Goal: Task Accomplishment & Management: Manage account settings

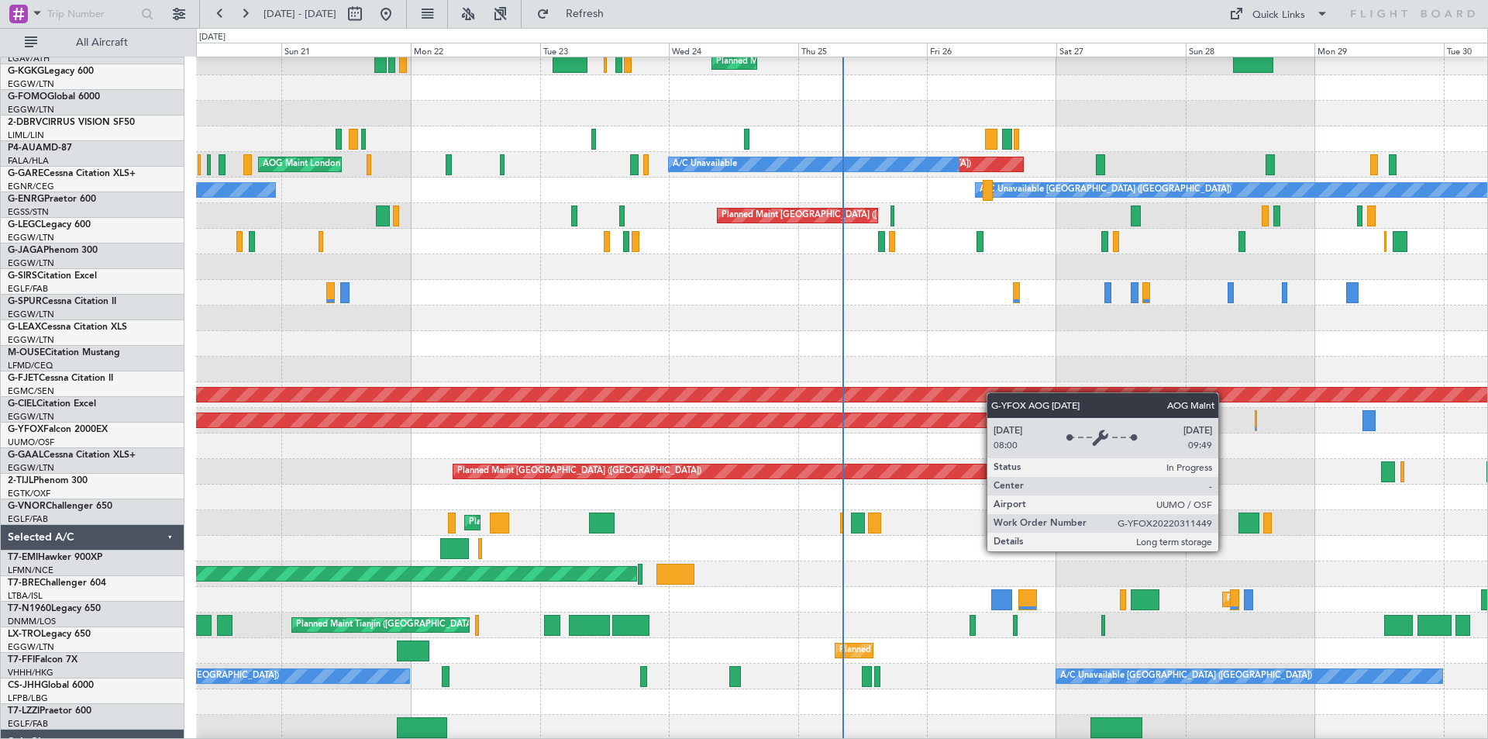
scroll to position [85, 0]
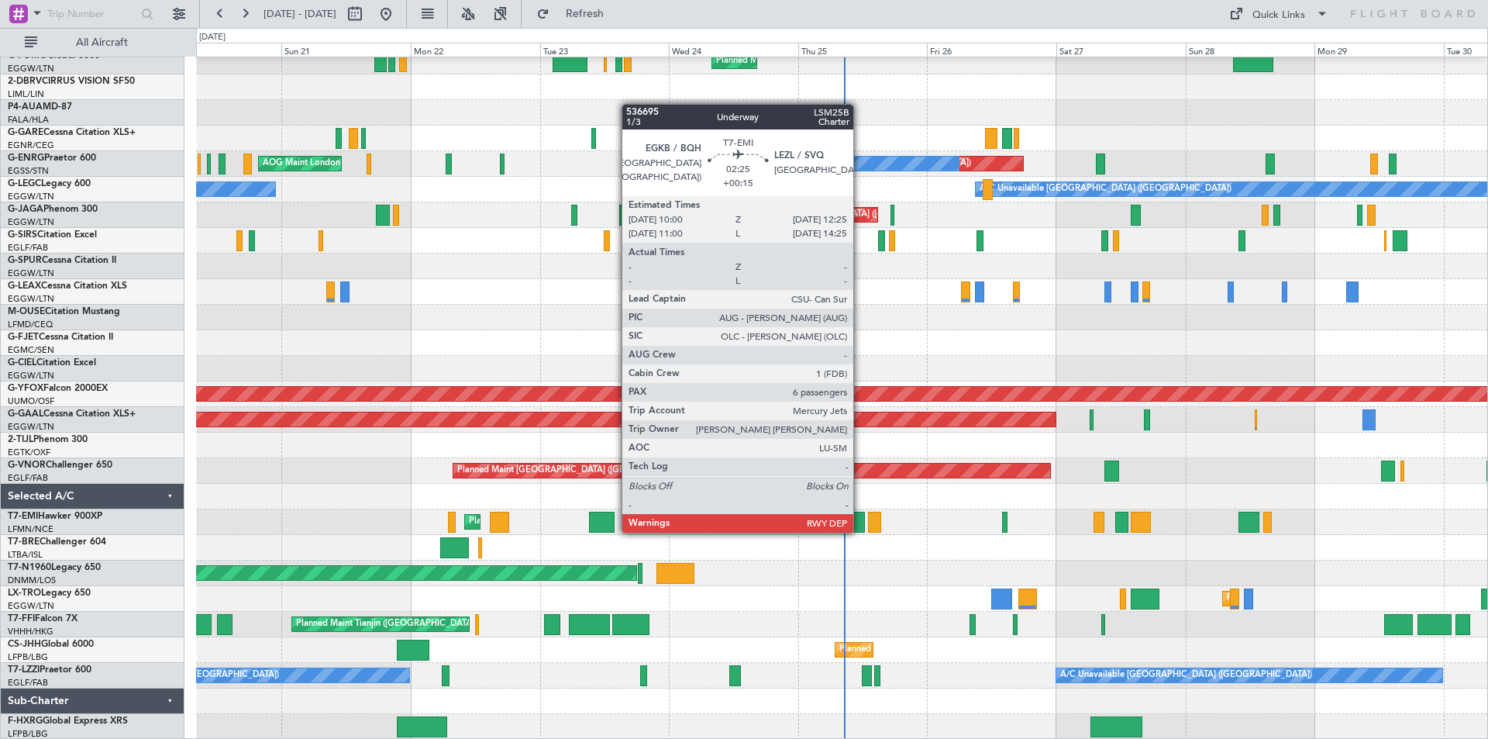
click at [860, 531] on div at bounding box center [857, 522] width 13 height 21
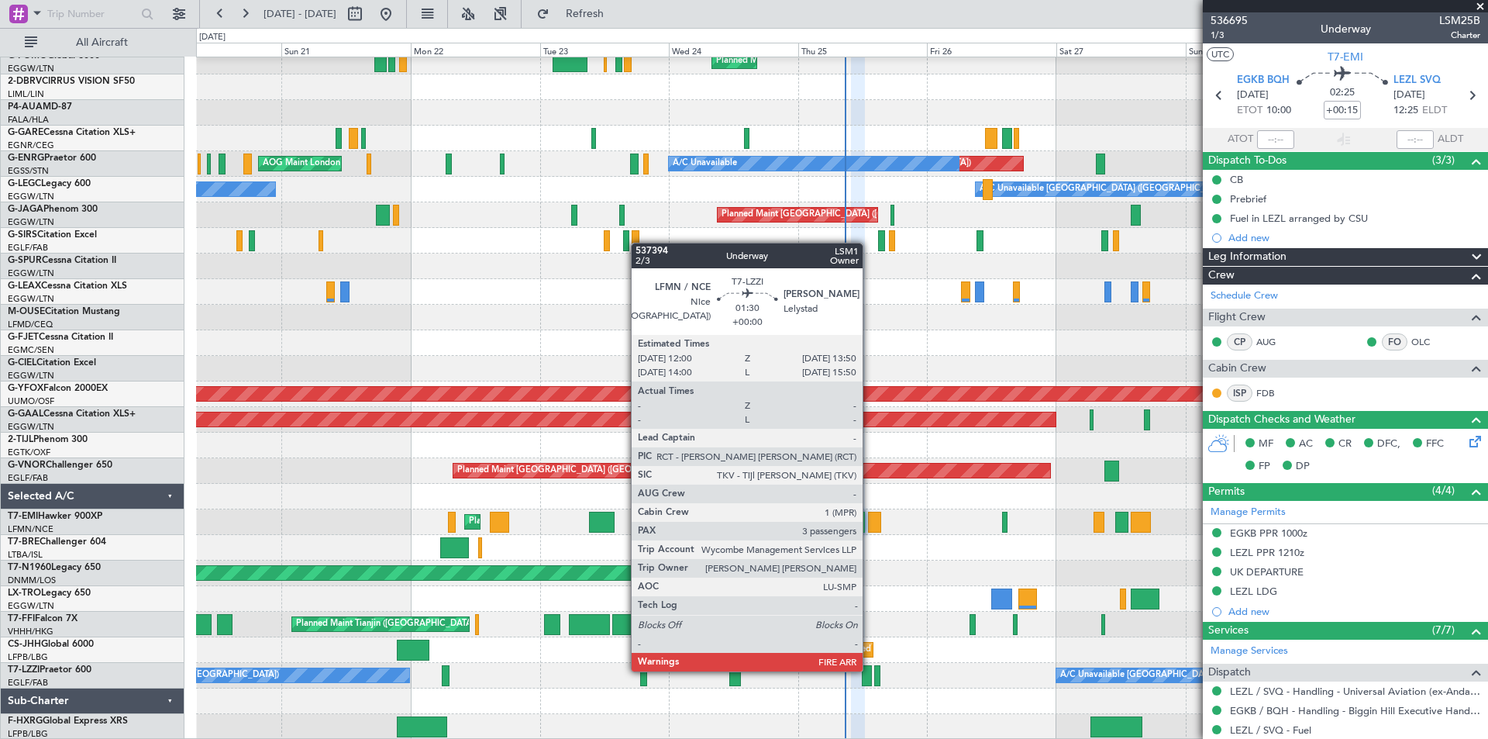
click at [870, 670] on div at bounding box center [867, 675] width 10 height 21
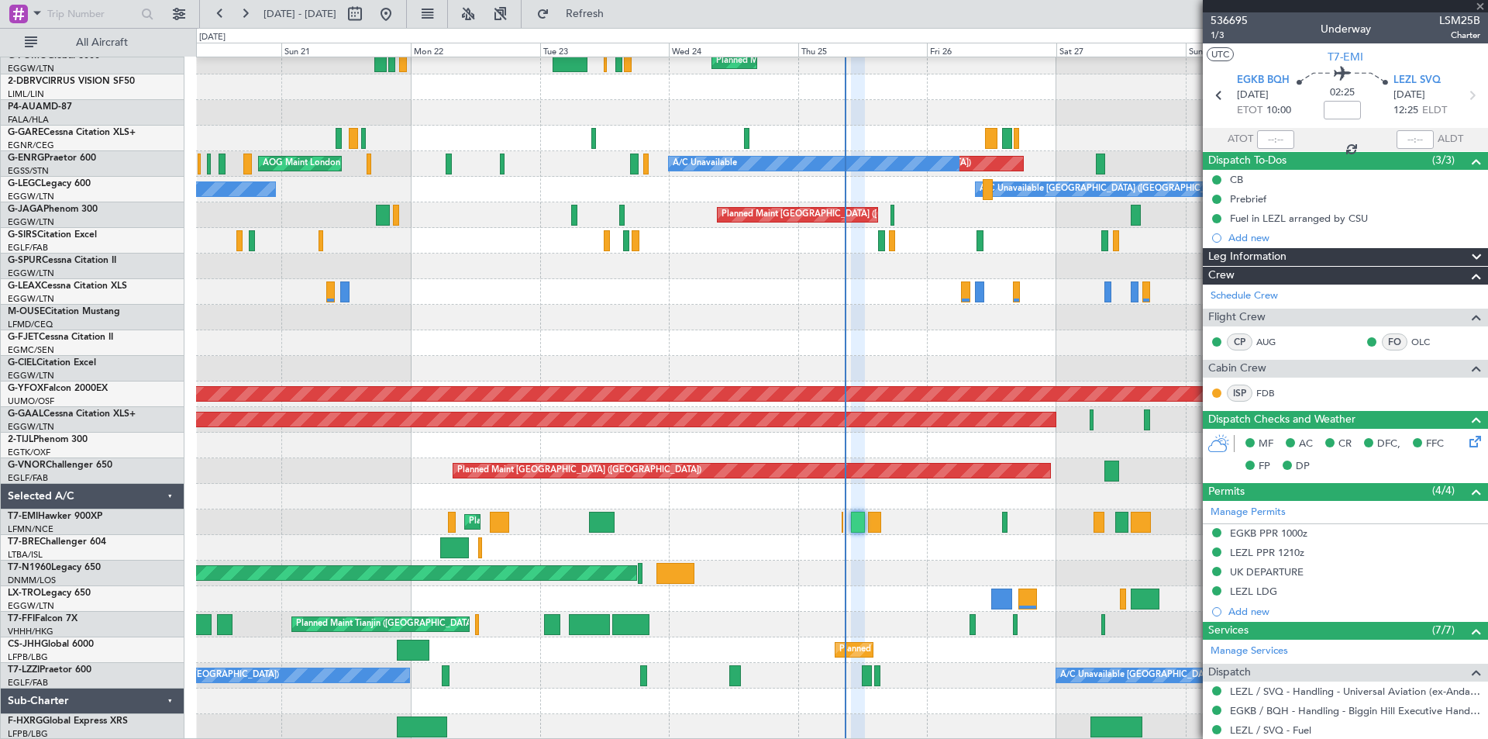
type input "3"
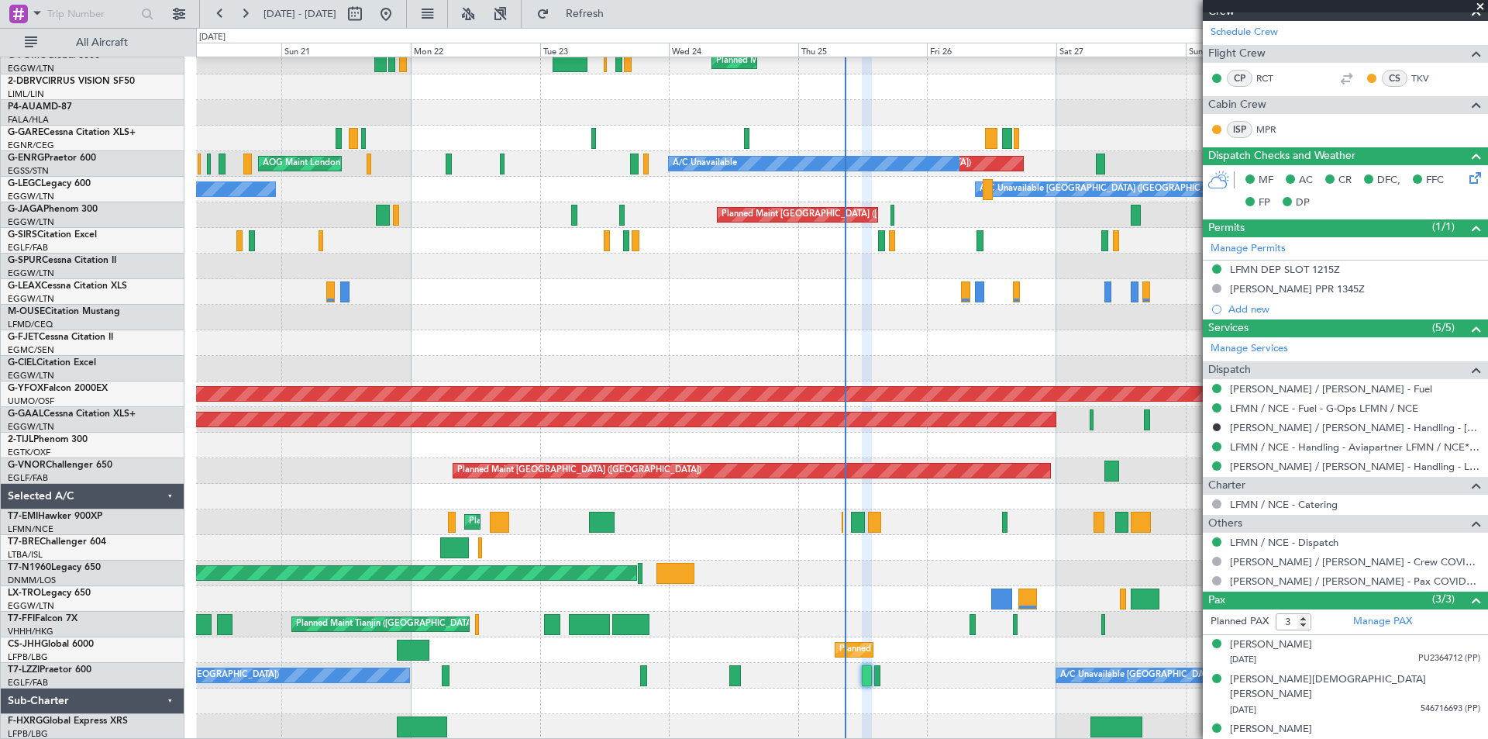
scroll to position [0, 0]
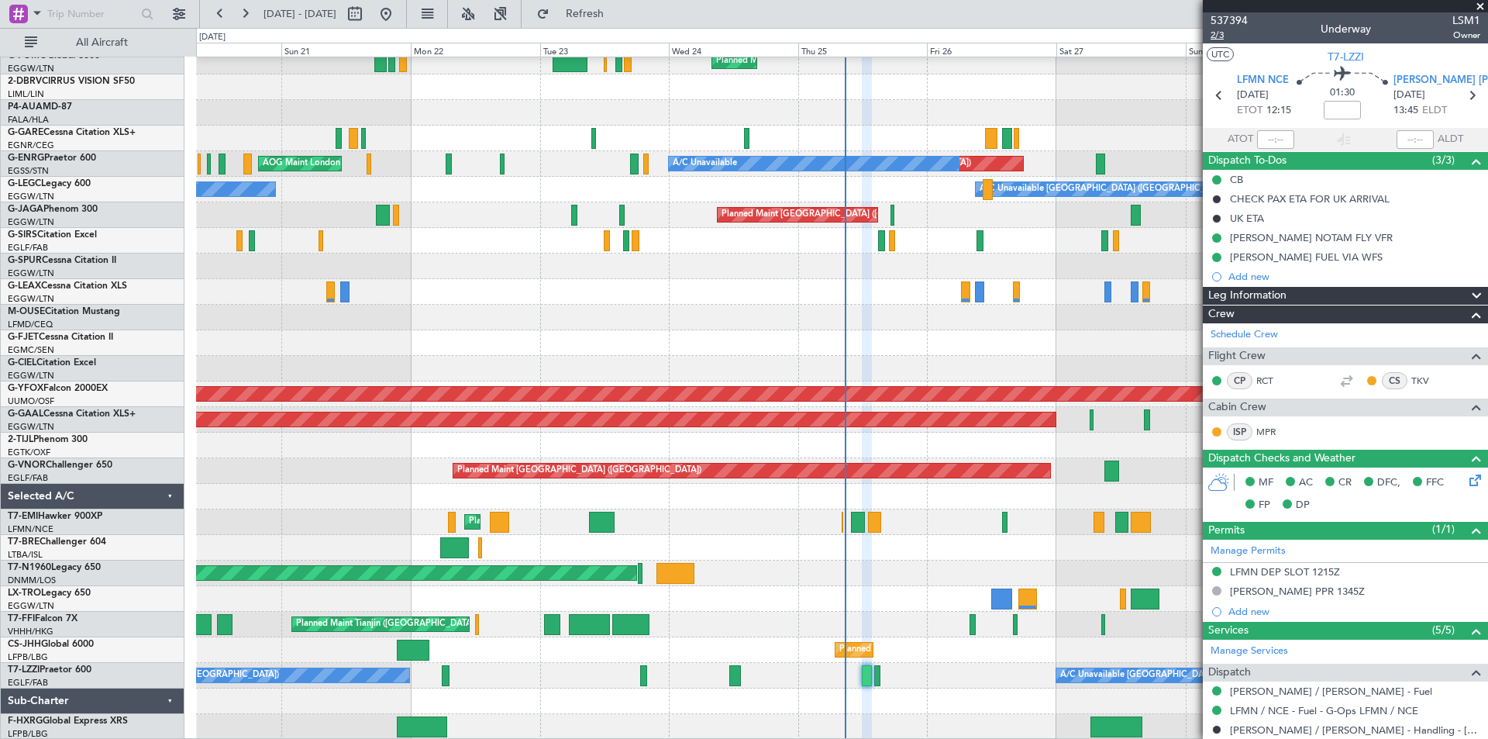
click at [1222, 37] on span "2/3" at bounding box center [1229, 35] width 37 height 13
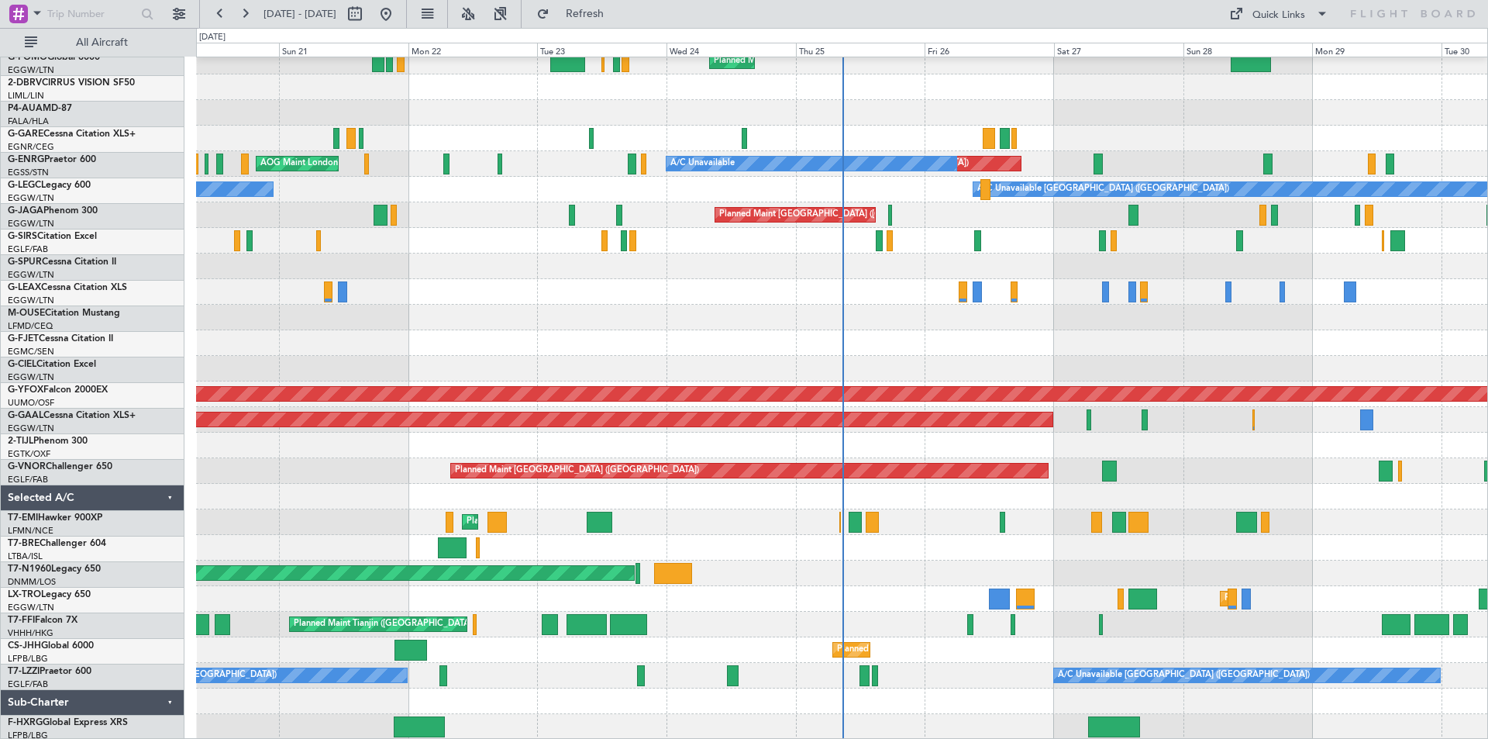
scroll to position [85, 0]
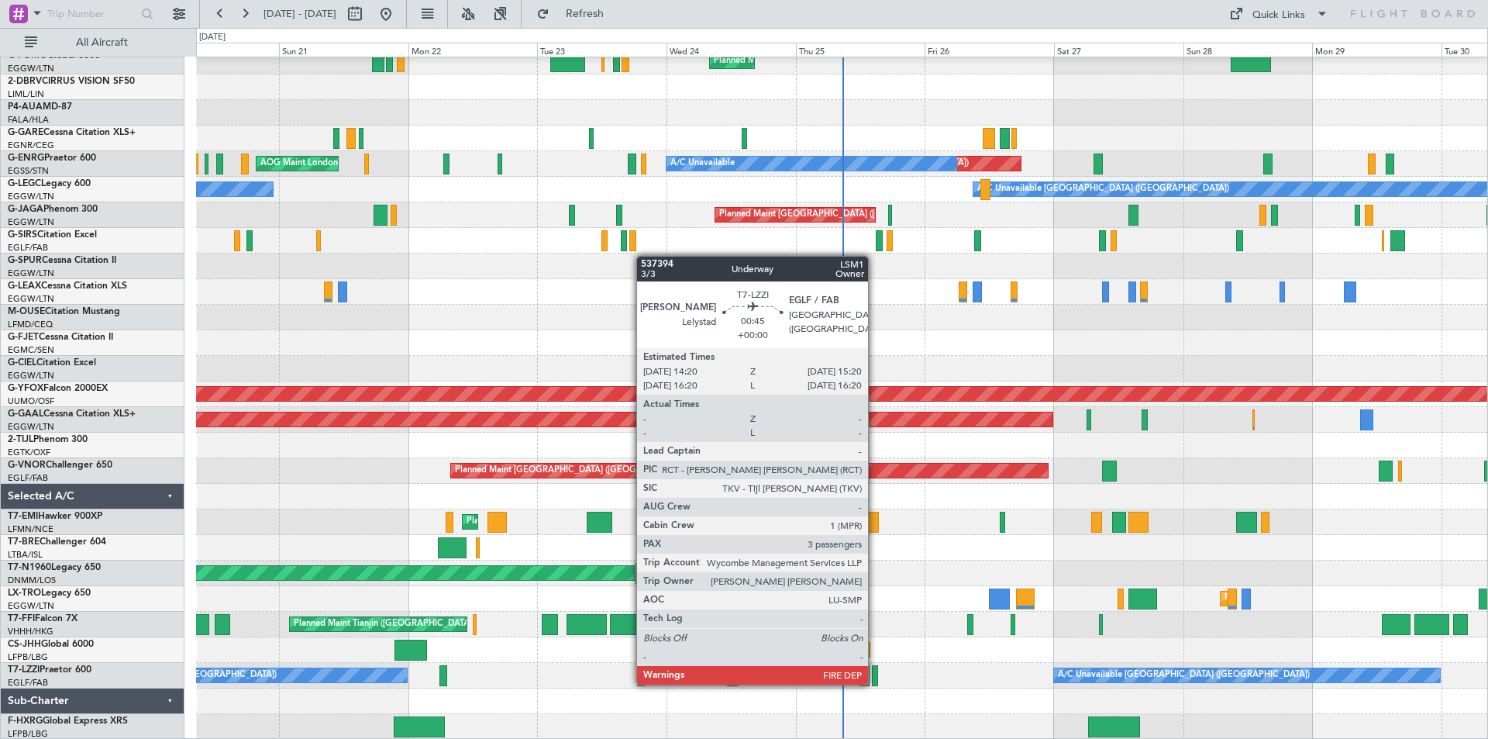
click at [875, 683] on div at bounding box center [874, 675] width 5 height 21
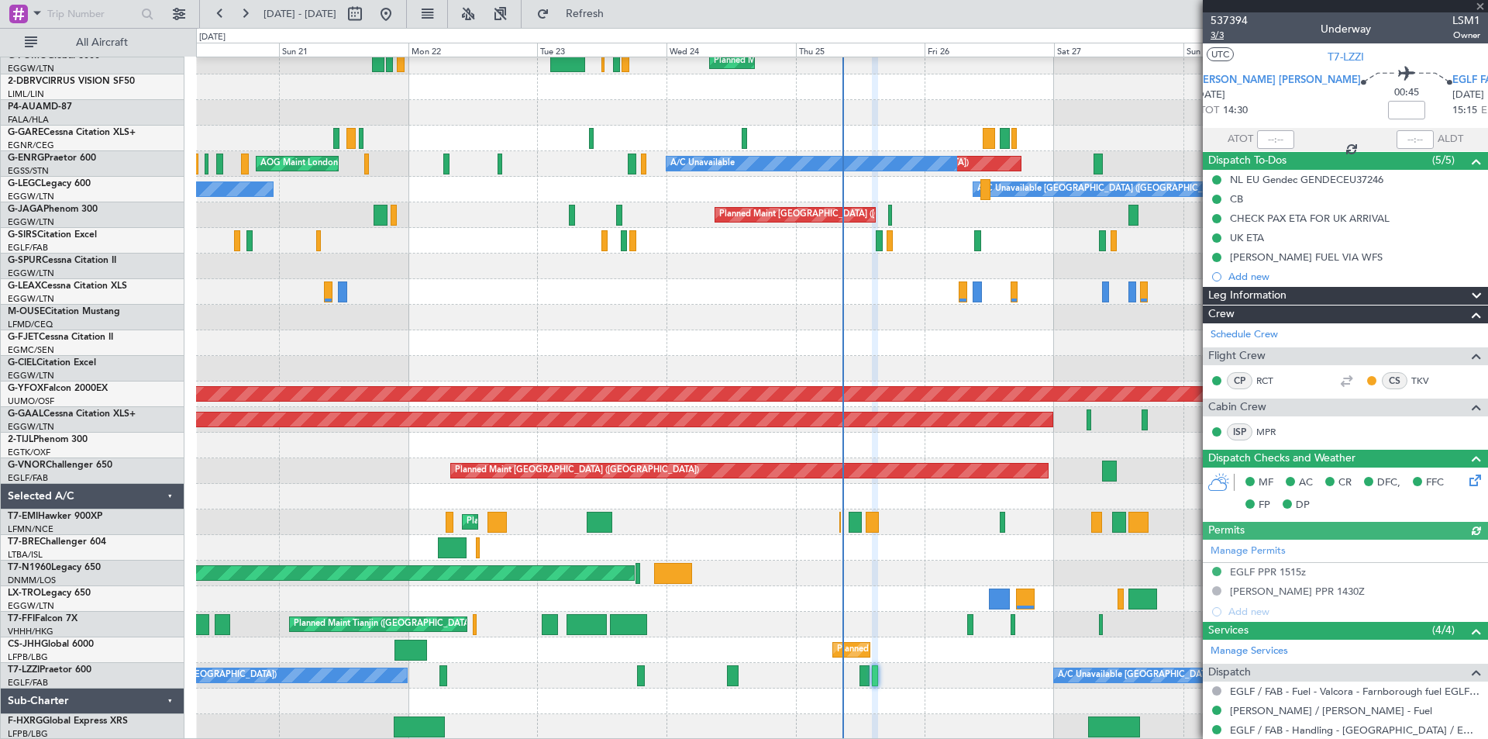
click at [1220, 34] on span "3/3" at bounding box center [1229, 35] width 37 height 13
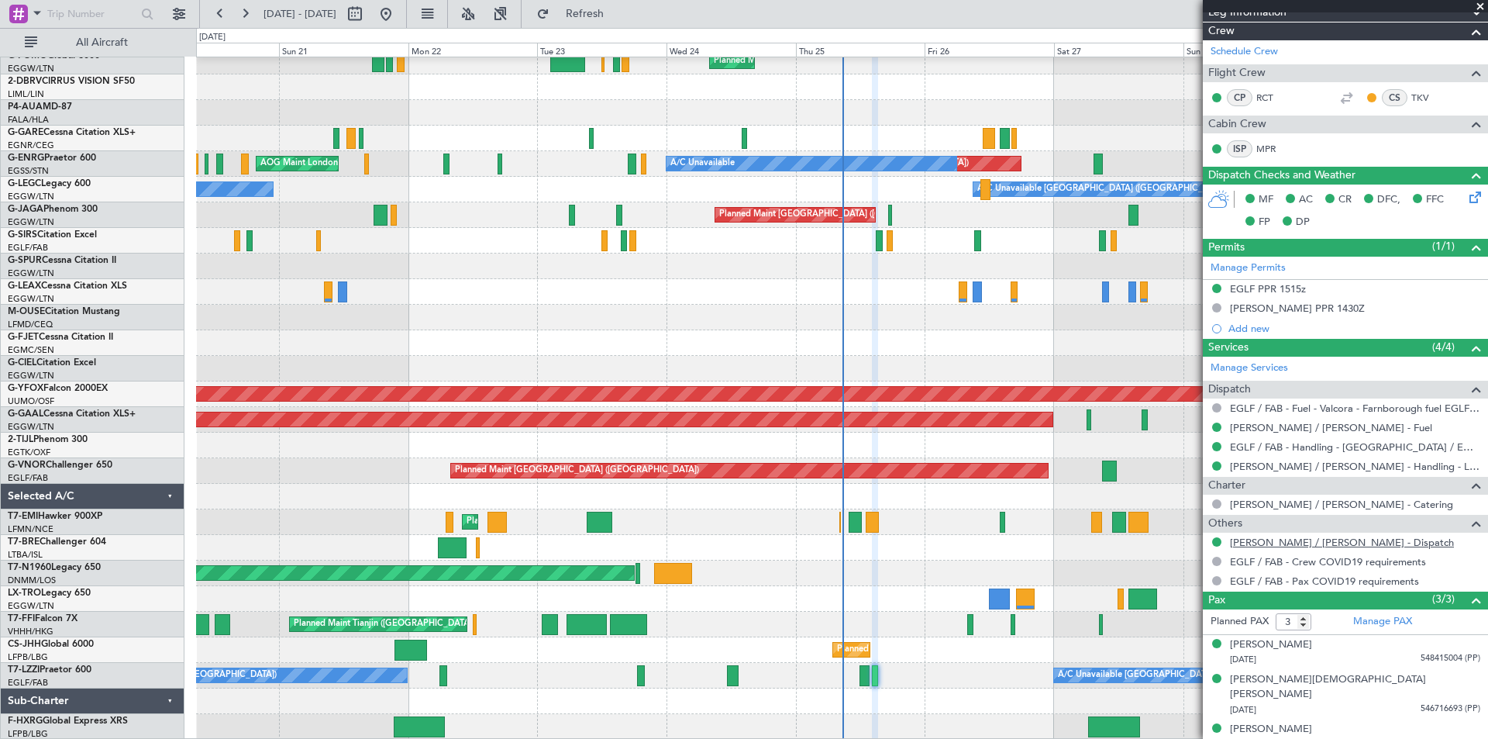
click at [1253, 542] on link "EHLE / LEY - Dispatch" at bounding box center [1342, 542] width 224 height 13
click at [618, 10] on span "Refresh" at bounding box center [585, 14] width 65 height 11
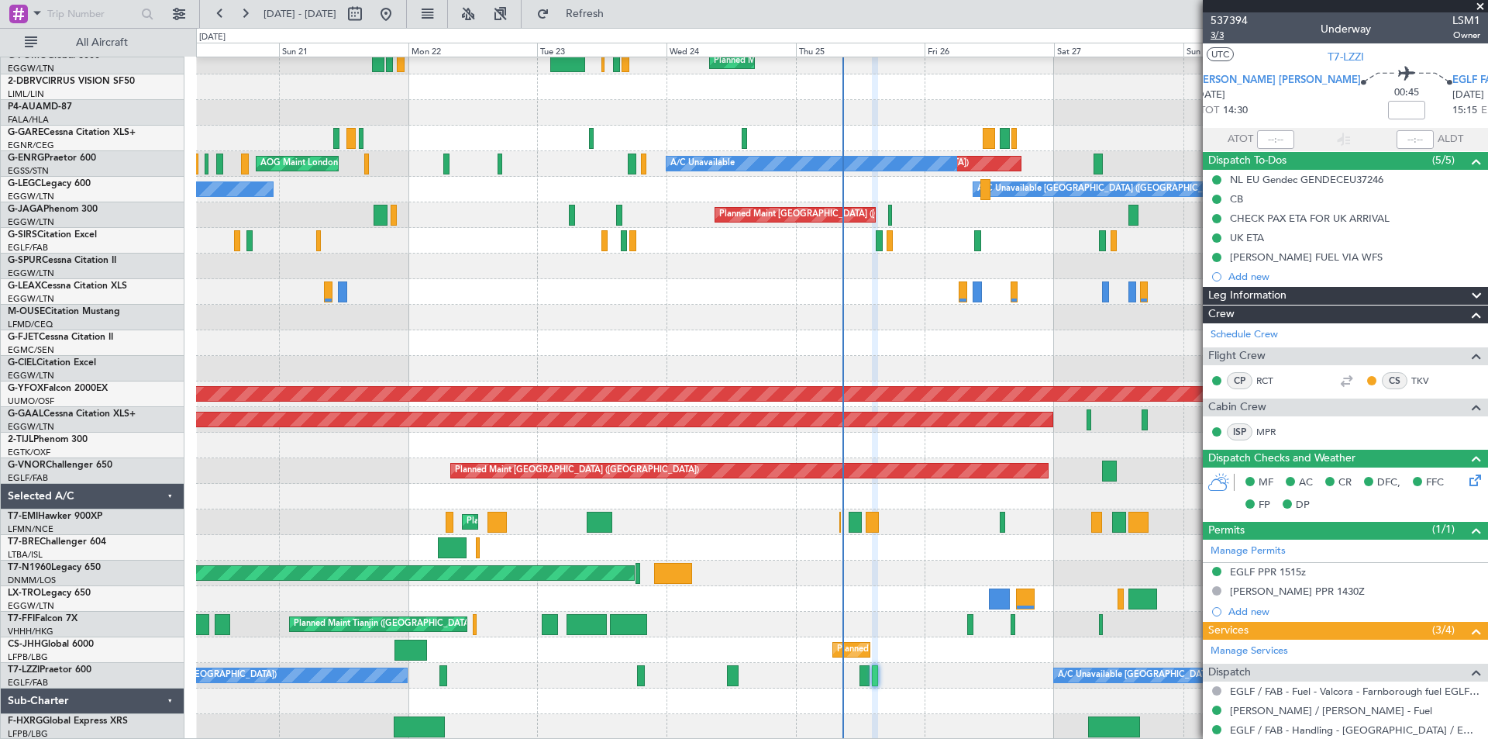
click at [1220, 33] on span "3/3" at bounding box center [1229, 35] width 37 height 13
click at [622, 2] on button "Refresh" at bounding box center [575, 14] width 93 height 25
click at [622, 24] on button "Refresh" at bounding box center [575, 14] width 93 height 25
click at [618, 22] on button "Refresh" at bounding box center [575, 14] width 93 height 25
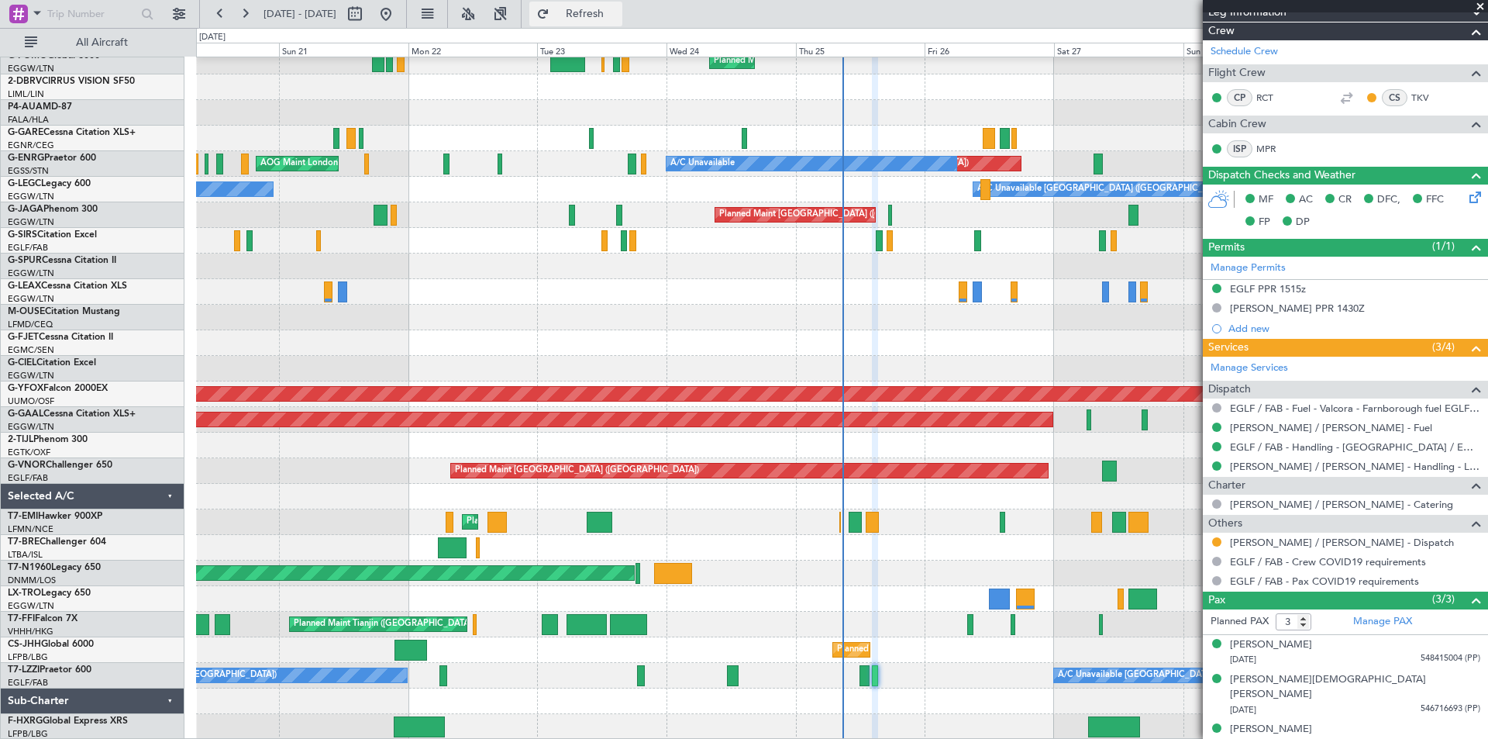
click at [618, 19] on span "Refresh" at bounding box center [585, 14] width 65 height 11
click at [1376, 622] on link "Manage PAX" at bounding box center [1382, 622] width 59 height 16
click at [618, 13] on span "Refresh" at bounding box center [585, 14] width 65 height 11
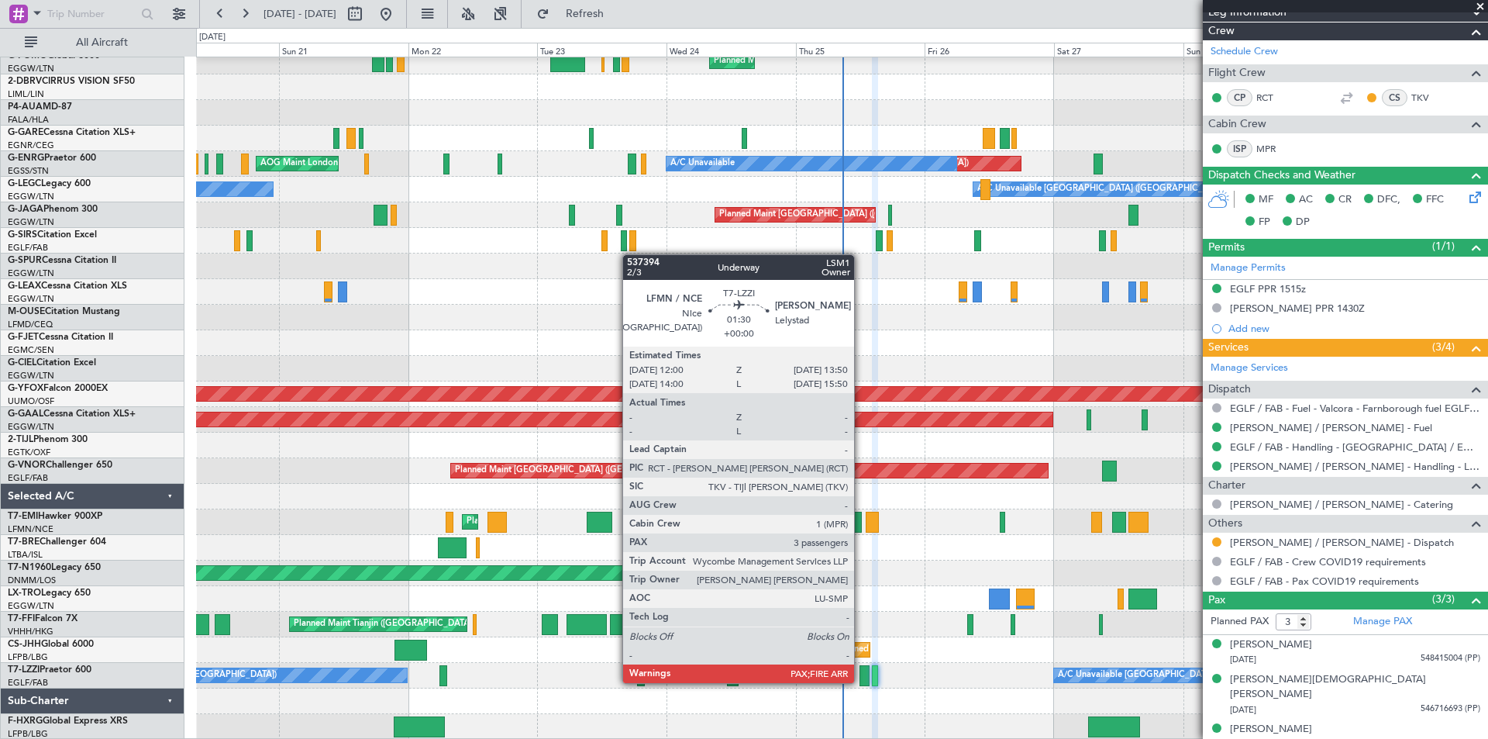
click at [861, 681] on div at bounding box center [865, 675] width 10 height 21
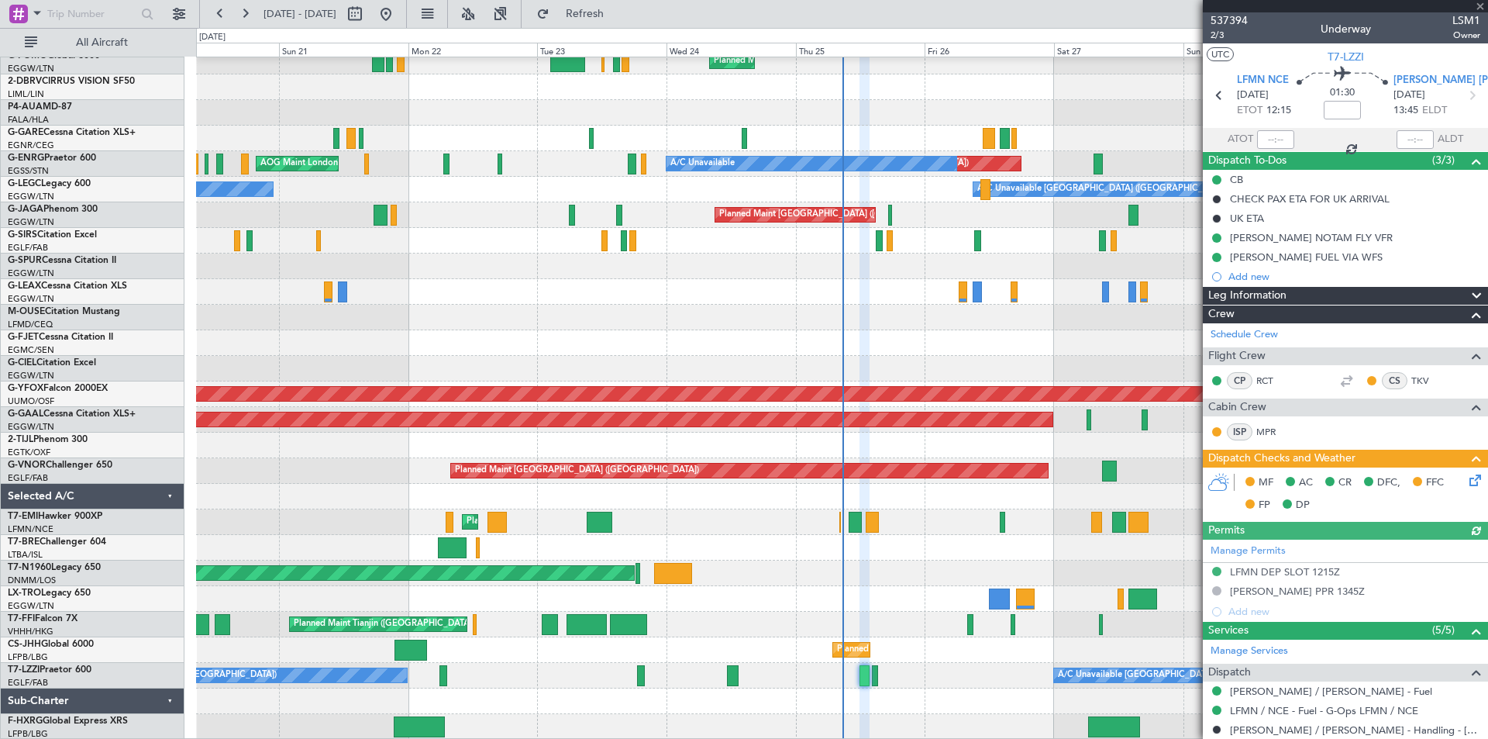
scroll to position [217, 0]
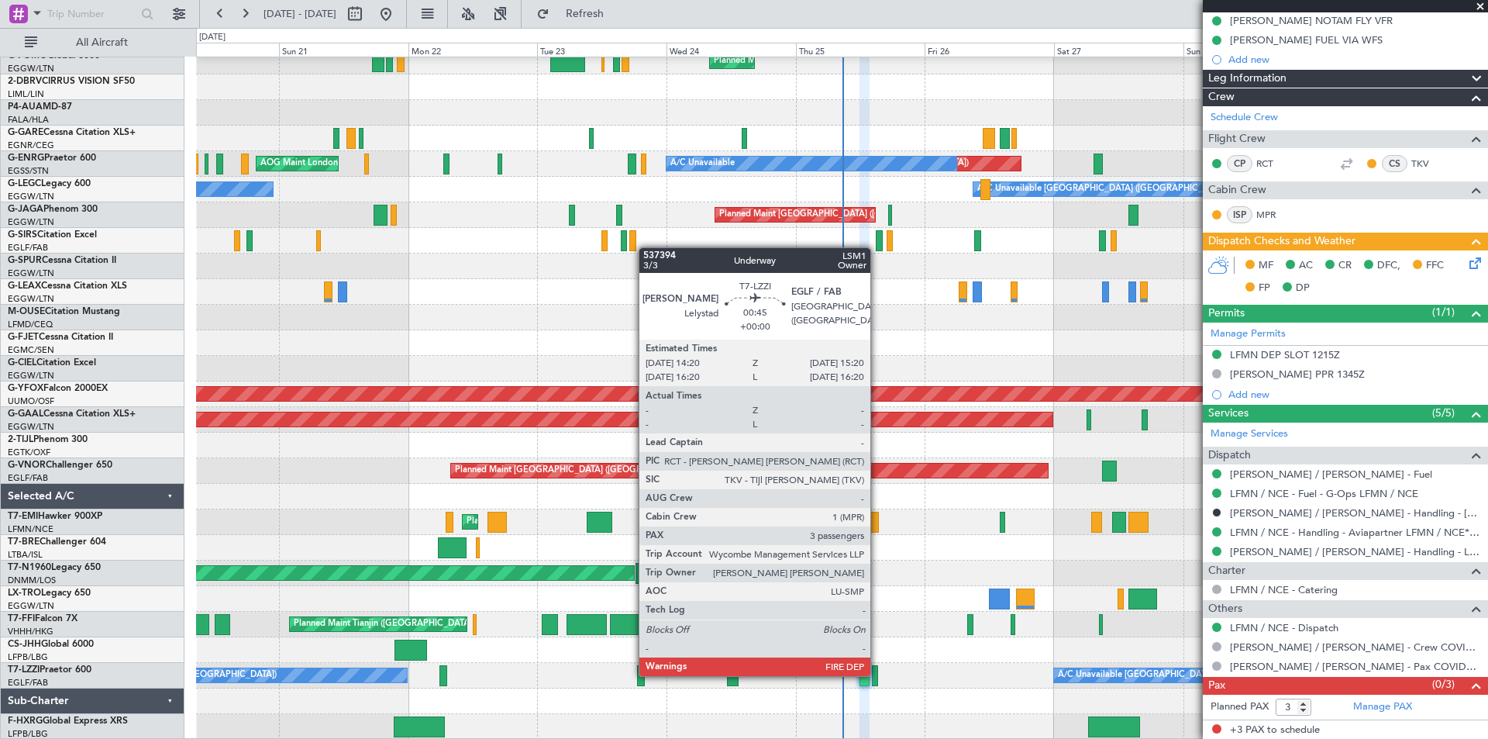
click at [877, 674] on div at bounding box center [874, 675] width 5 height 21
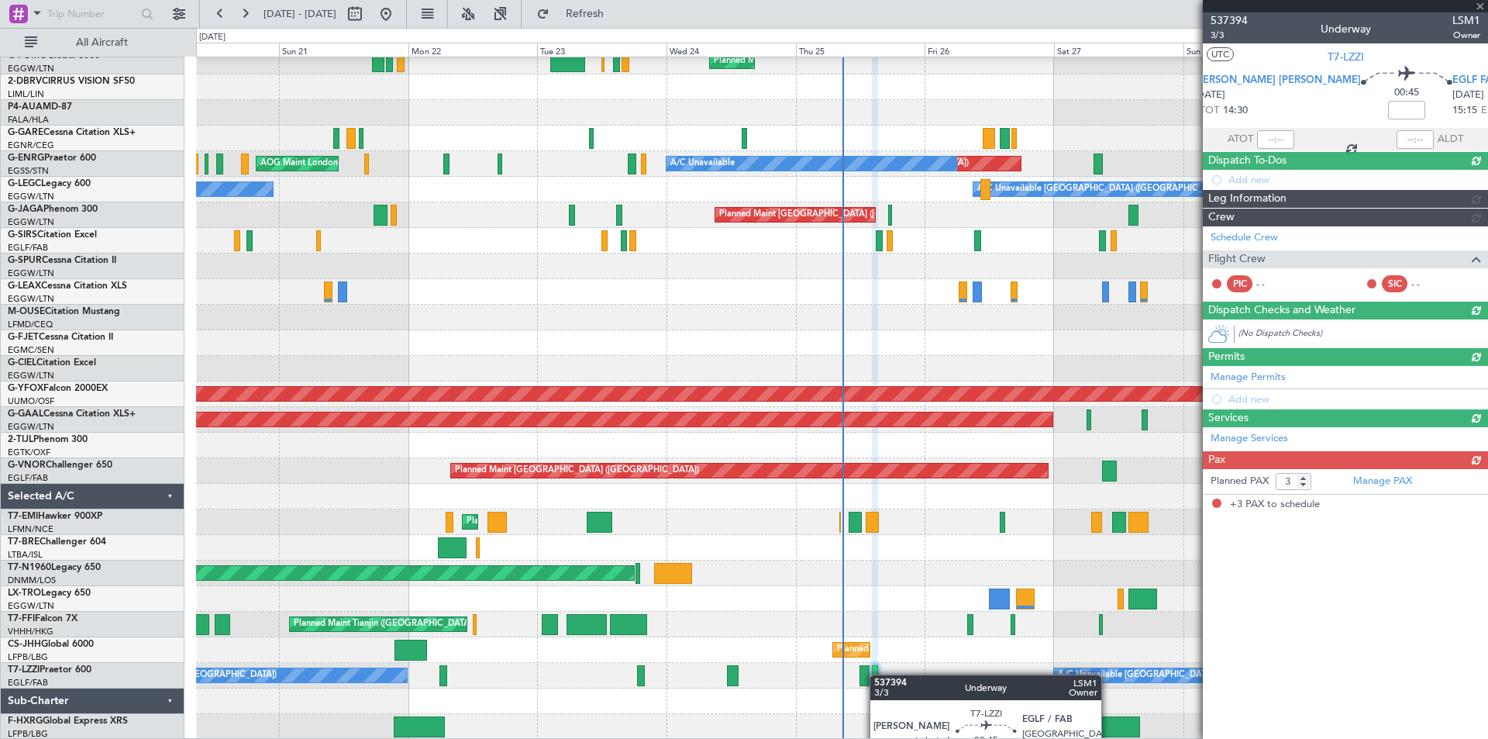
scroll to position [0, 0]
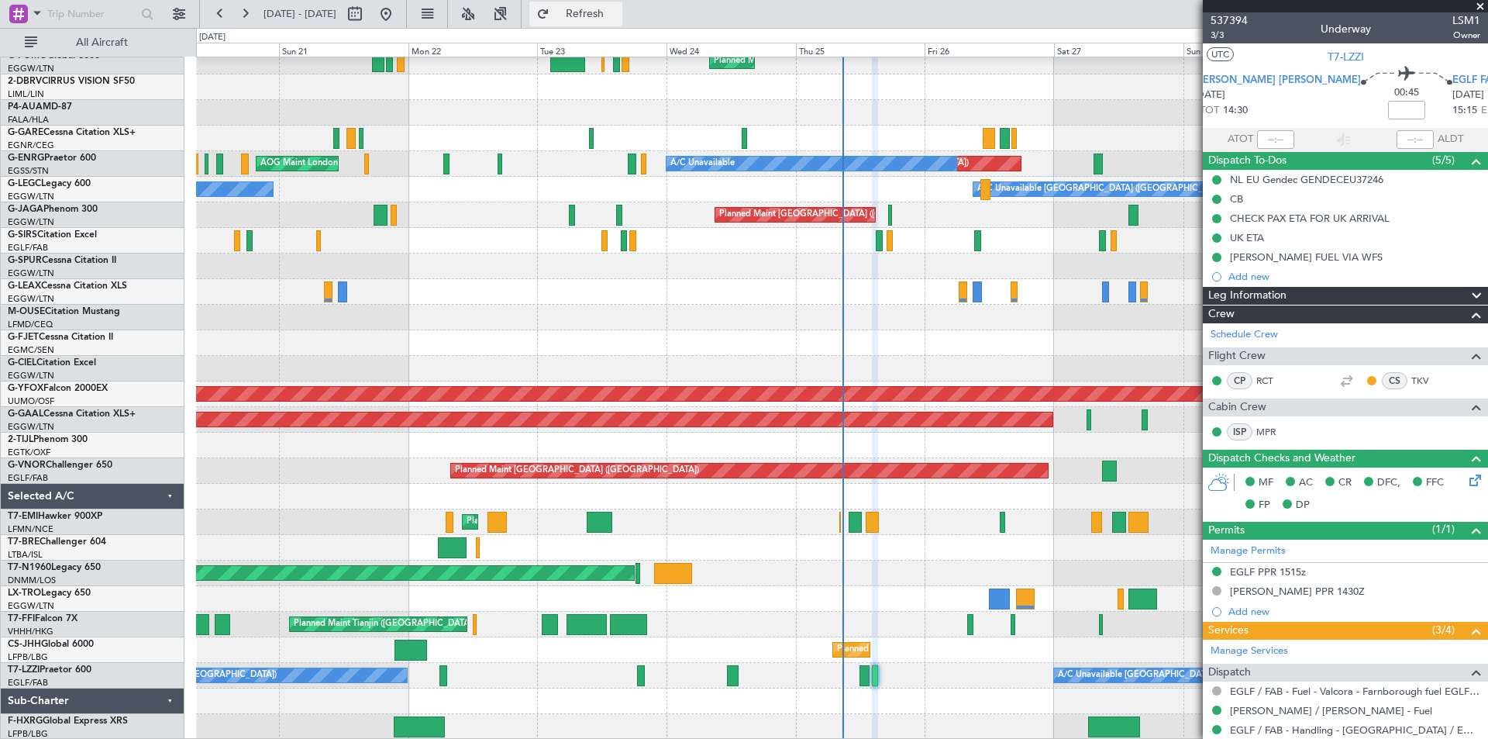
click at [618, 14] on span "Refresh" at bounding box center [585, 14] width 65 height 11
click at [629, 26] on fb-refresh-button "Refresh" at bounding box center [576, 14] width 109 height 28
click at [622, 2] on button "Refresh" at bounding box center [575, 14] width 93 height 25
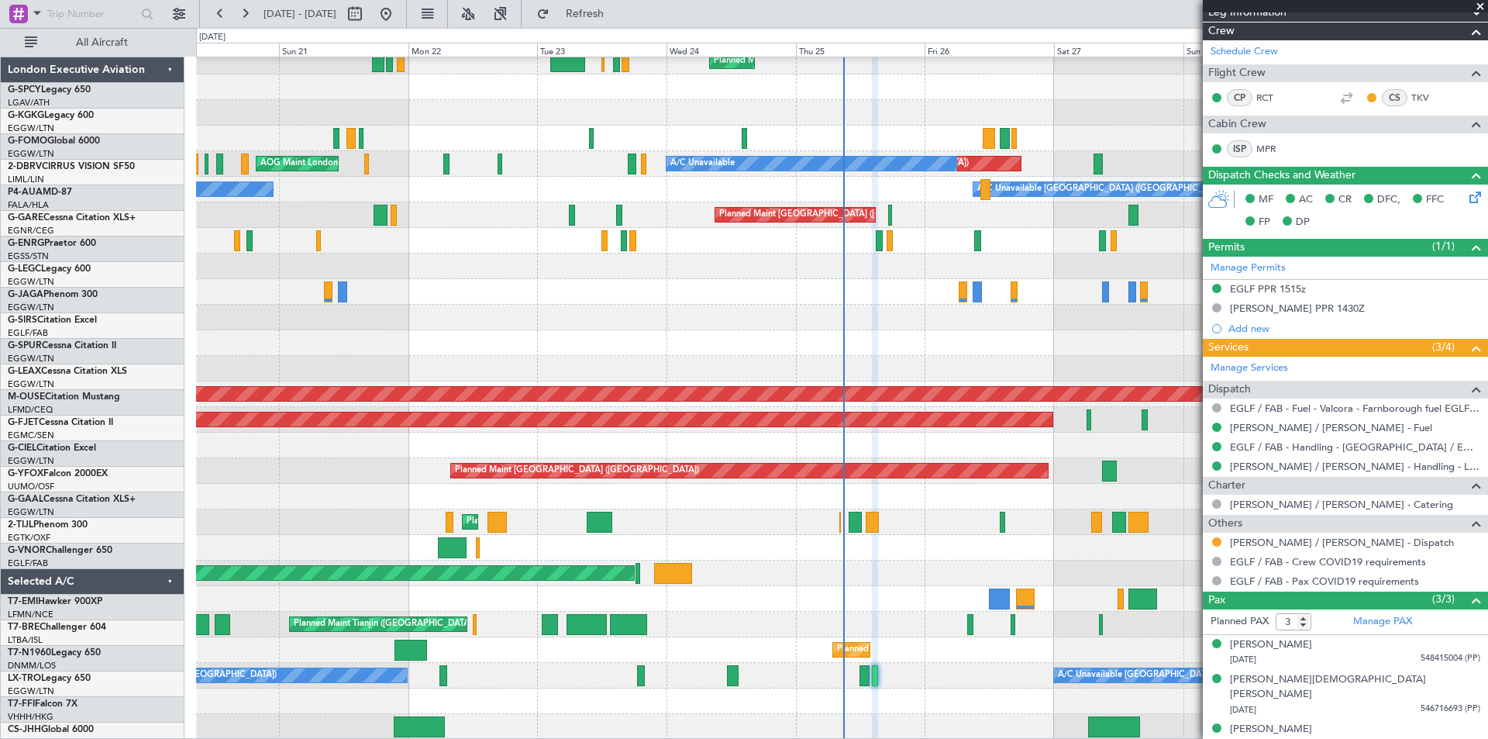
scroll to position [85, 0]
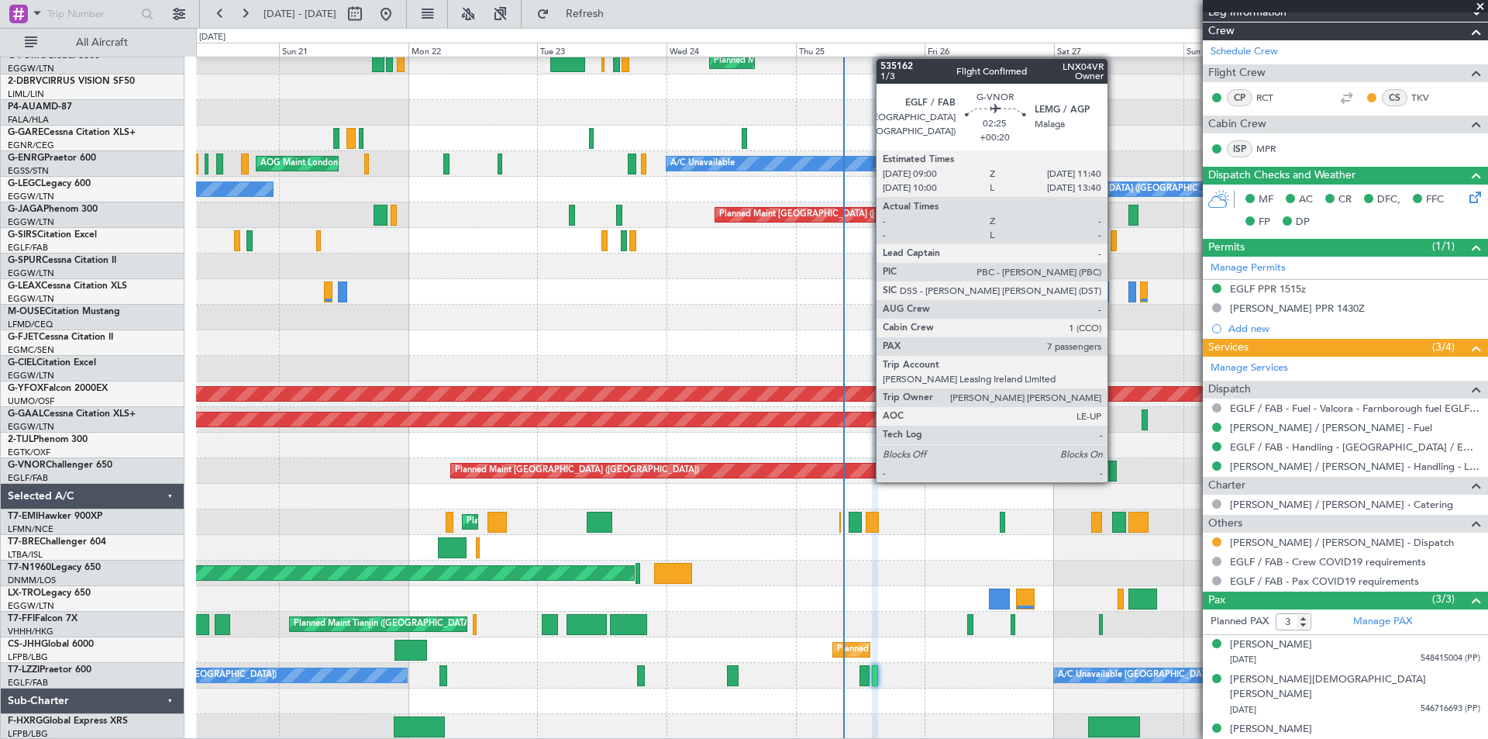
click at [1115, 467] on div at bounding box center [1109, 470] width 15 height 21
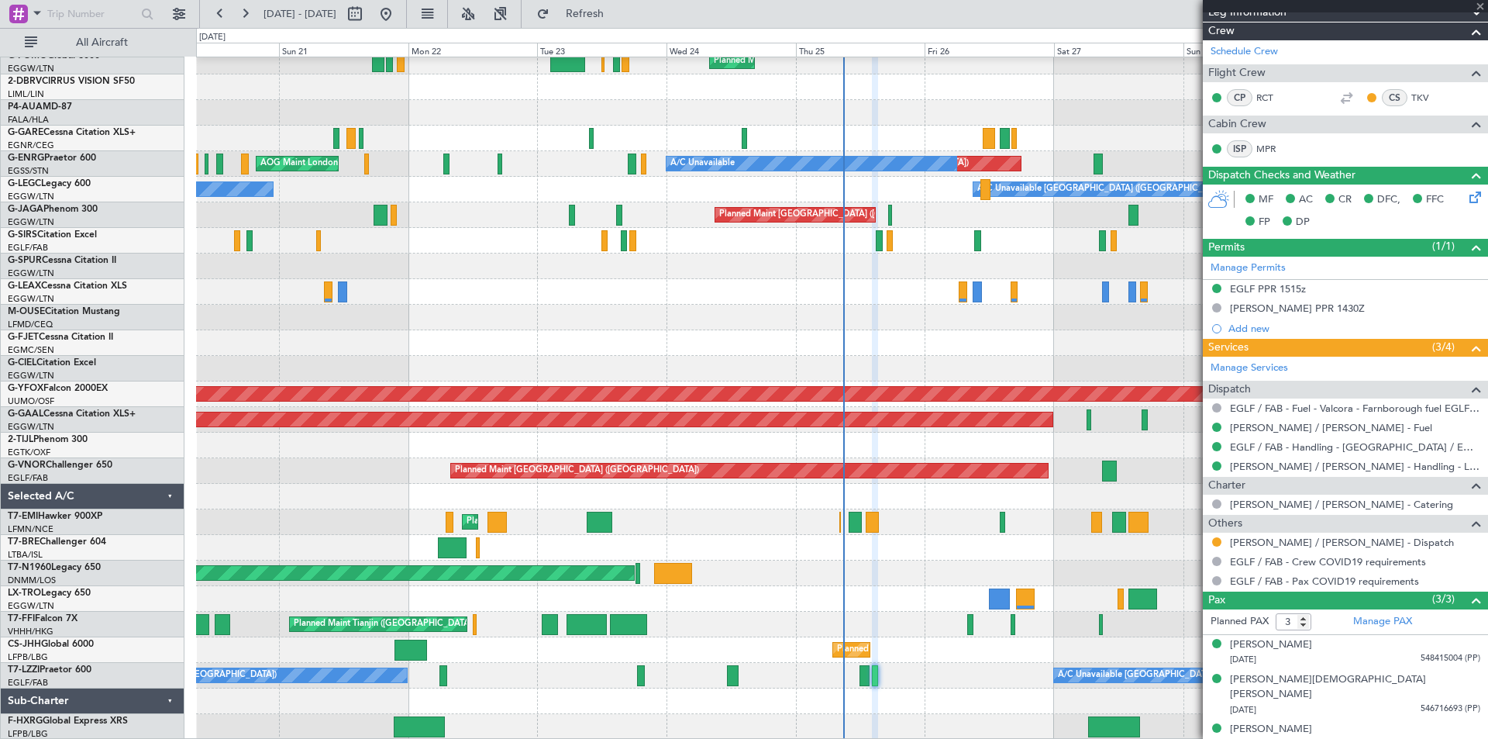
type input "+00:20"
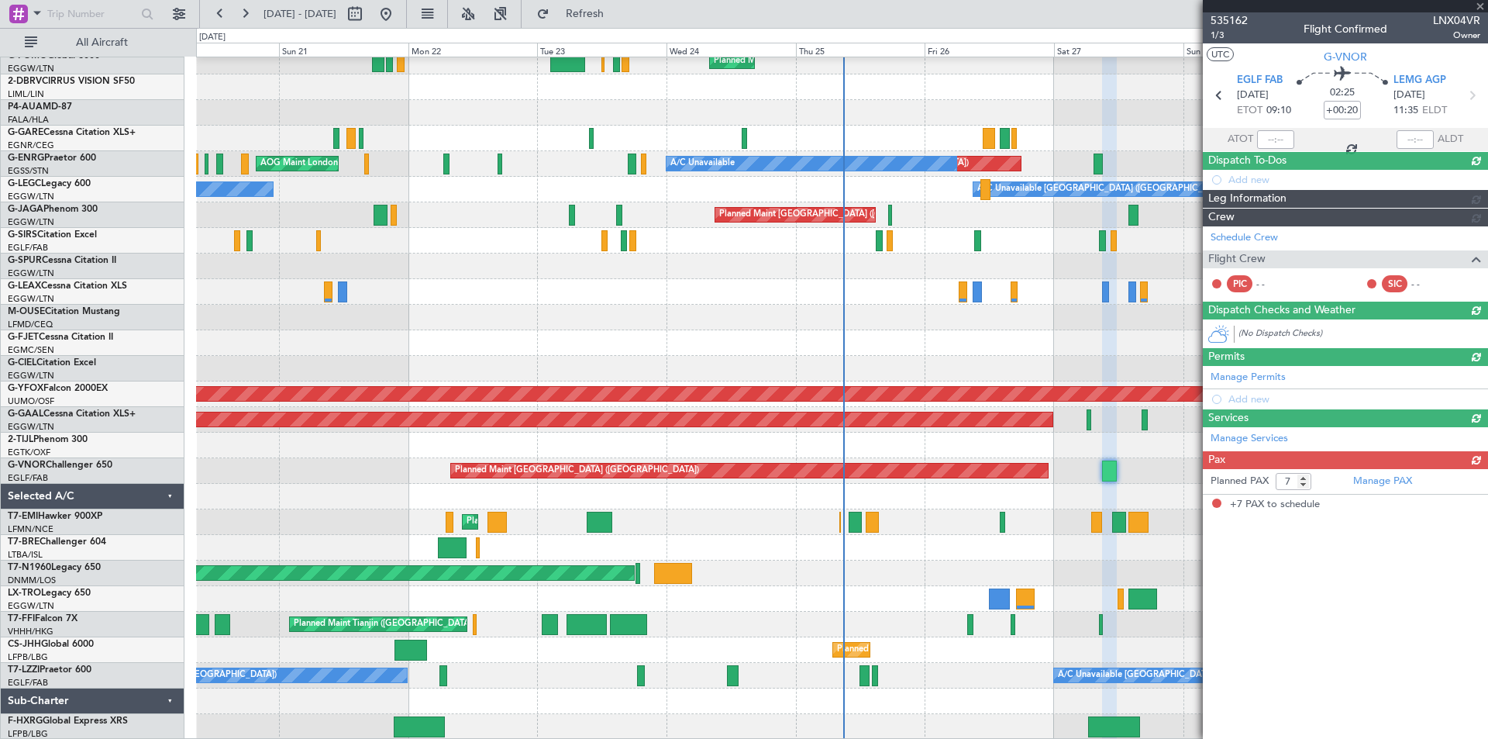
scroll to position [0, 0]
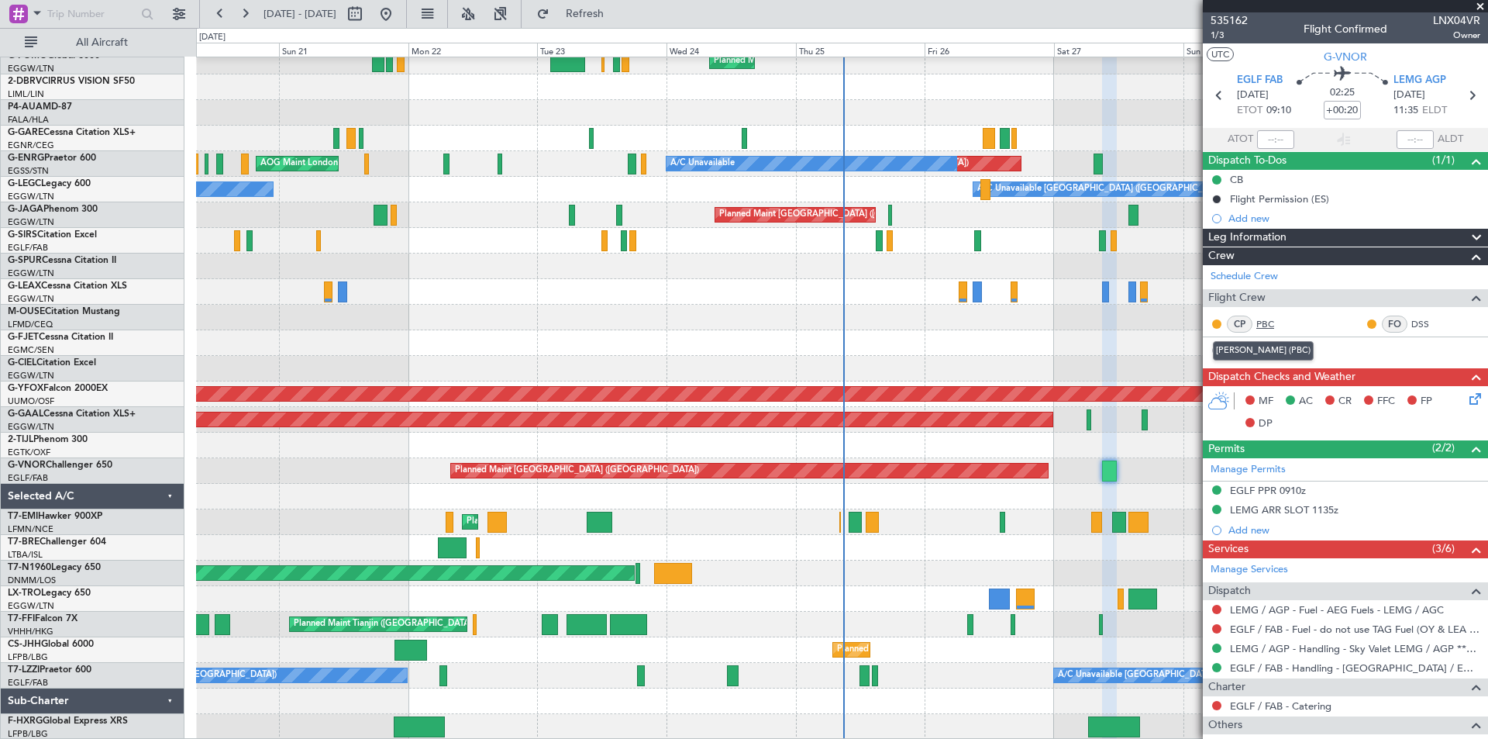
click at [1263, 321] on link "PBC" at bounding box center [1273, 324] width 35 height 14
click at [1480, 5] on span at bounding box center [1481, 7] width 16 height 14
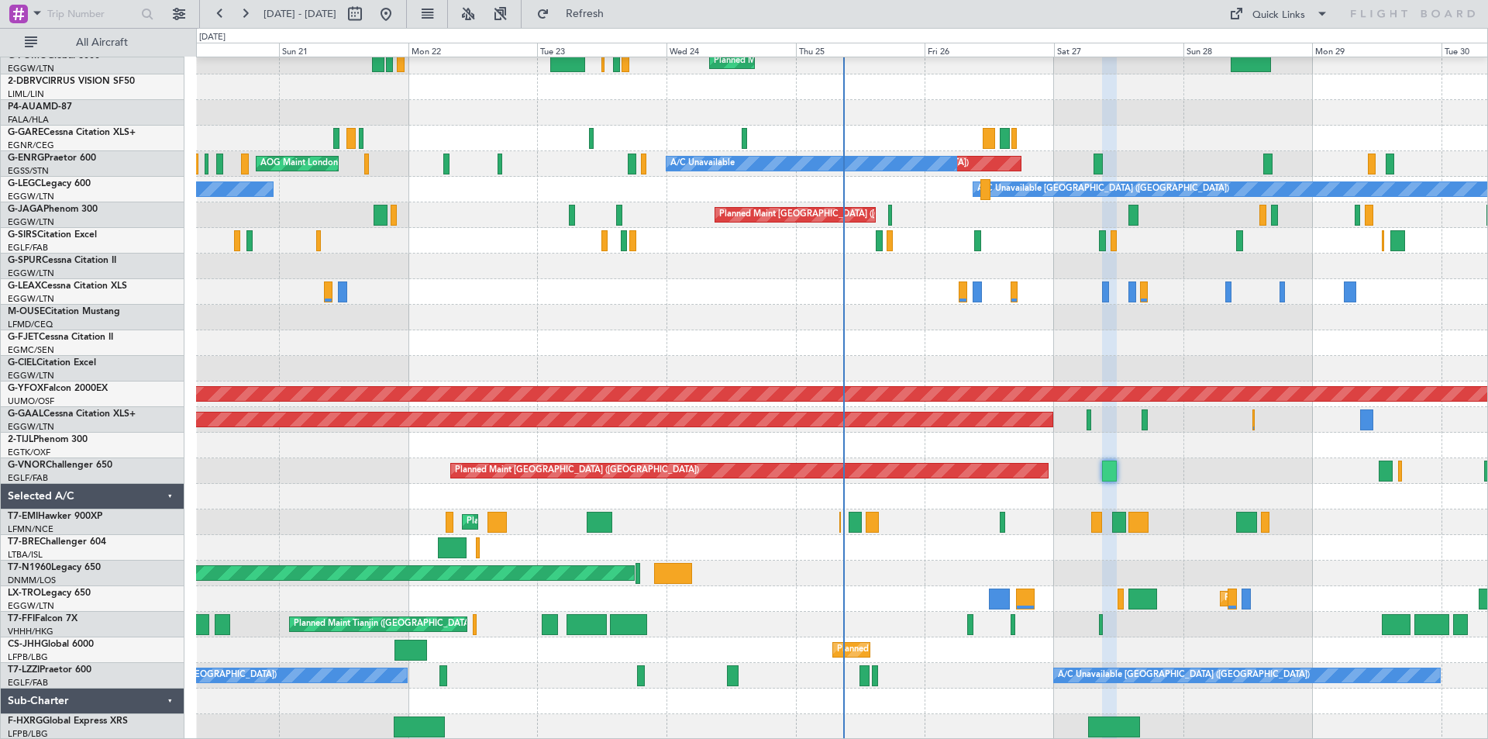
type input "0"
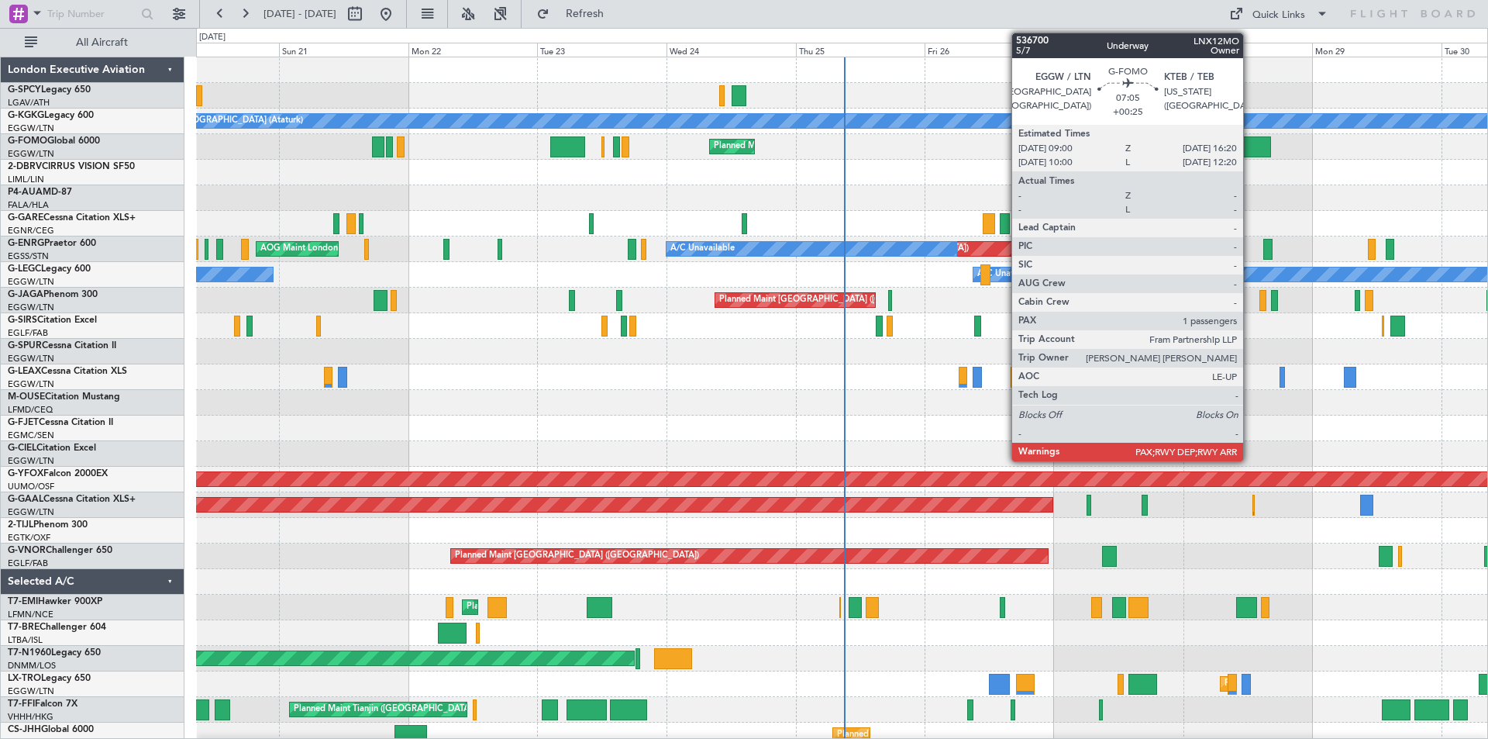
click at [1250, 145] on div at bounding box center [1251, 146] width 40 height 21
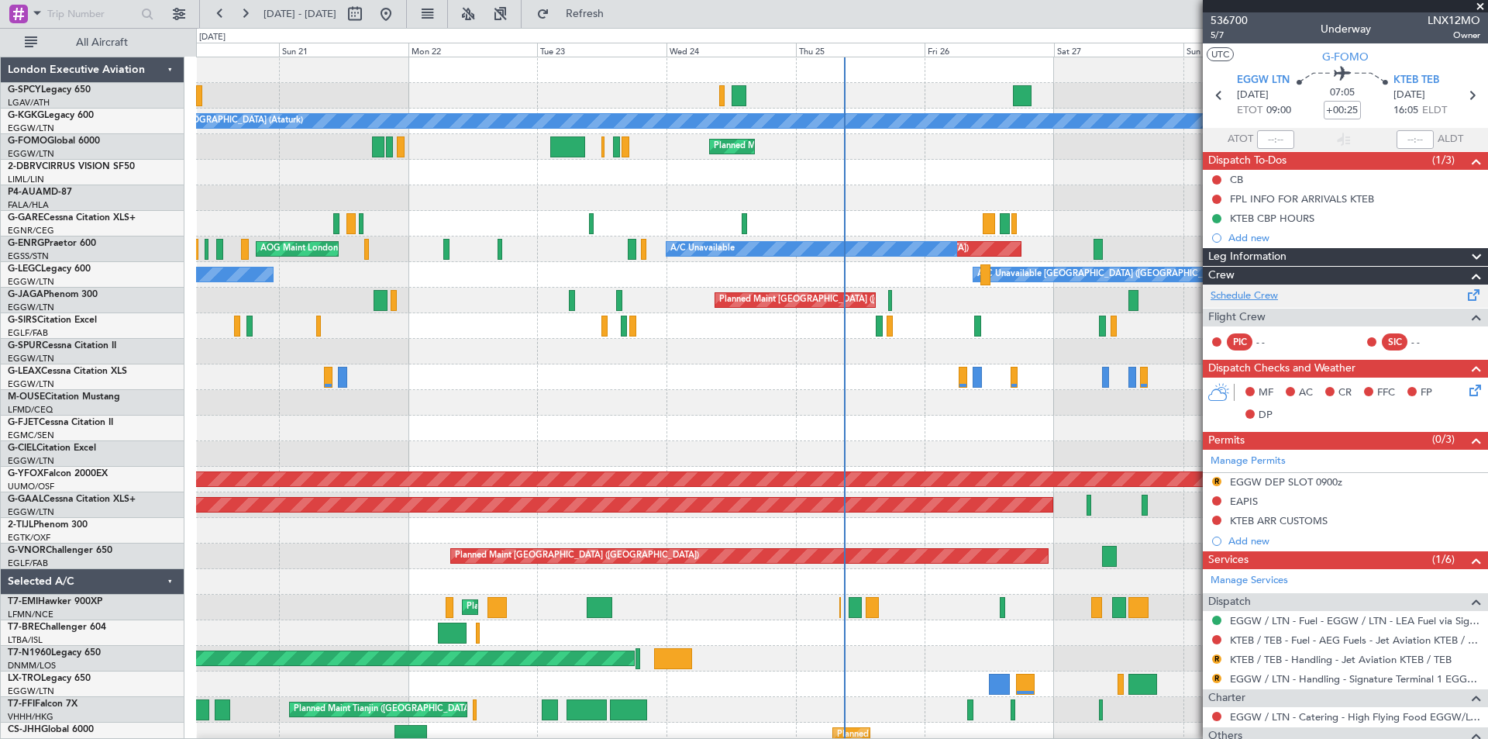
click at [1260, 291] on link "Schedule Crew" at bounding box center [1244, 296] width 67 height 16
type input "1"
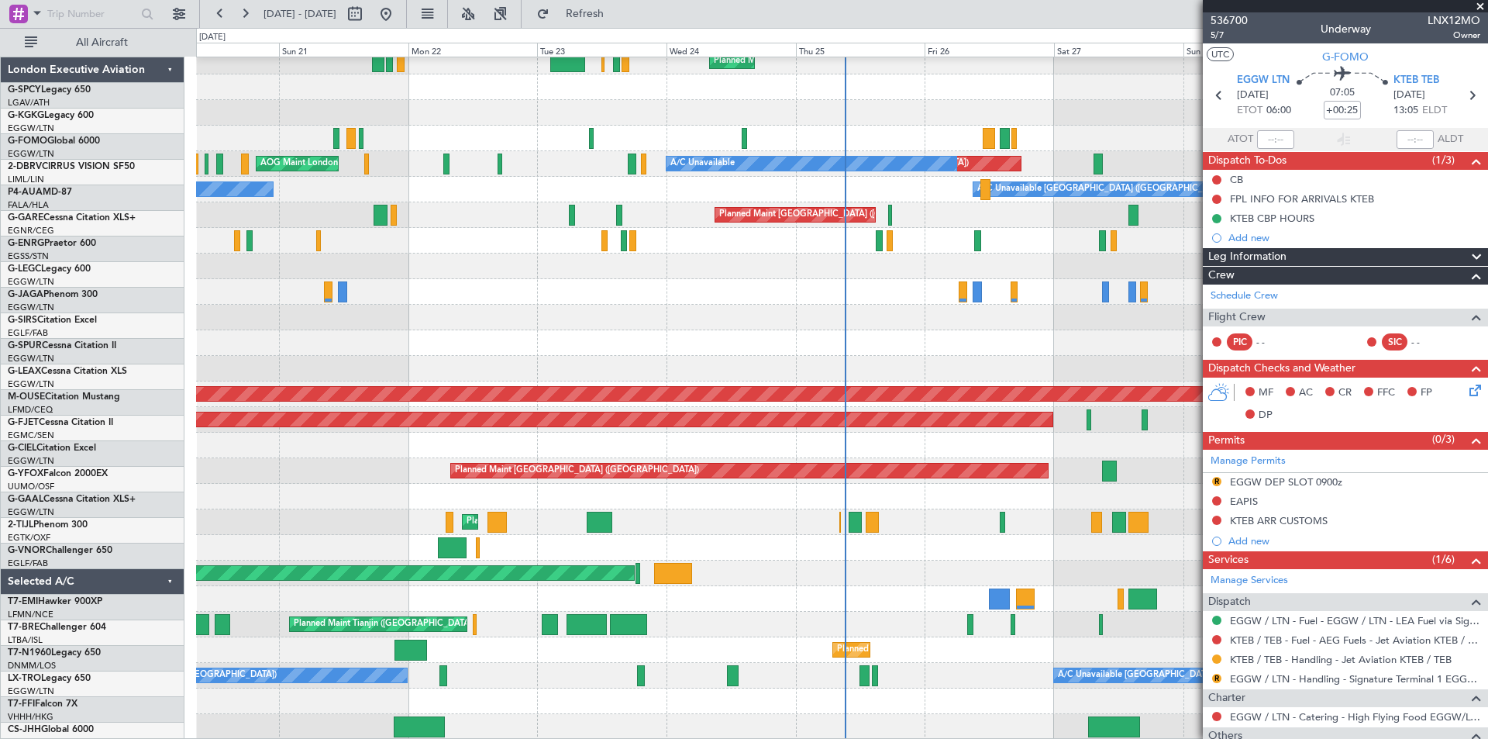
scroll to position [85, 0]
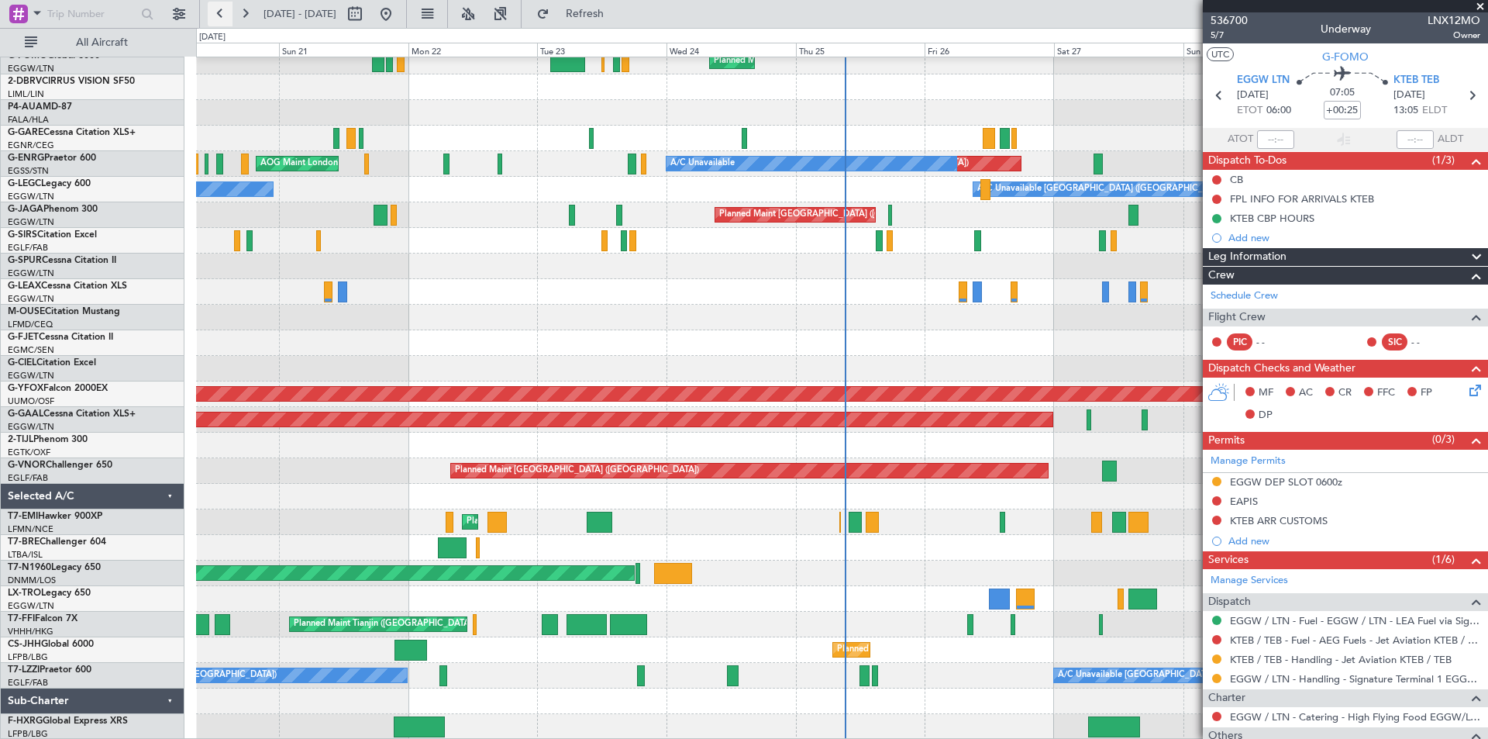
click at [213, 9] on button at bounding box center [220, 14] width 25 height 25
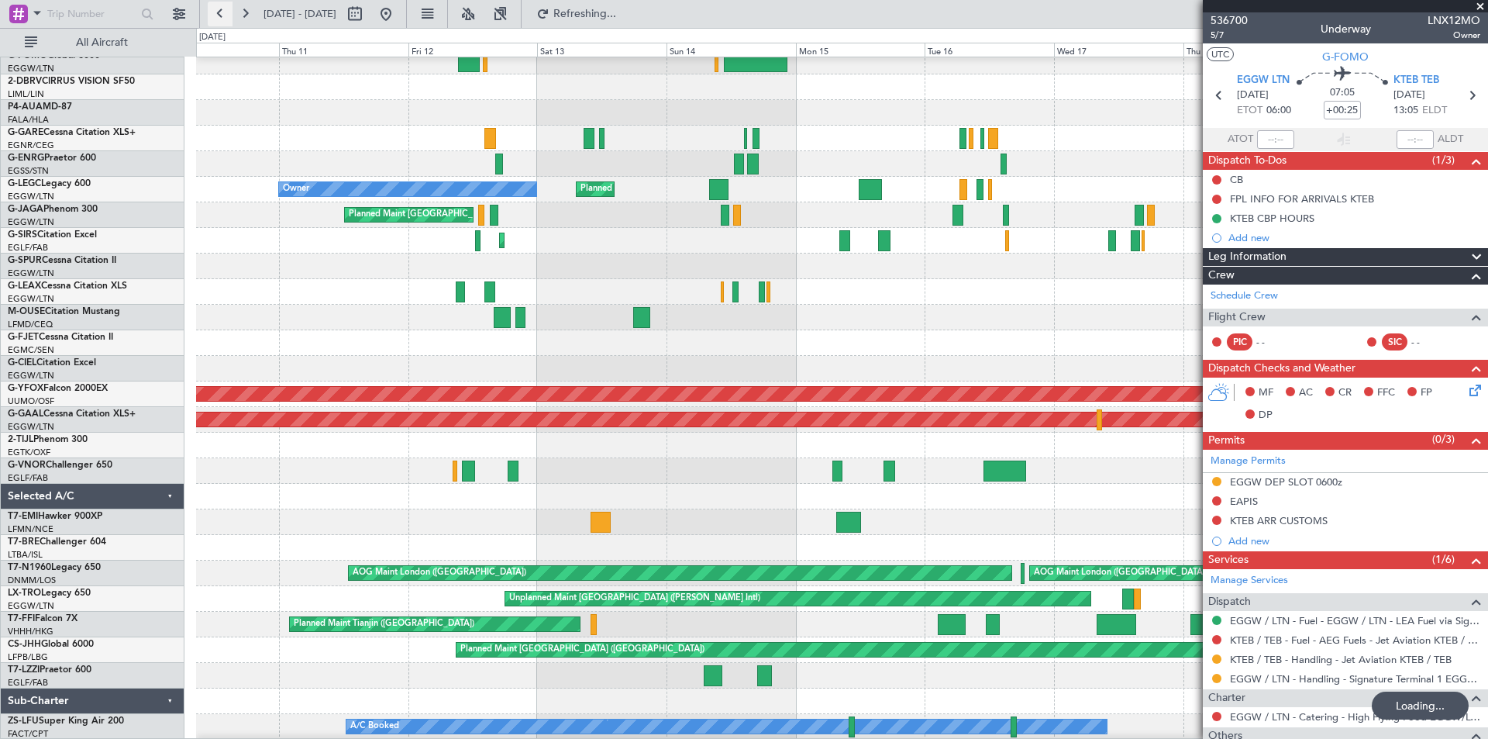
click at [213, 9] on button at bounding box center [220, 14] width 25 height 25
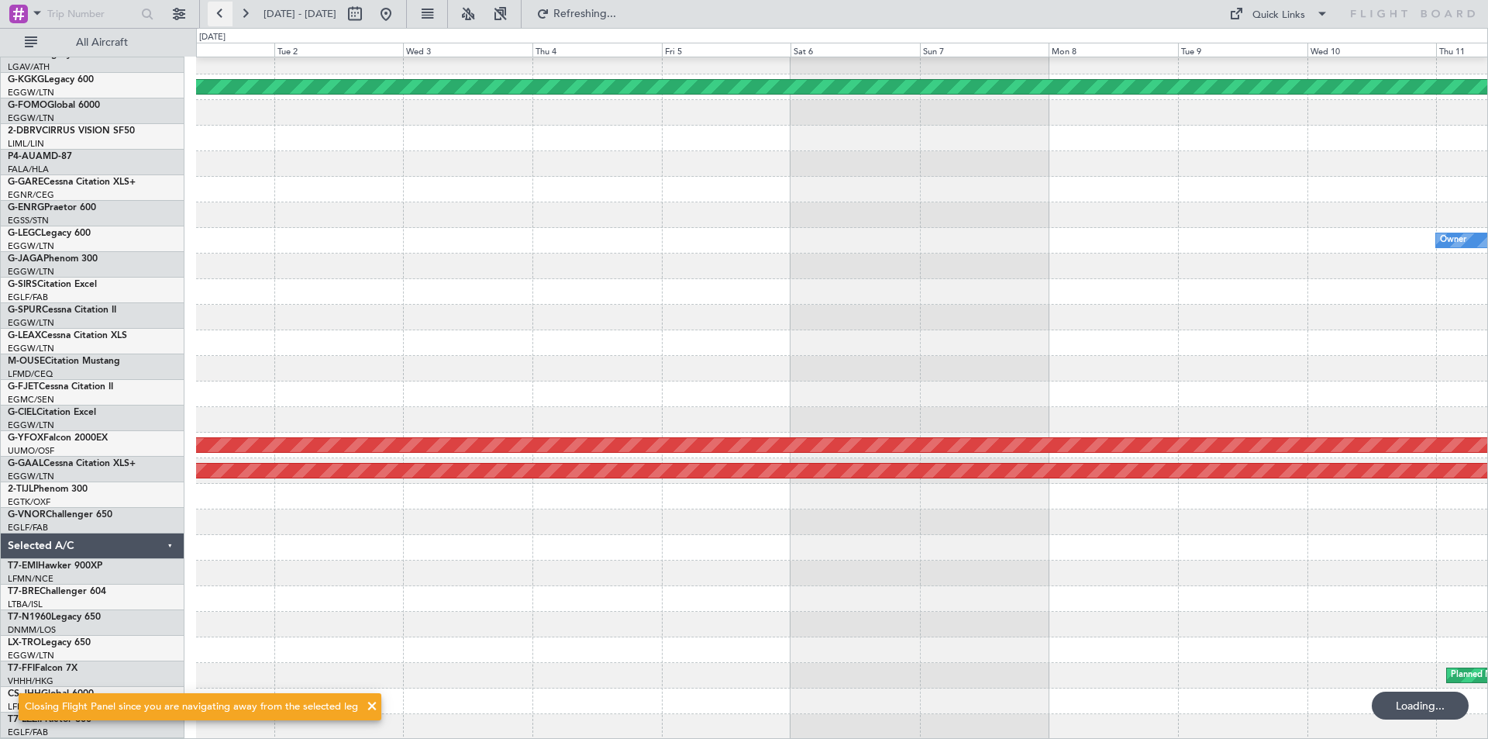
scroll to position [34, 0]
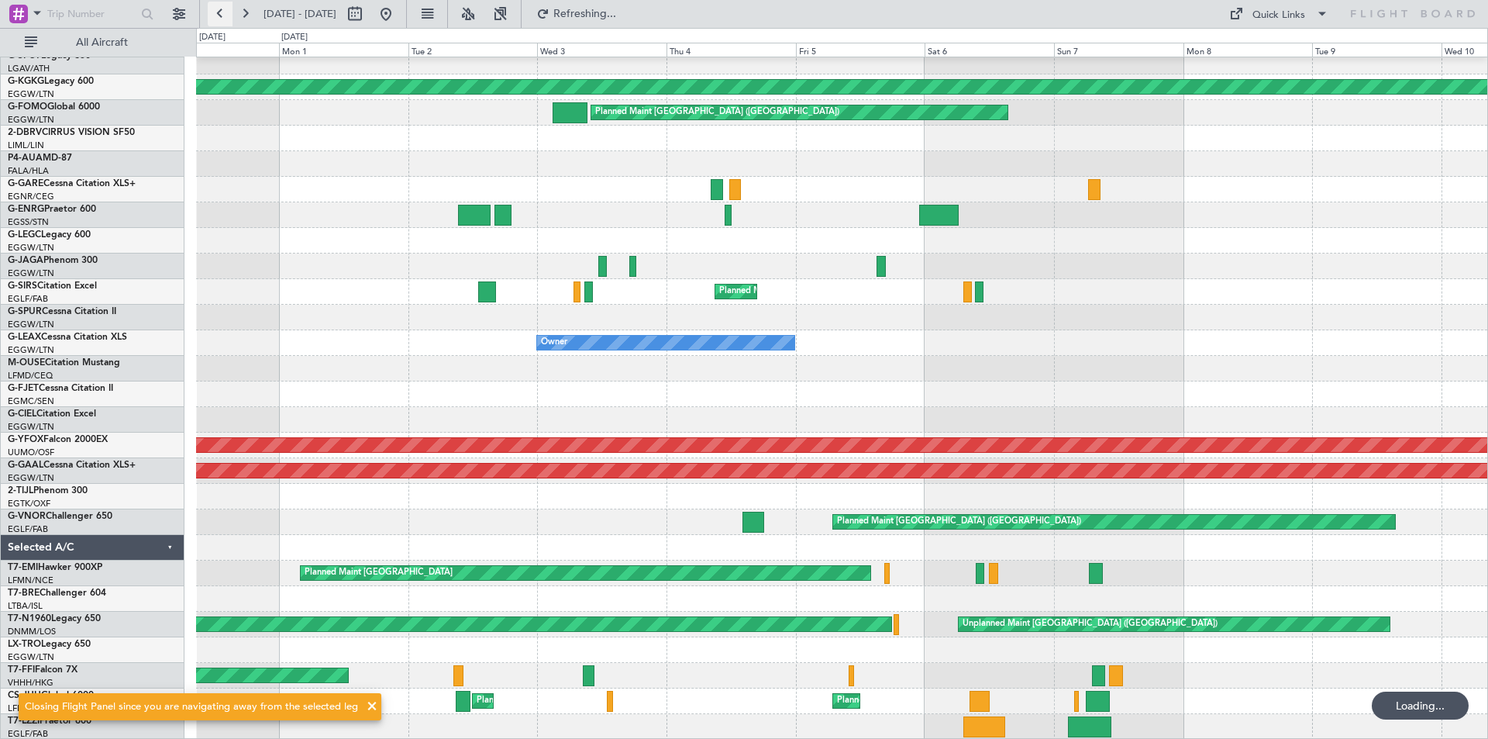
click at [213, 9] on button at bounding box center [220, 14] width 25 height 25
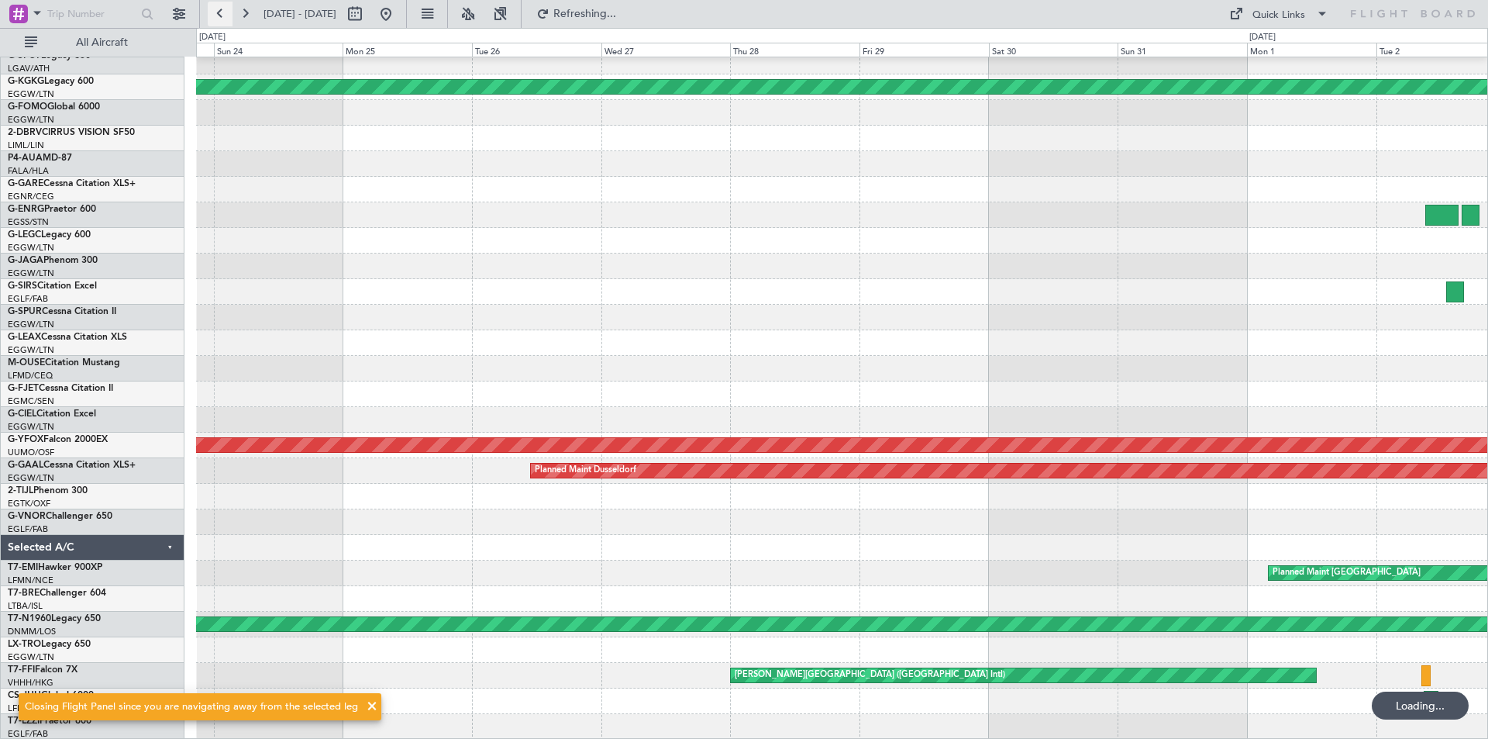
click at [213, 9] on button at bounding box center [220, 14] width 25 height 25
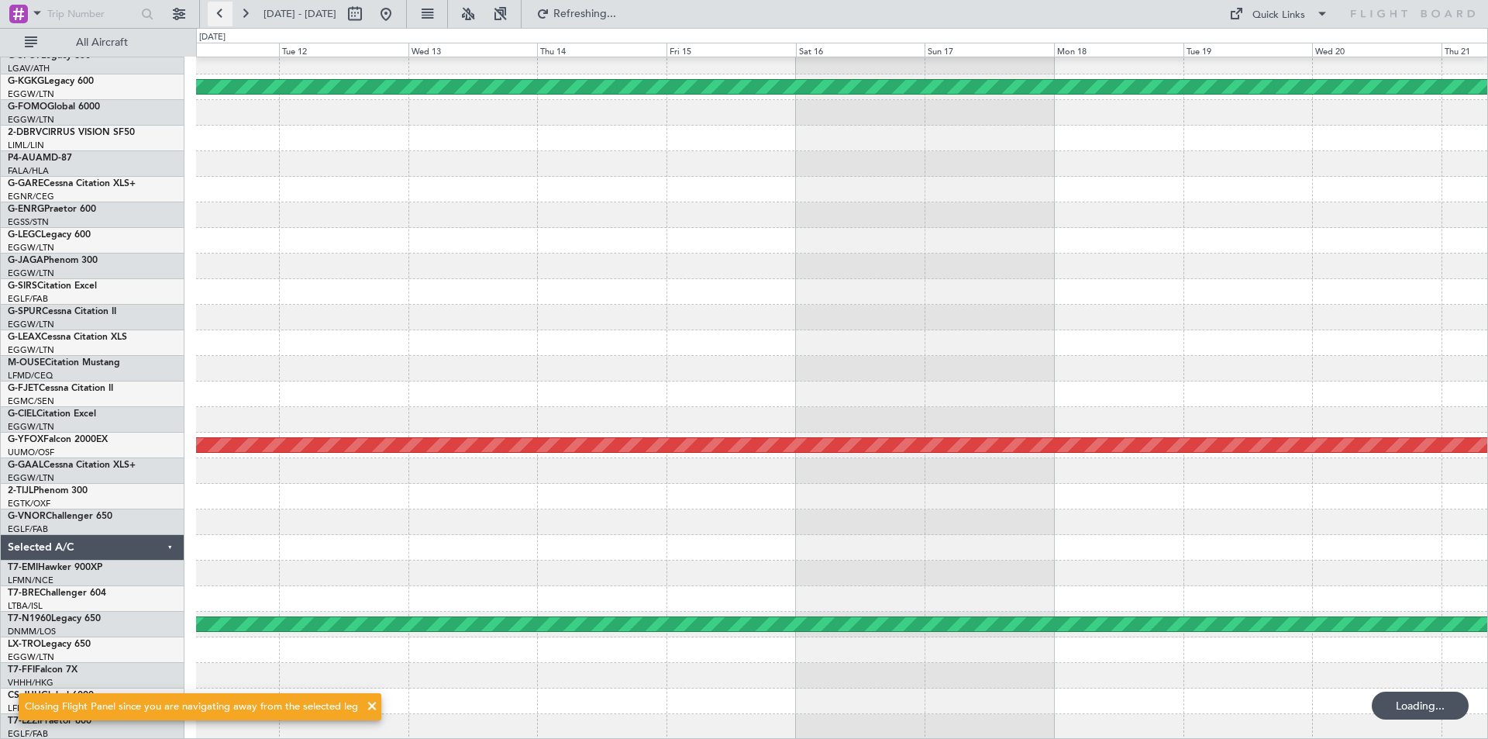
click at [213, 9] on button at bounding box center [220, 14] width 25 height 25
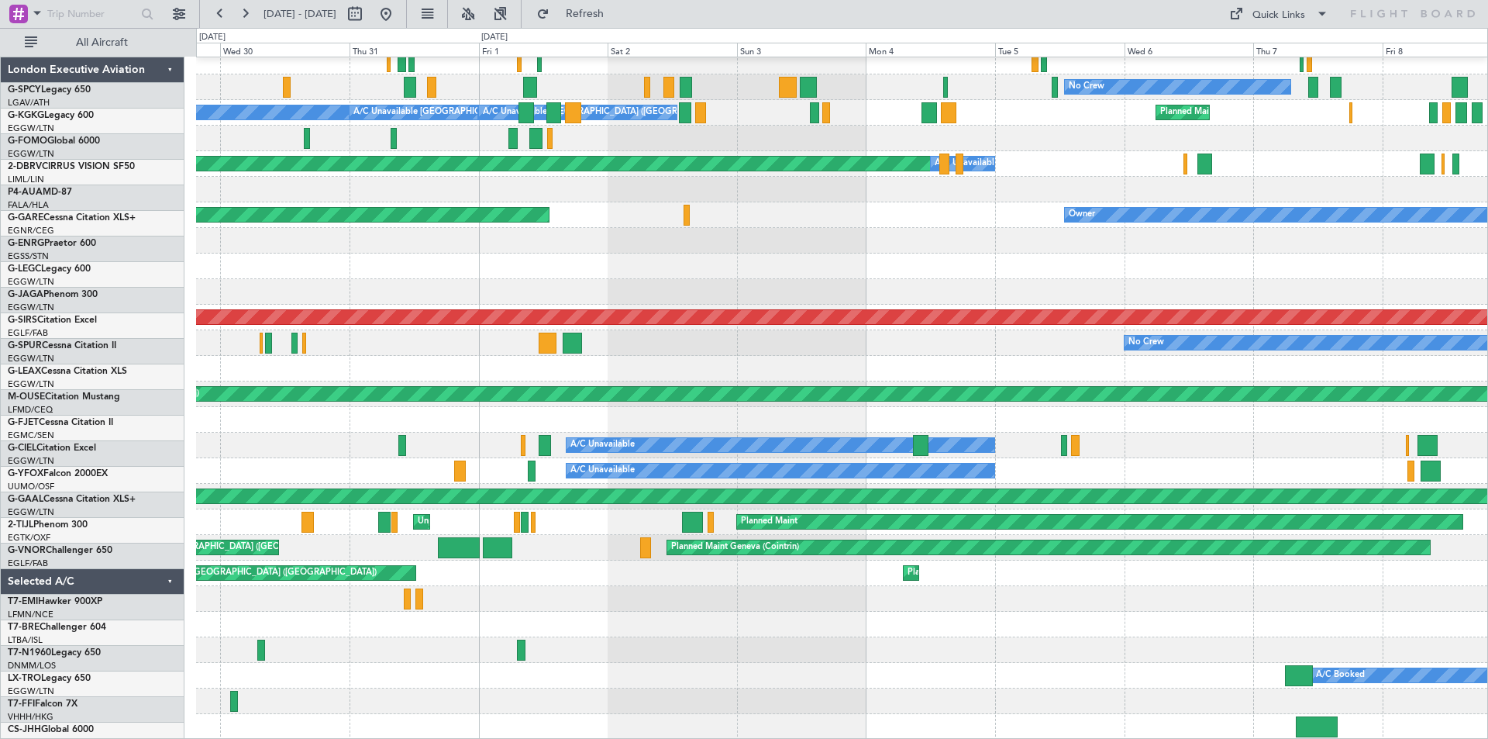
scroll to position [162, 0]
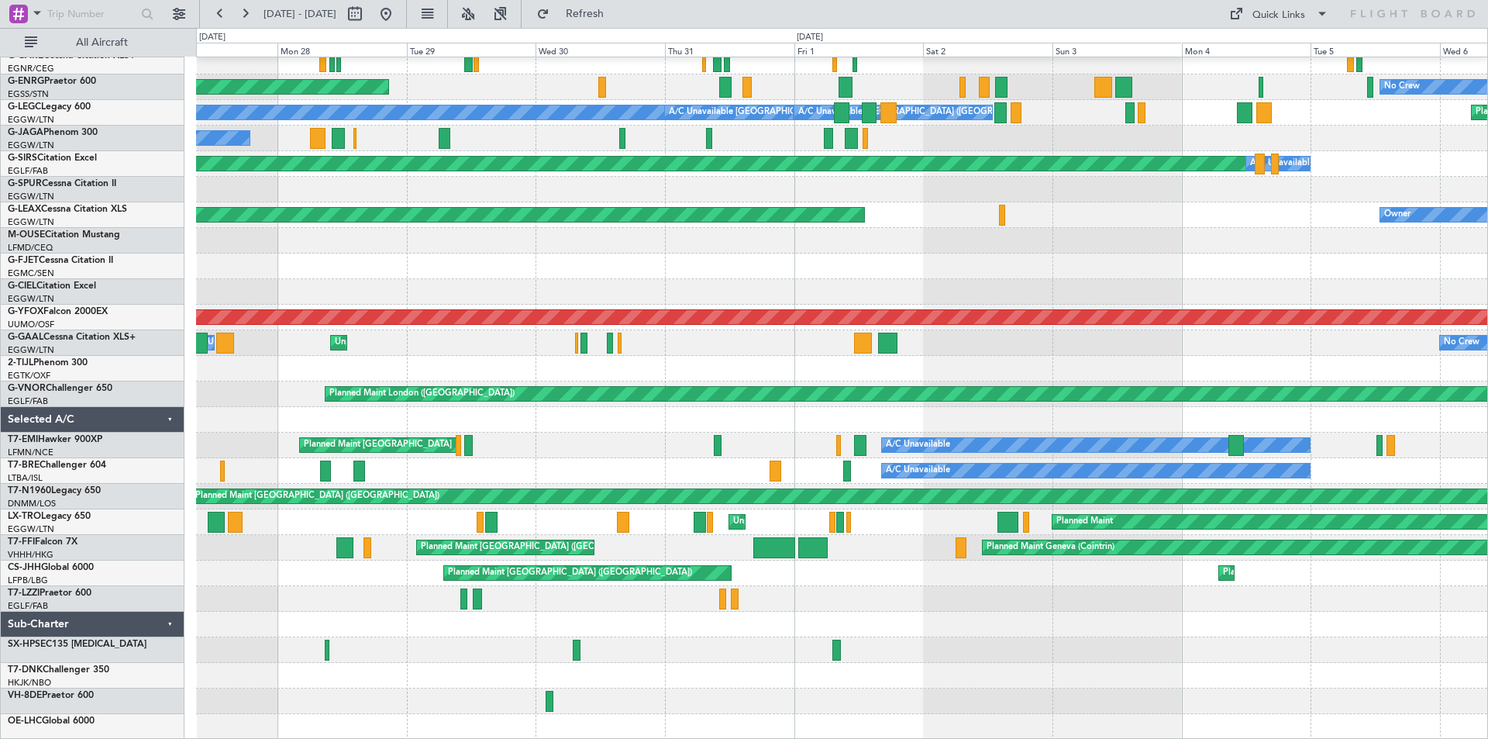
click at [498, 436] on div "No Crew AOG Maint Paris (Le Bourget) Planned Maint London (Luton) A/C Unavailab…" at bounding box center [744, 383] width 1488 height 711
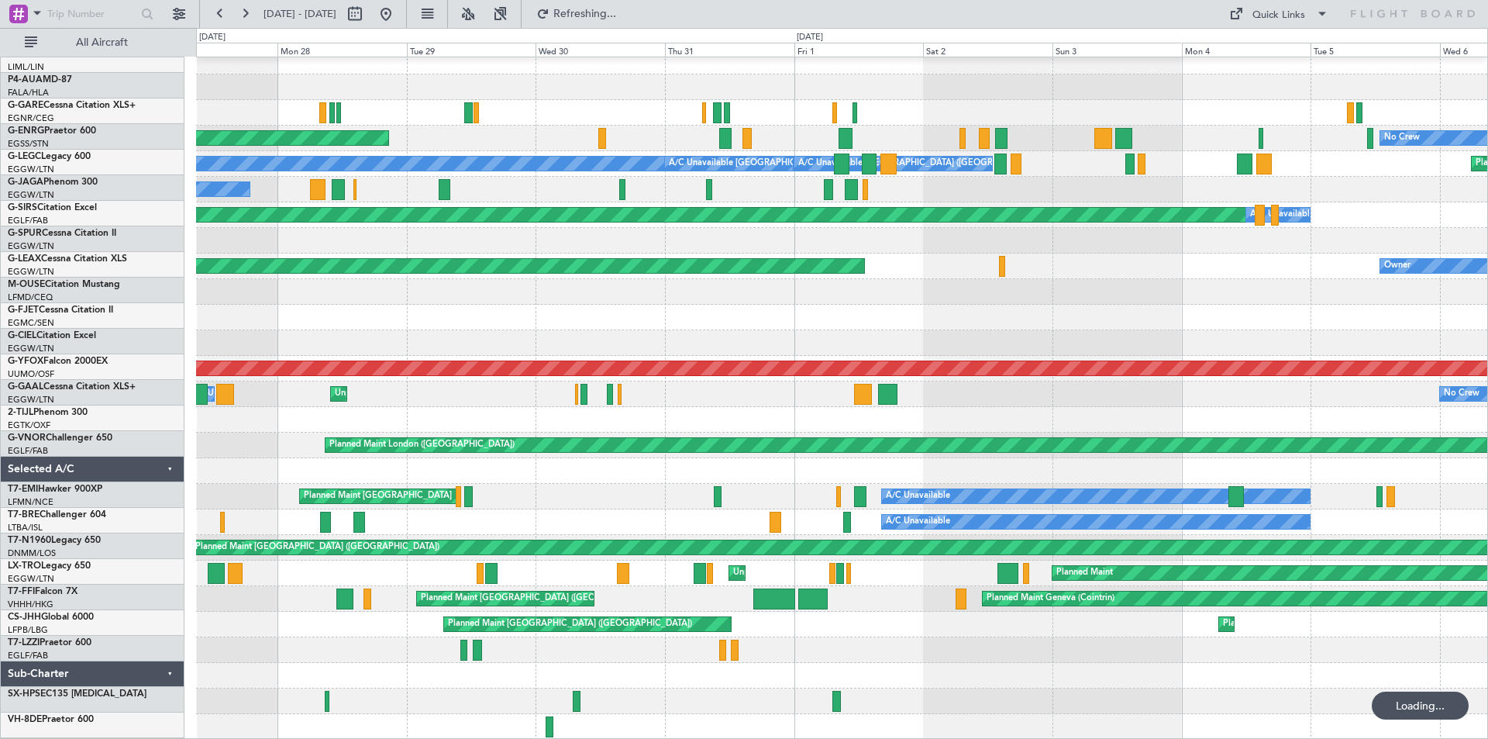
scroll to position [111, 0]
click at [226, 15] on button at bounding box center [220, 14] width 25 height 25
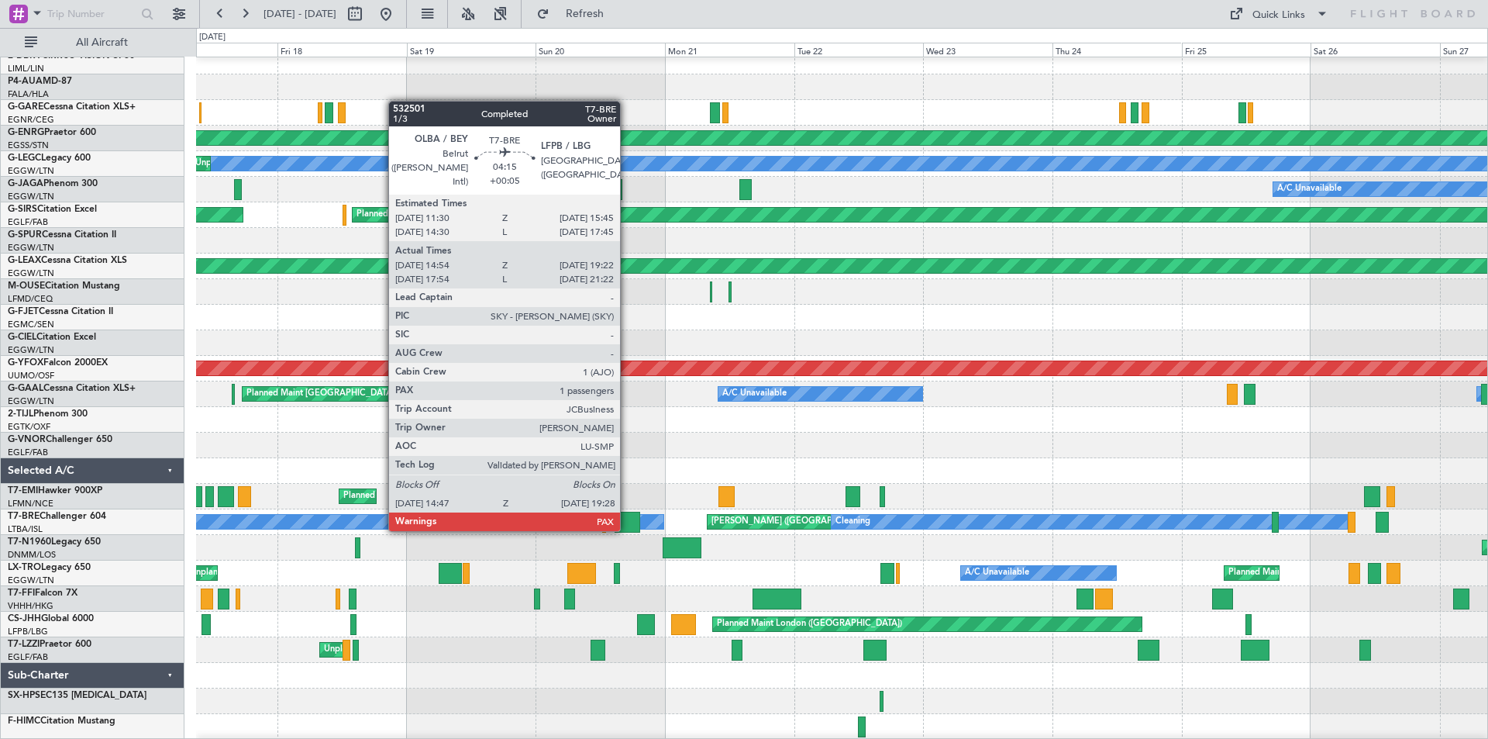
click at [627, 528] on div at bounding box center [628, 522] width 26 height 21
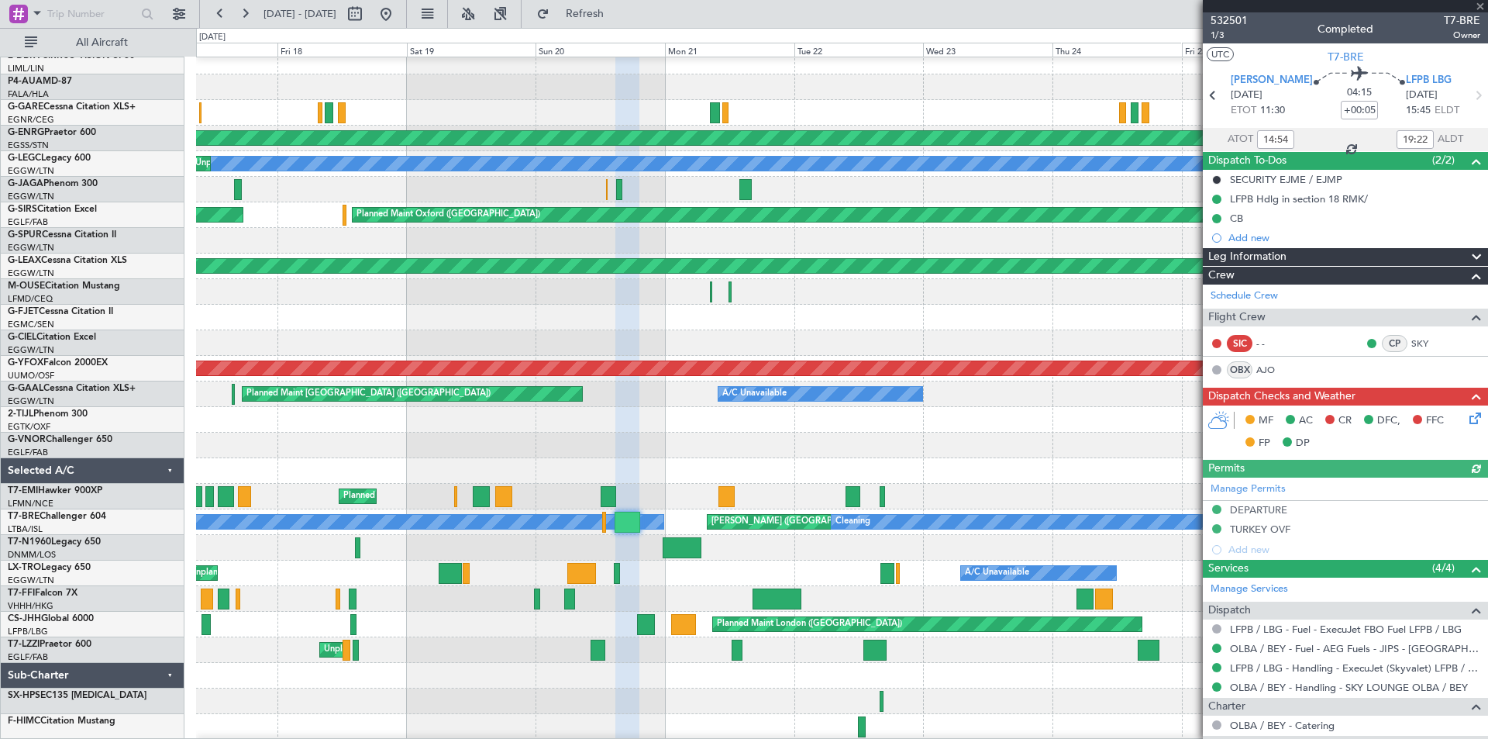
scroll to position [171, 0]
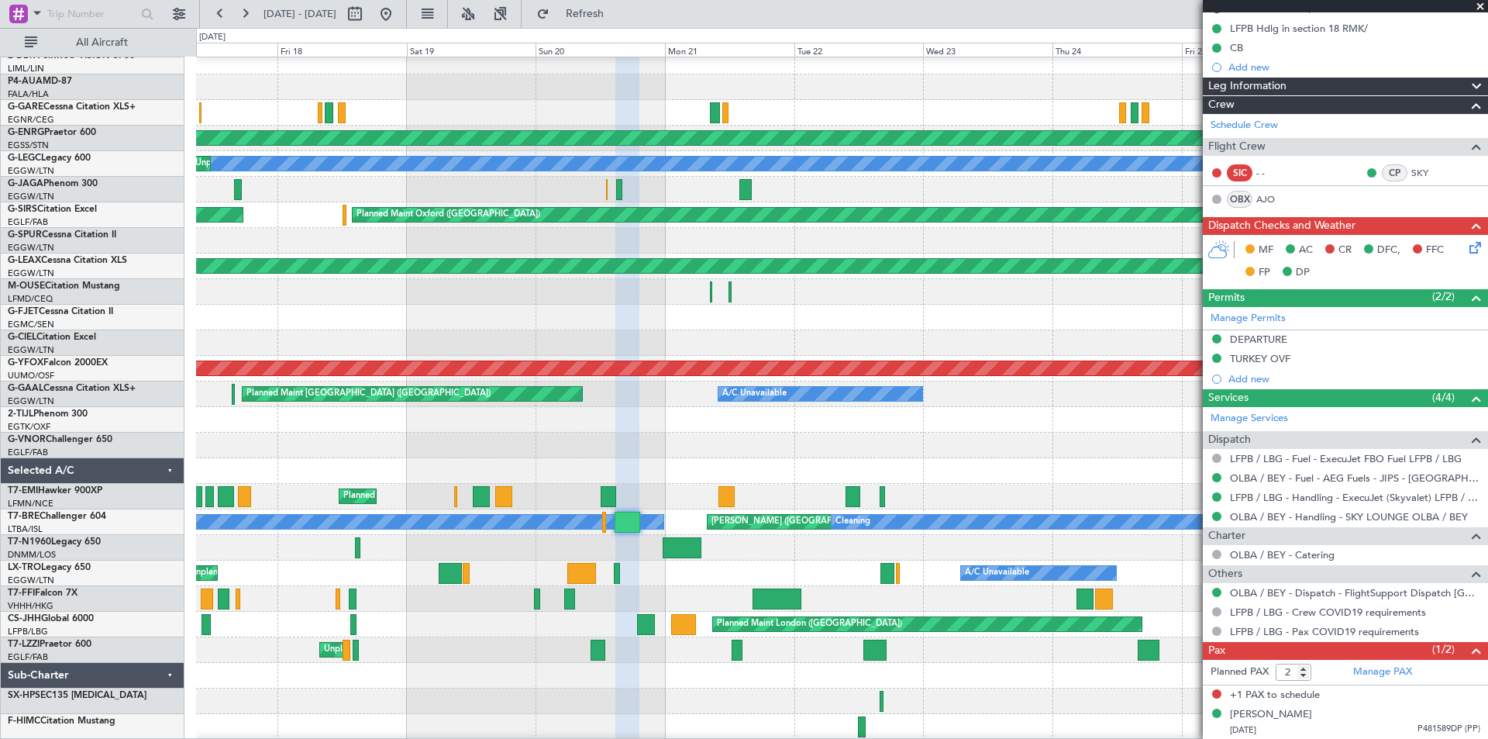
click at [1480, 4] on span at bounding box center [1481, 7] width 16 height 14
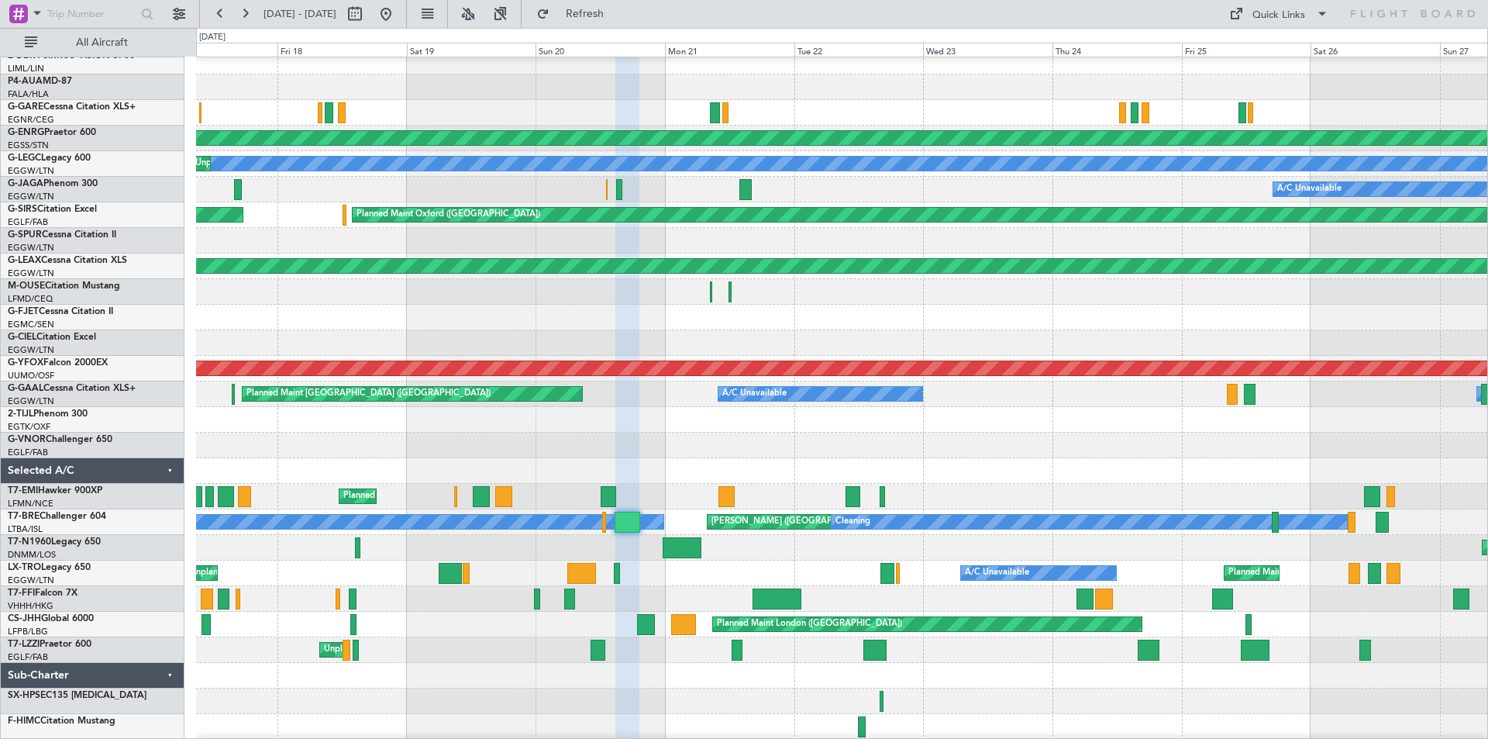
type input "0"
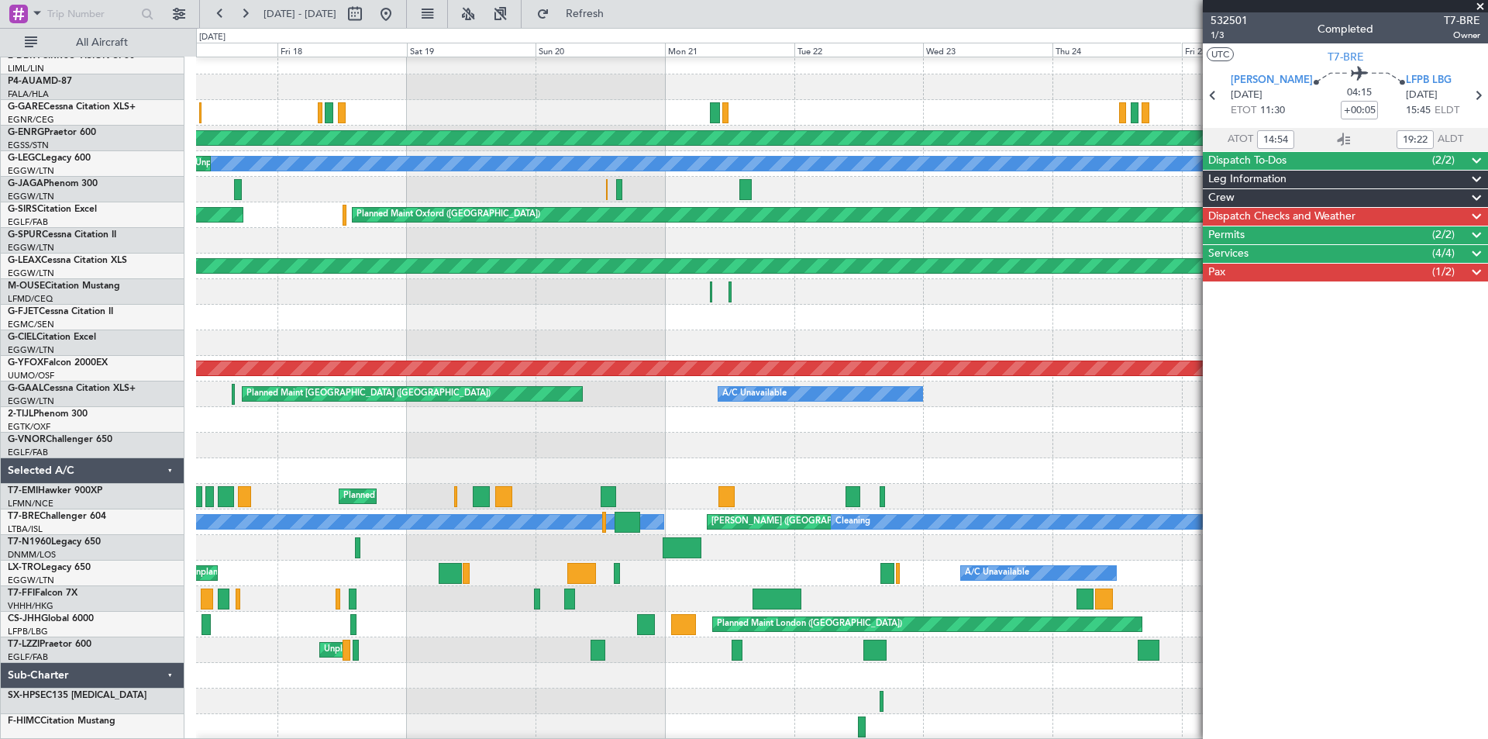
scroll to position [0, 0]
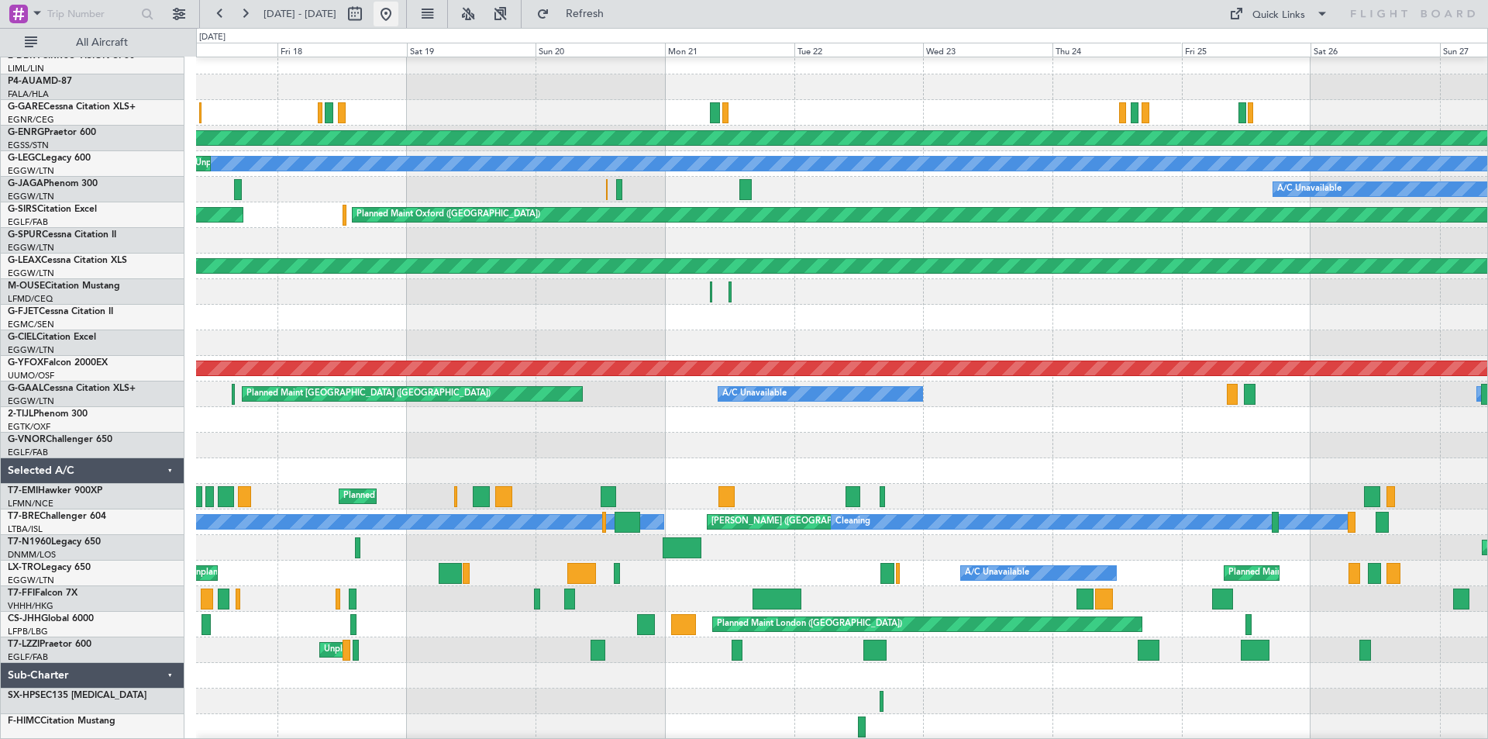
click at [398, 12] on button at bounding box center [386, 14] width 25 height 25
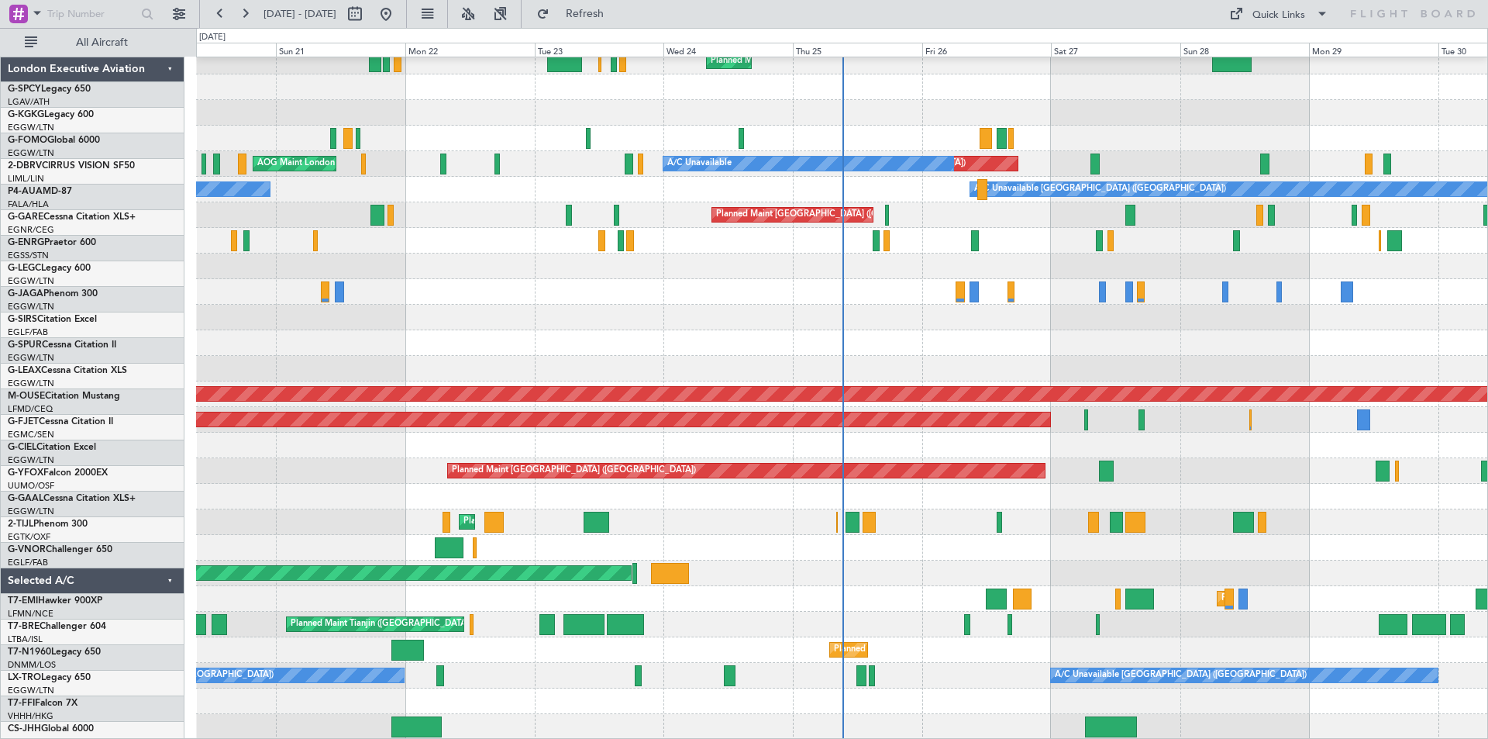
scroll to position [85, 0]
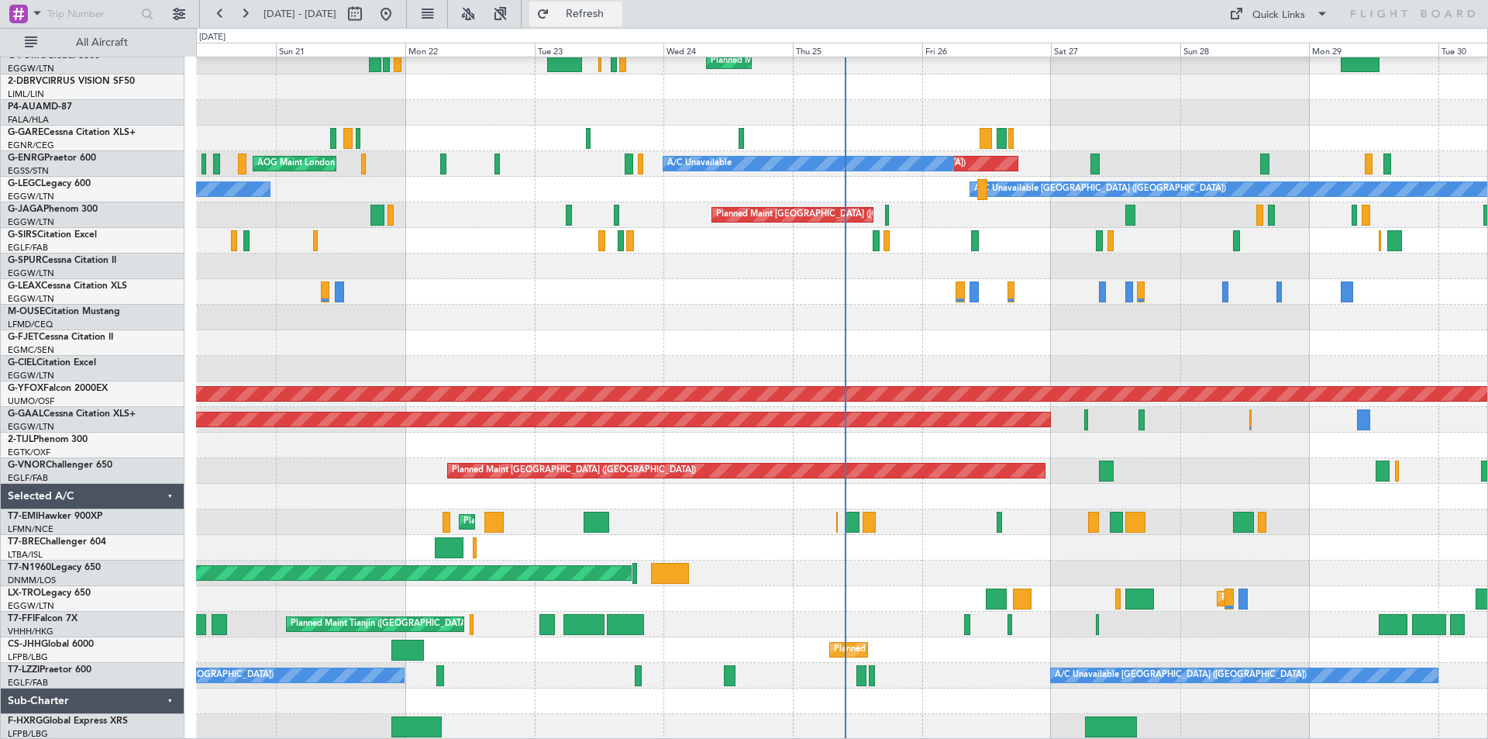
click at [613, 12] on span "Refresh" at bounding box center [585, 14] width 65 height 11
click at [242, 16] on button at bounding box center [245, 14] width 25 height 25
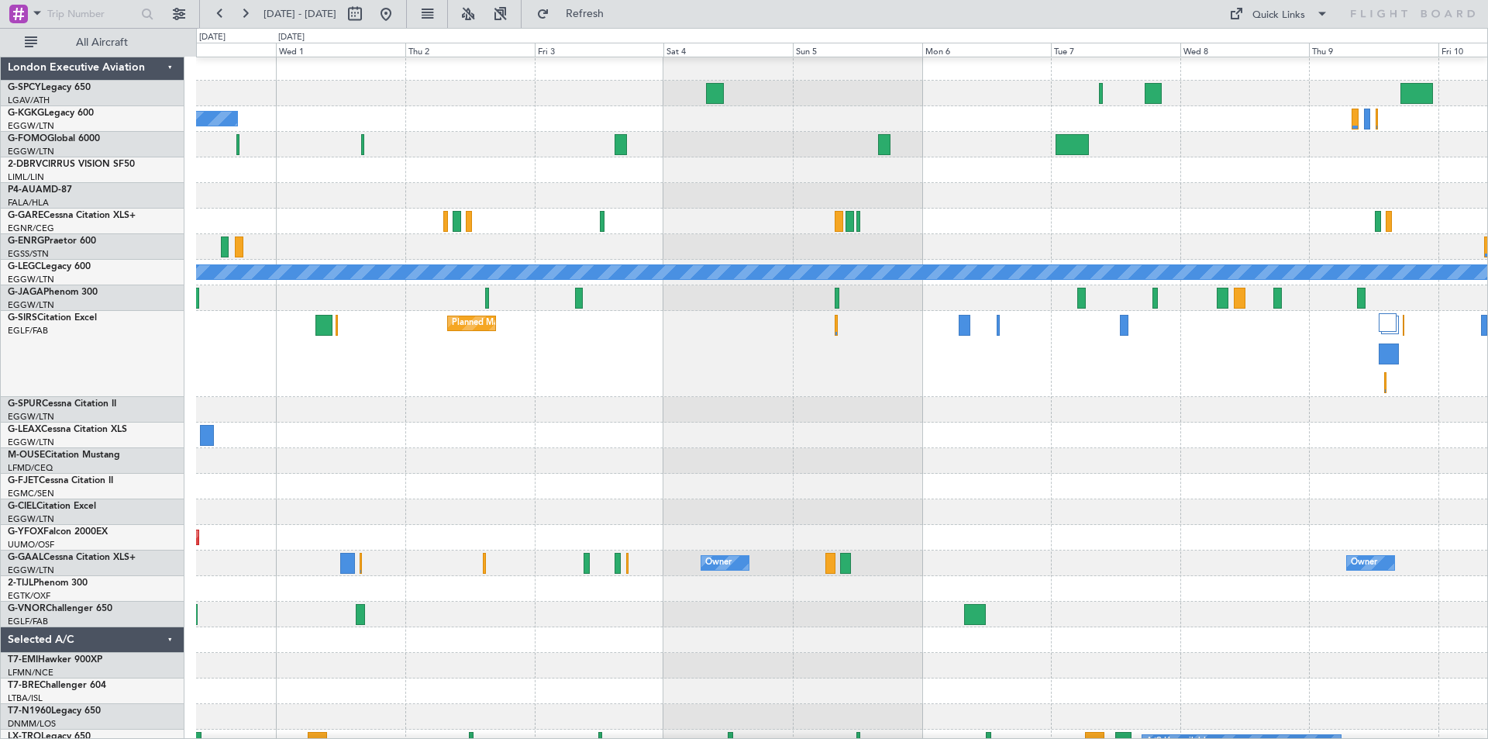
scroll to position [2, 0]
click at [398, 13] on button at bounding box center [386, 14] width 25 height 25
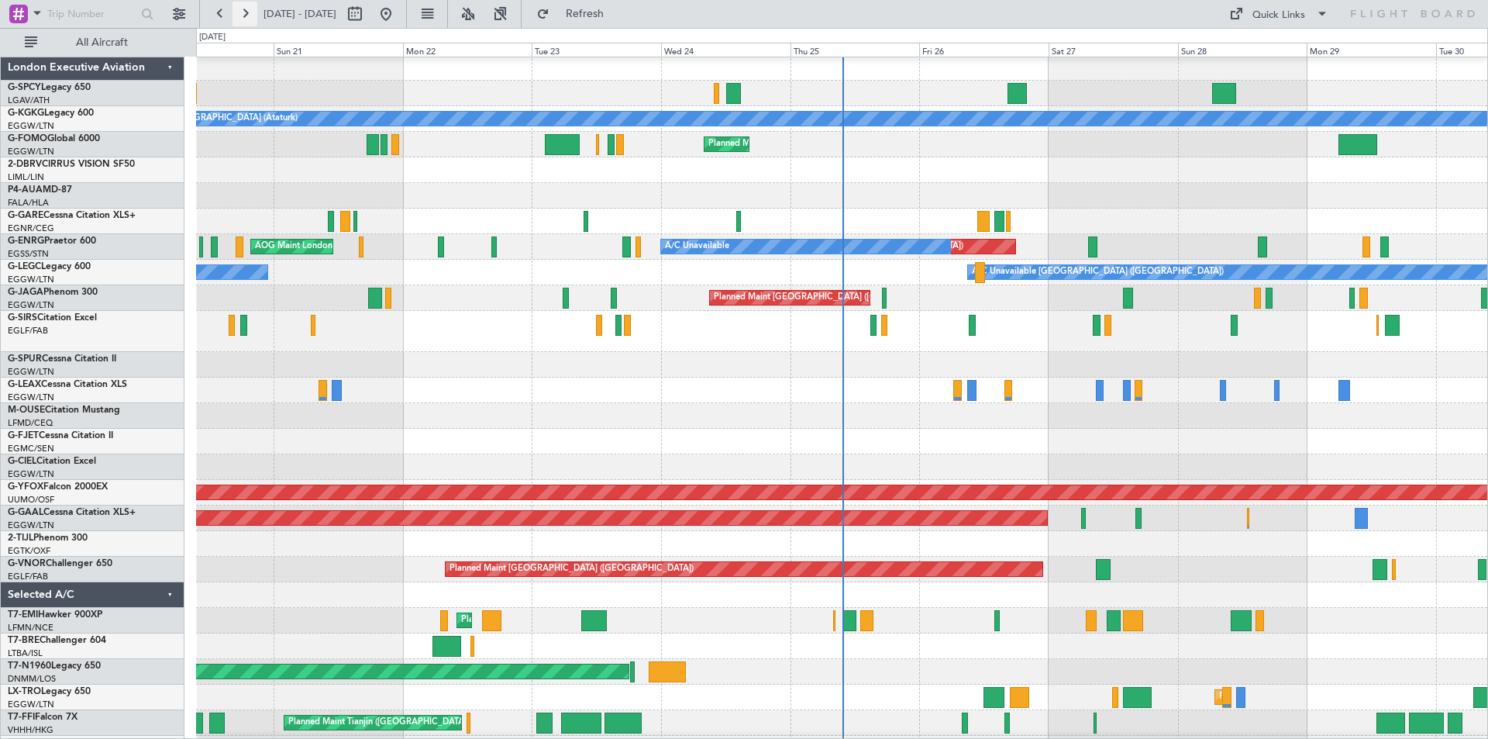
click at [246, 17] on button at bounding box center [245, 14] width 25 height 25
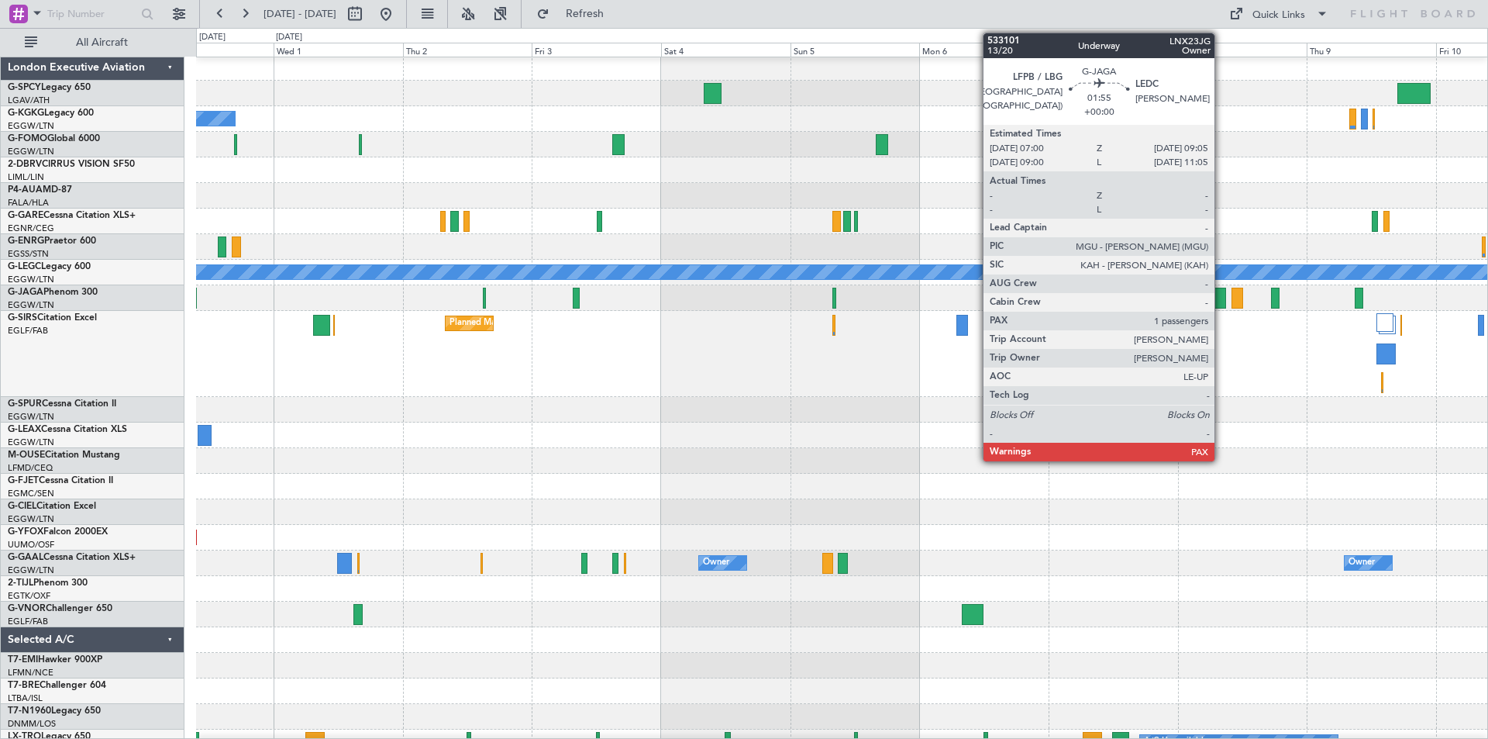
click at [1222, 301] on div at bounding box center [1221, 298] width 12 height 21
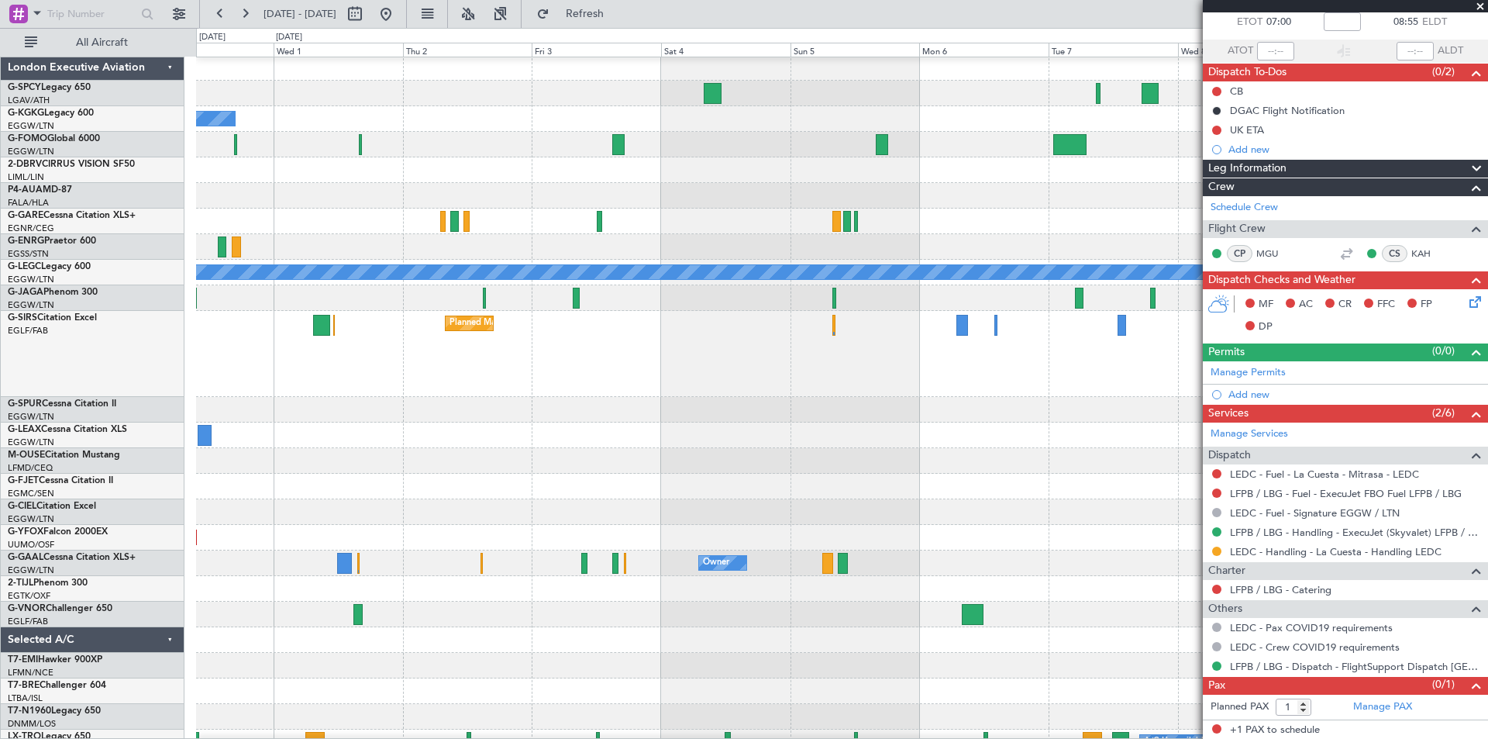
scroll to position [0, 0]
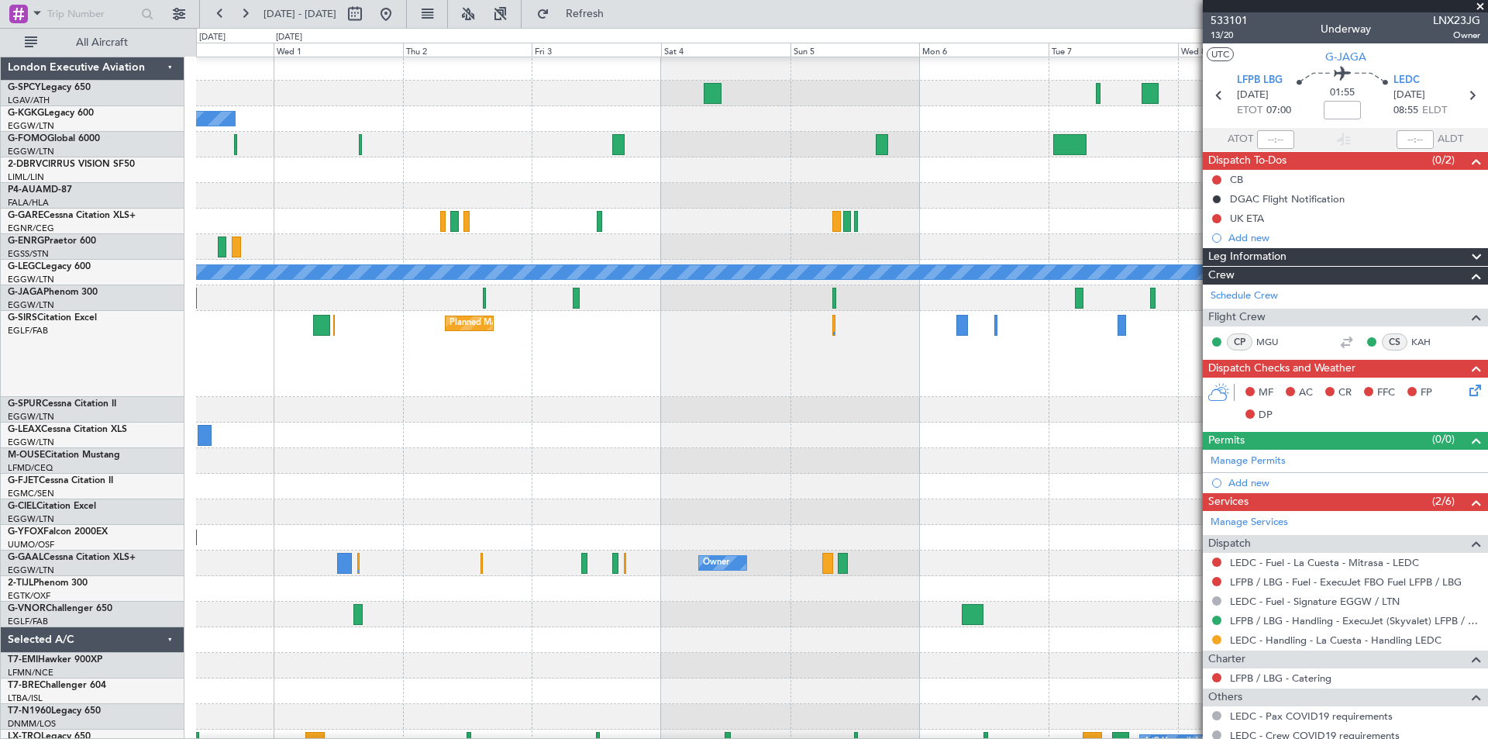
click at [1485, 4] on span at bounding box center [1481, 7] width 16 height 14
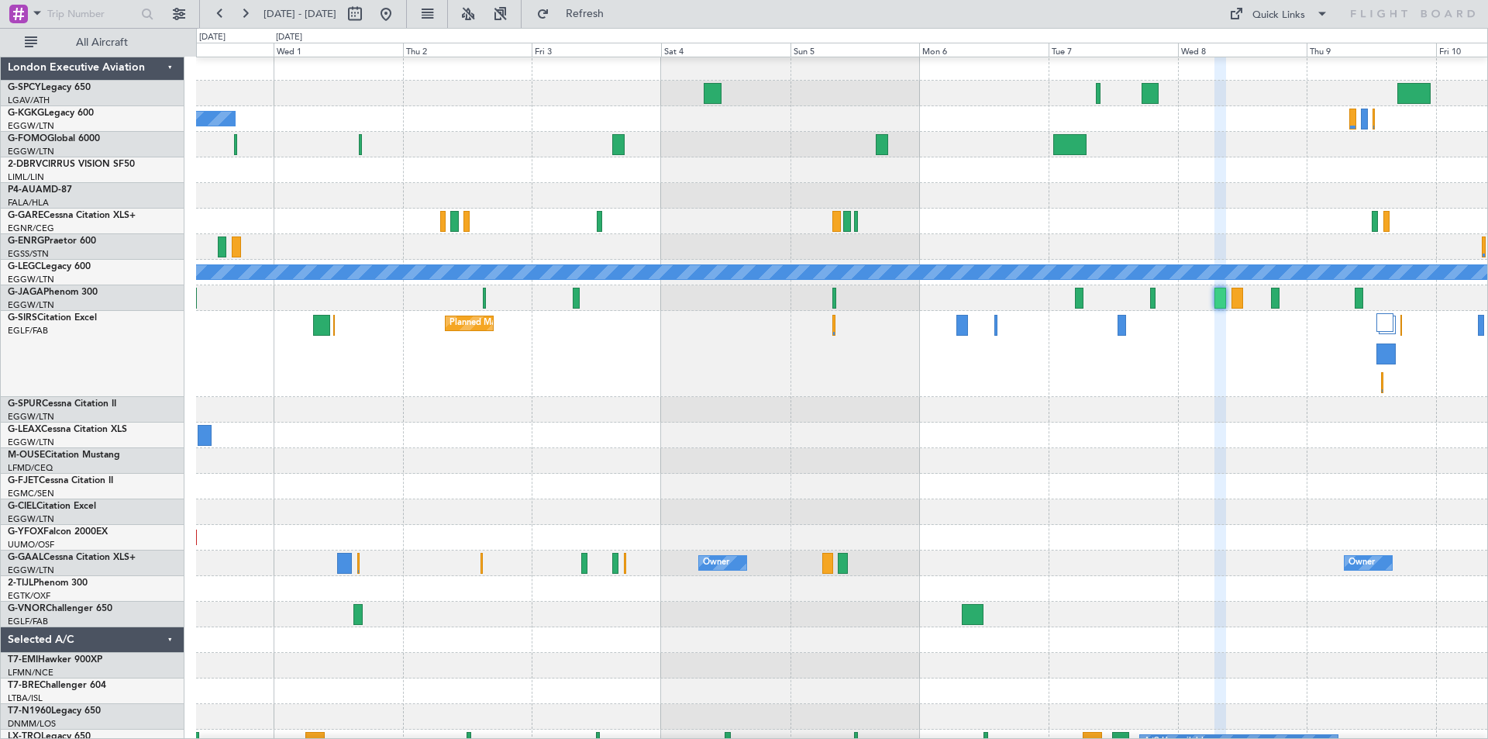
type input "0"
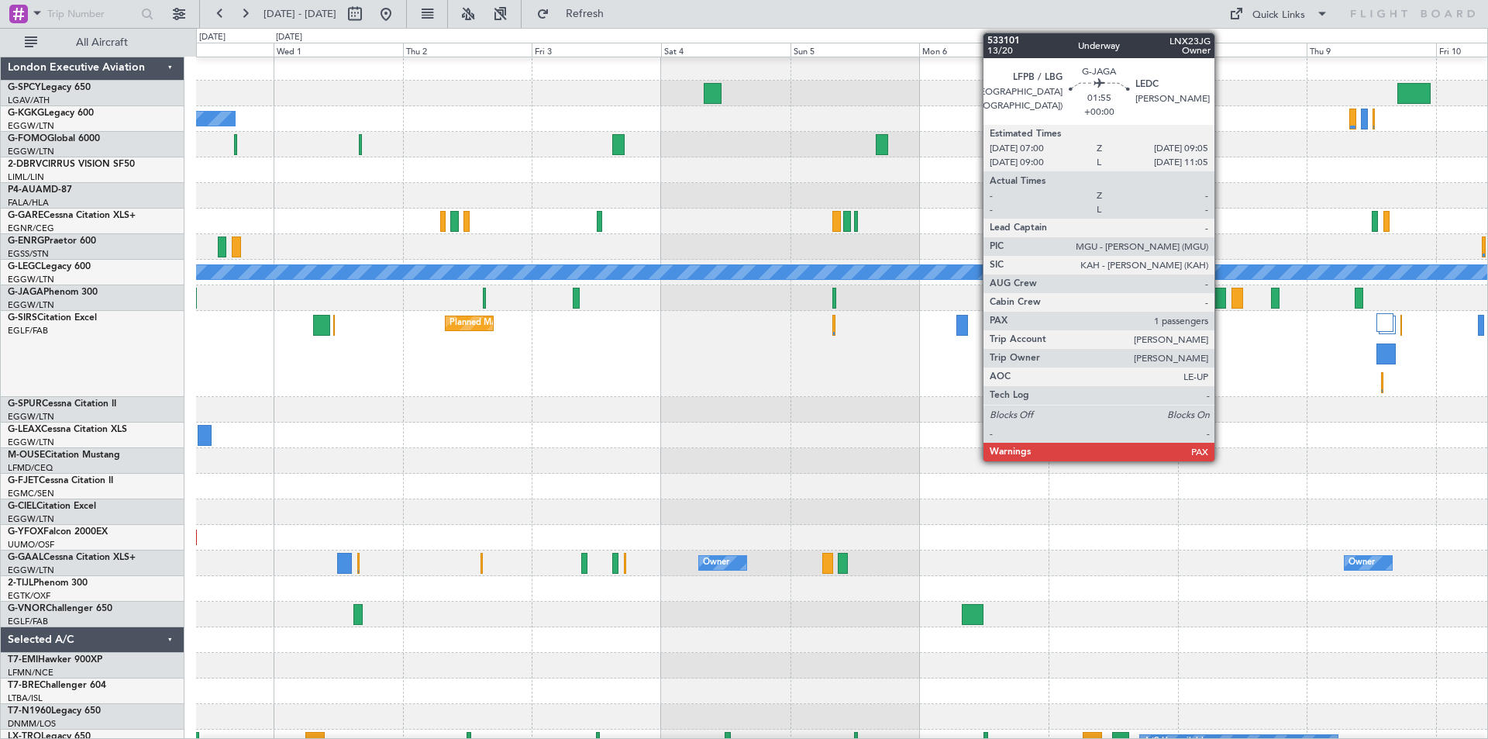
click at [1222, 300] on div at bounding box center [1221, 298] width 12 height 21
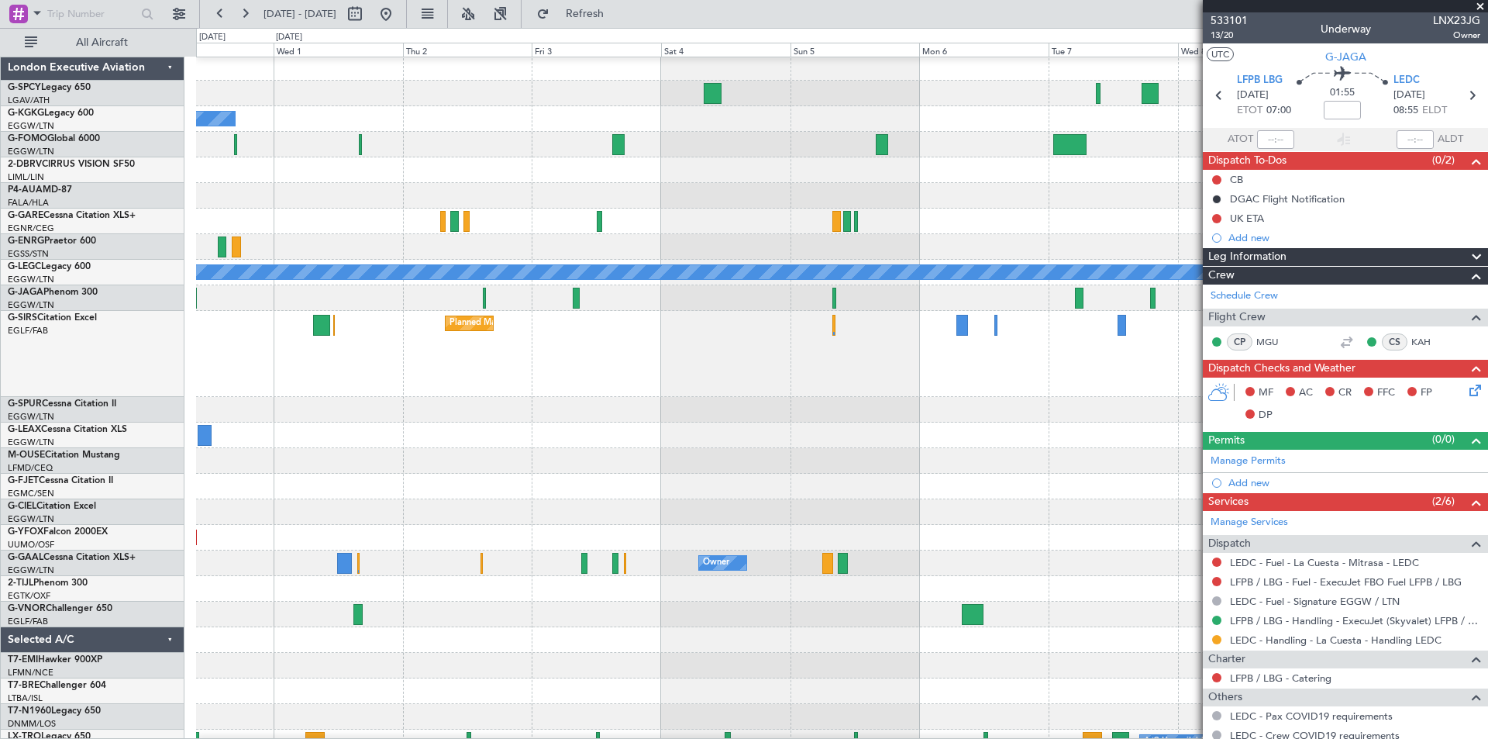
scroll to position [88, 0]
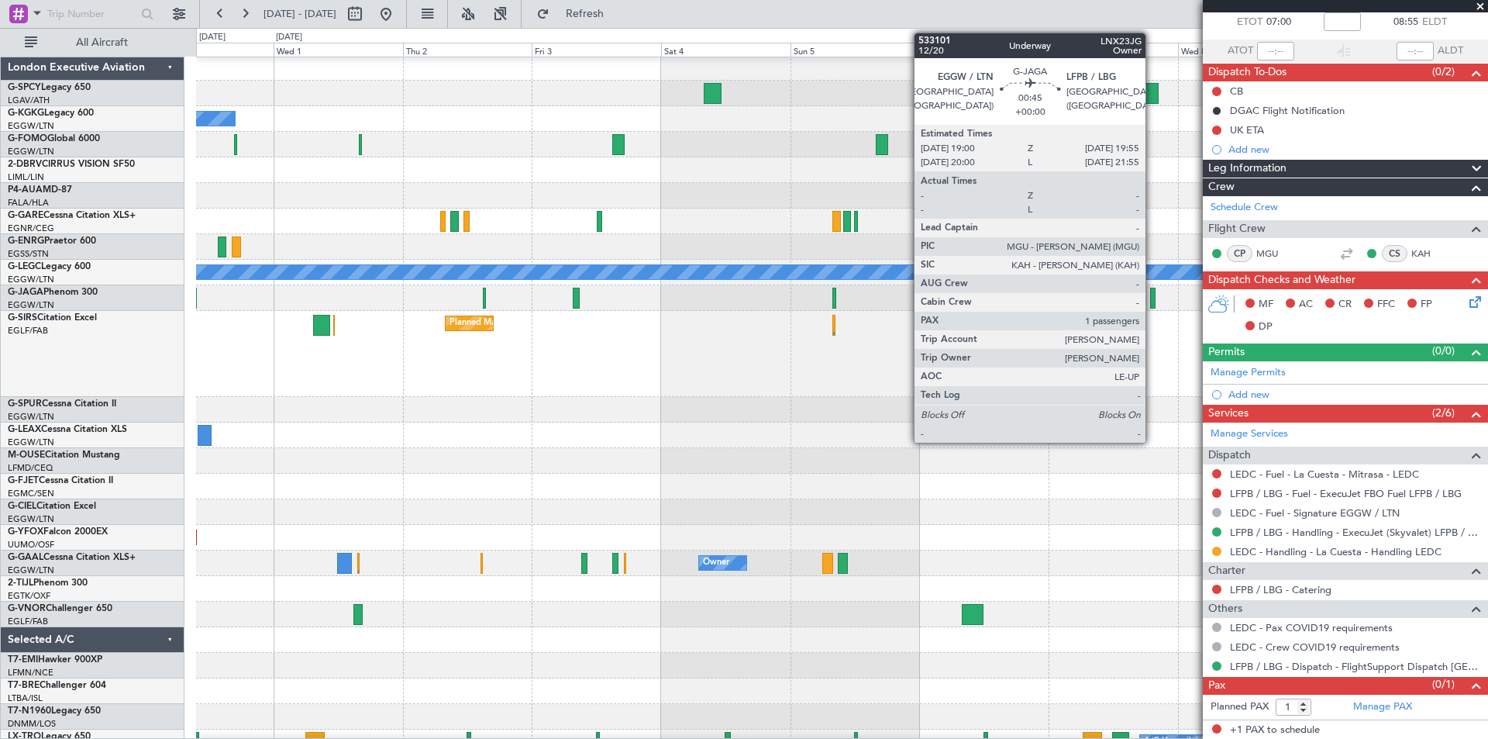
click at [1153, 299] on div at bounding box center [1152, 298] width 5 height 21
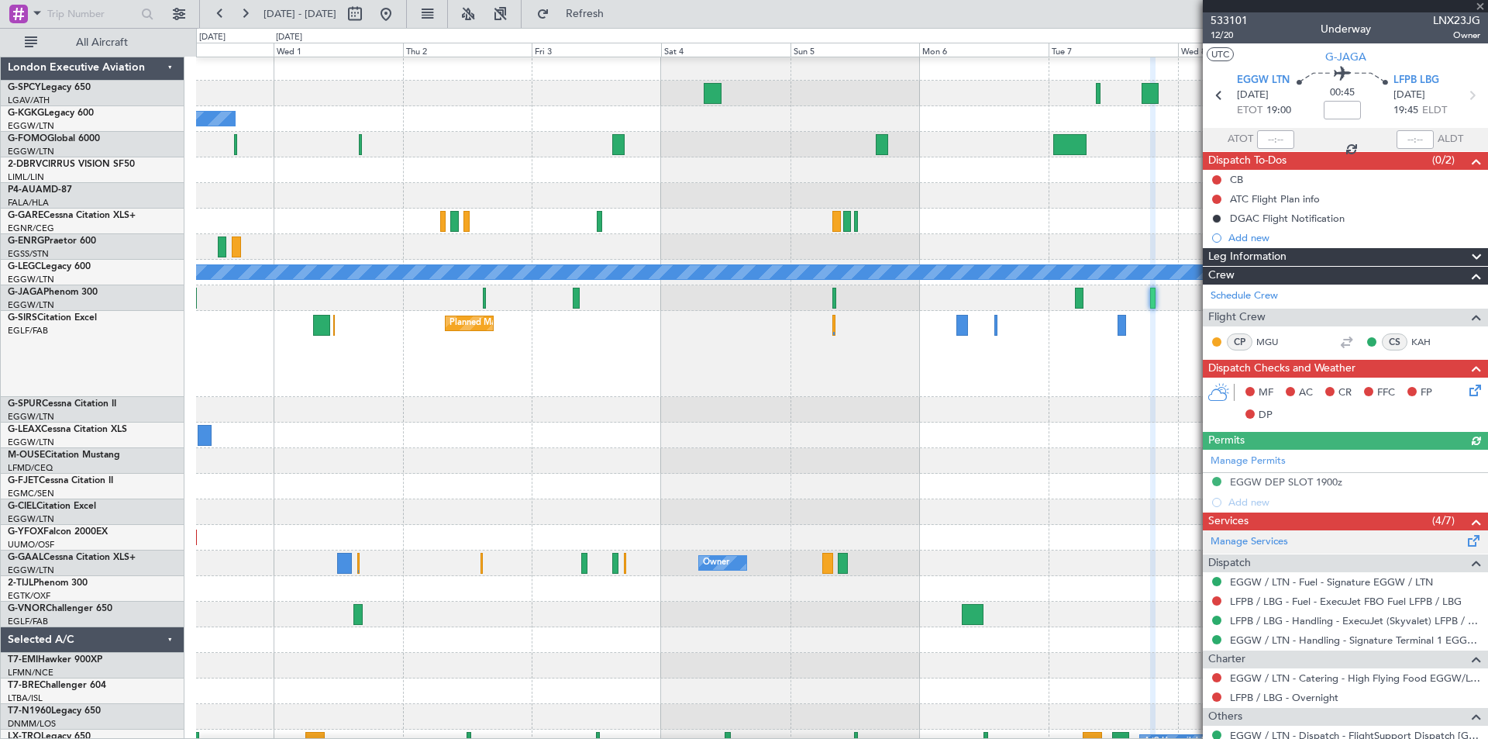
scroll to position [123, 0]
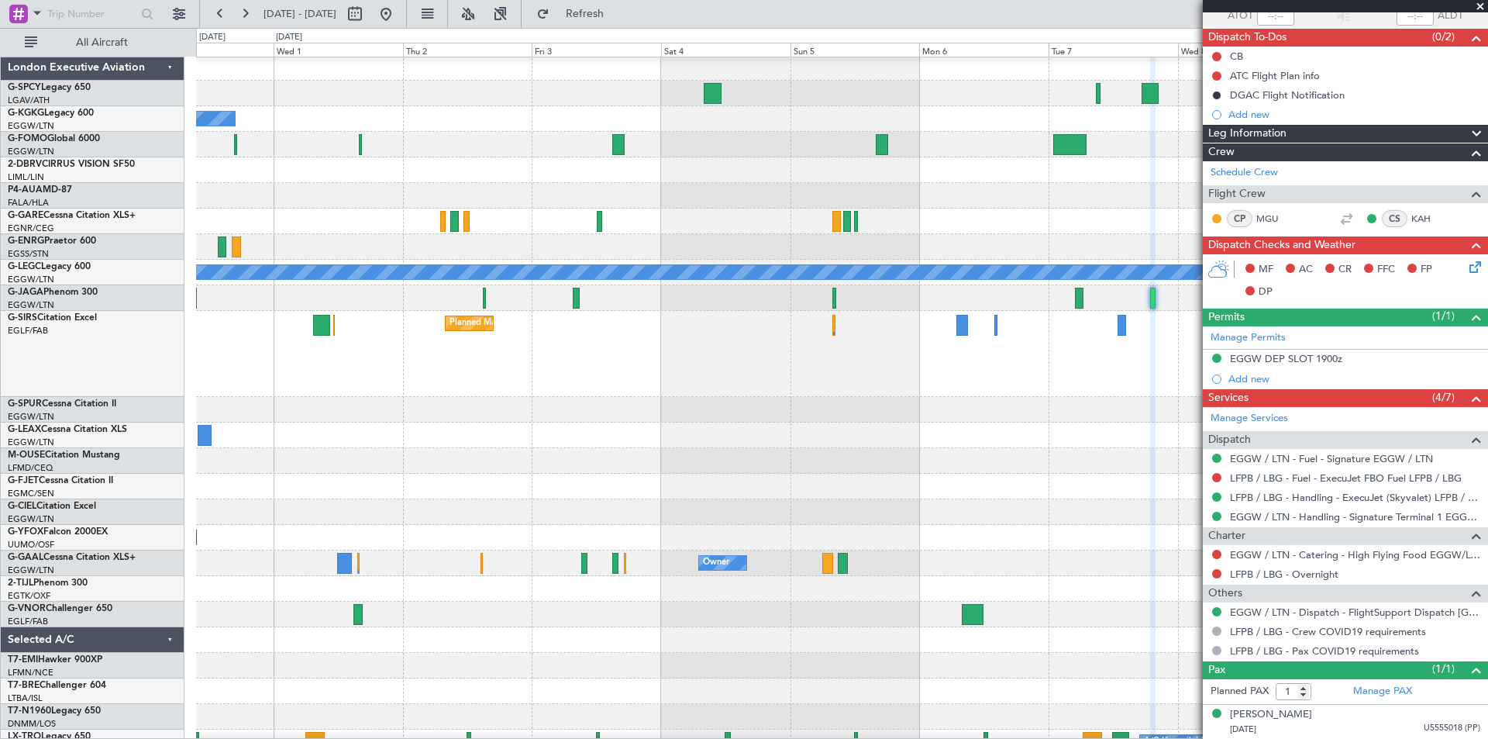
click at [1480, 5] on span at bounding box center [1481, 7] width 16 height 14
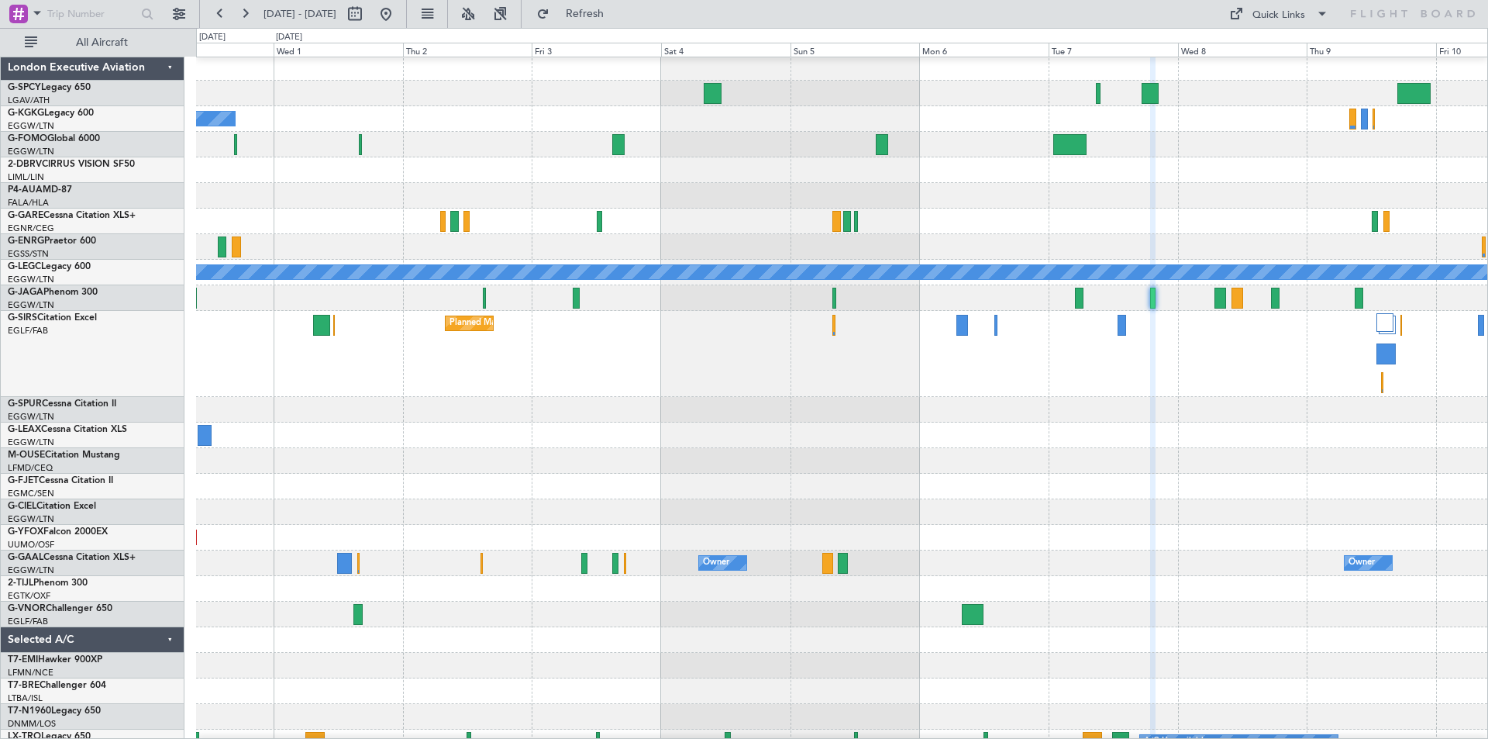
type input "0"
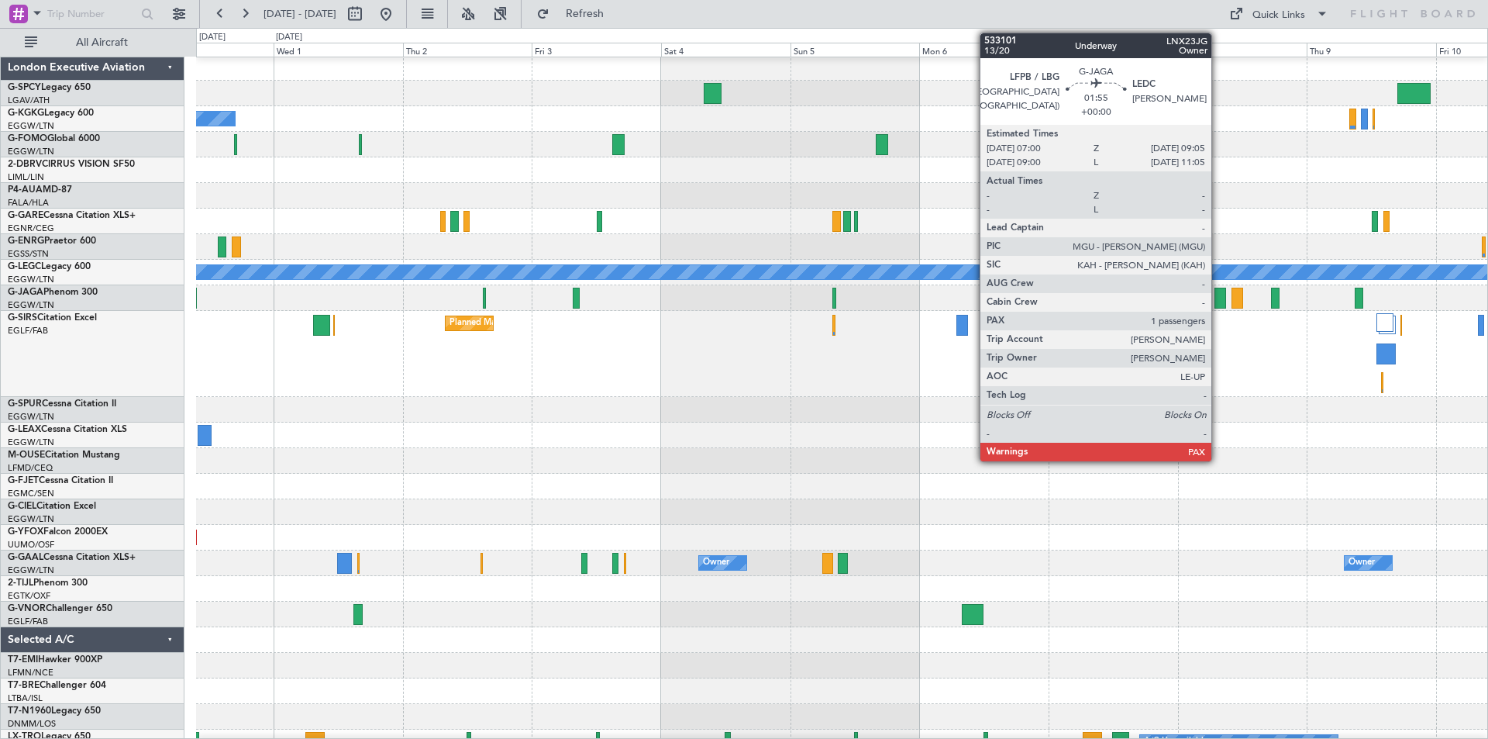
click at [1218, 301] on div at bounding box center [1221, 298] width 12 height 21
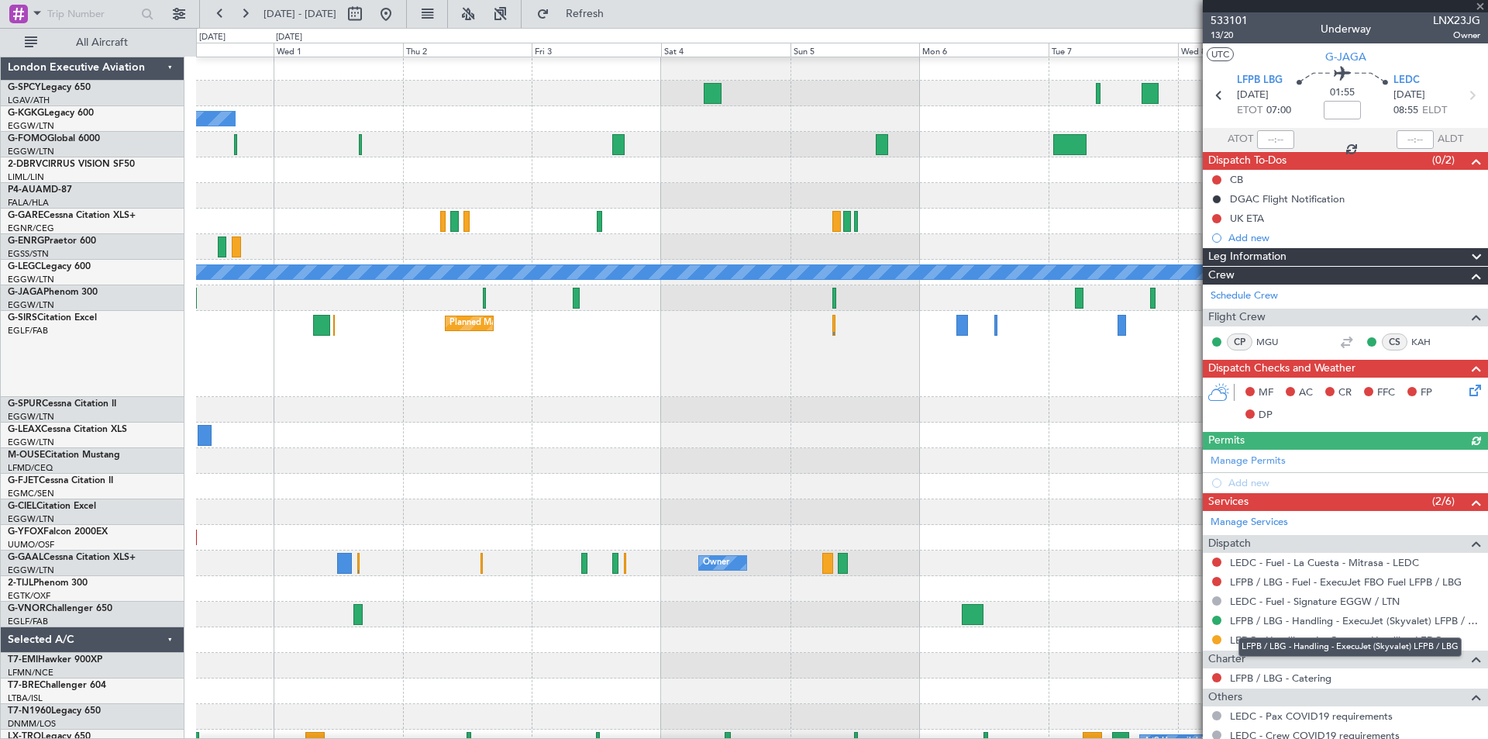
scroll to position [88, 0]
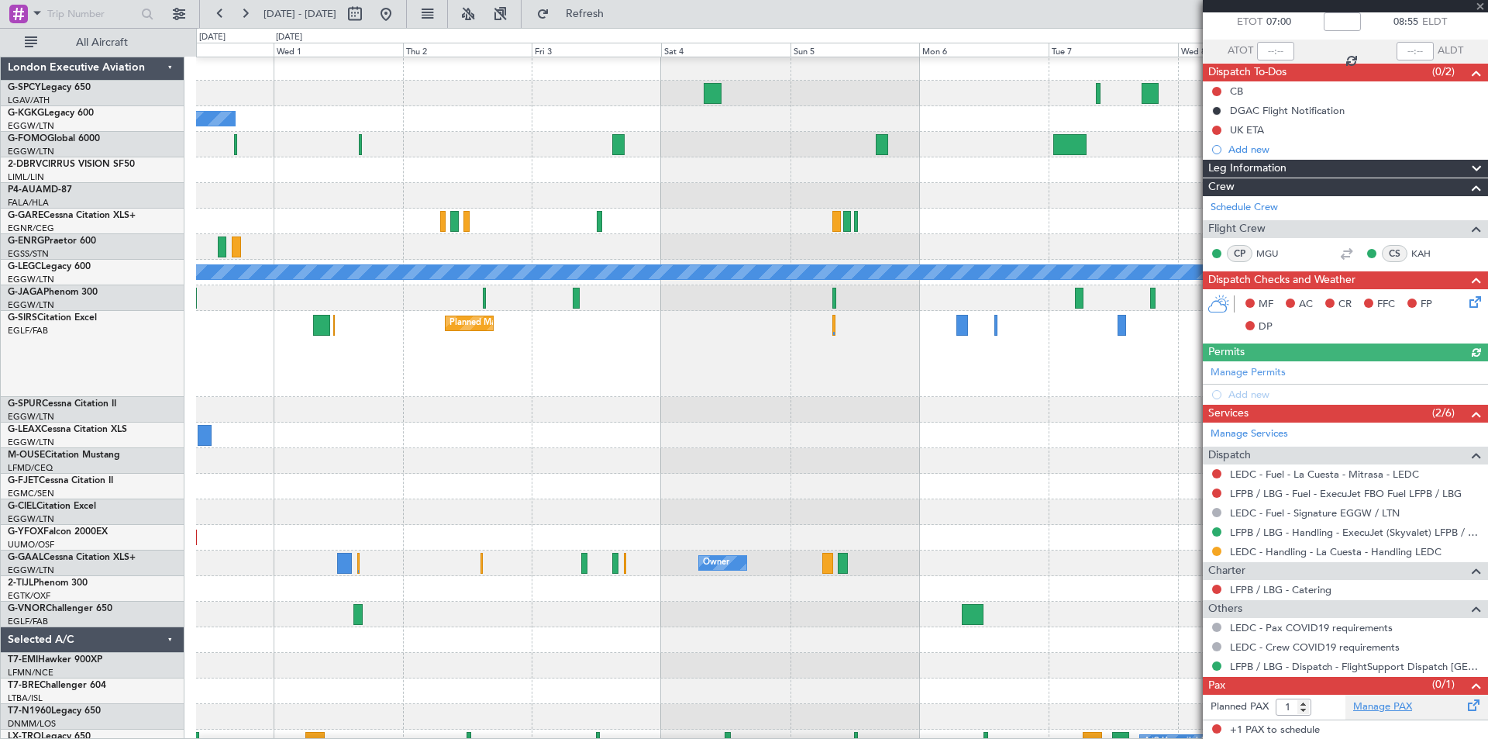
click at [1379, 705] on link "Manage PAX" at bounding box center [1382, 707] width 59 height 16
click at [618, 9] on span "Refresh" at bounding box center [585, 14] width 65 height 11
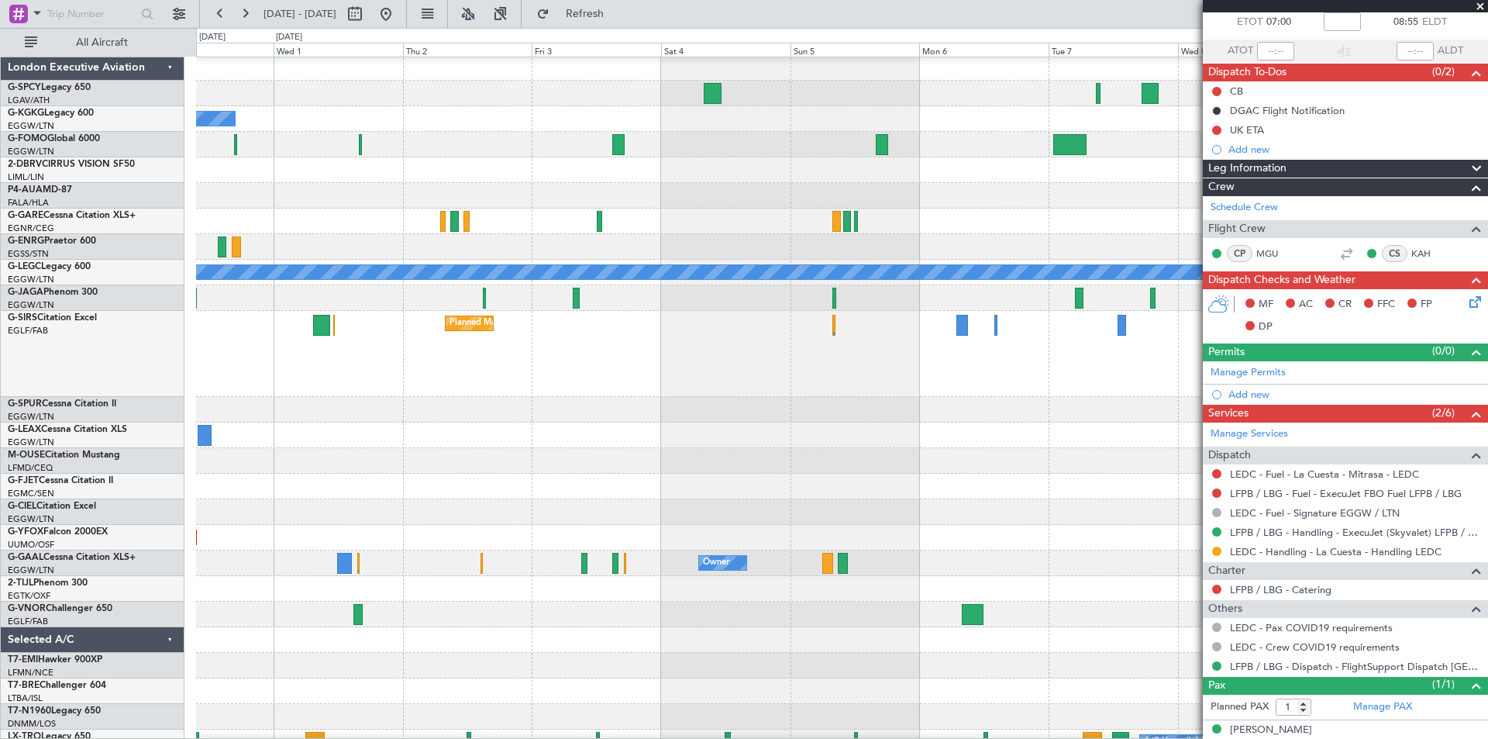
click at [1484, 4] on span at bounding box center [1481, 7] width 16 height 14
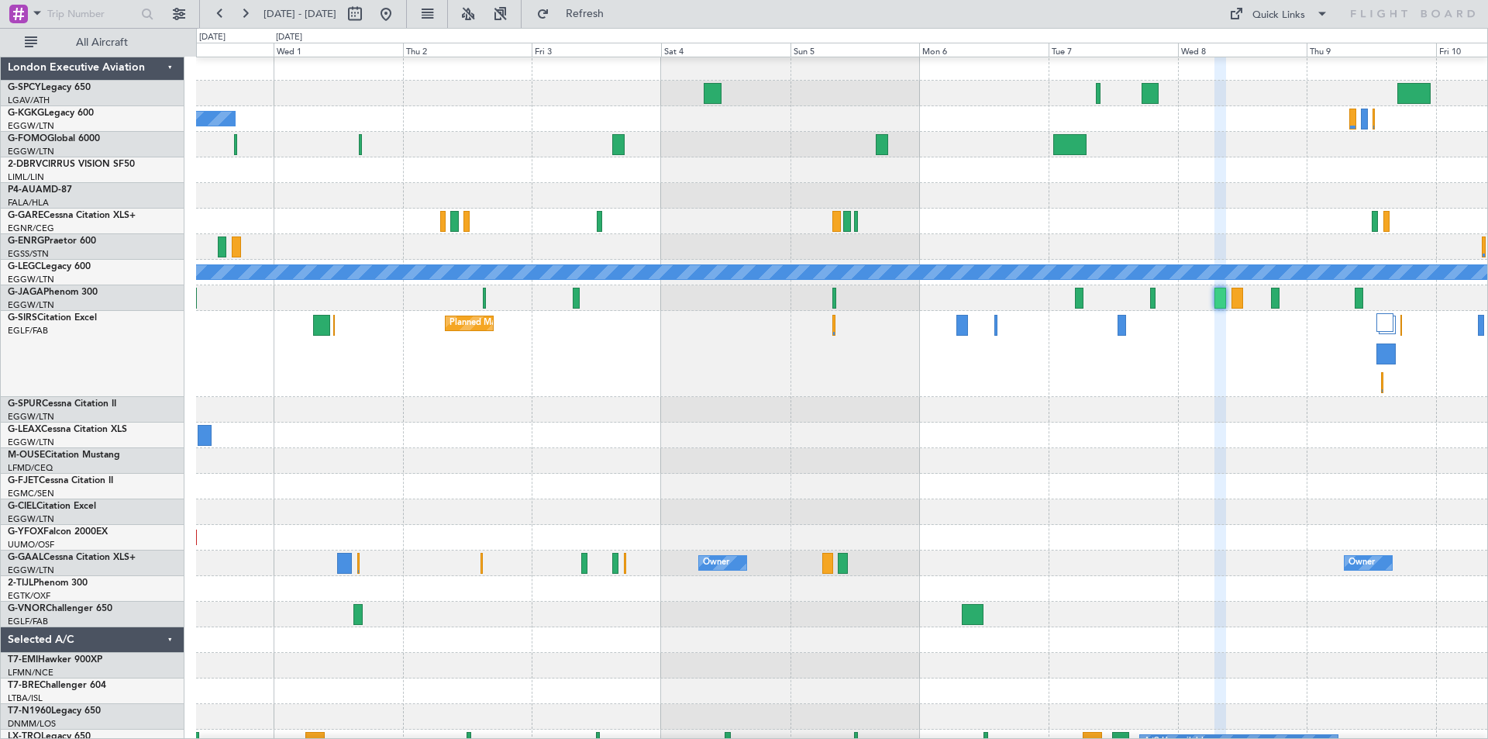
type input "0"
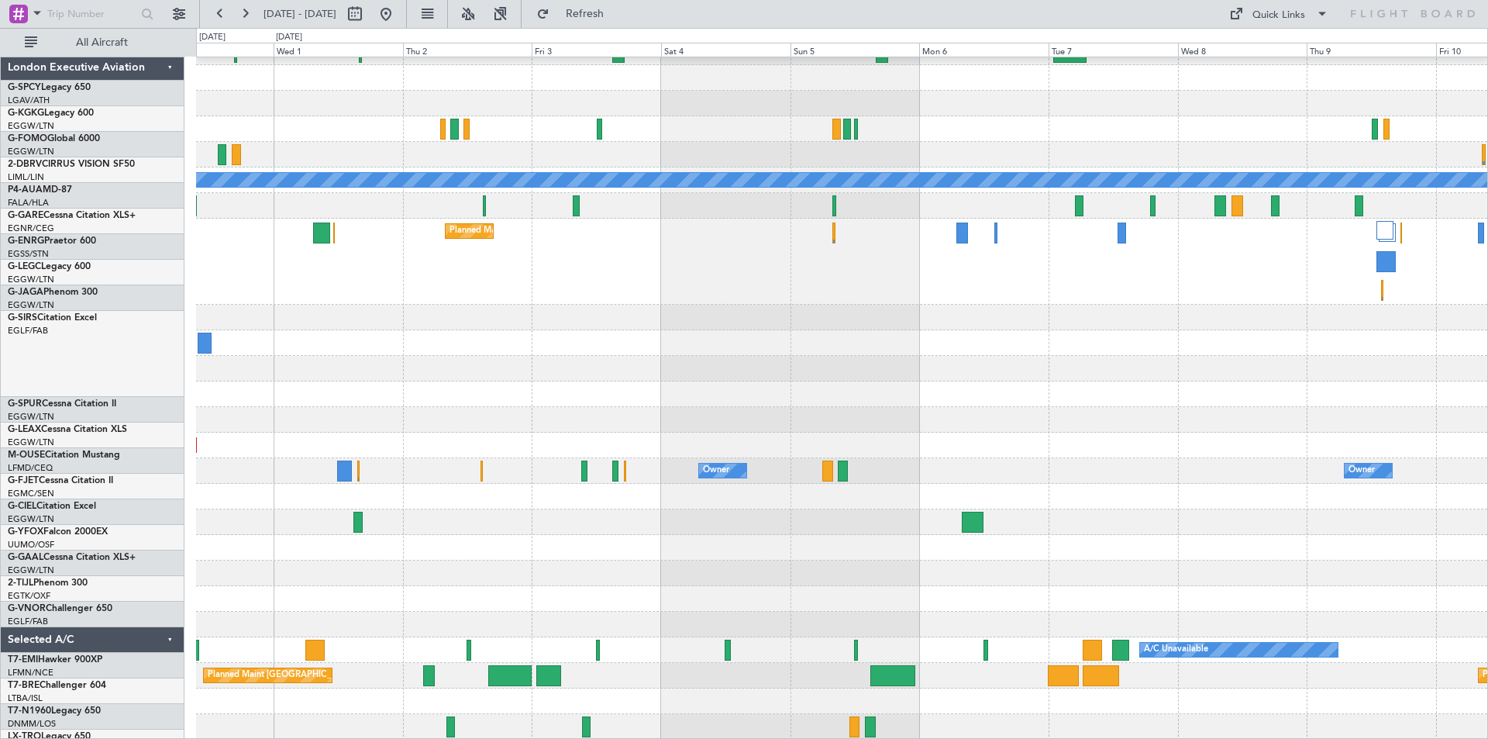
scroll to position [95, 0]
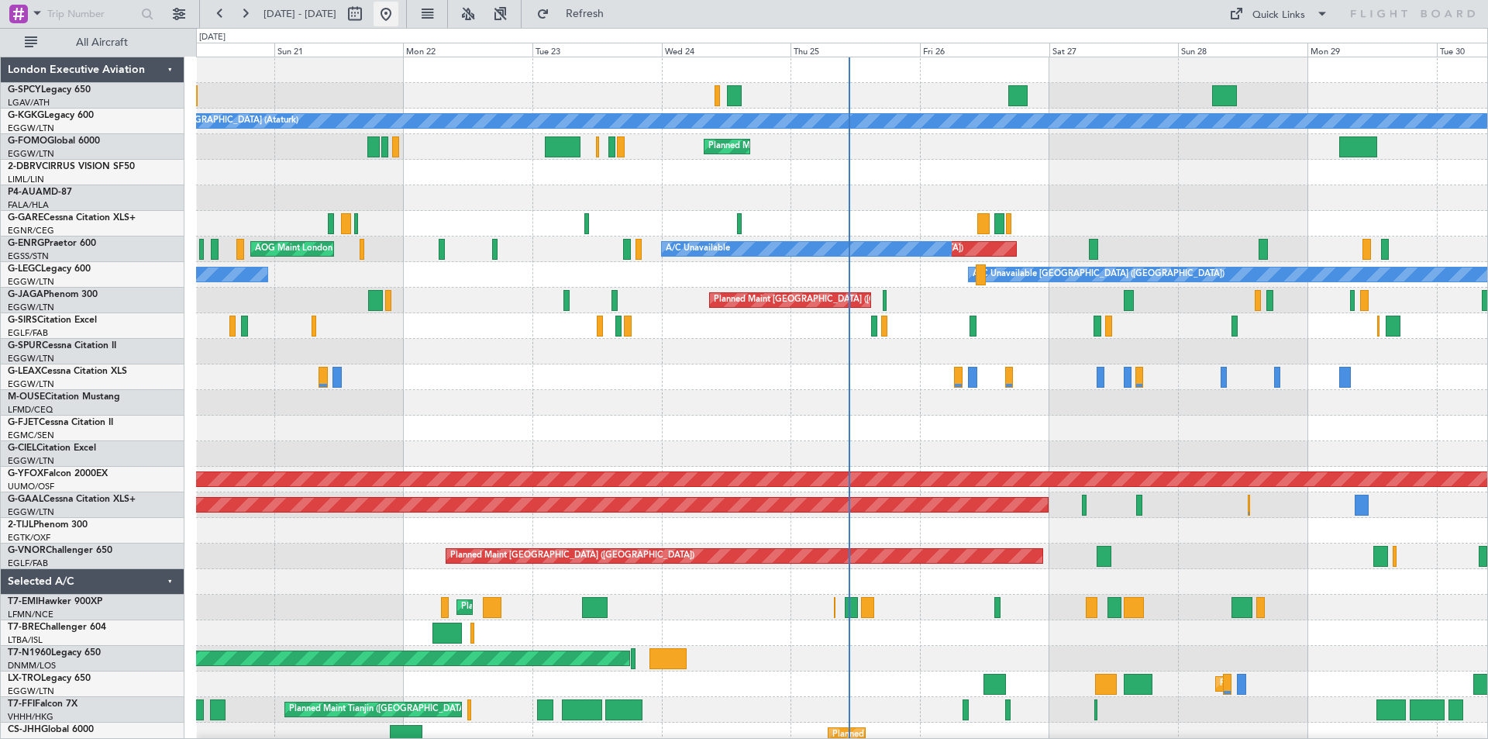
click at [398, 17] on button at bounding box center [386, 14] width 25 height 25
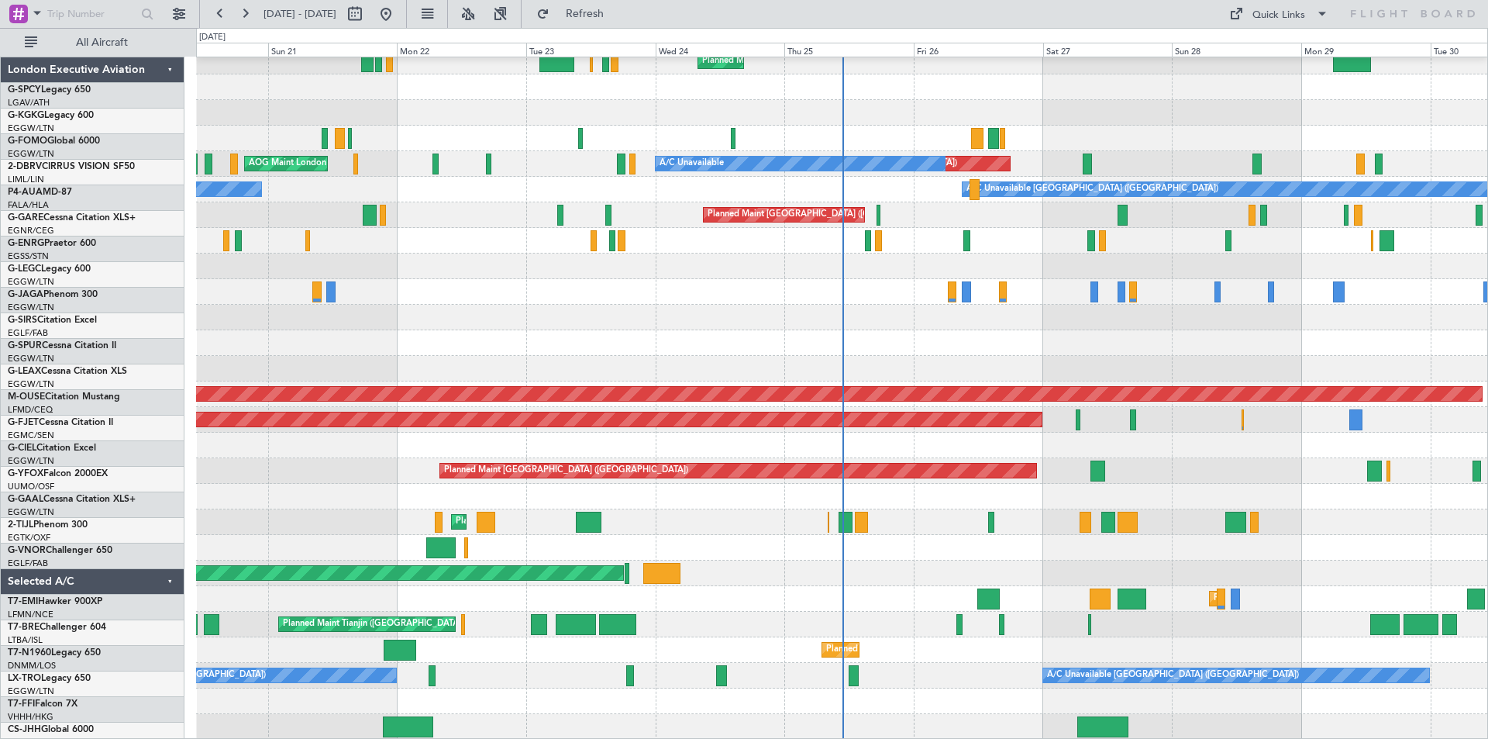
scroll to position [85, 0]
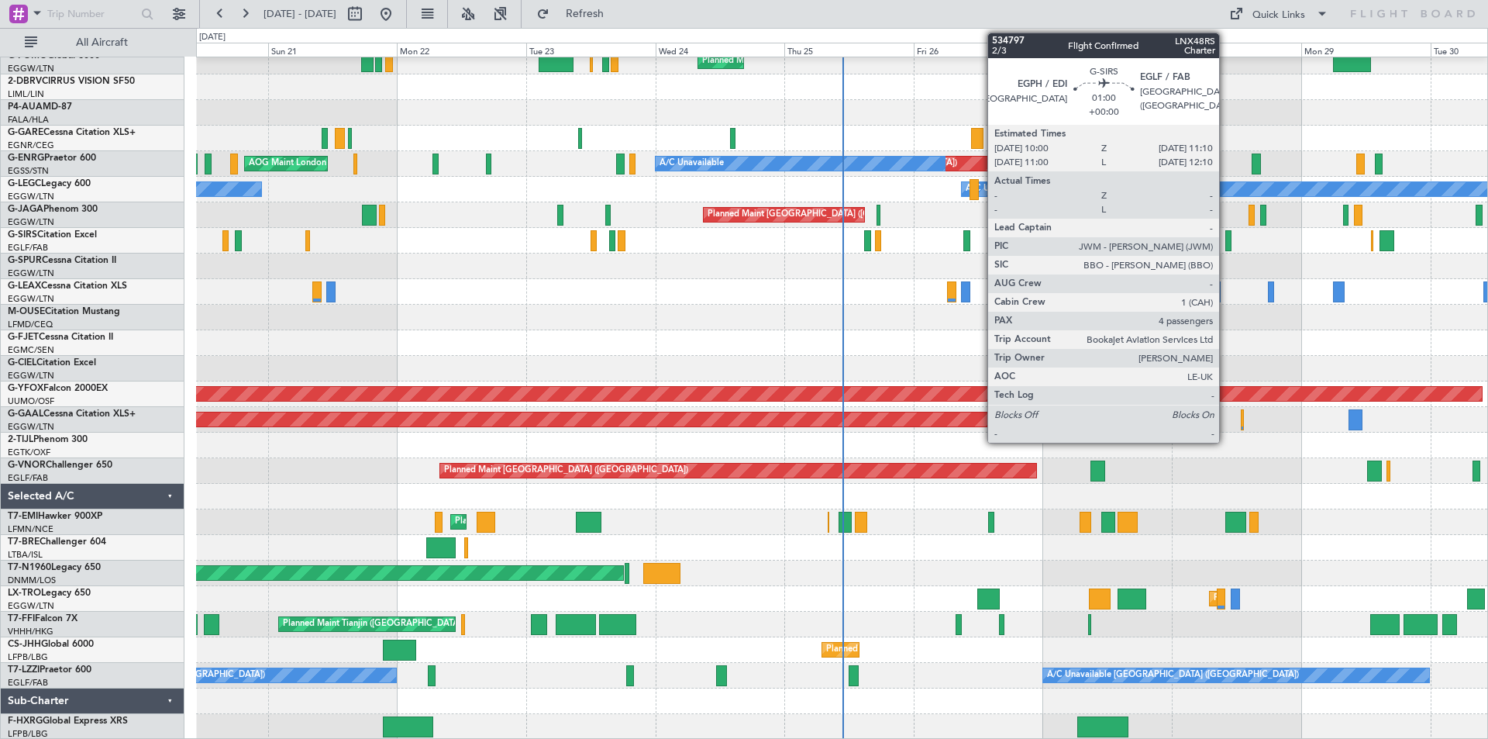
click at [1226, 242] on div at bounding box center [1228, 240] width 7 height 21
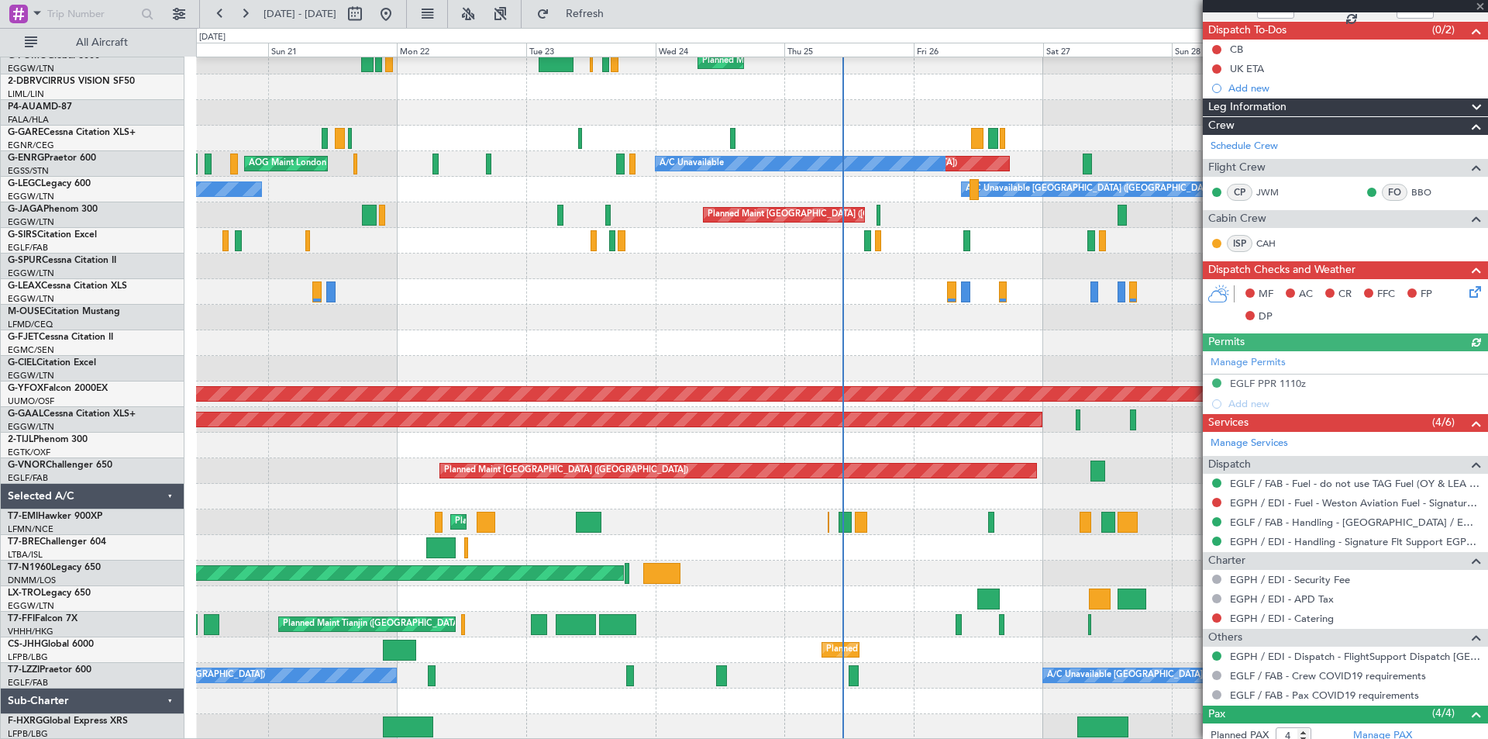
scroll to position [138, 0]
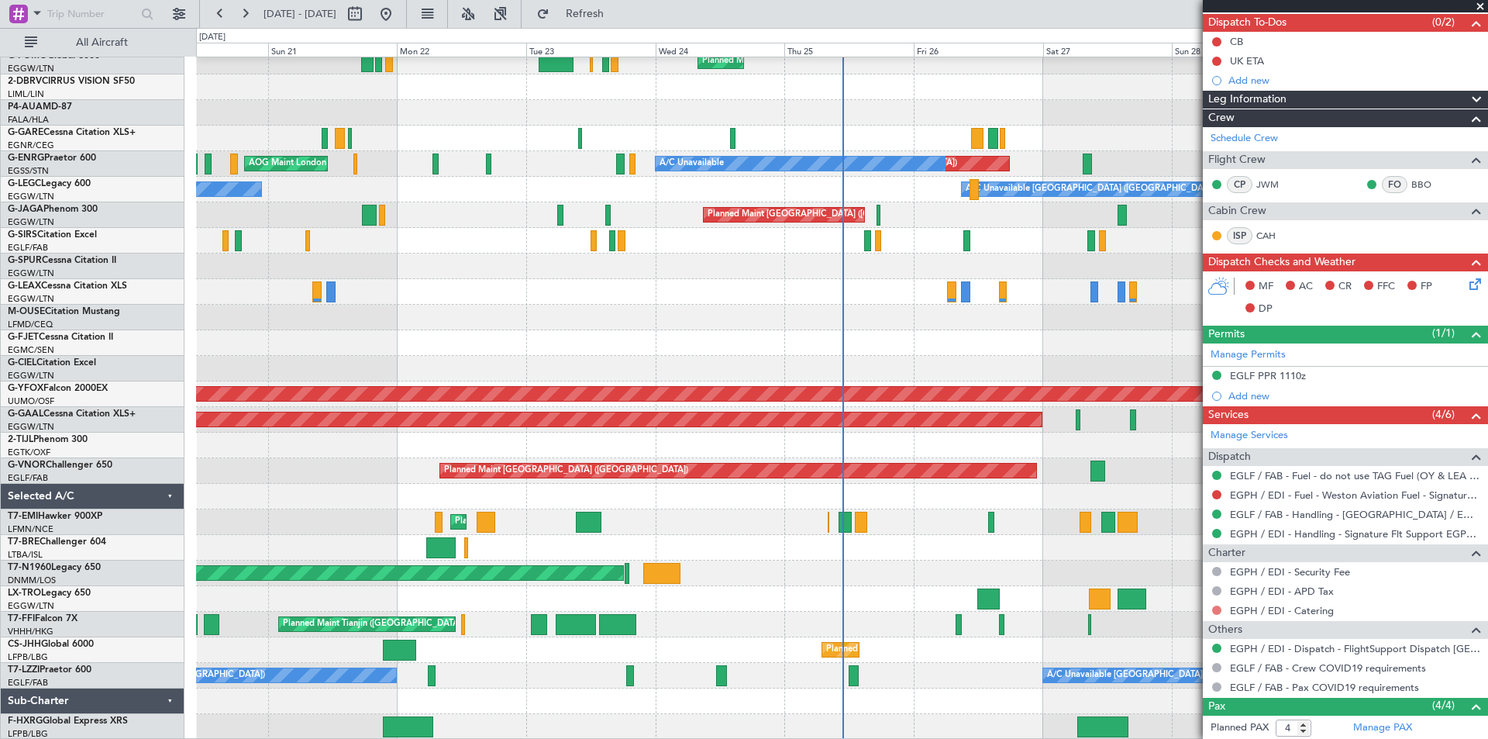
click at [1217, 605] on button at bounding box center [1216, 609] width 9 height 9
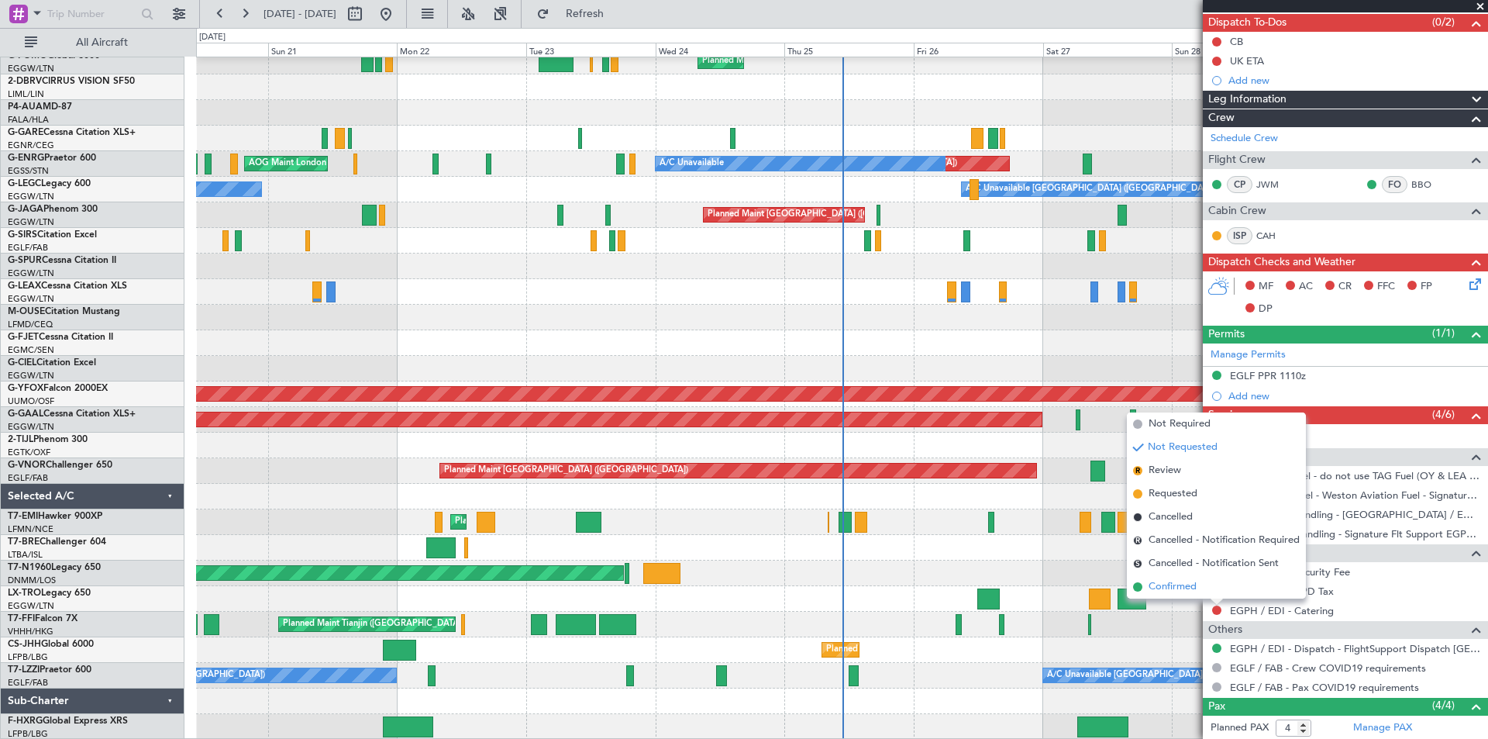
click at [1177, 584] on span "Confirmed" at bounding box center [1173, 587] width 48 height 16
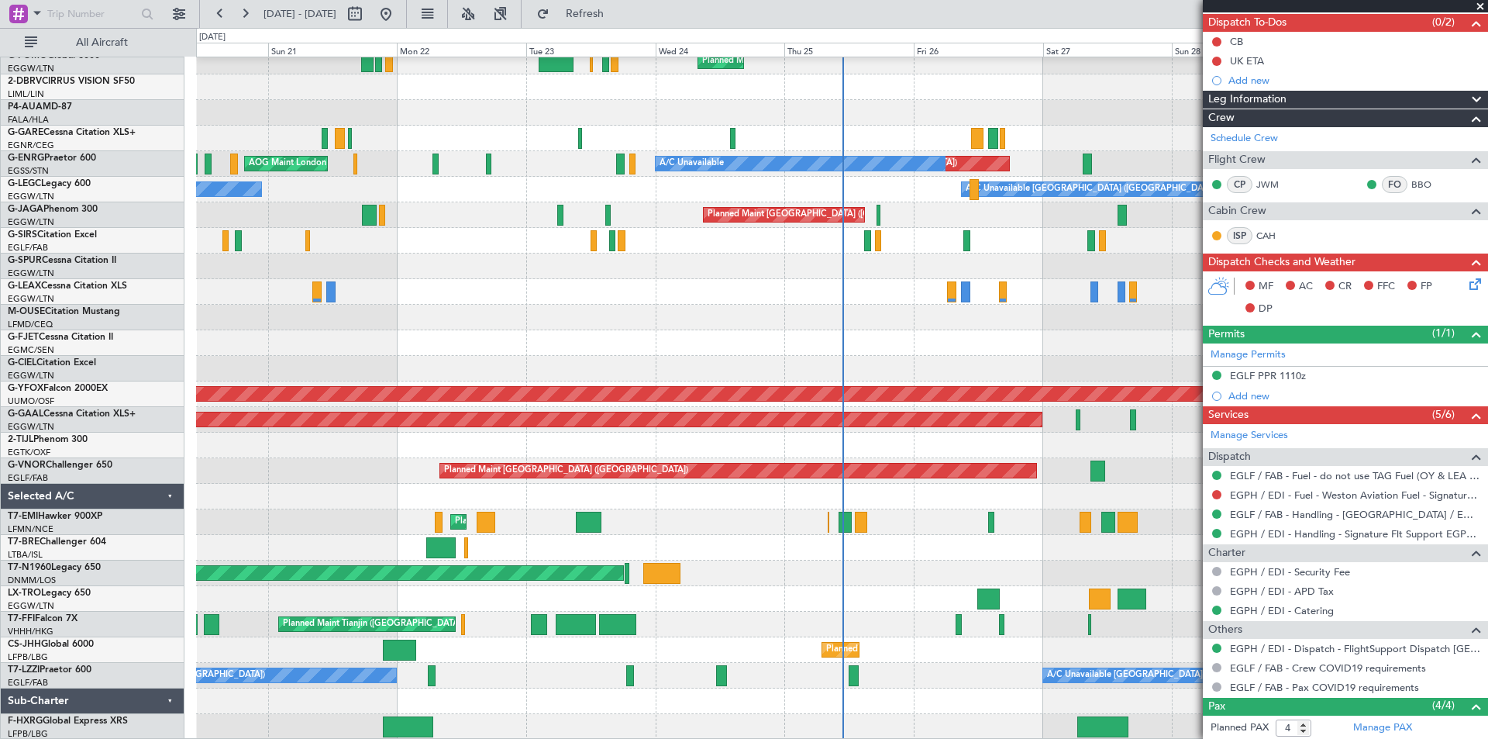
click at [841, 495] on div at bounding box center [841, 497] width 1291 height 26
click at [398, 12] on button at bounding box center [386, 14] width 25 height 25
click at [1480, 5] on span at bounding box center [1481, 7] width 16 height 14
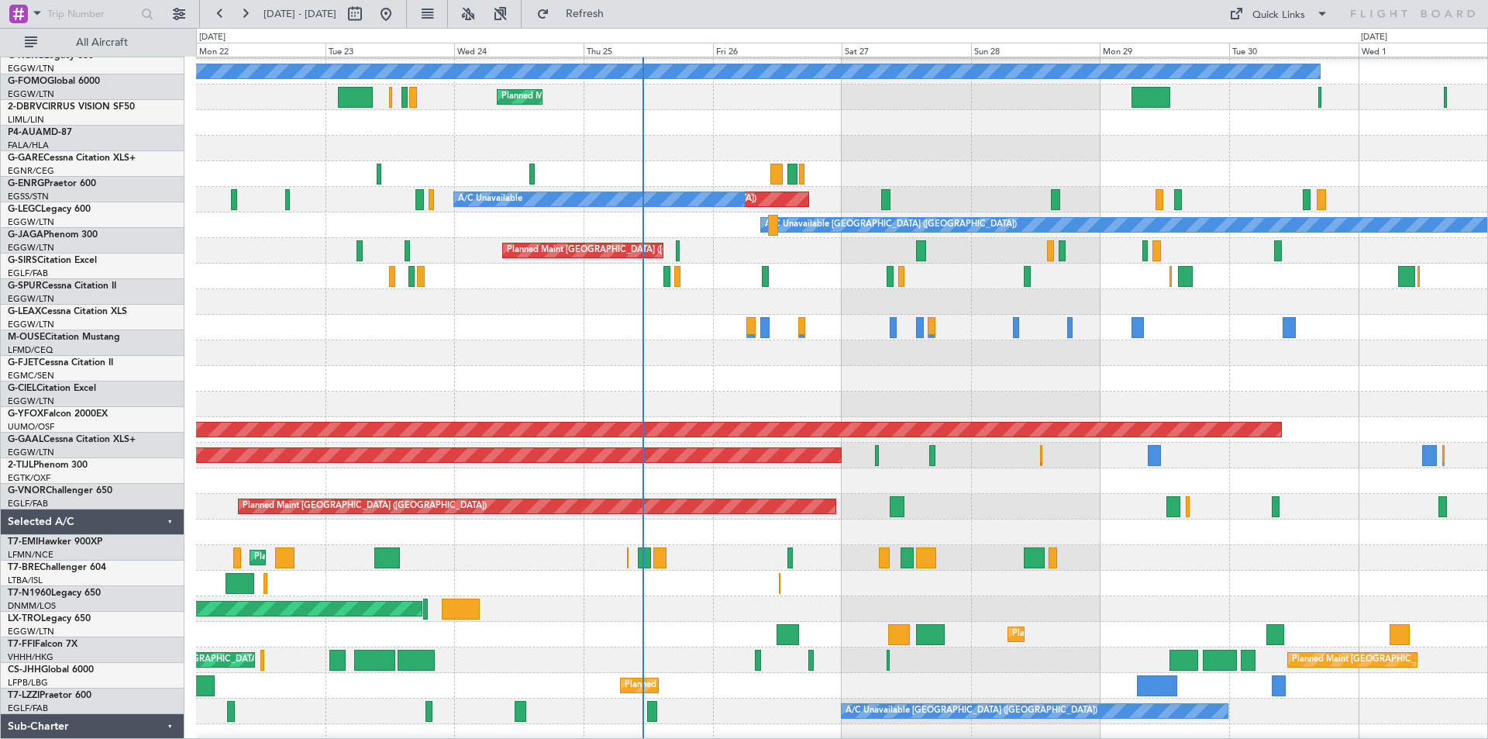
scroll to position [50, 0]
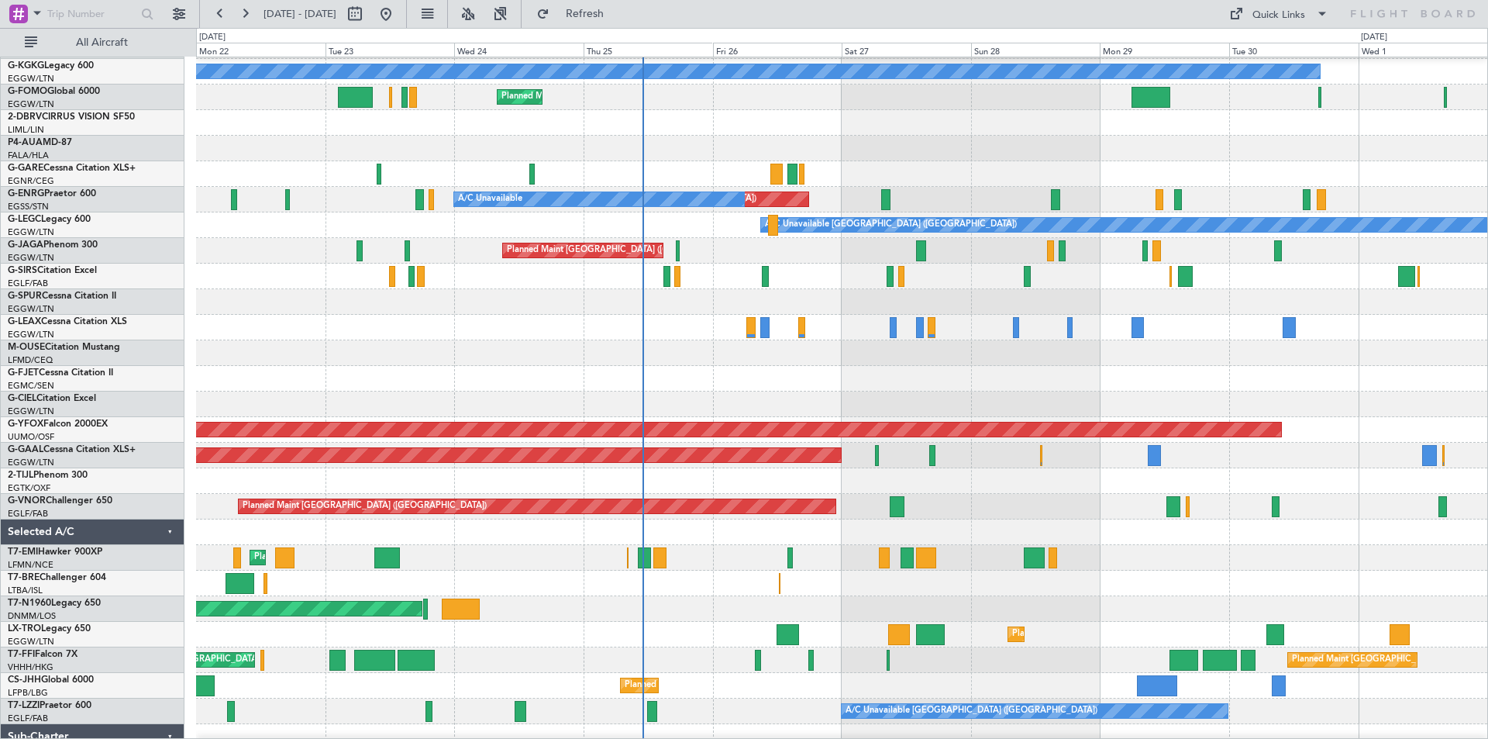
click at [761, 295] on div at bounding box center [841, 302] width 1291 height 26
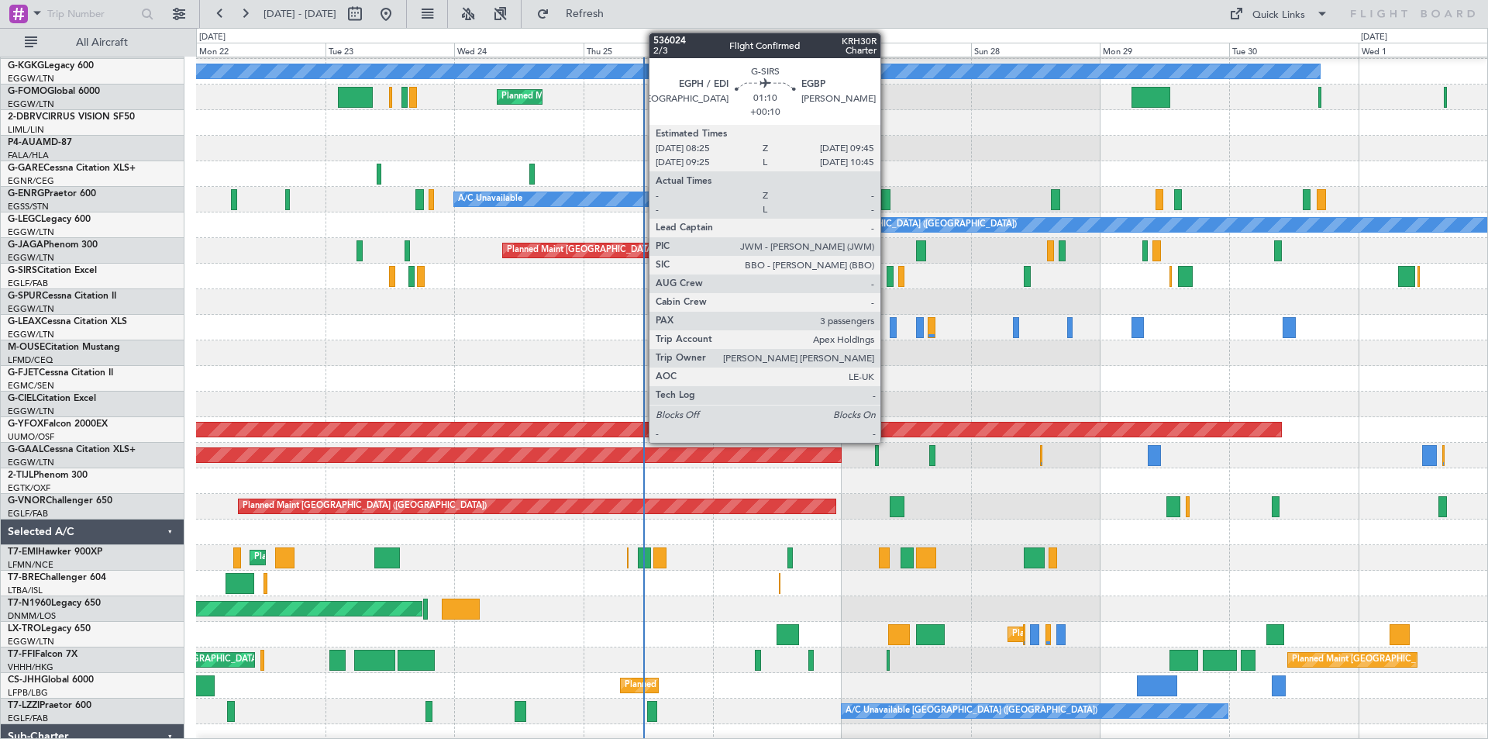
click at [888, 283] on div at bounding box center [891, 276] width 8 height 21
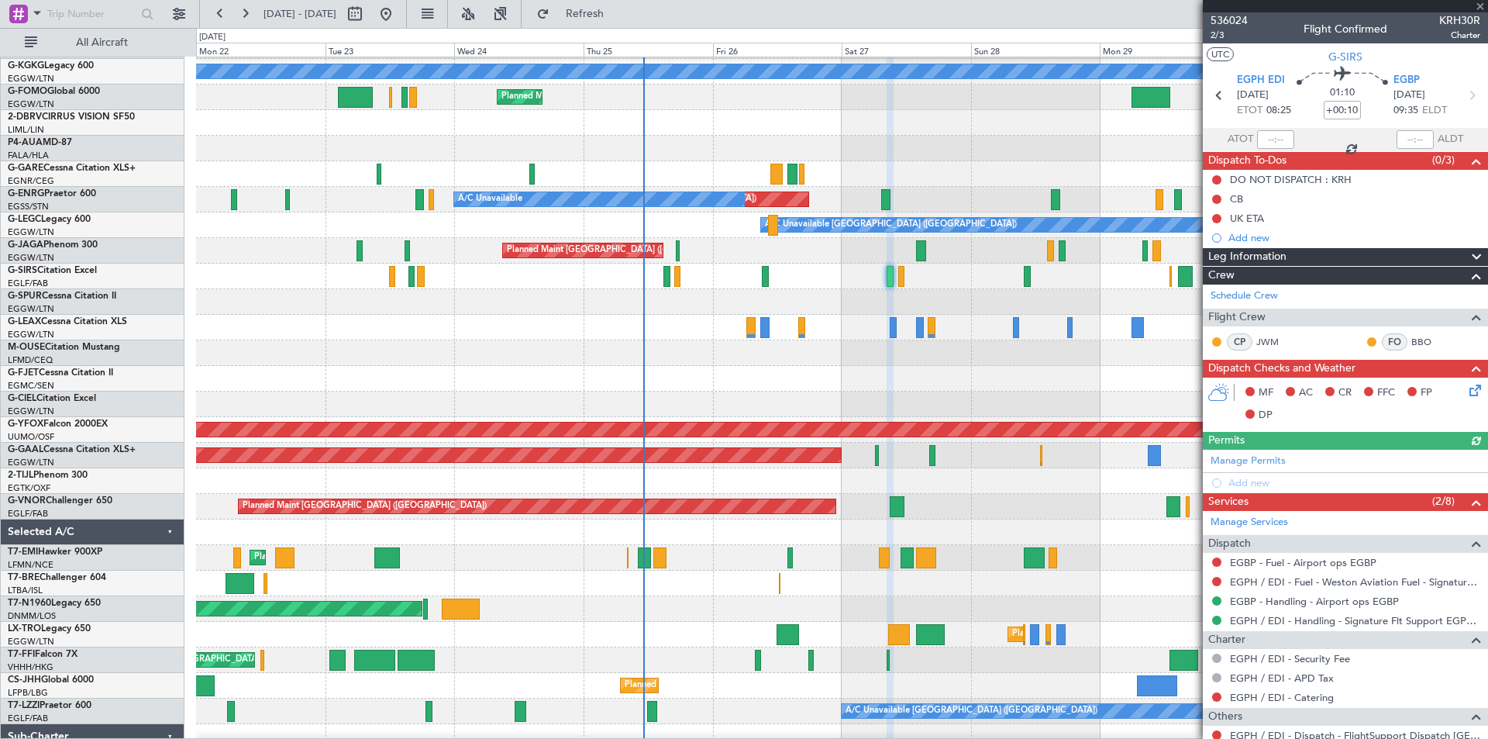
scroll to position [191, 0]
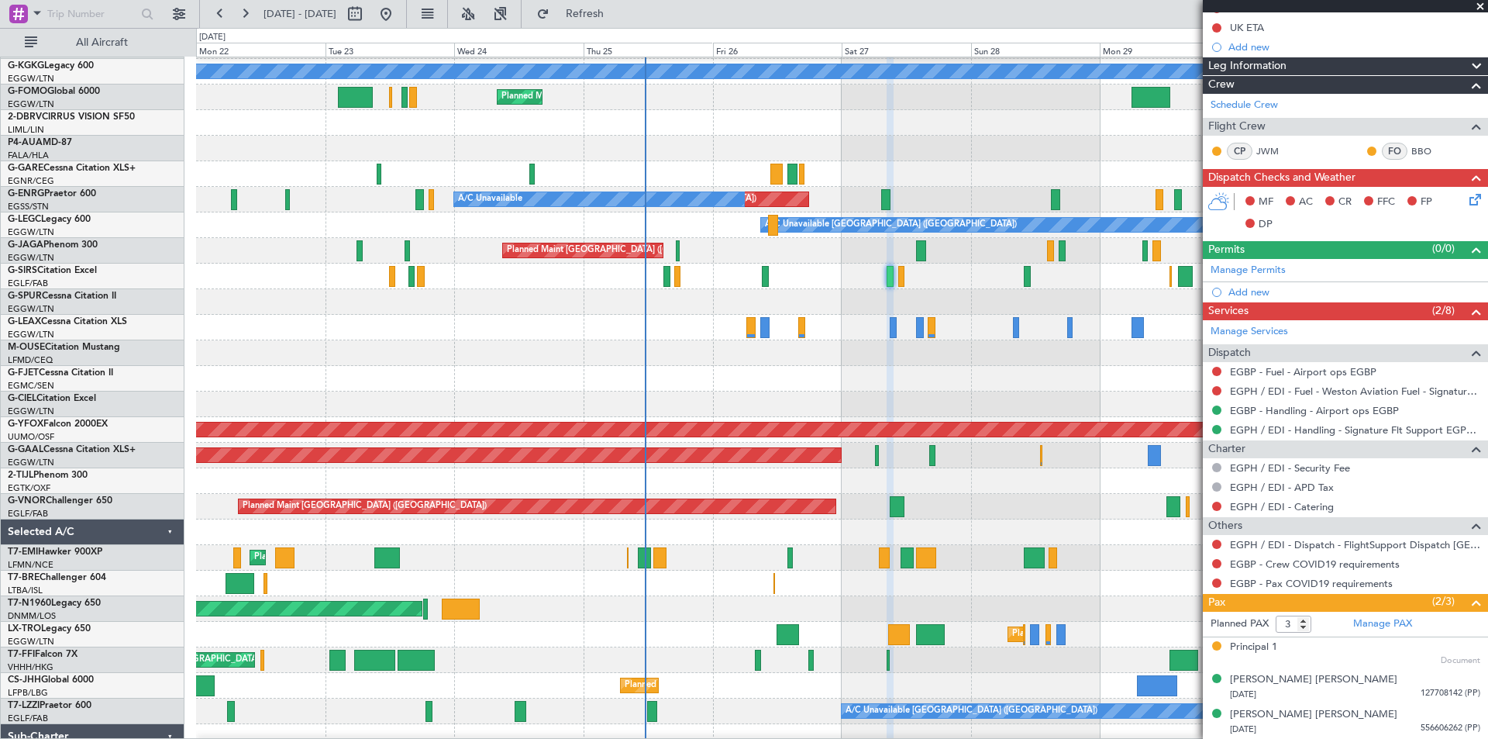
click at [1480, 3] on span at bounding box center [1481, 7] width 16 height 14
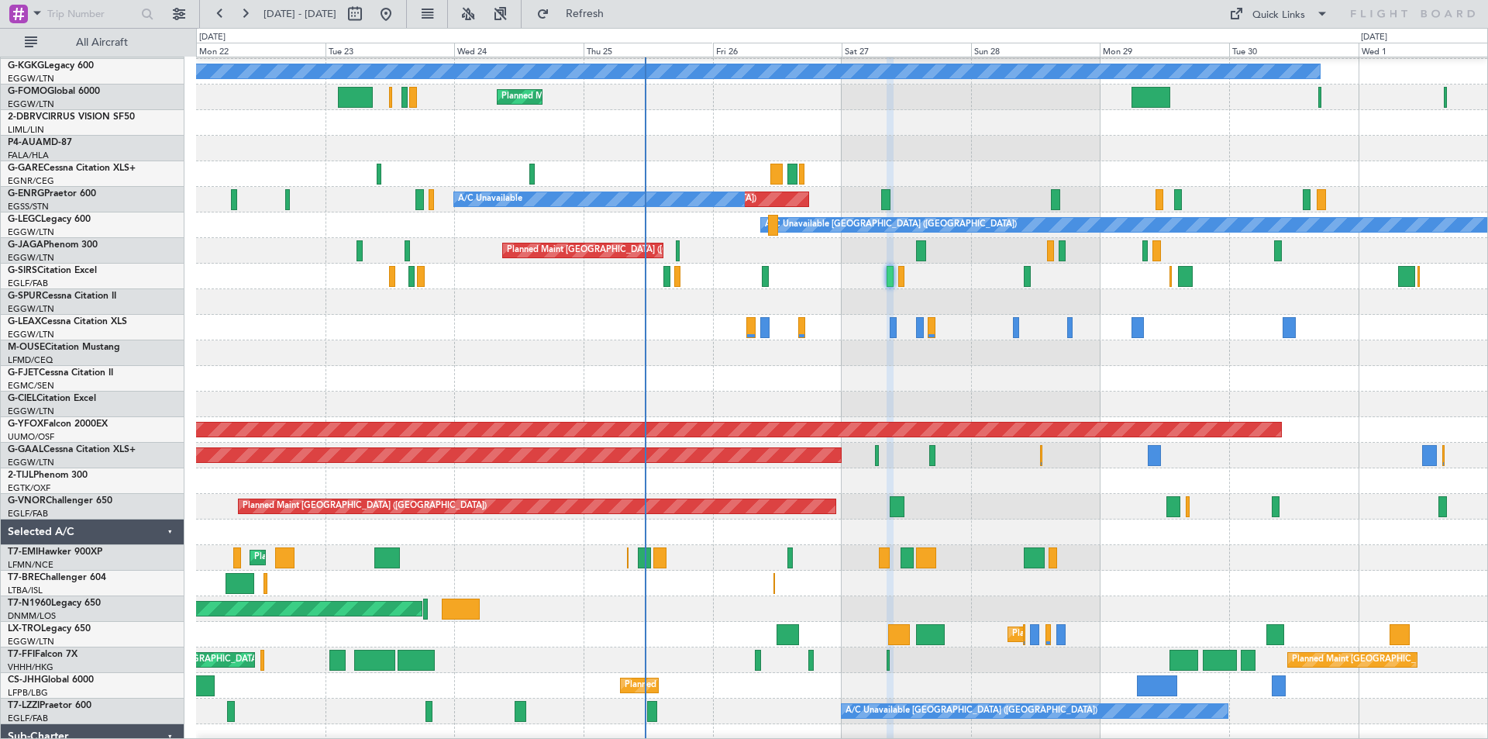
type input "0"
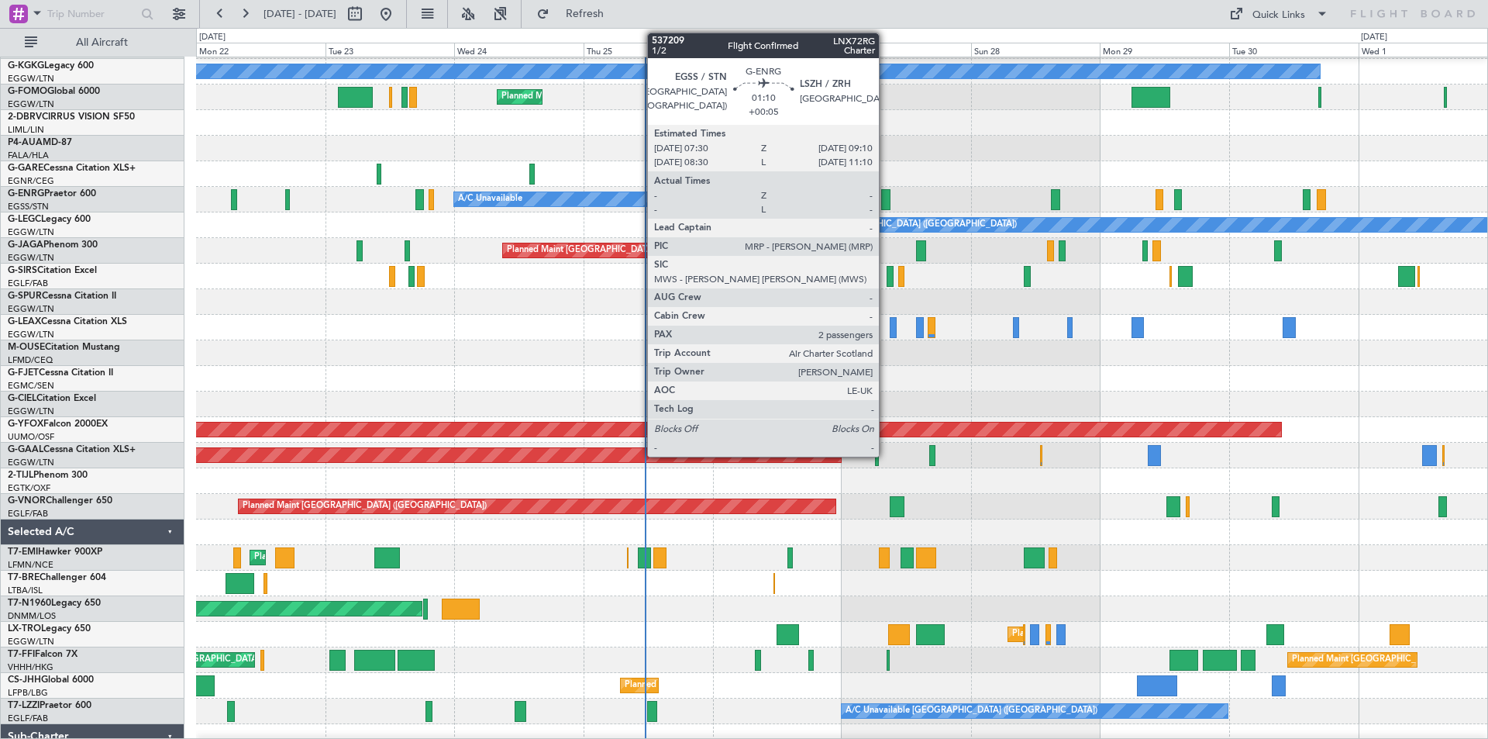
click at [886, 206] on div at bounding box center [885, 199] width 9 height 21
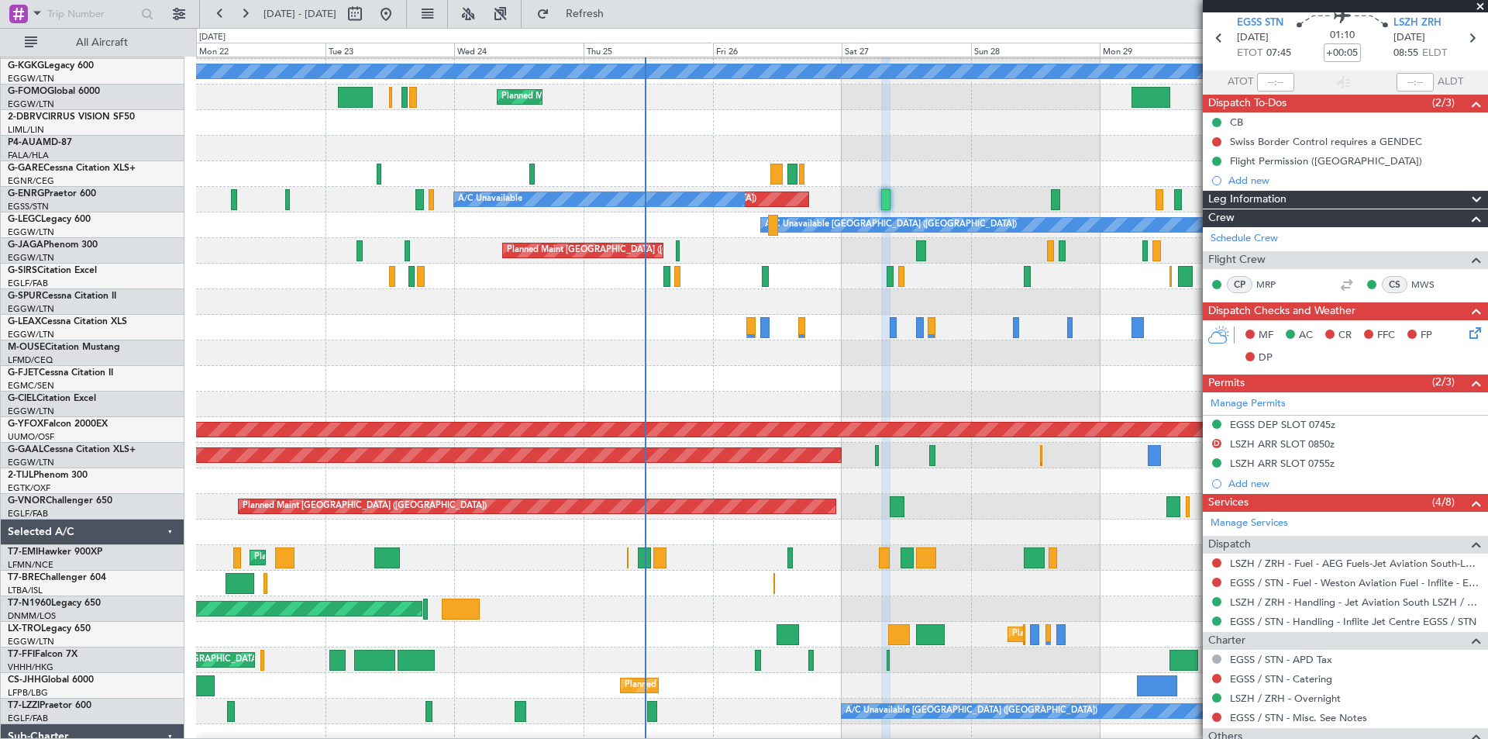
scroll to position [255, 0]
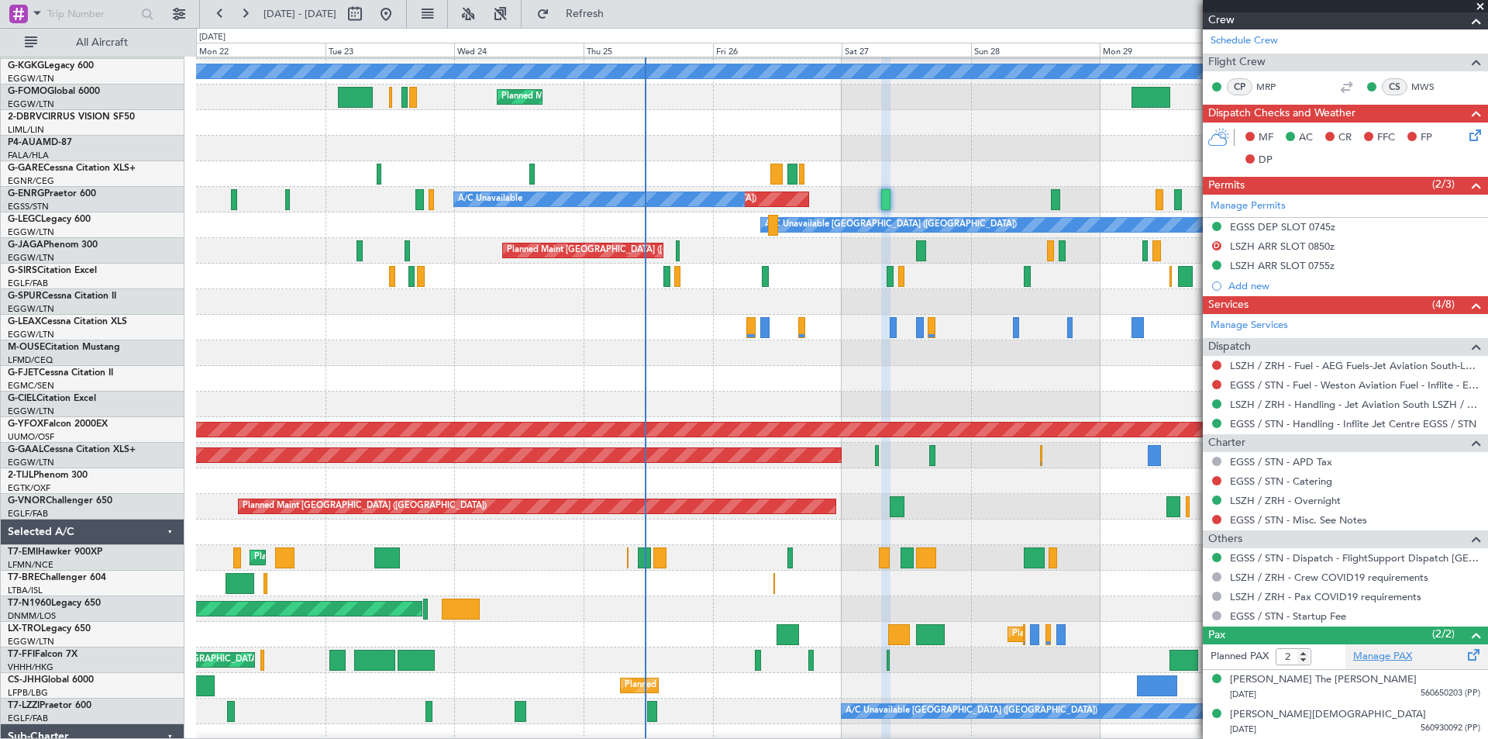
click at [1377, 658] on link "Manage PAX" at bounding box center [1382, 657] width 59 height 16
click at [622, 4] on button "Refresh" at bounding box center [575, 14] width 93 height 25
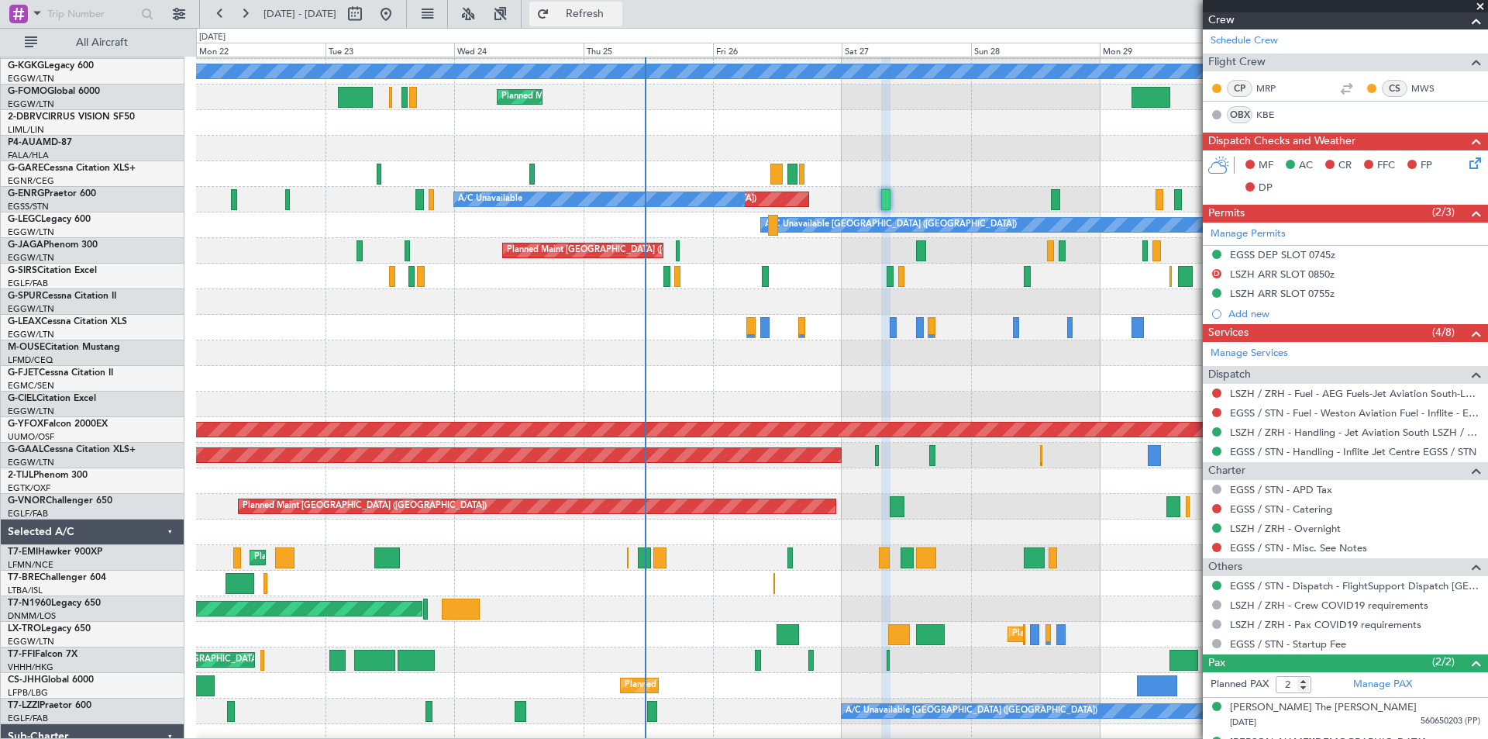
click at [618, 15] on span "Refresh" at bounding box center [585, 14] width 65 height 11
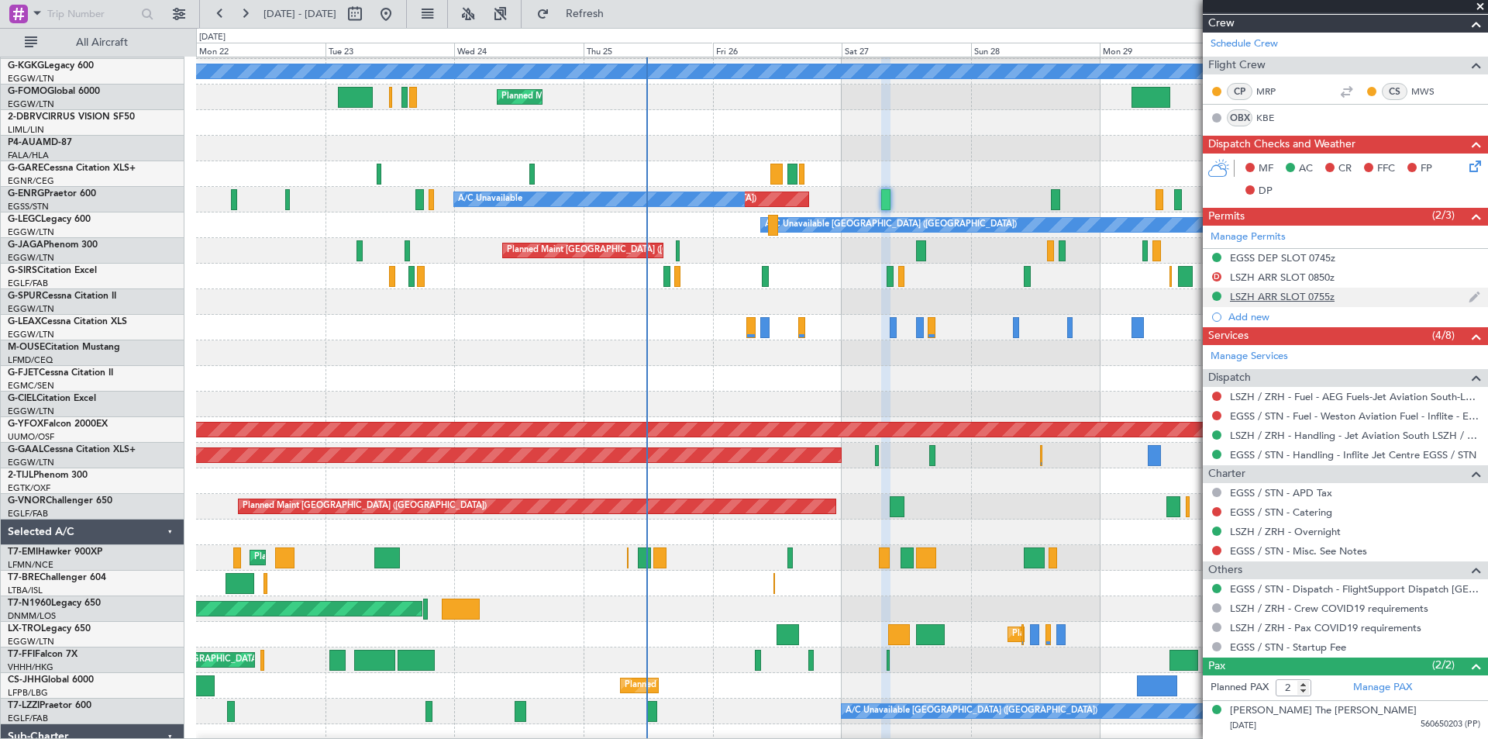
scroll to position [253, 0]
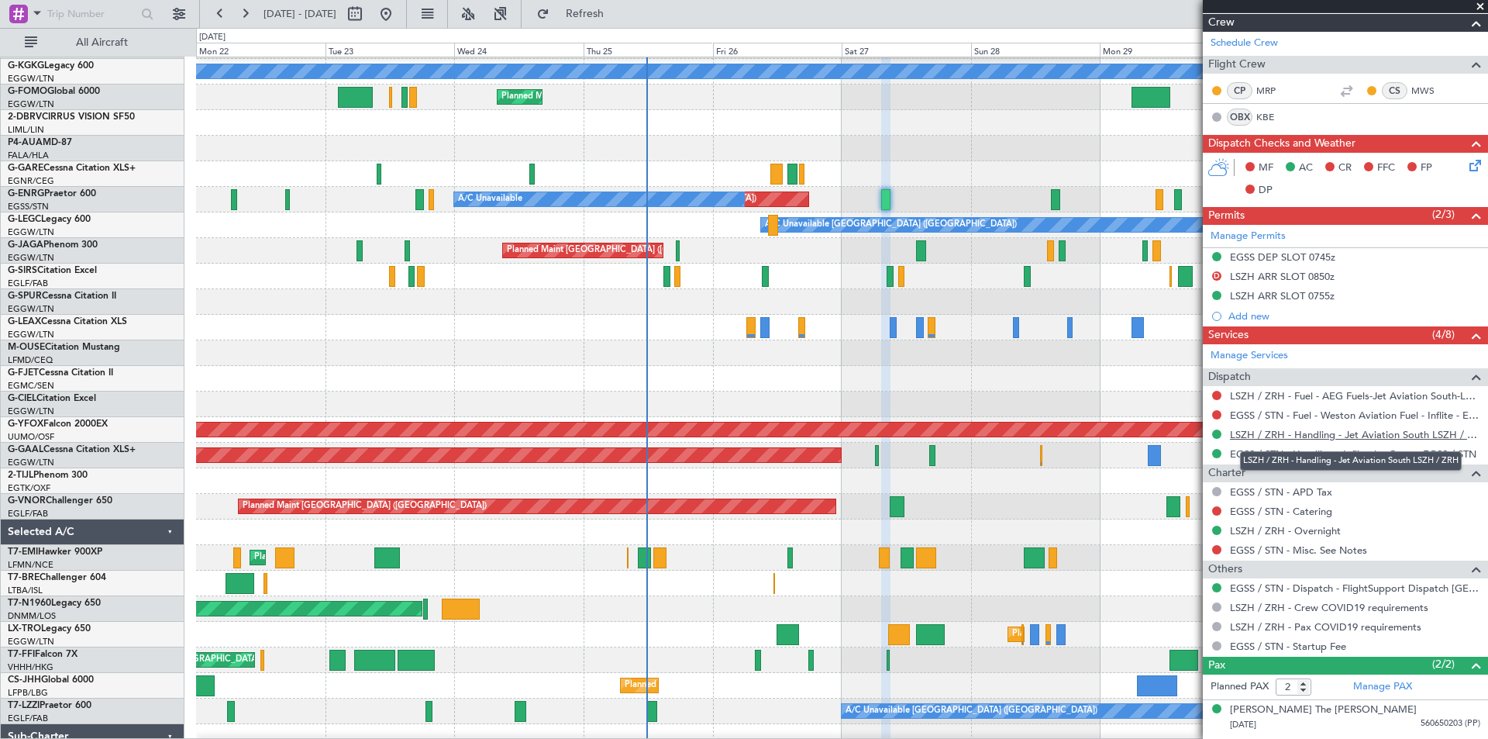
click at [1362, 433] on link "LSZH / ZRH - Handling - Jet Aviation South LSZH / ZRH" at bounding box center [1355, 434] width 250 height 13
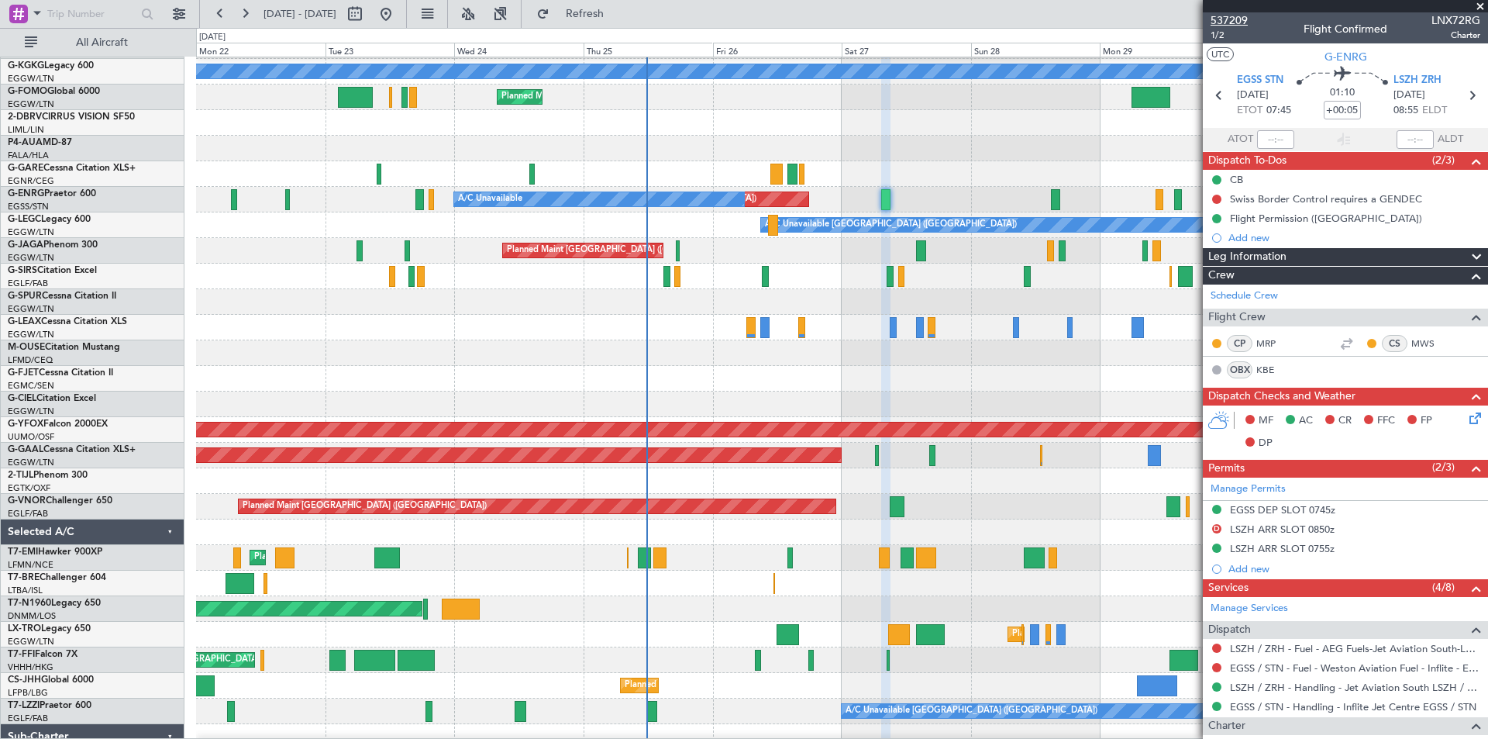
click at [1242, 21] on span "537209" at bounding box center [1229, 20] width 37 height 16
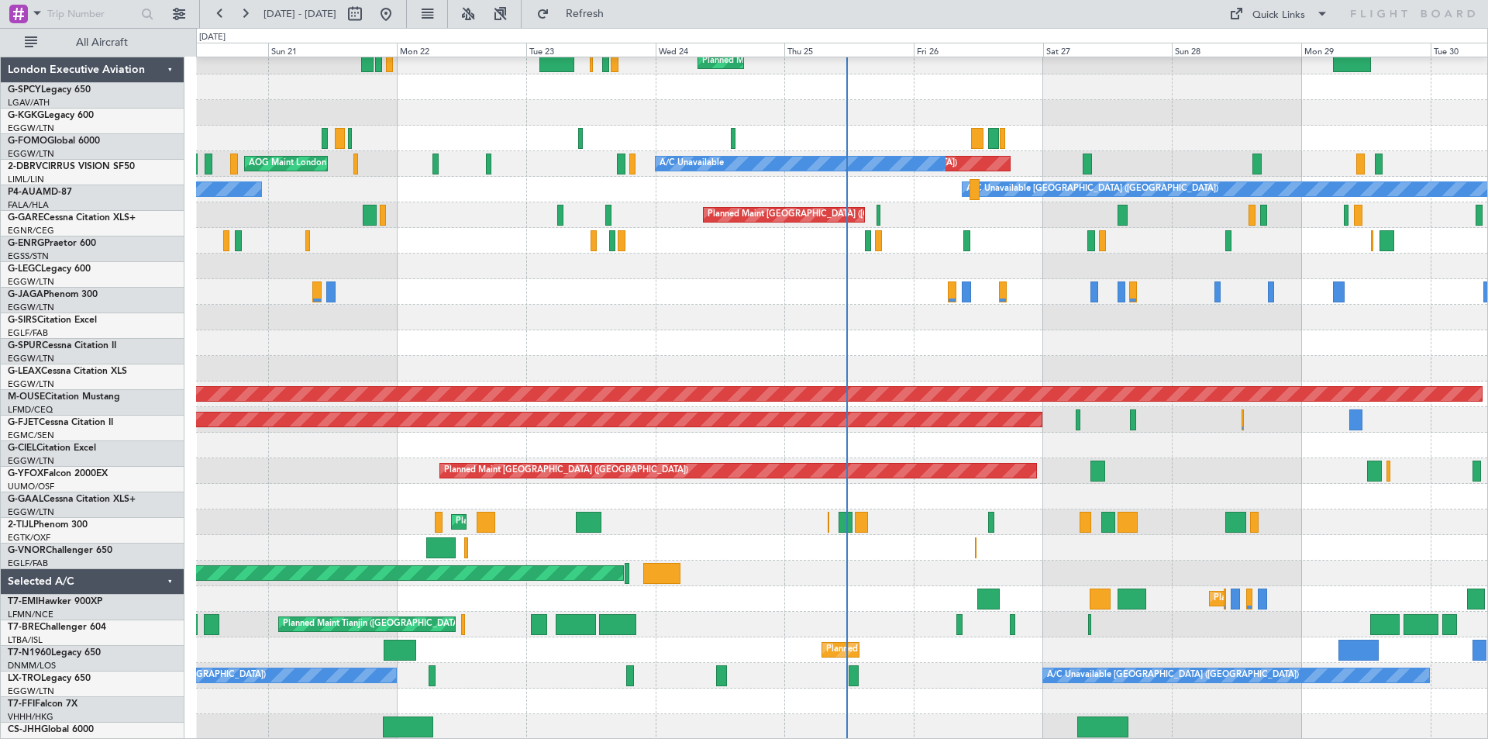
scroll to position [85, 0]
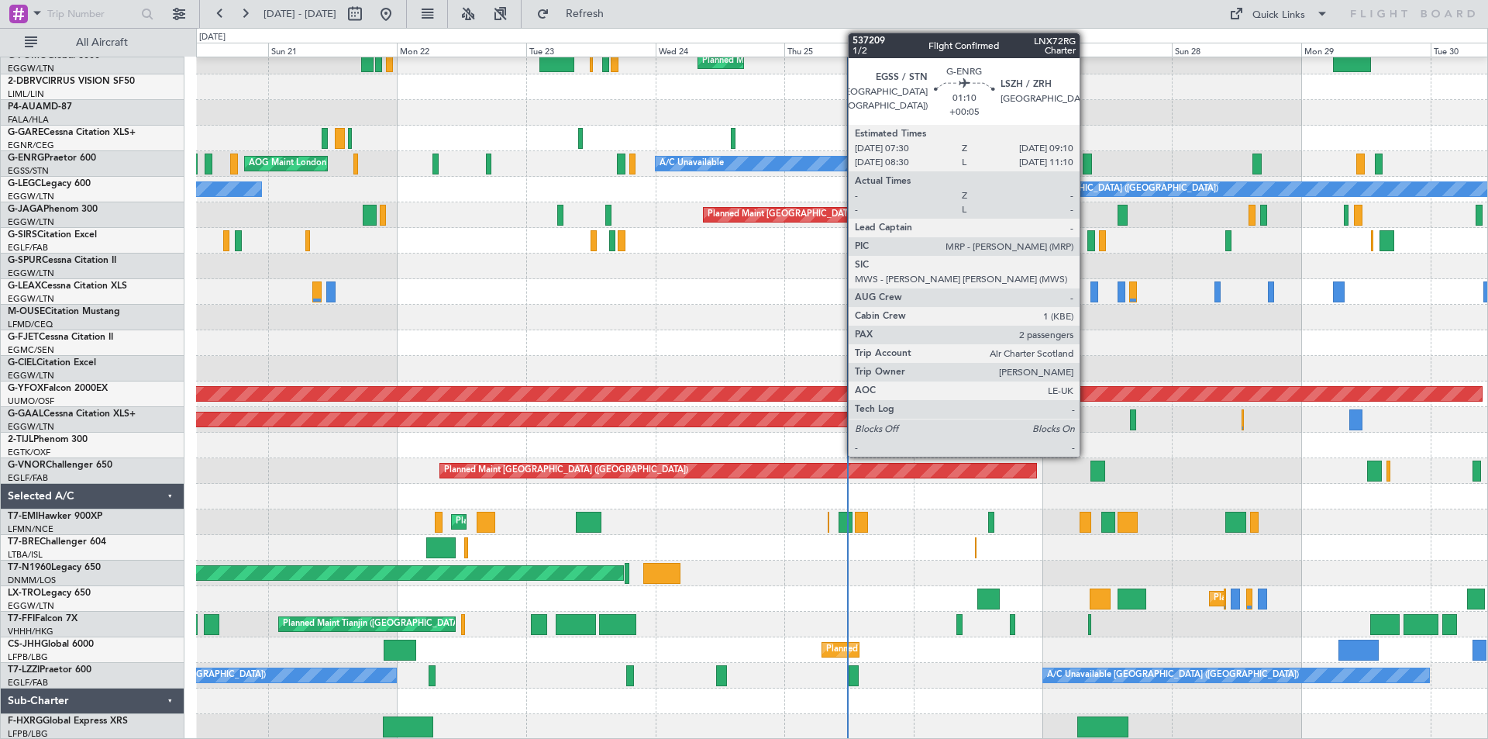
click at [1087, 157] on div at bounding box center [1087, 163] width 9 height 21
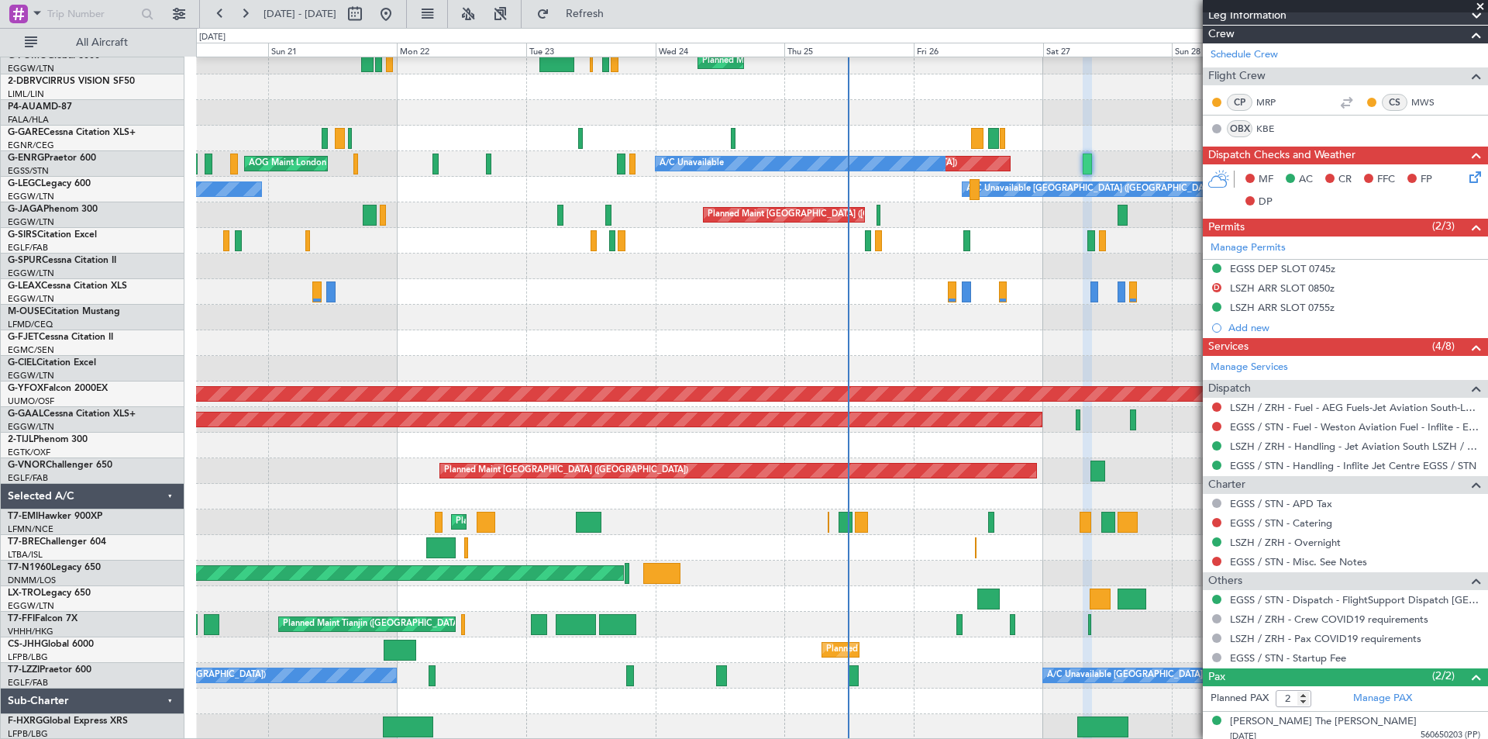
scroll to position [242, 0]
click at [1218, 519] on button at bounding box center [1216, 521] width 9 height 9
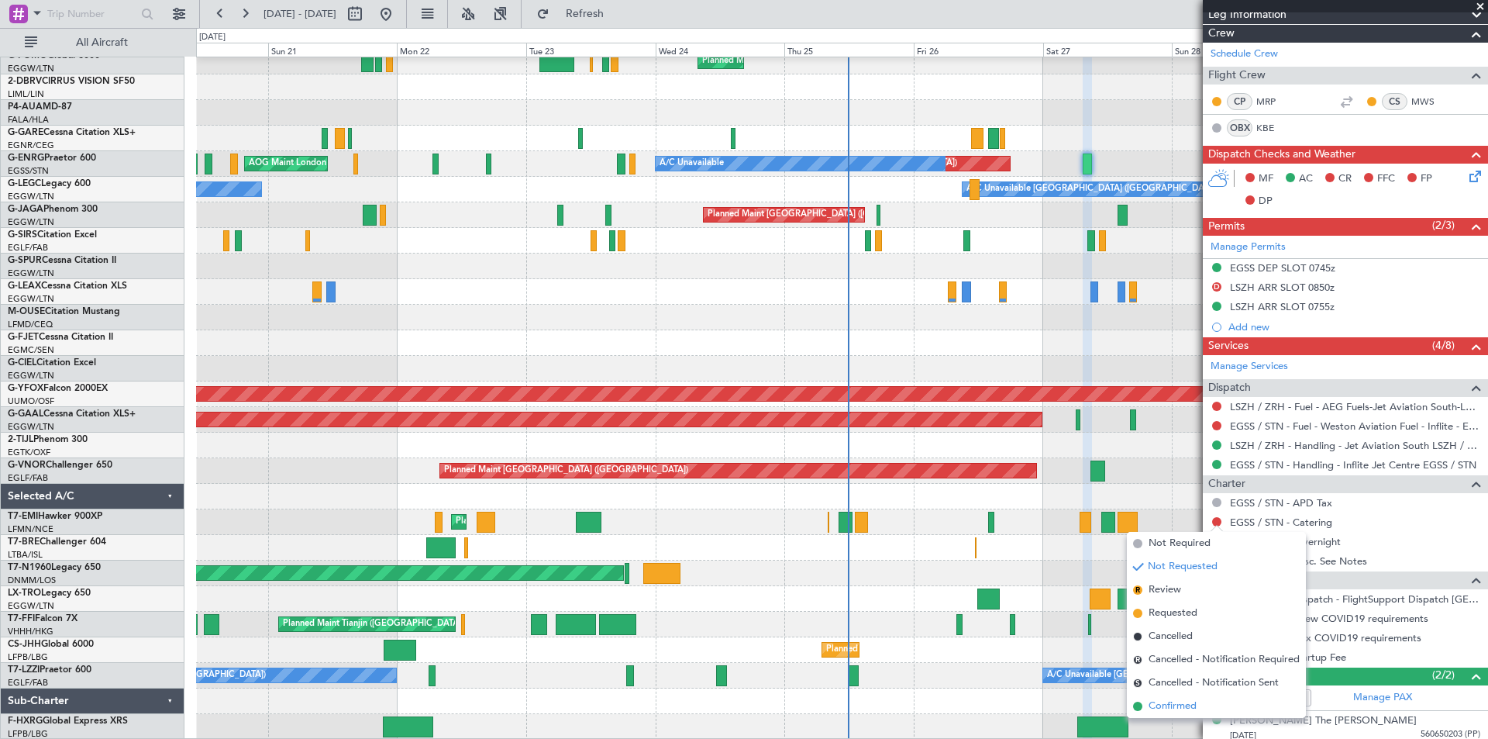
click at [1155, 706] on span "Confirmed" at bounding box center [1173, 706] width 48 height 16
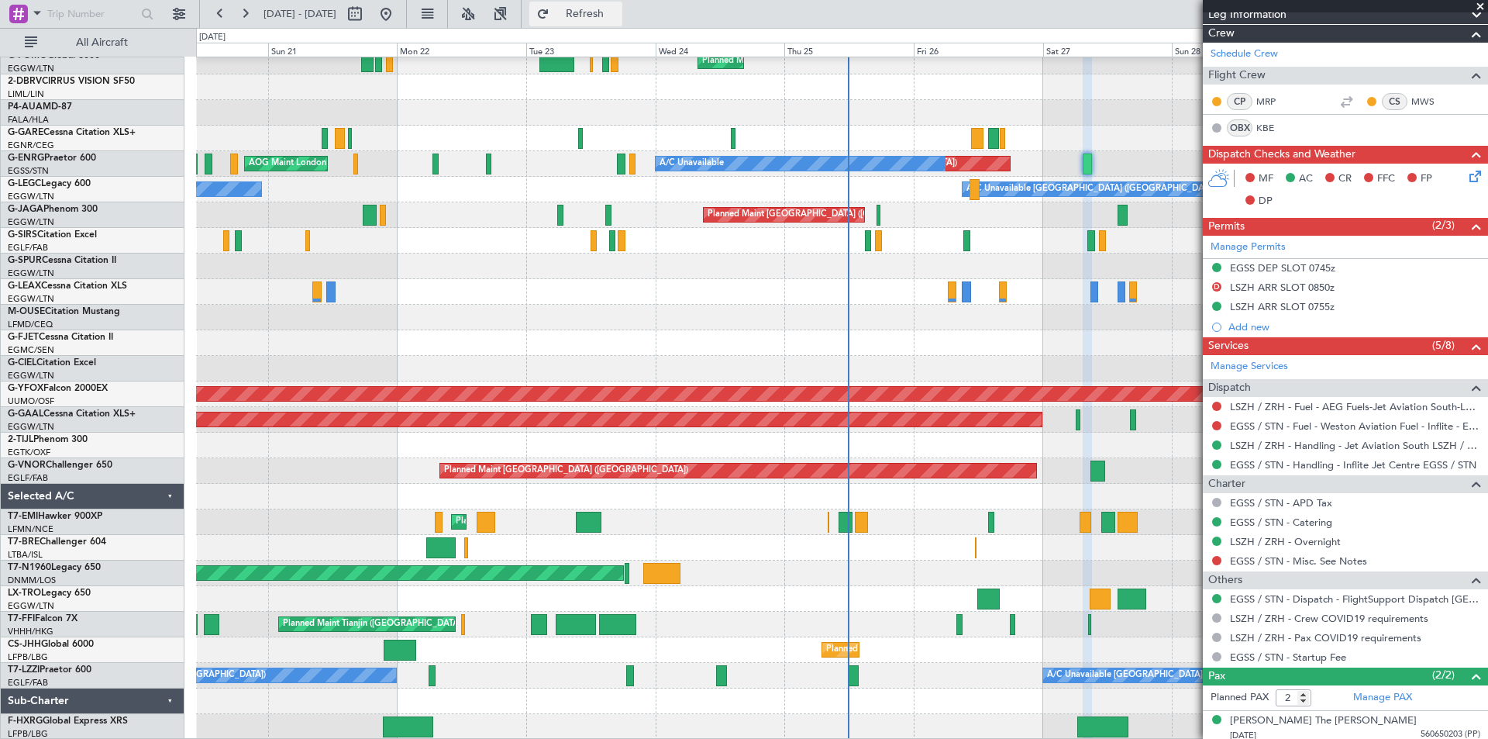
click at [618, 15] on span "Refresh" at bounding box center [585, 14] width 65 height 11
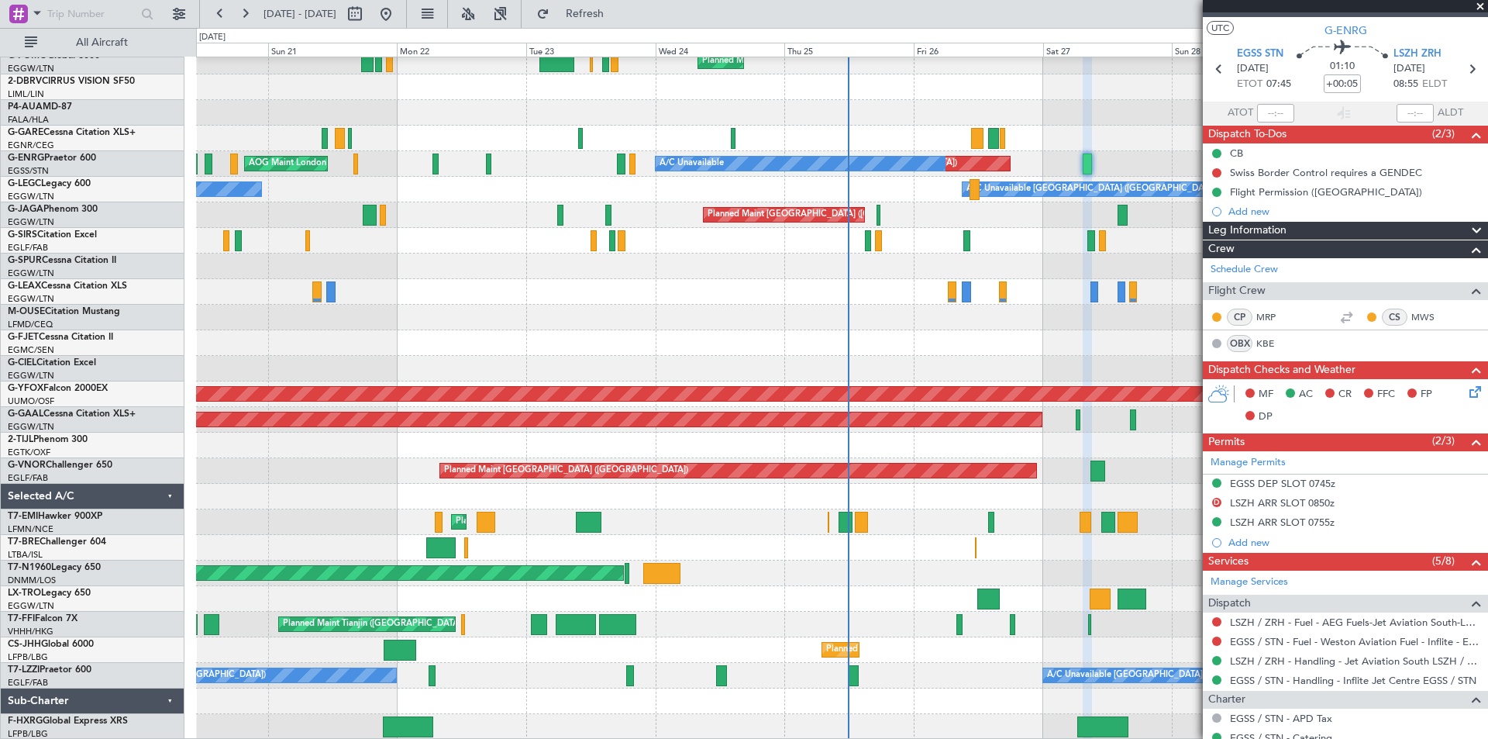
scroll to position [0, 0]
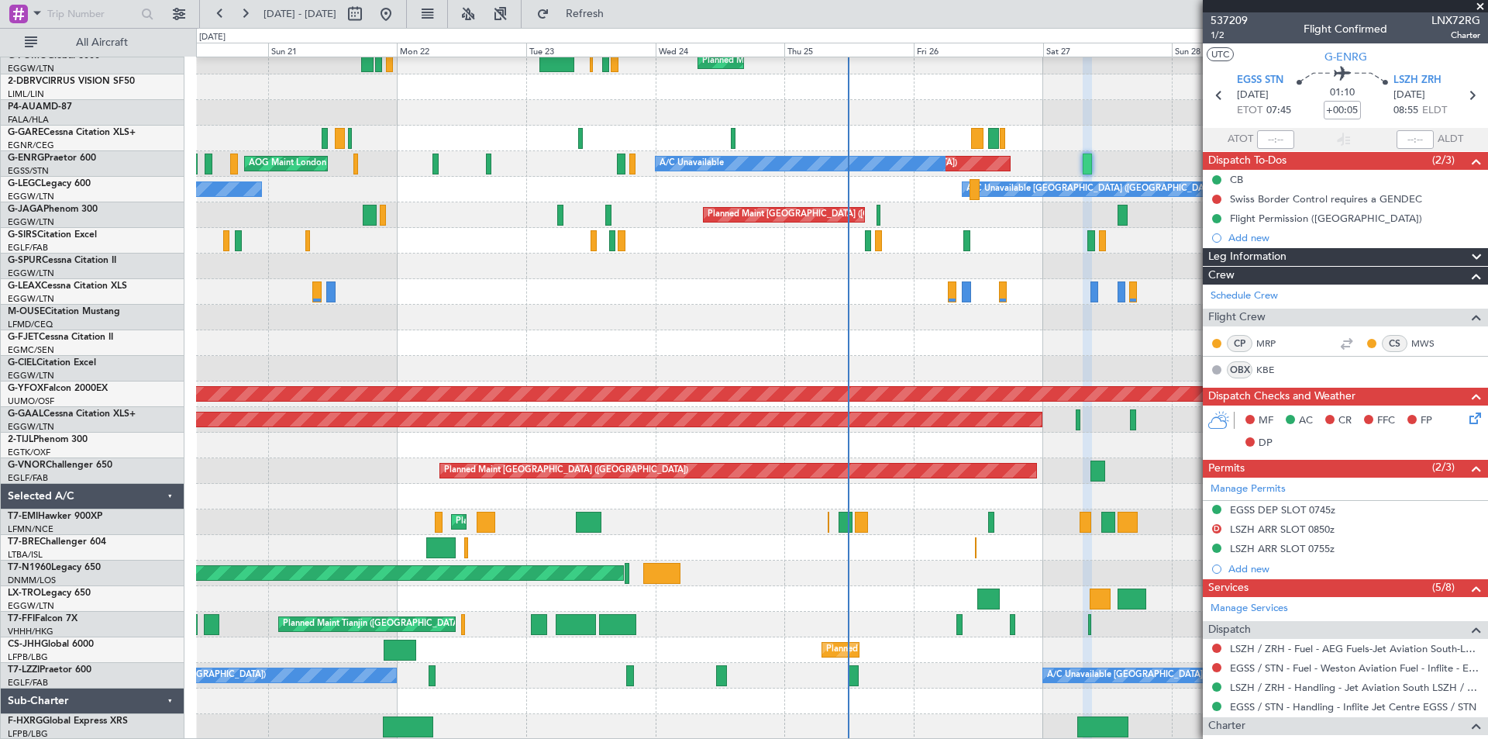
click at [1482, 5] on span at bounding box center [1481, 7] width 16 height 14
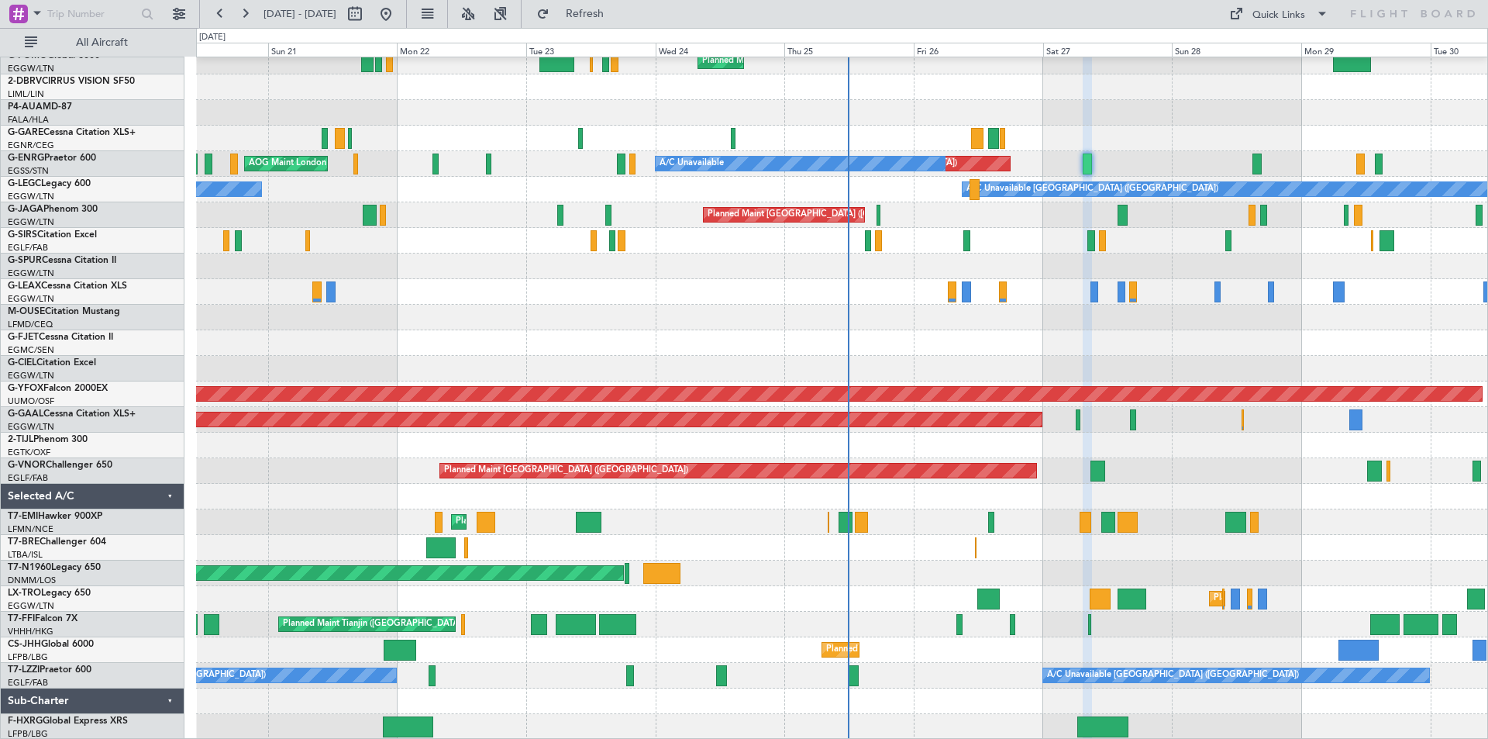
type input "0"
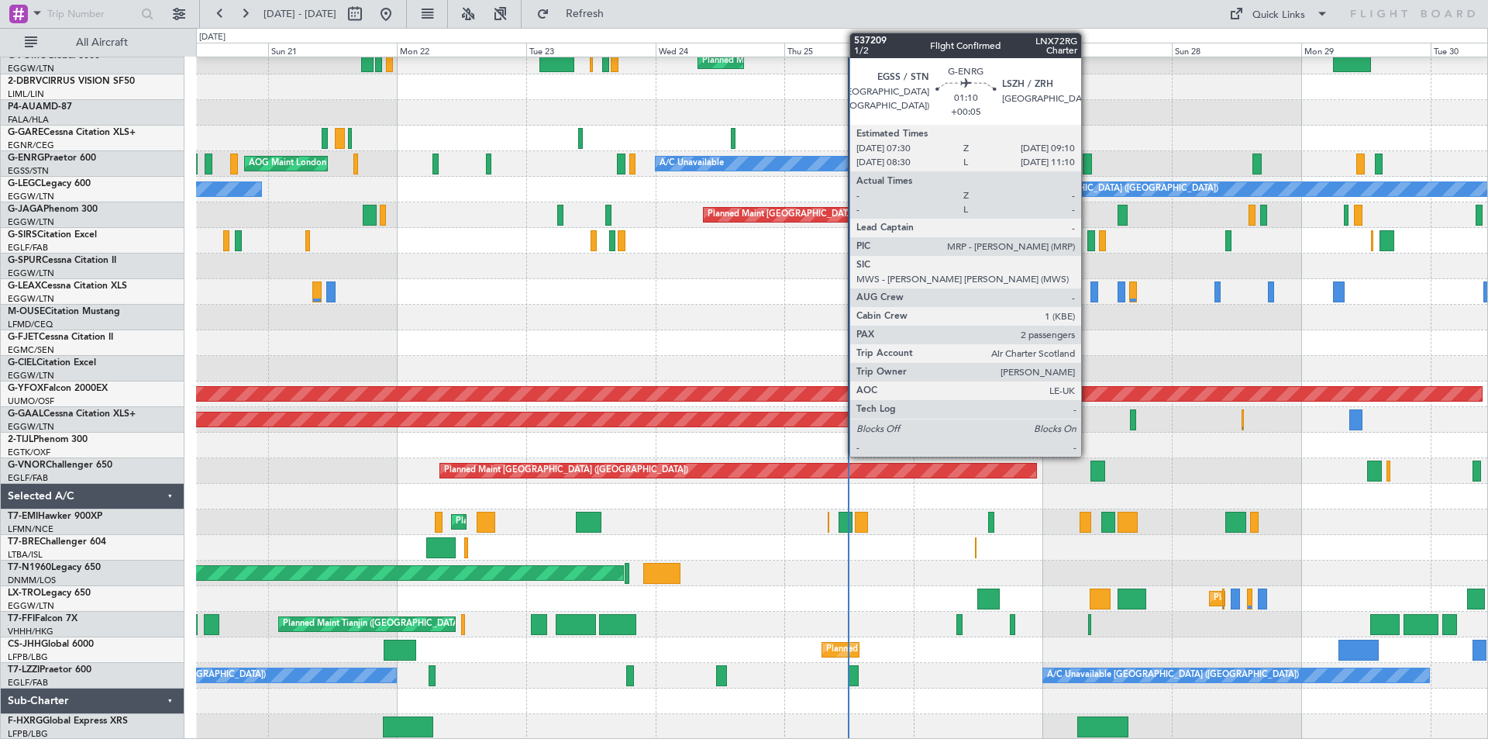
click at [1088, 161] on div at bounding box center [1087, 163] width 9 height 21
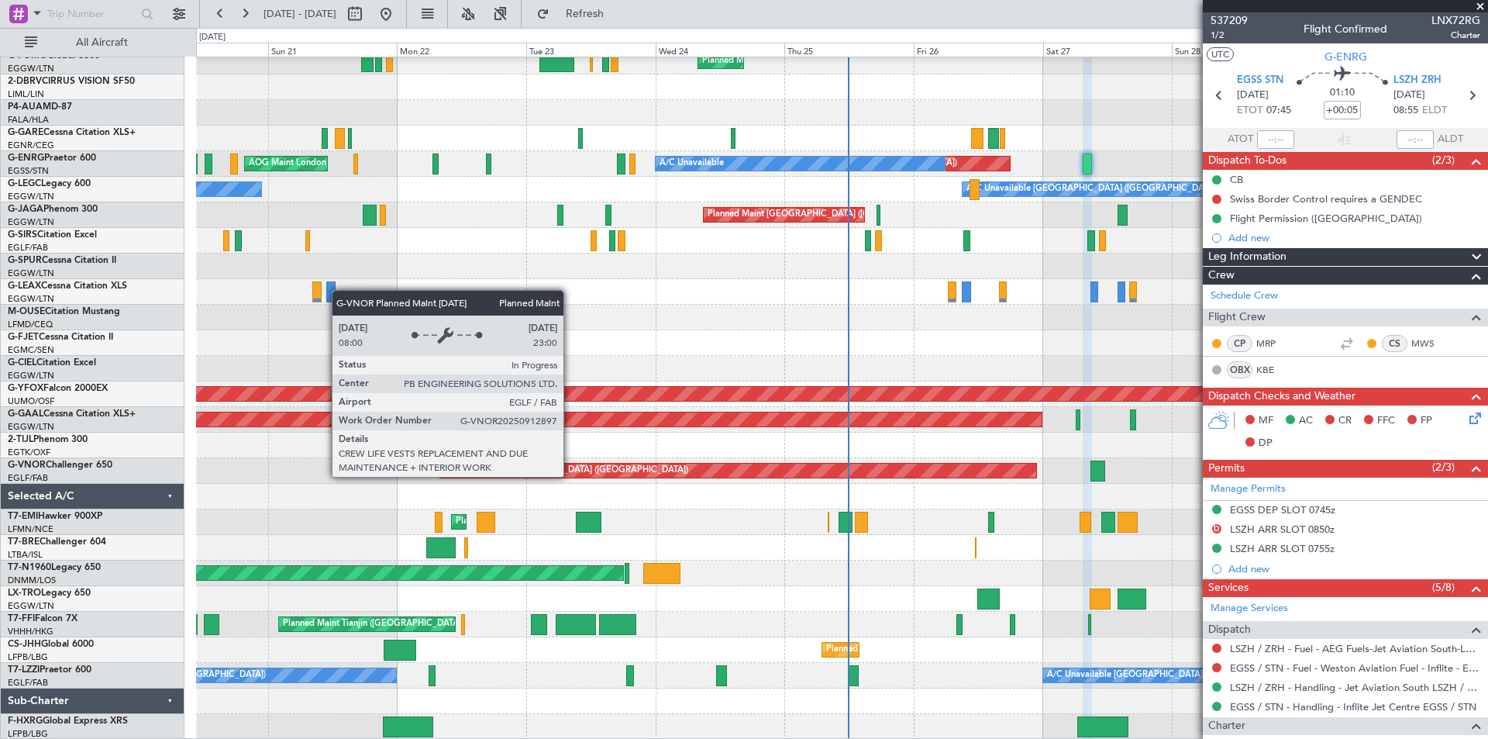
click at [901, 484] on div "Planned Maint [GEOGRAPHIC_DATA] ([GEOGRAPHIC_DATA])" at bounding box center [841, 471] width 1291 height 26
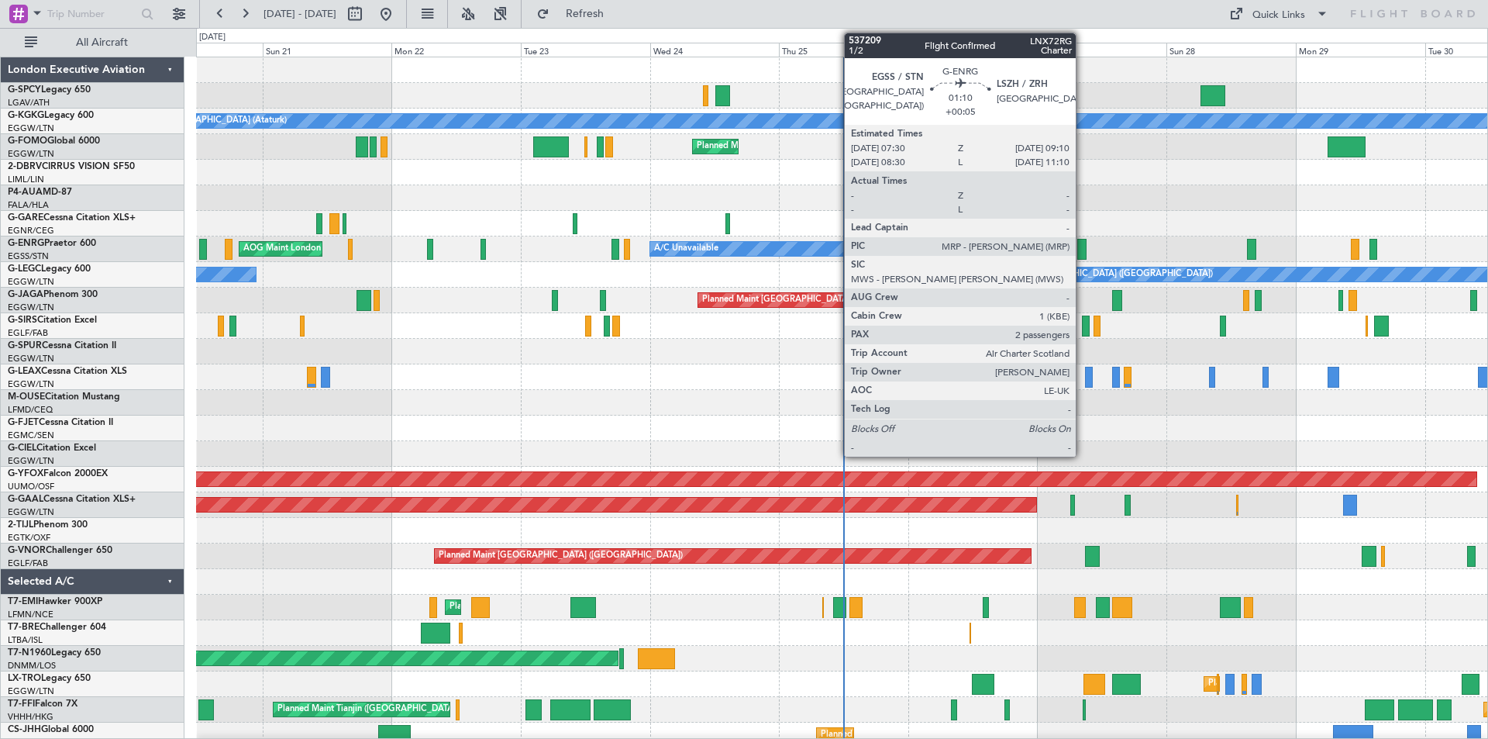
click at [1083, 244] on div at bounding box center [1081, 249] width 9 height 21
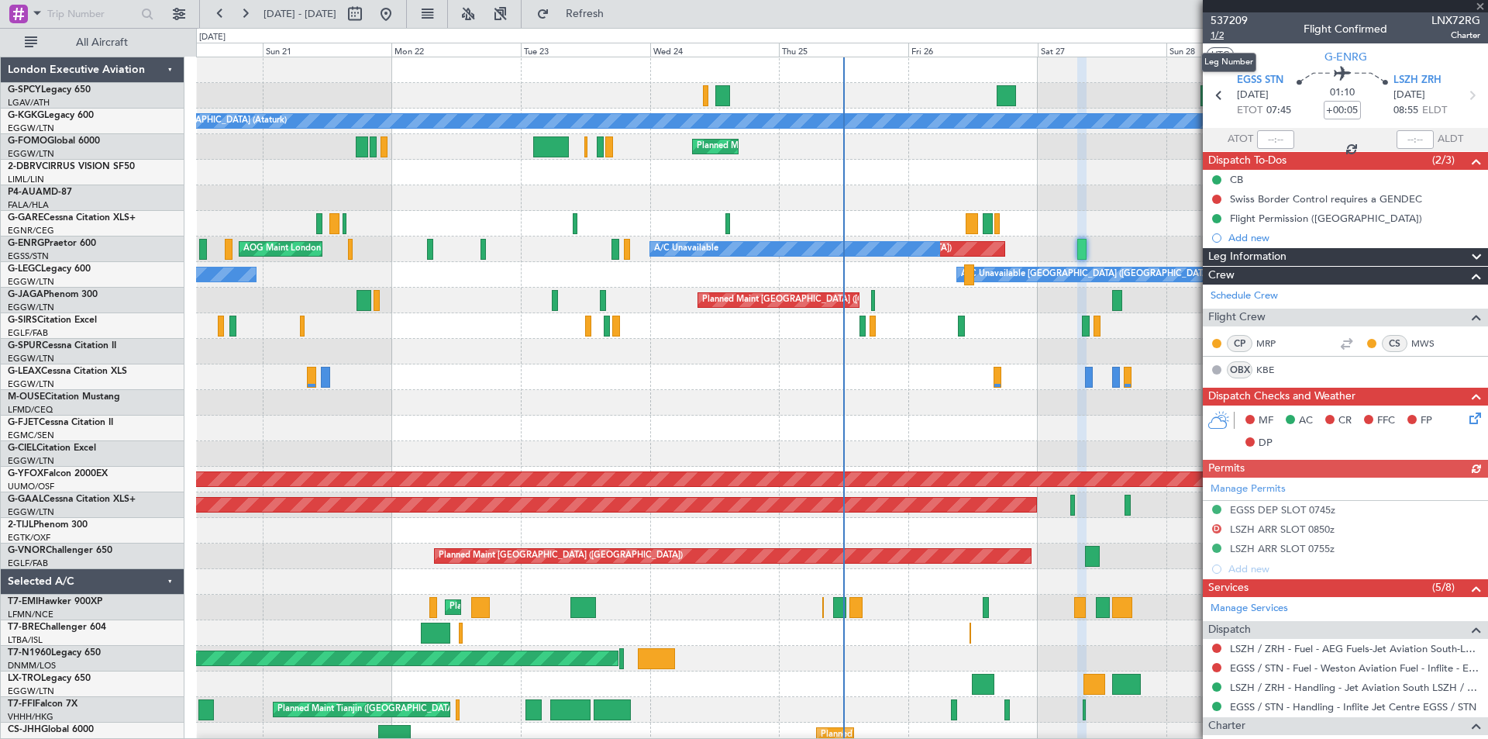
click at [1218, 36] on span "1/2" at bounding box center [1229, 35] width 37 height 13
click at [1224, 32] on mat-tooltip-component "Trip Number" at bounding box center [1229, 49] width 77 height 41
click at [1222, 33] on span "1/2" at bounding box center [1229, 35] width 37 height 13
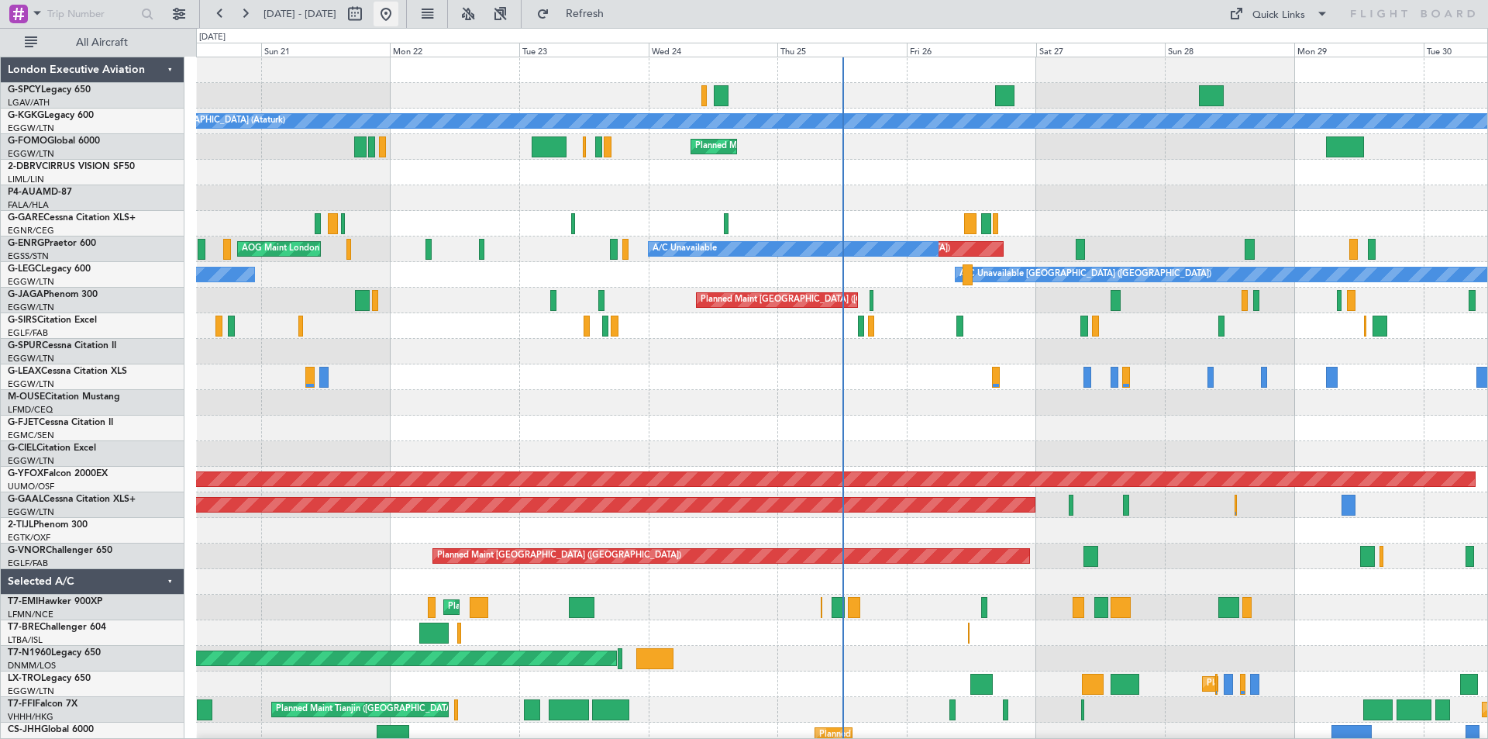
click at [398, 12] on button at bounding box center [386, 14] width 25 height 25
click at [246, 14] on button at bounding box center [245, 14] width 25 height 25
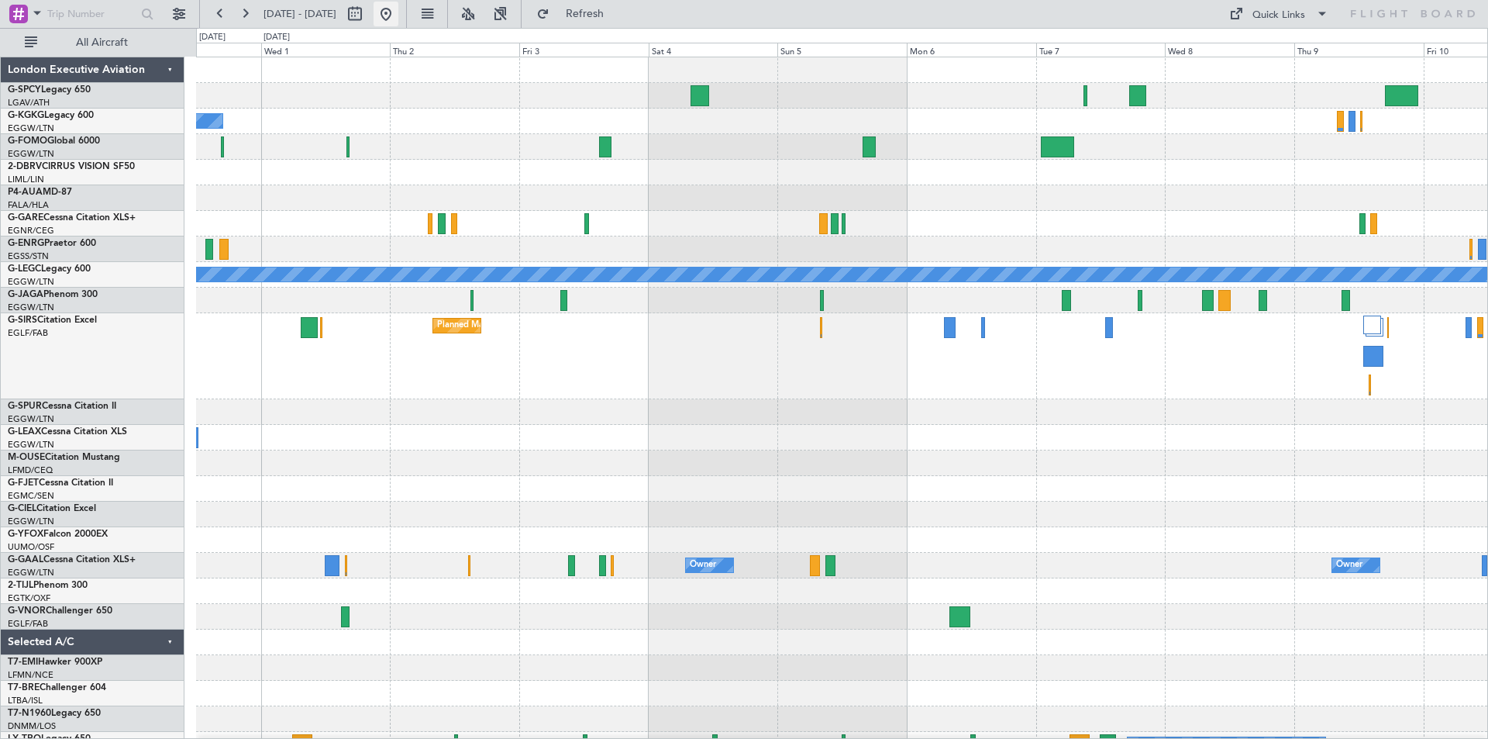
click at [398, 9] on button at bounding box center [386, 14] width 25 height 25
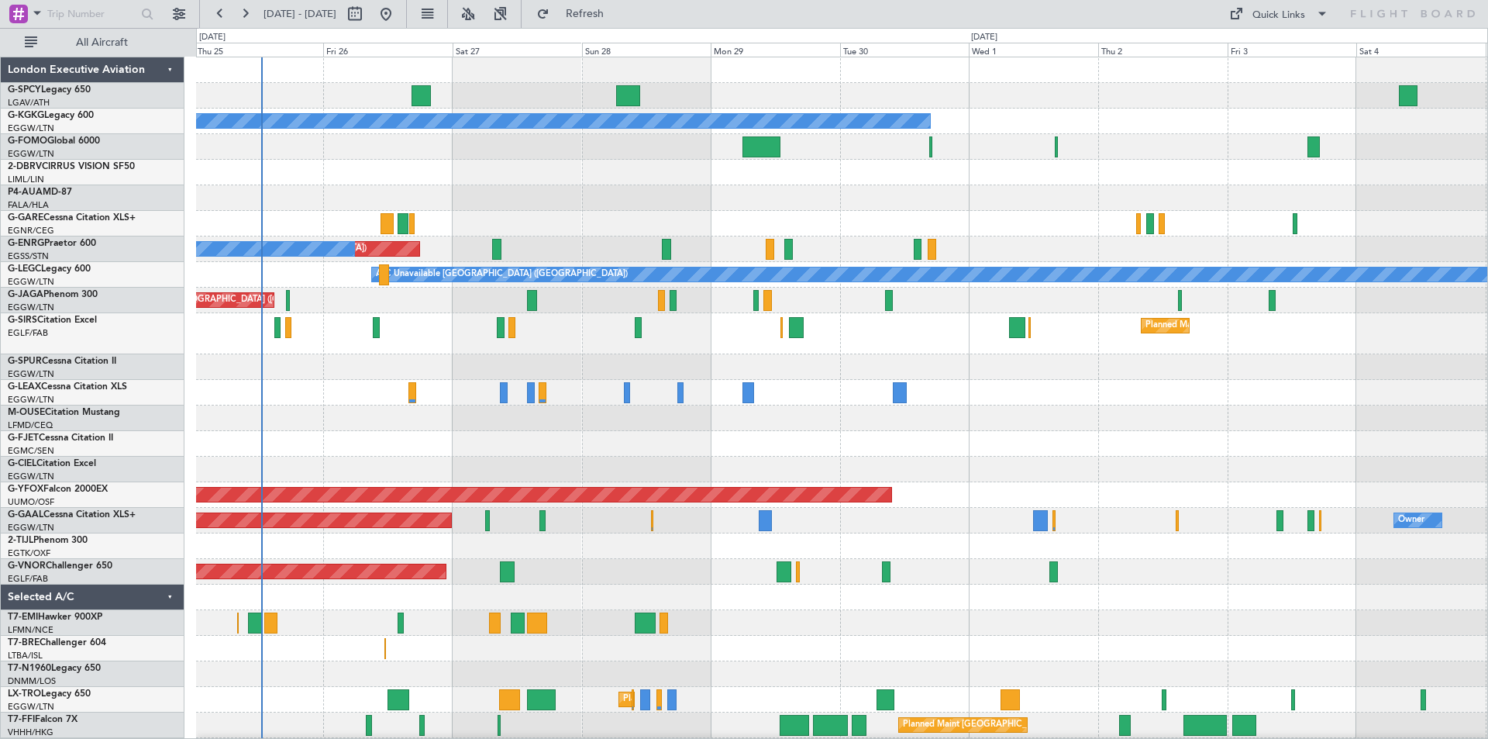
click at [575, 347] on div "Planned Maint [GEOGRAPHIC_DATA] ([GEOGRAPHIC_DATA])" at bounding box center [841, 333] width 1291 height 41
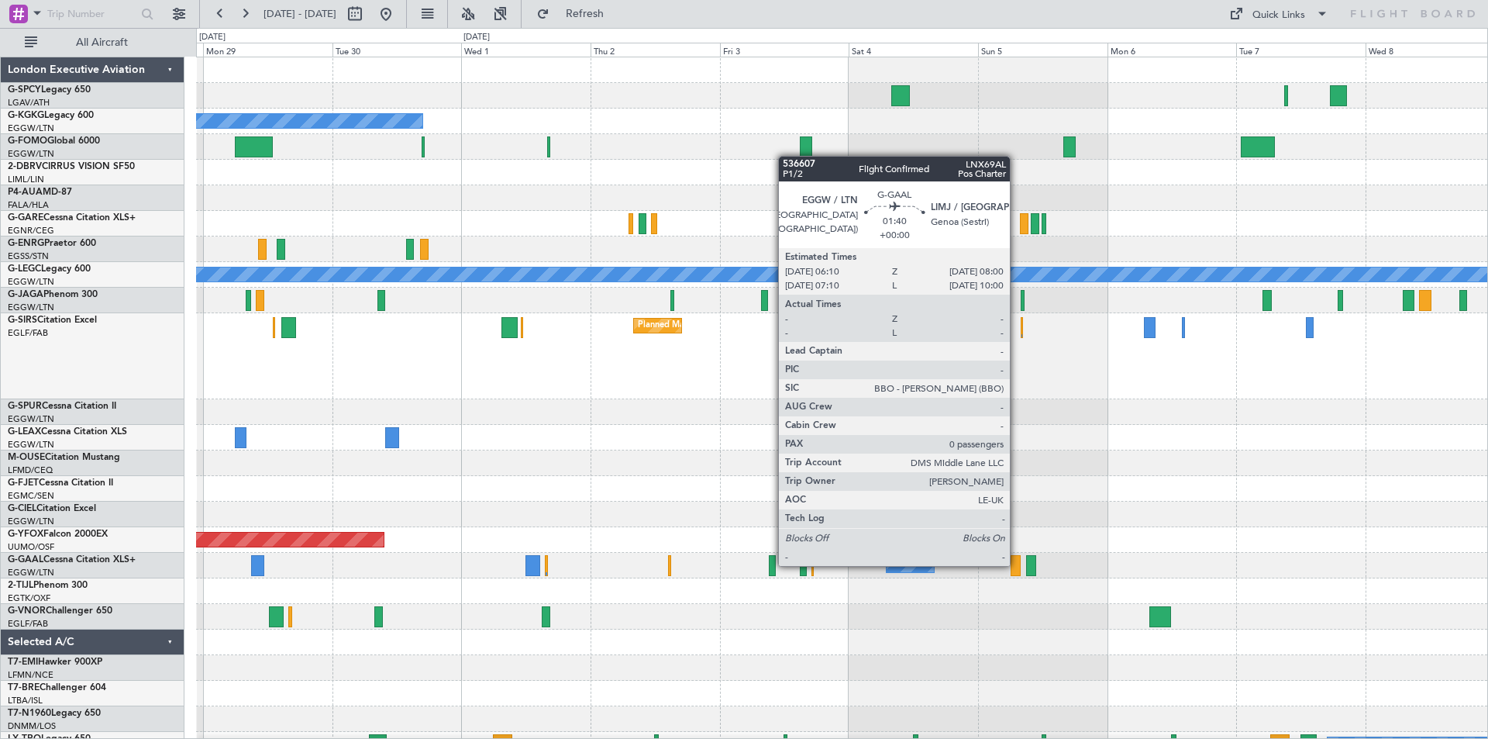
click at [1017, 564] on div at bounding box center [1016, 565] width 10 height 21
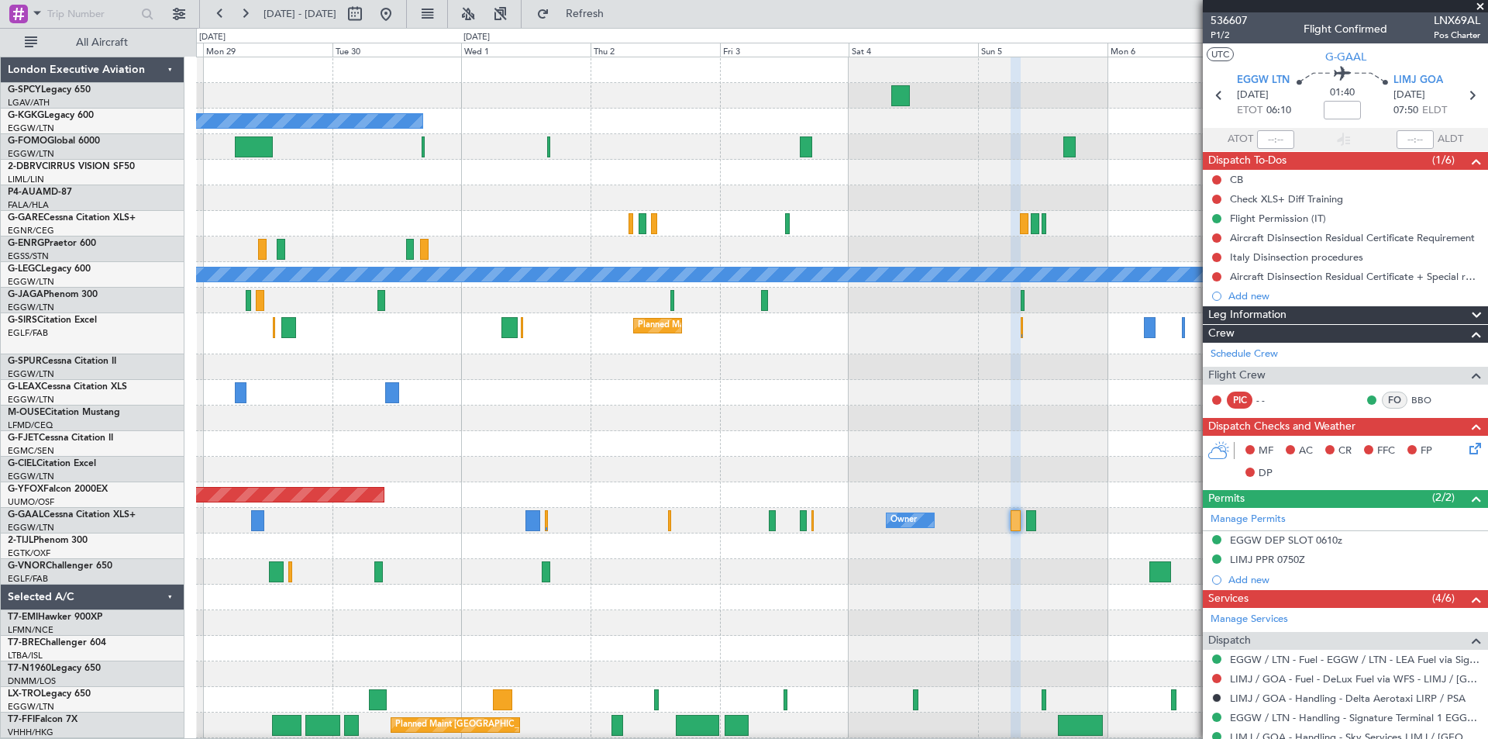
click at [1479, 5] on span at bounding box center [1481, 7] width 16 height 14
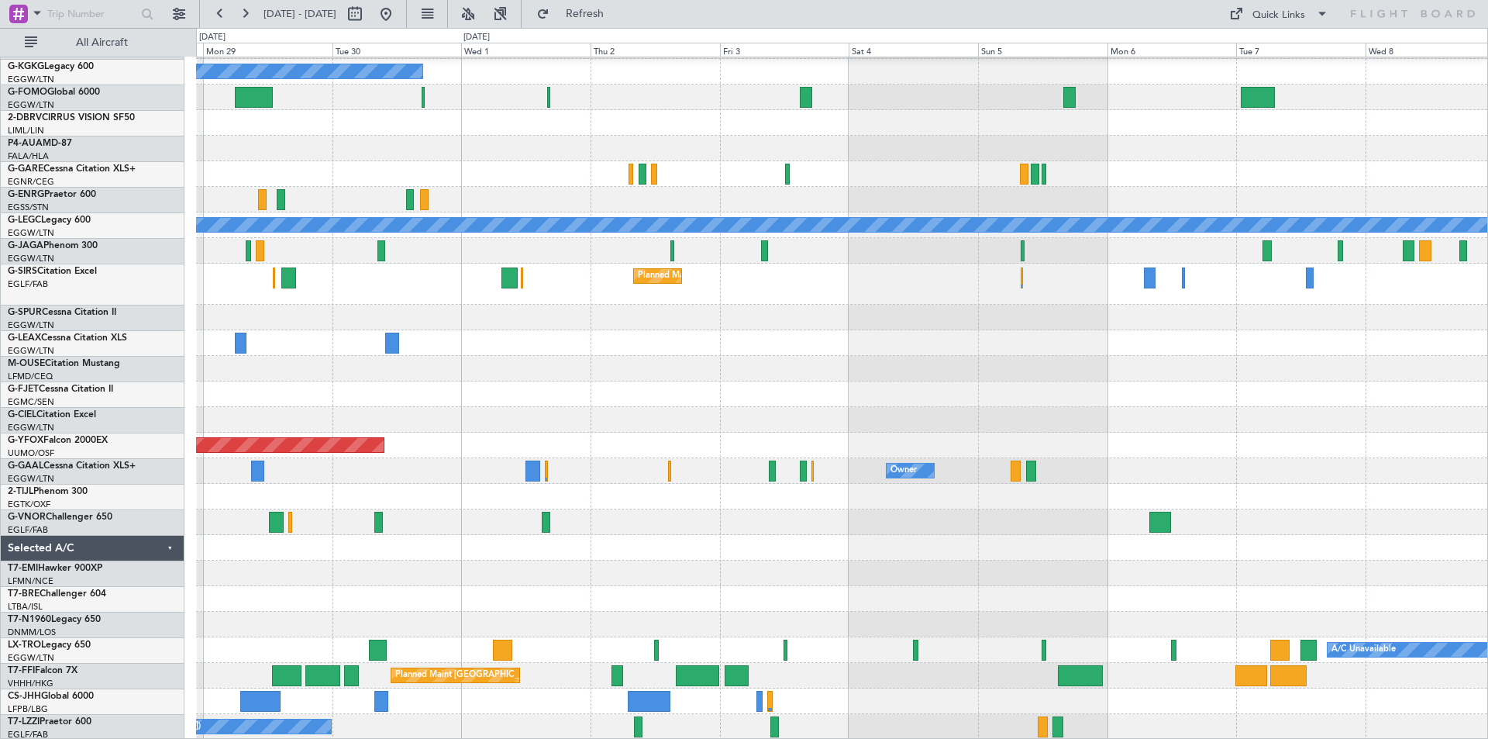
scroll to position [50, 0]
click at [398, 11] on button at bounding box center [386, 14] width 25 height 25
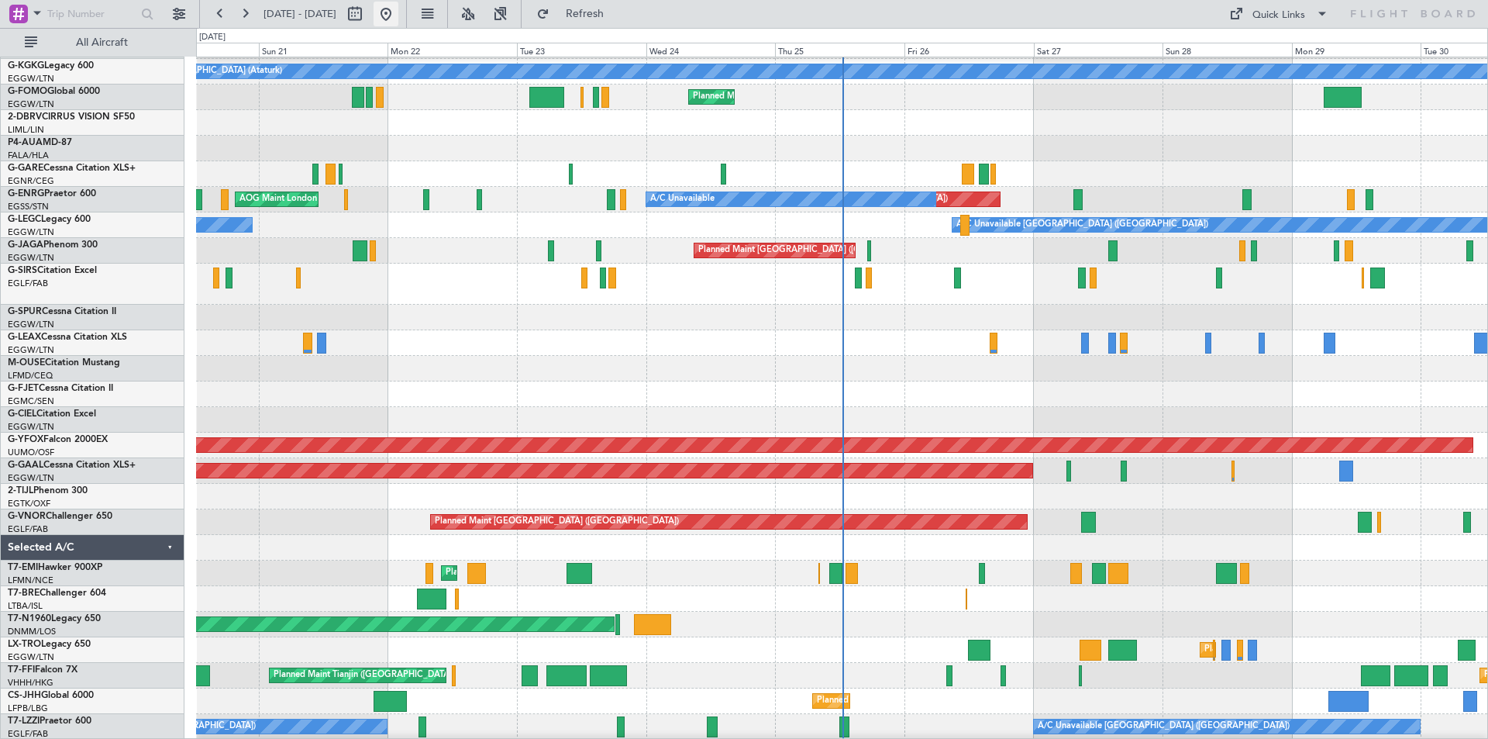
click at [398, 8] on button at bounding box center [386, 14] width 25 height 25
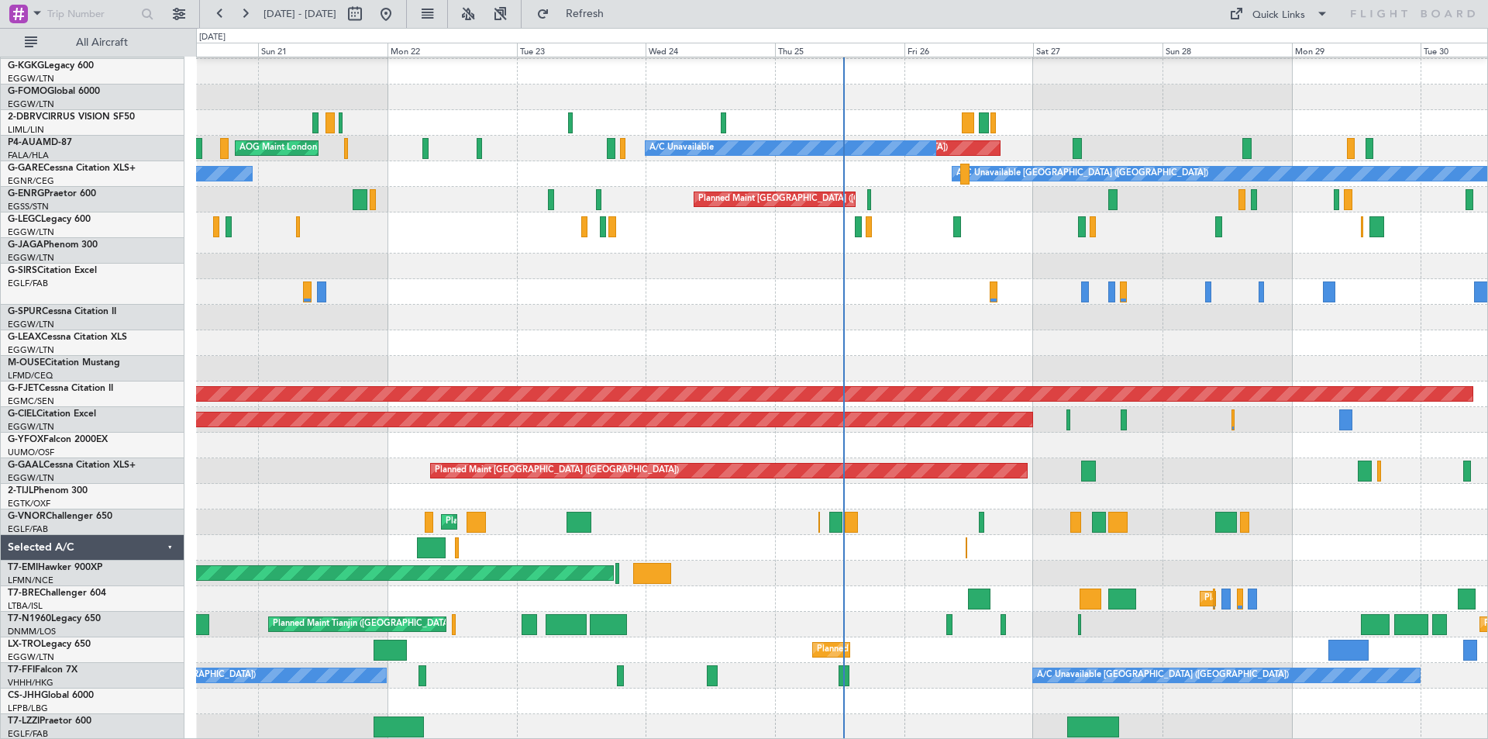
scroll to position [101, 0]
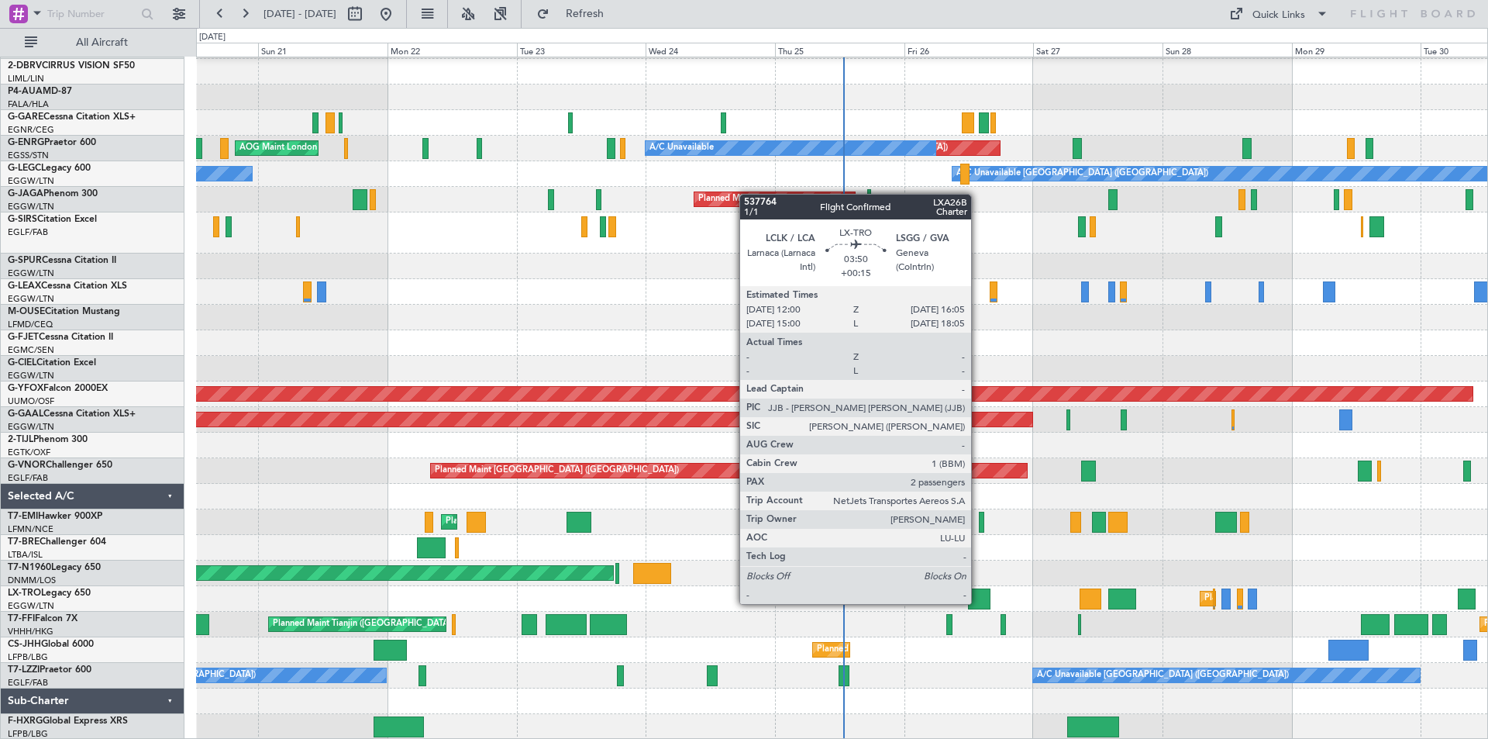
click at [978, 602] on div at bounding box center [979, 598] width 22 height 21
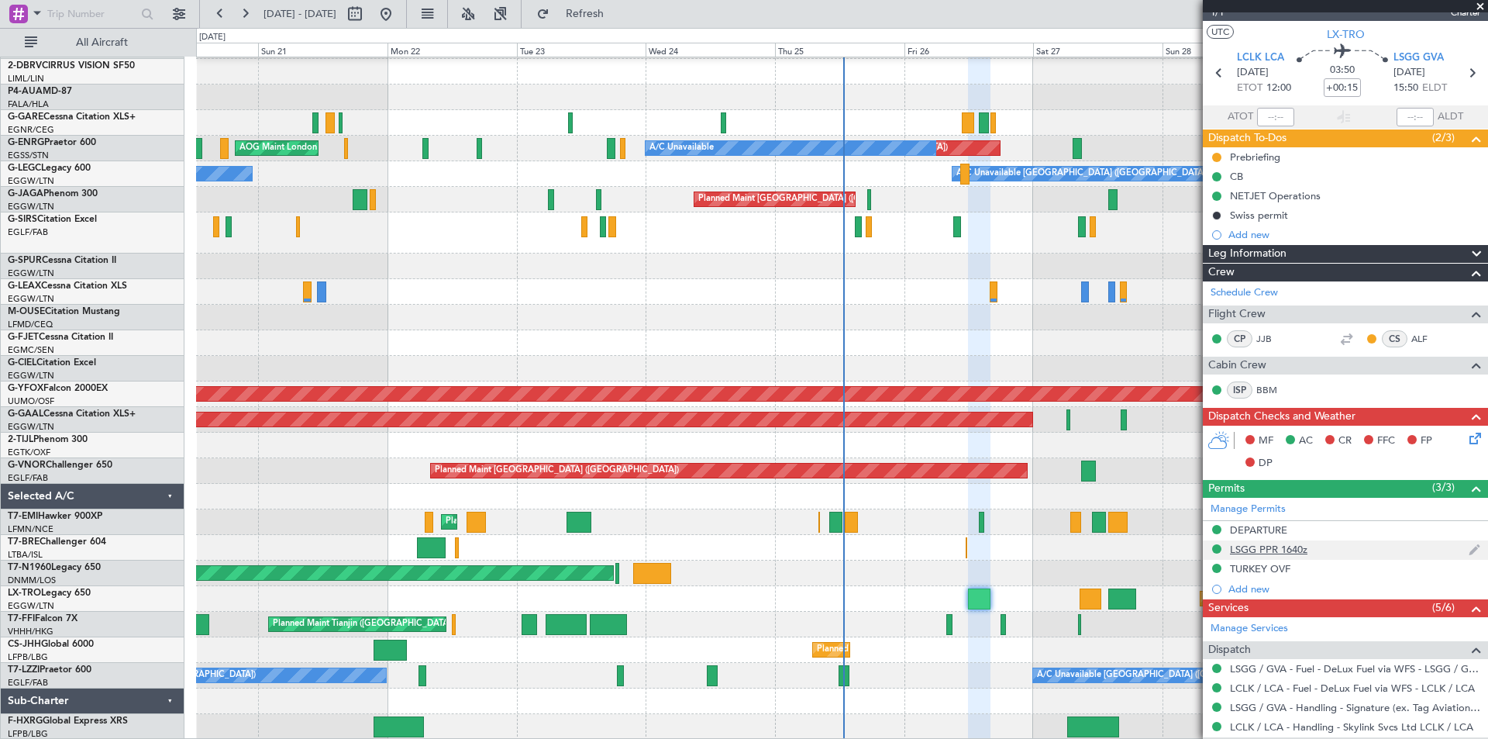
scroll to position [0, 0]
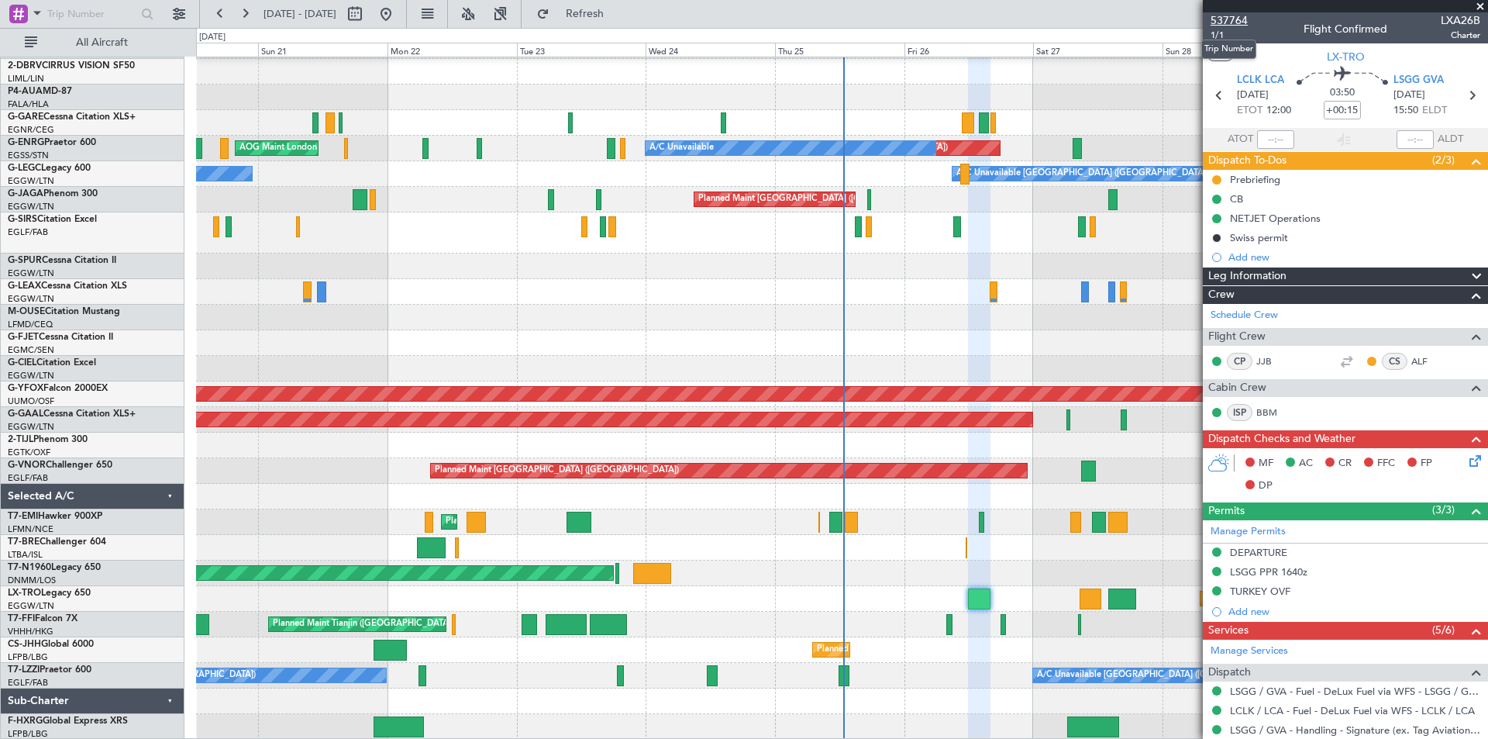
click at [1236, 23] on span "537764" at bounding box center [1229, 20] width 37 height 16
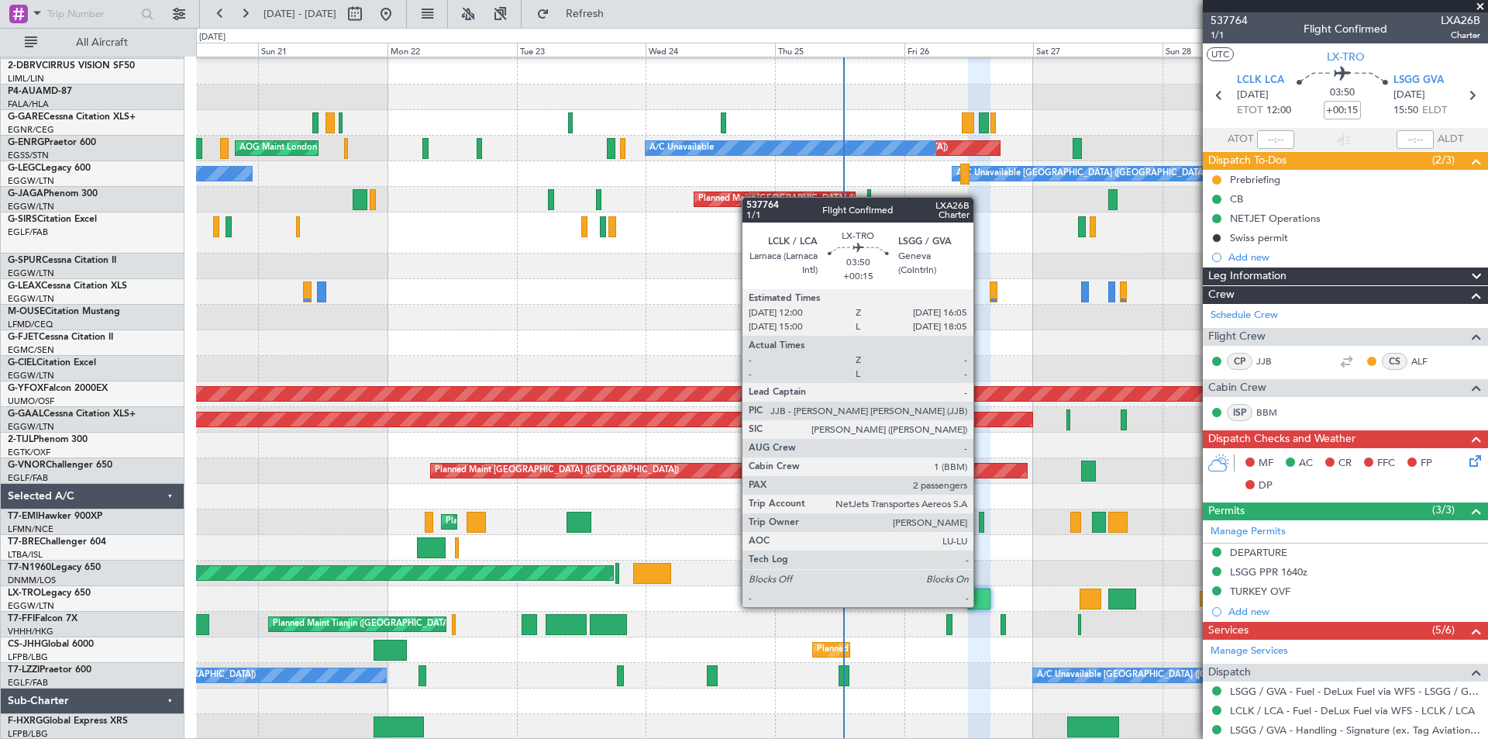
click at [981, 605] on div at bounding box center [979, 598] width 22 height 21
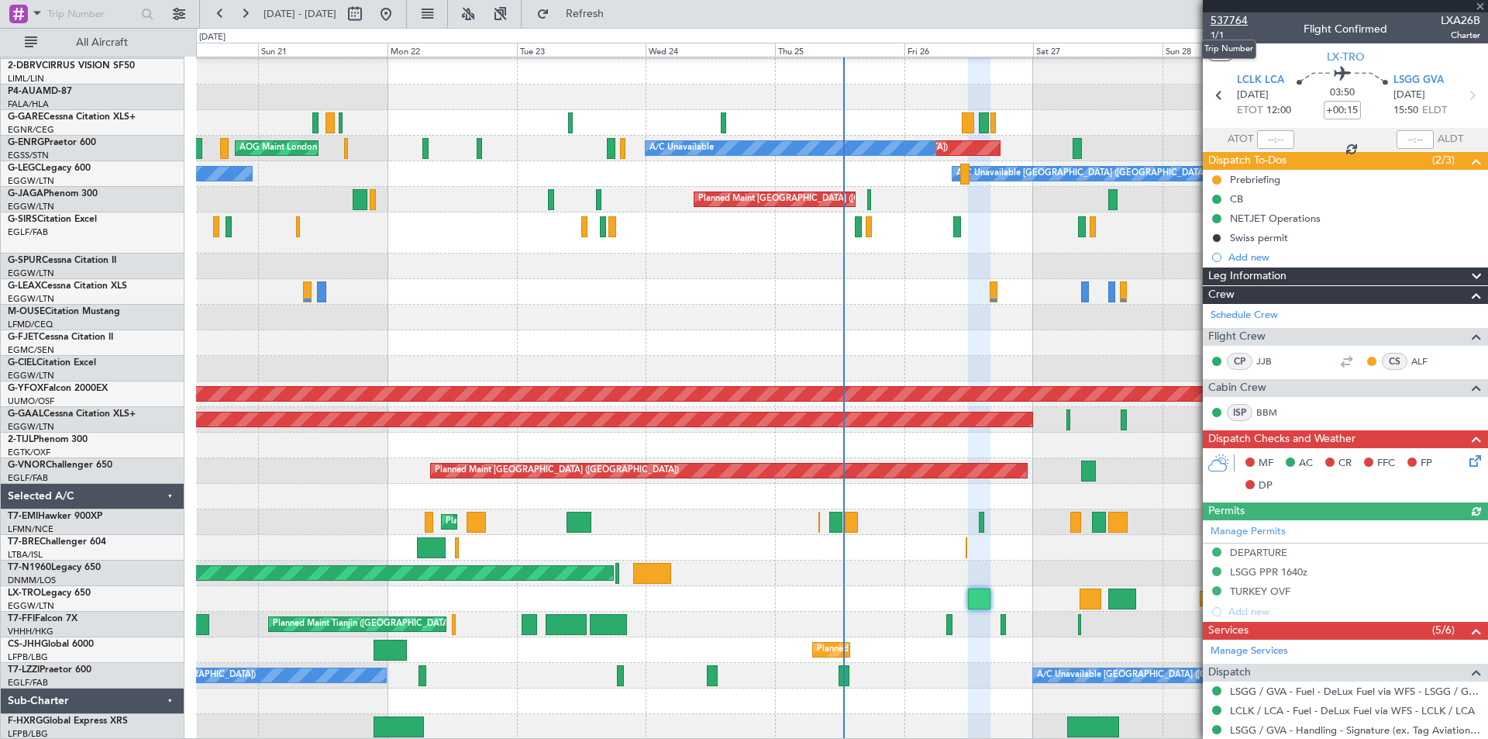
click at [1237, 19] on span "537764" at bounding box center [1229, 20] width 37 height 16
click at [398, 9] on button at bounding box center [386, 14] width 25 height 25
click at [1480, 6] on span at bounding box center [1481, 7] width 16 height 14
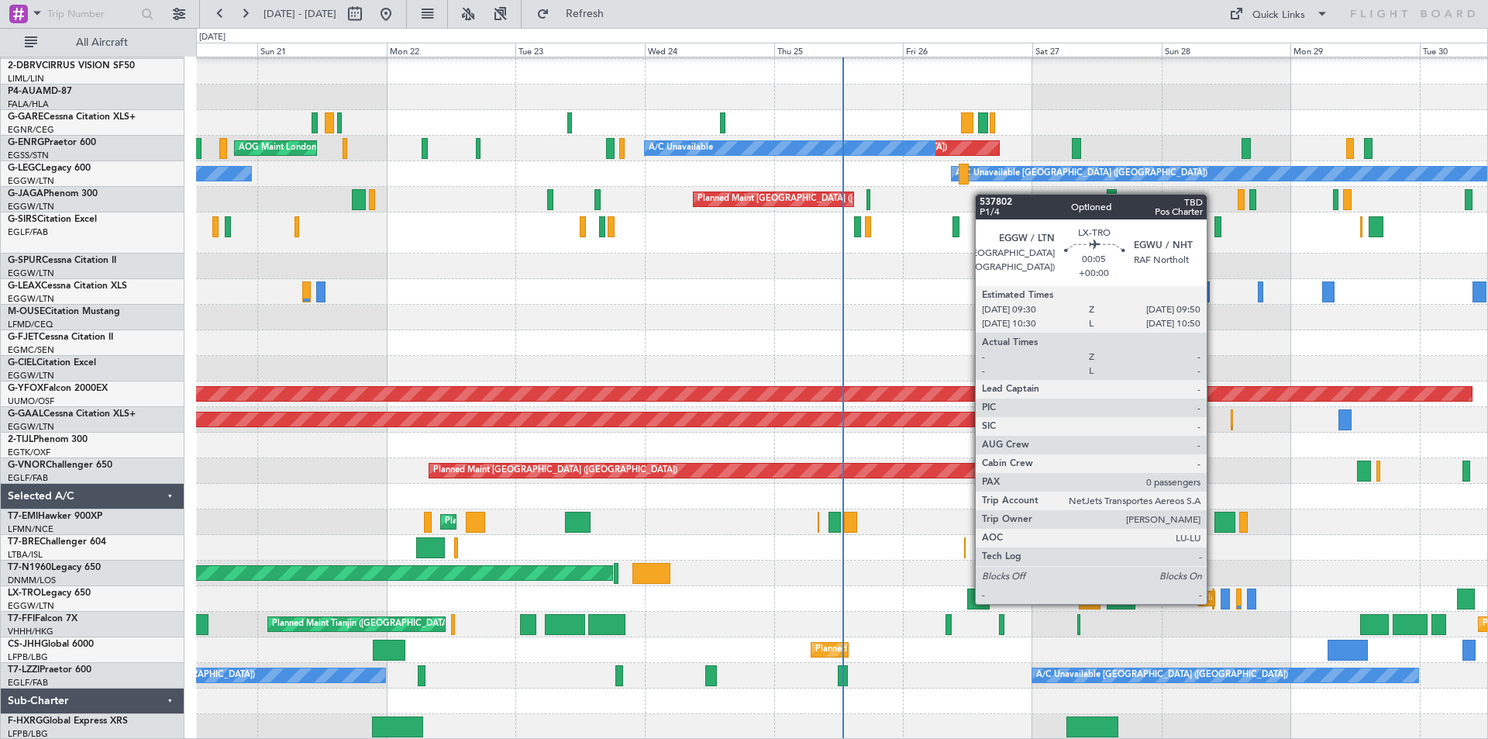
click at [1214, 602] on div at bounding box center [1213, 598] width 2 height 21
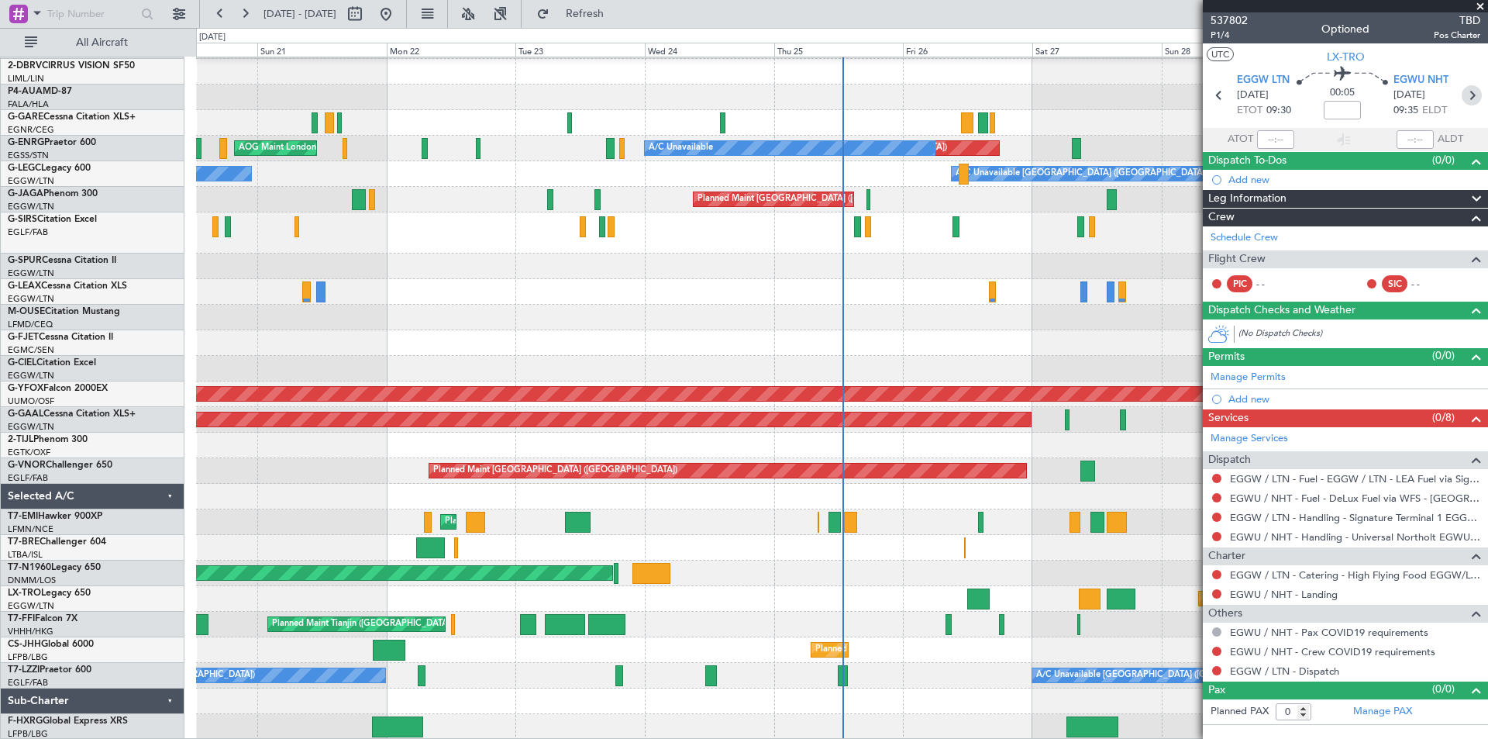
click at [1477, 88] on icon at bounding box center [1472, 95] width 20 height 20
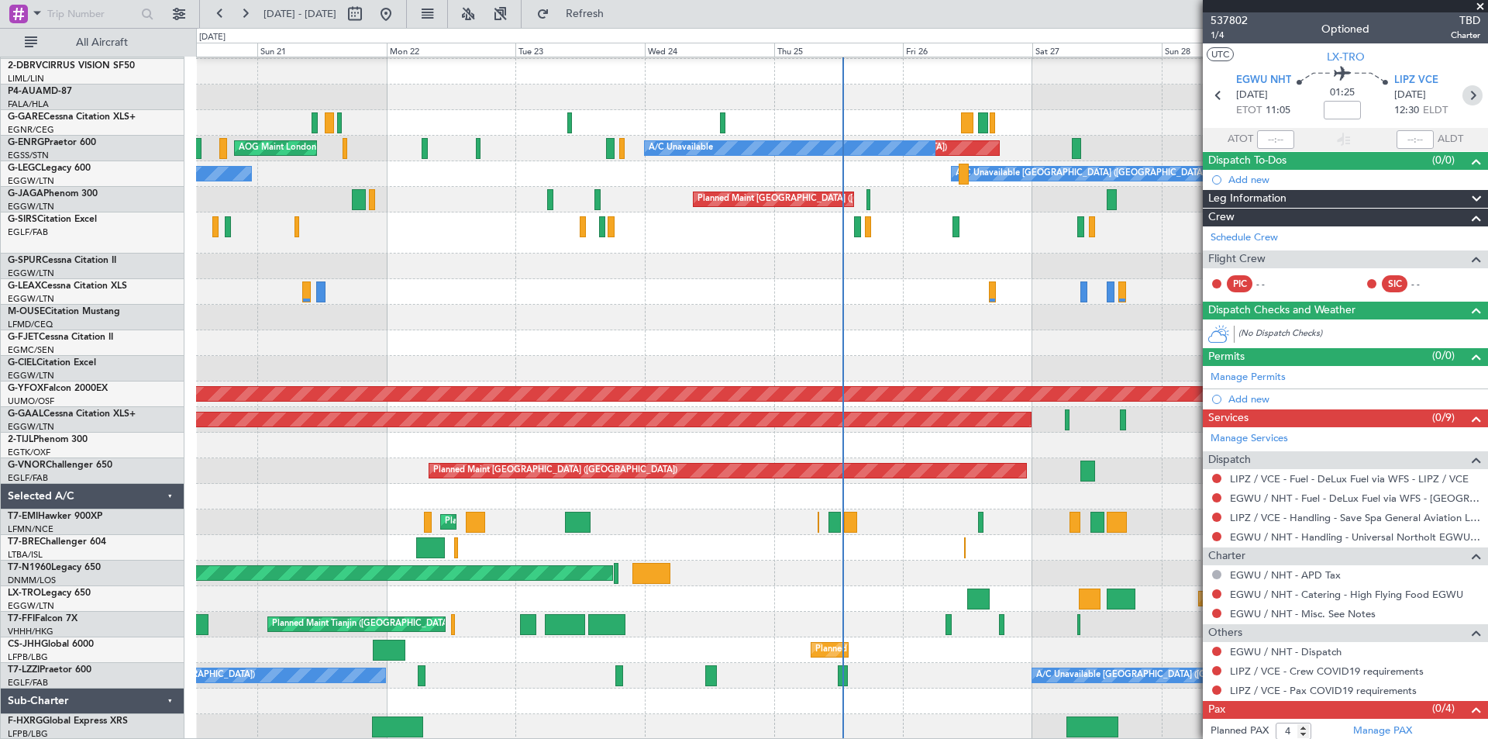
click at [1463, 96] on icon at bounding box center [1473, 95] width 20 height 20
type input "0"
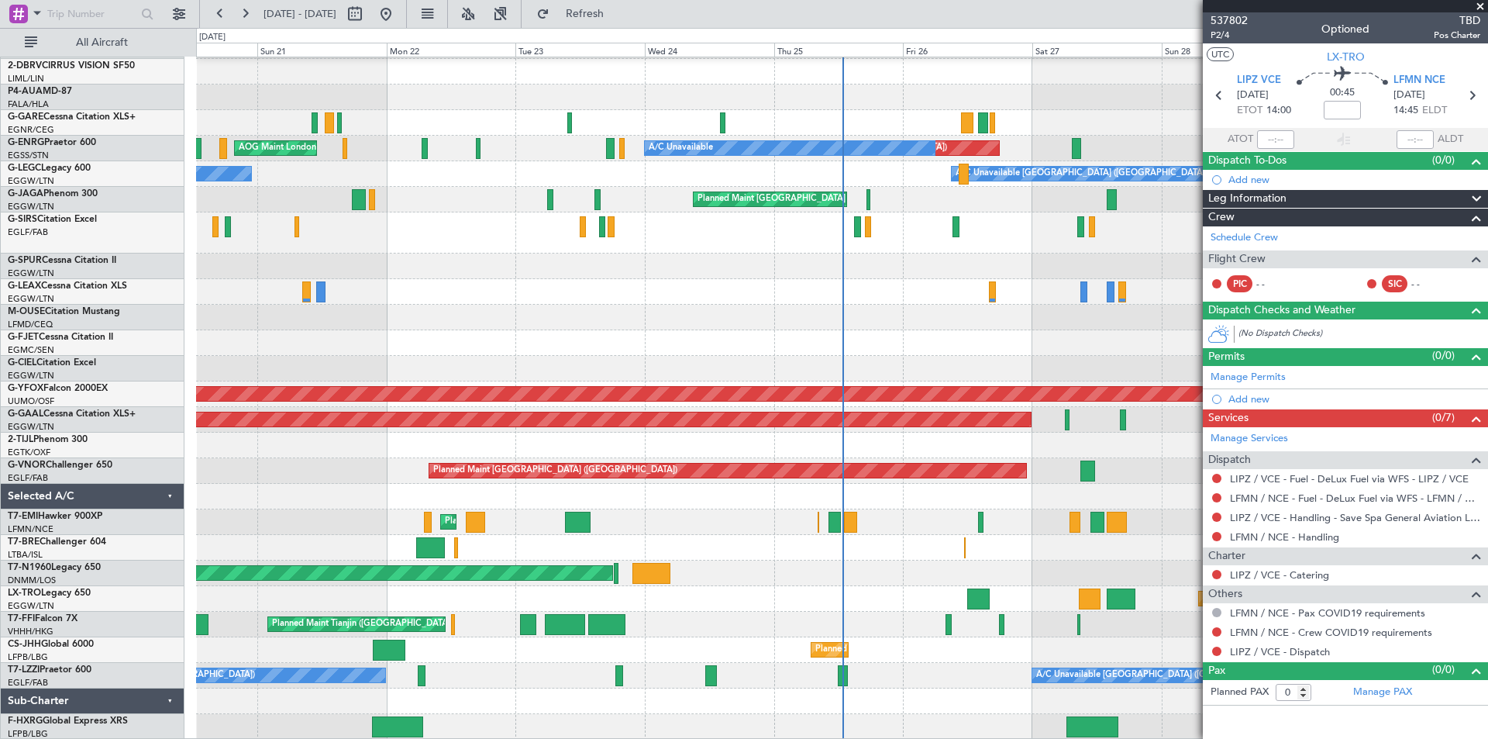
click at [1482, 5] on span at bounding box center [1481, 7] width 16 height 14
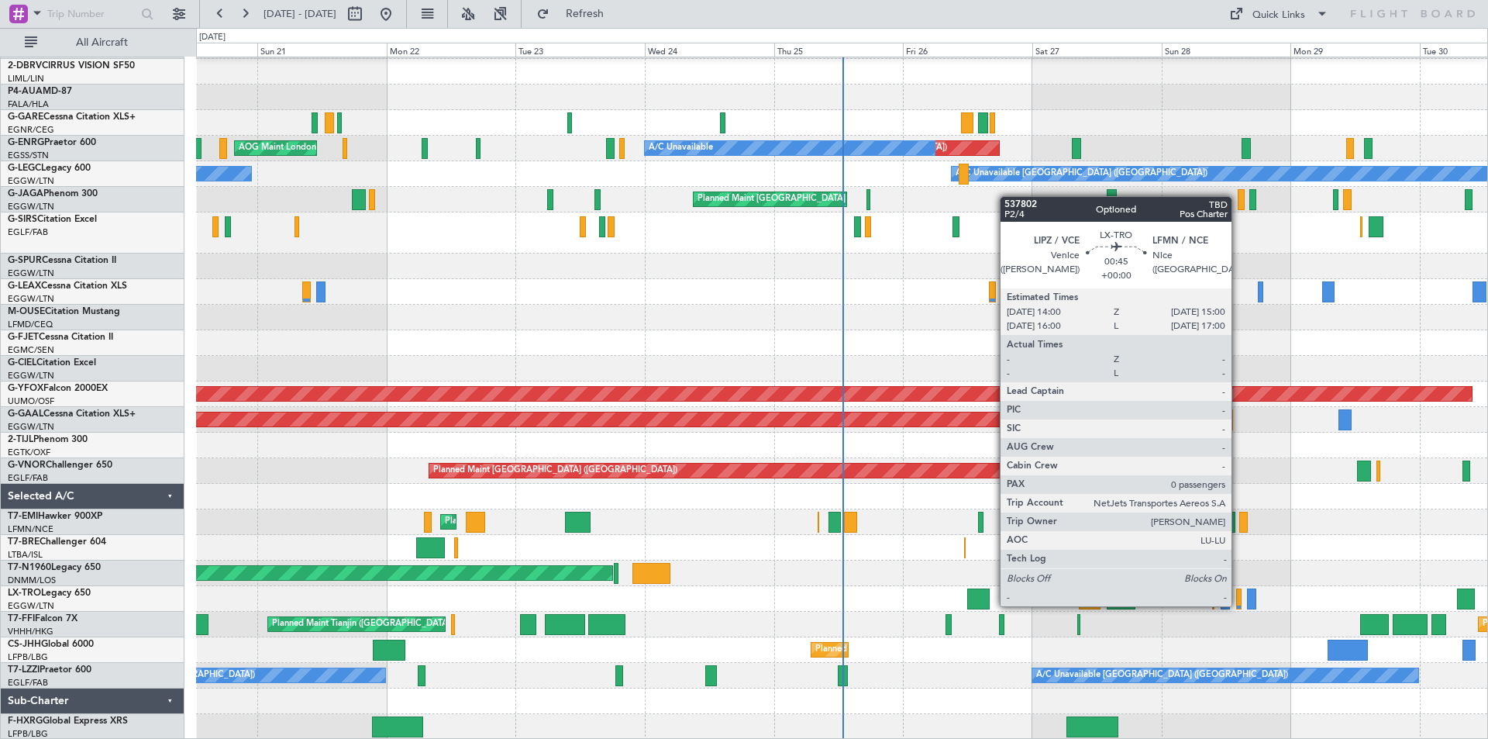
click at [1239, 605] on div at bounding box center [1238, 598] width 5 height 21
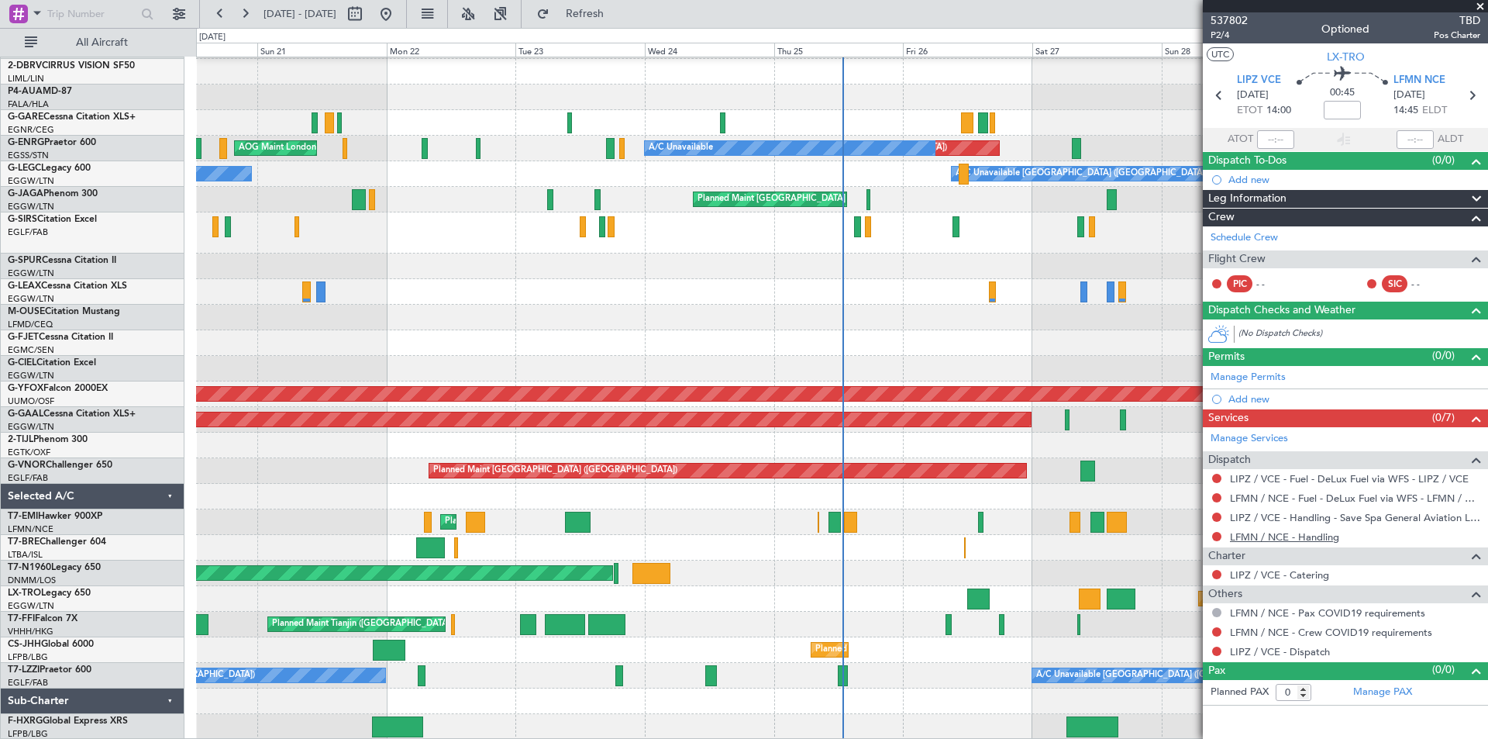
click at [1322, 539] on link "LFMN / NCE - Handling" at bounding box center [1284, 536] width 109 height 13
click at [618, 18] on span "Refresh" at bounding box center [585, 14] width 65 height 11
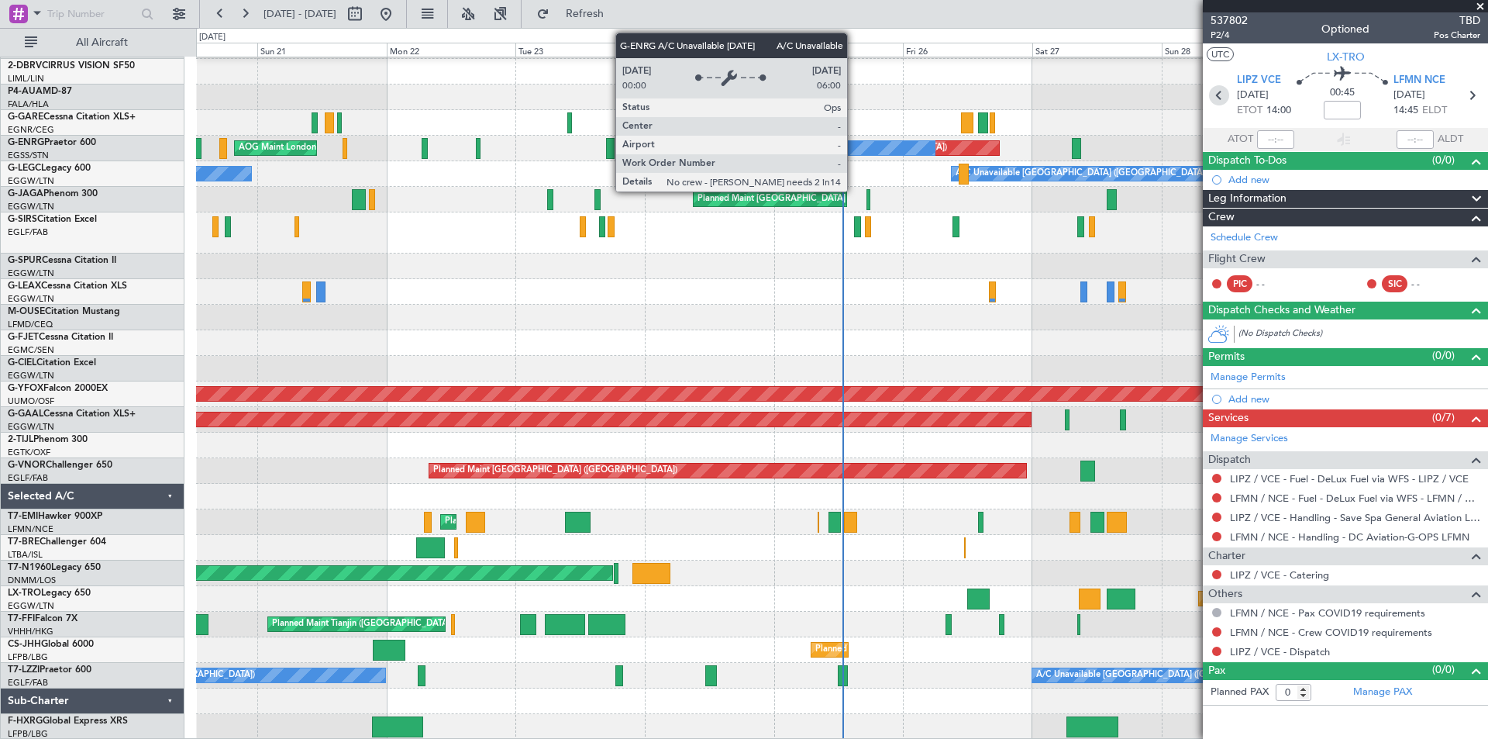
click at [1218, 96] on icon at bounding box center [1219, 95] width 20 height 20
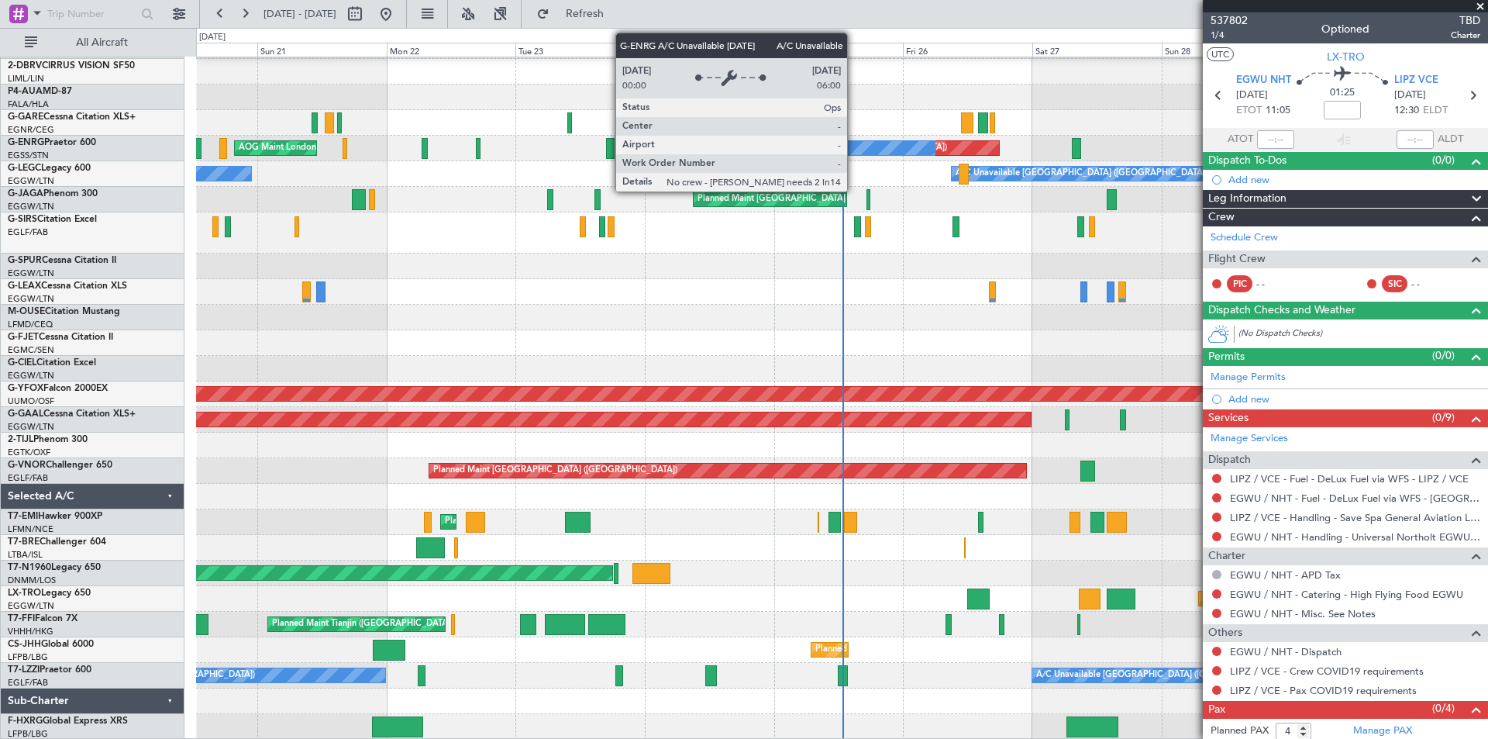
click at [1480, 2] on span at bounding box center [1481, 7] width 16 height 14
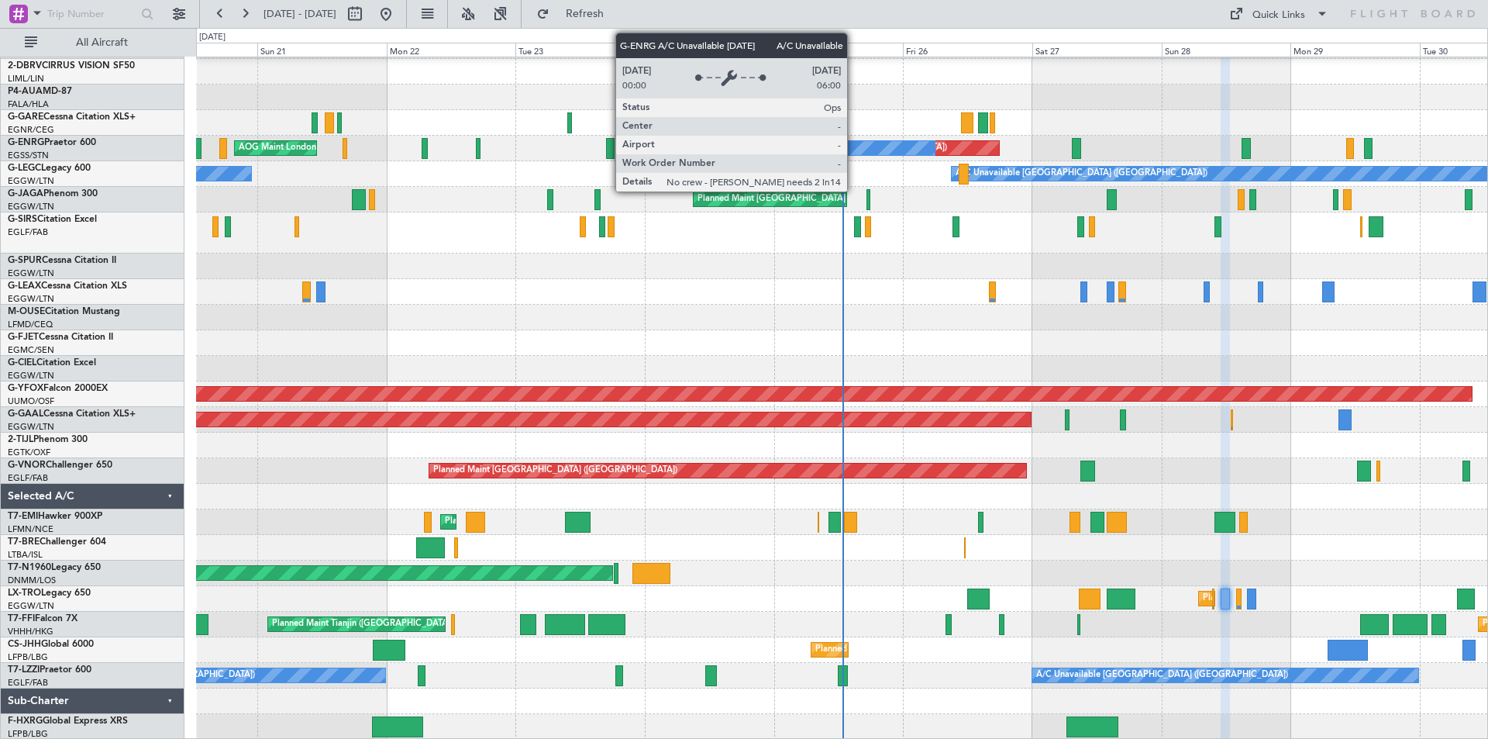
type input "0"
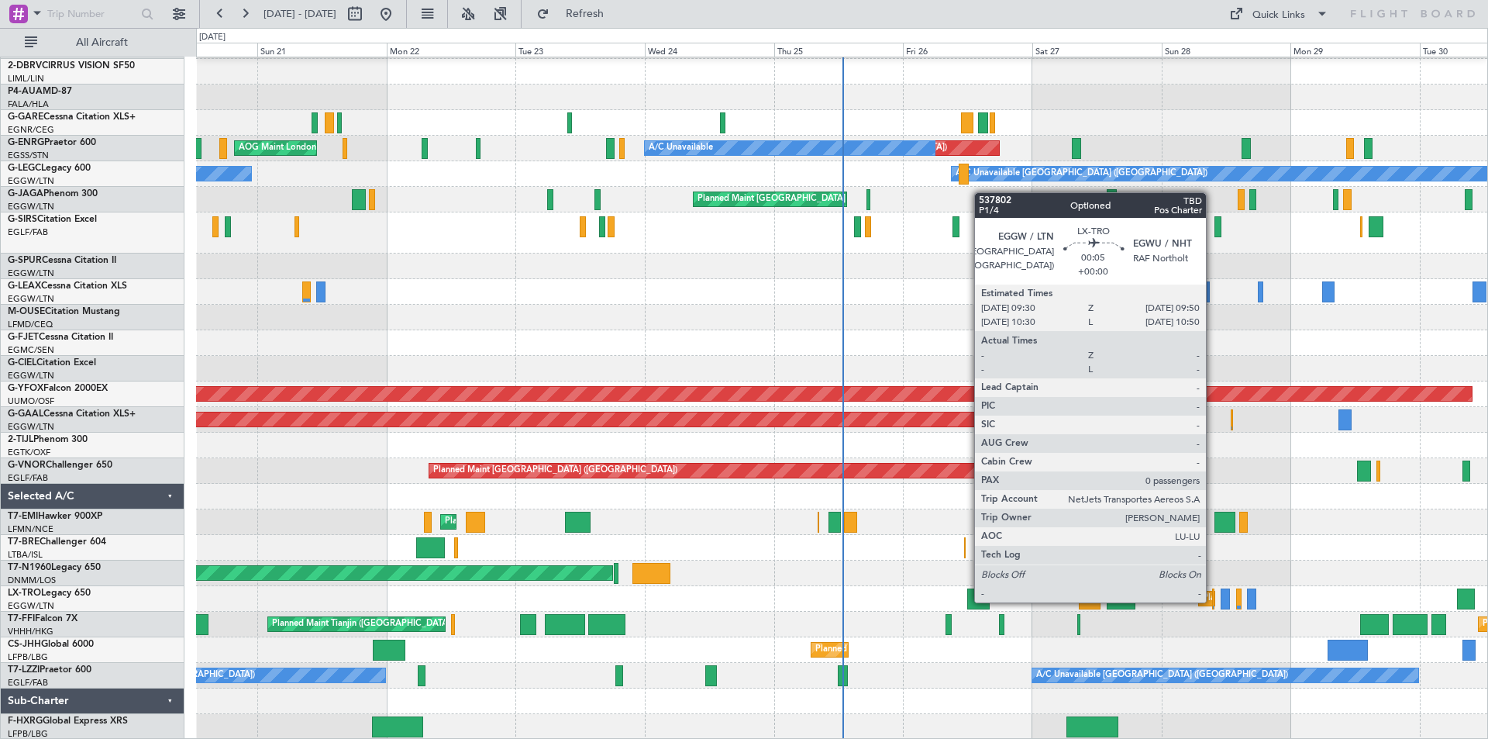
click at [1213, 601] on div at bounding box center [1213, 598] width 2 height 21
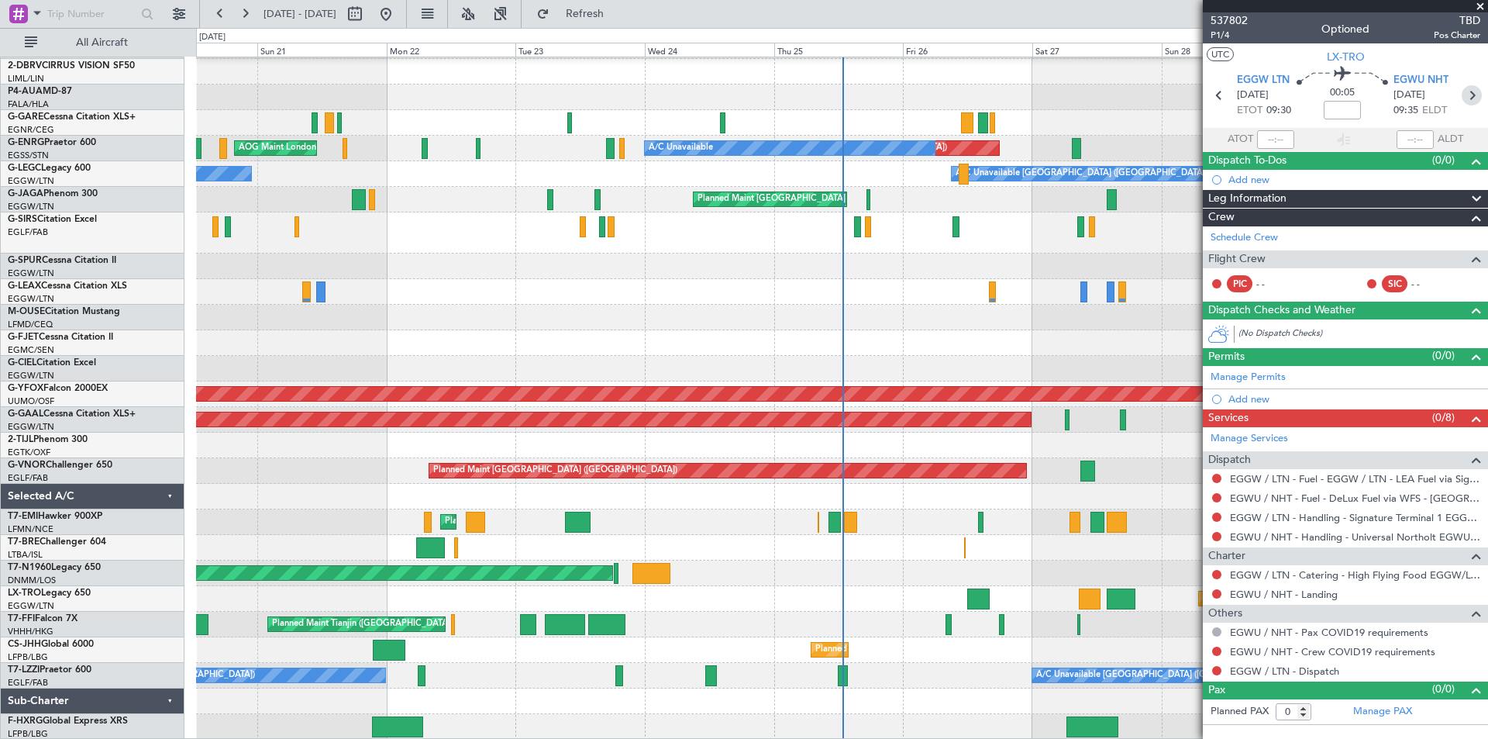
click at [1474, 94] on icon at bounding box center [1472, 95] width 20 height 20
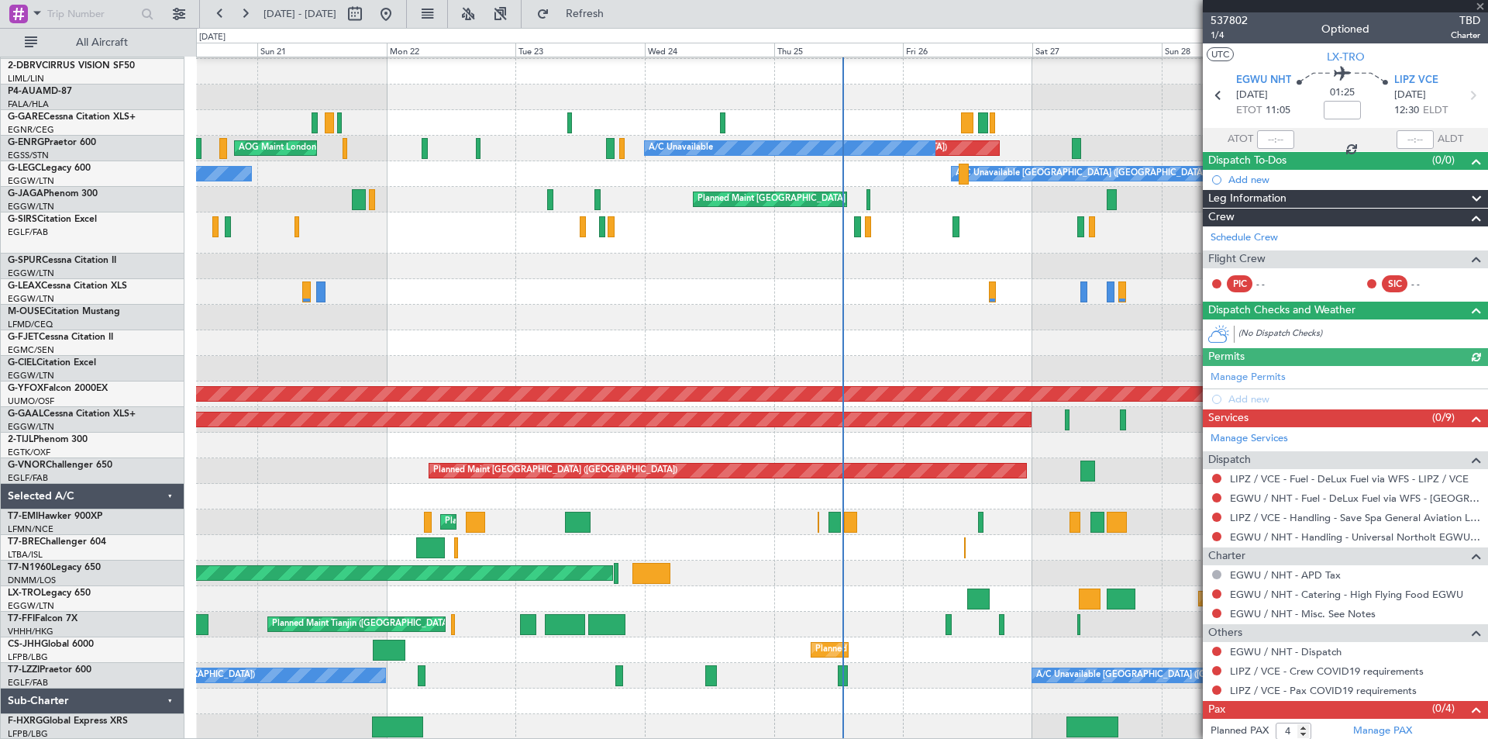
scroll to position [24, 0]
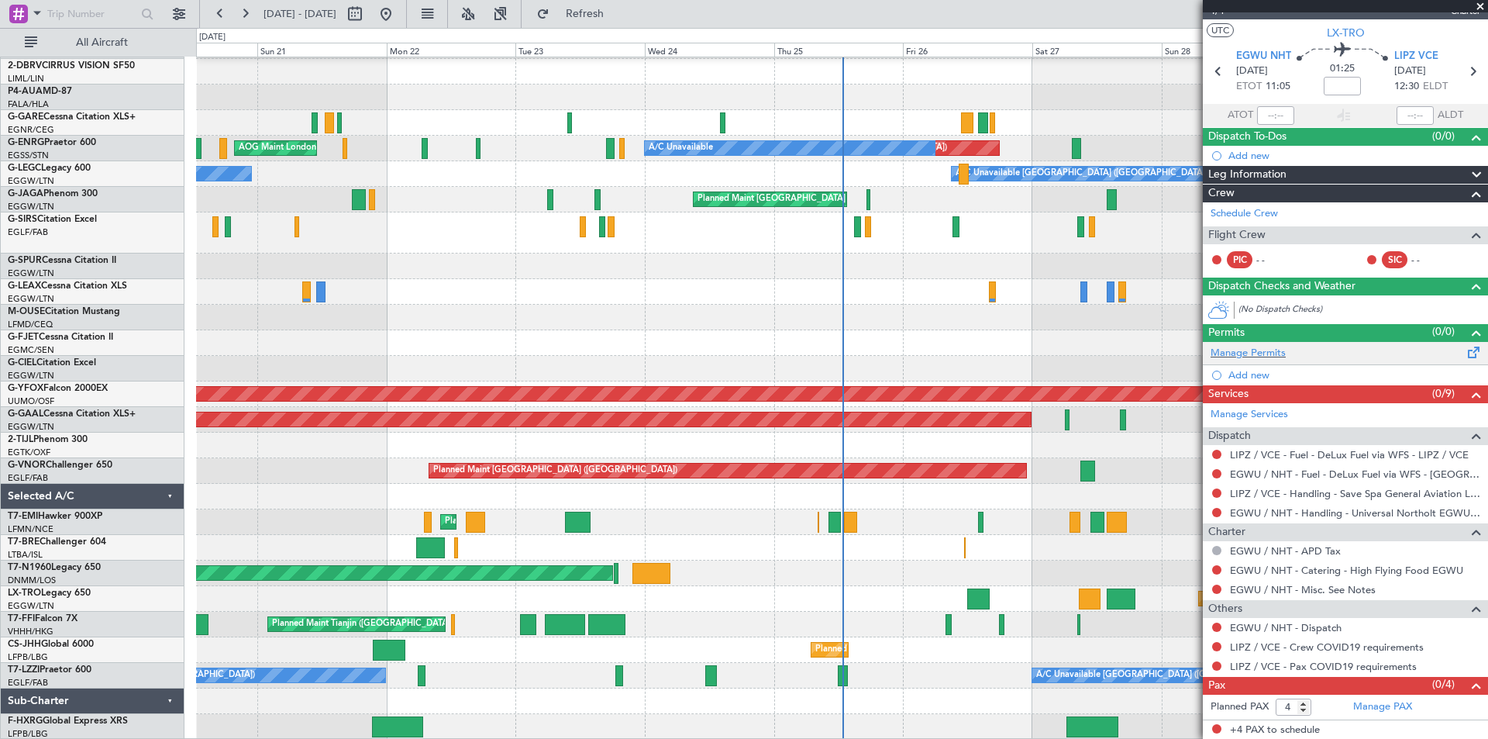
click at [1416, 343] on div "Manage Permits" at bounding box center [1345, 353] width 285 height 23
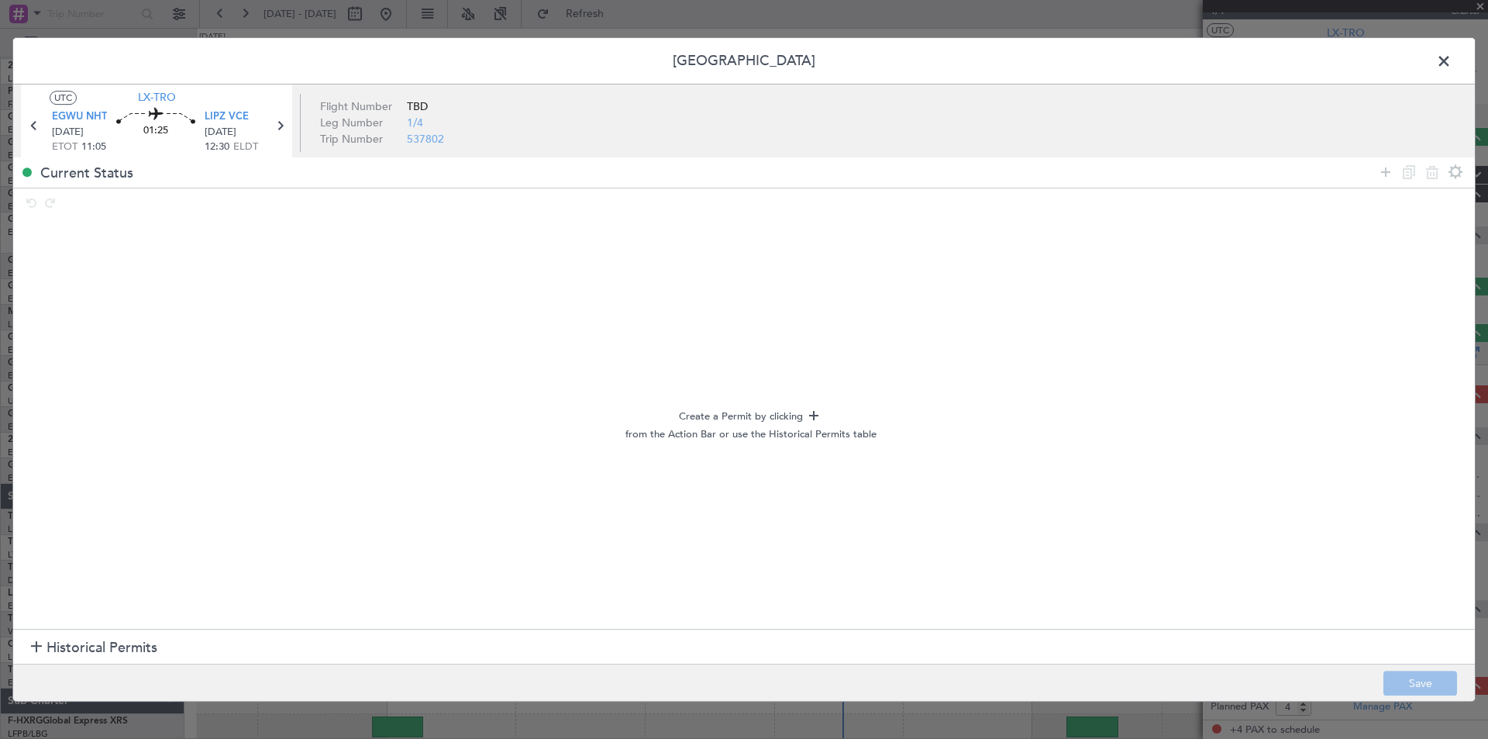
scroll to position [0, 0]
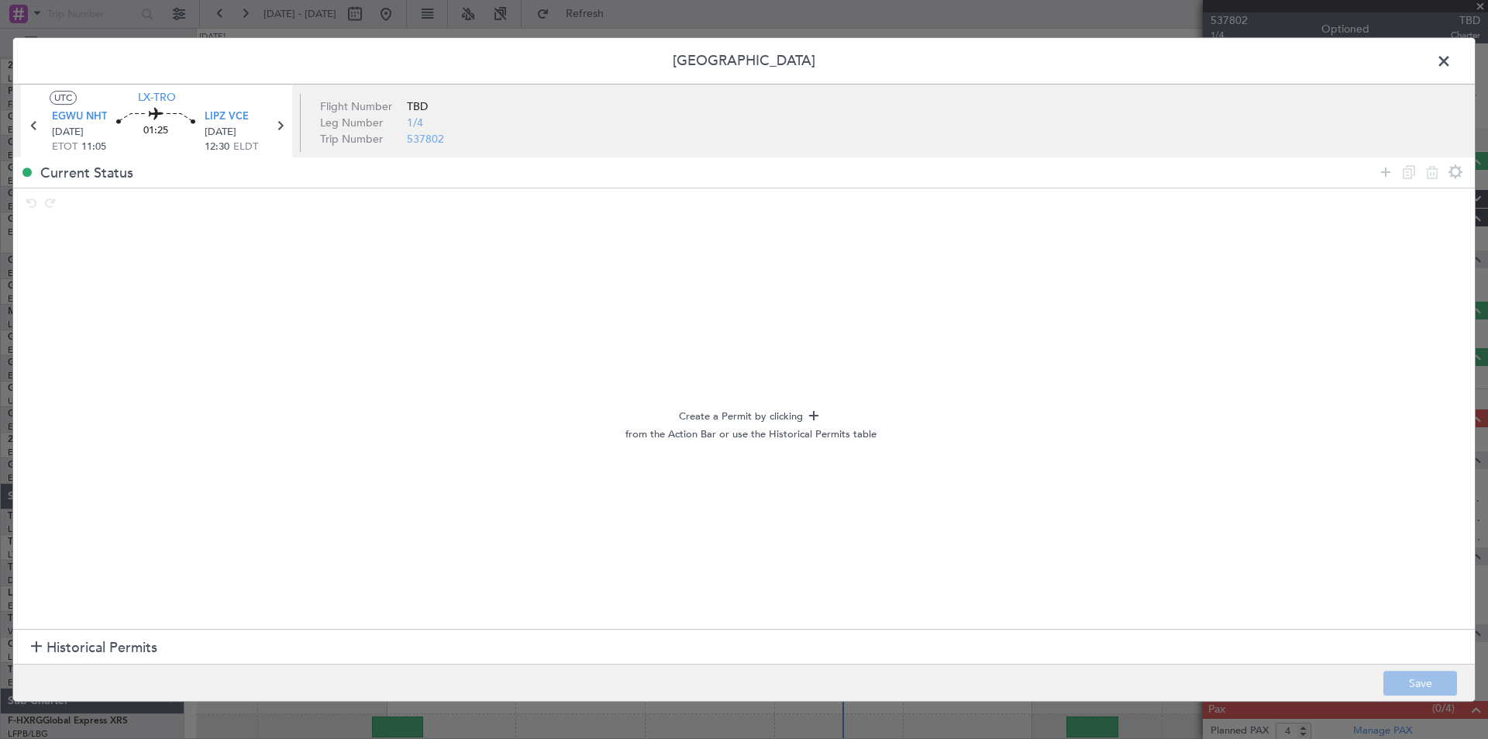
click at [1452, 55] on span at bounding box center [1452, 65] width 0 height 31
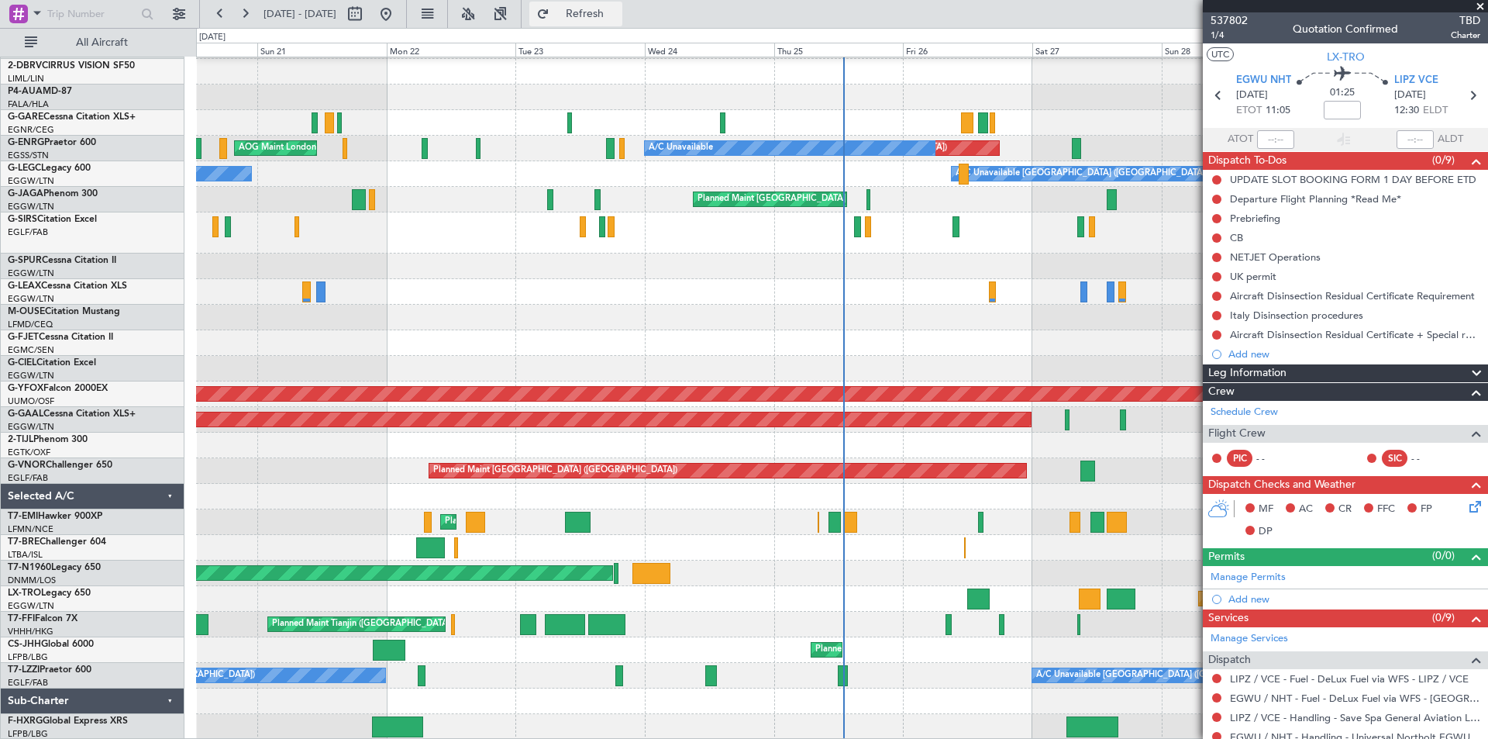
click at [618, 16] on span "Refresh" at bounding box center [585, 14] width 65 height 11
click at [1482, 5] on span at bounding box center [1481, 7] width 16 height 14
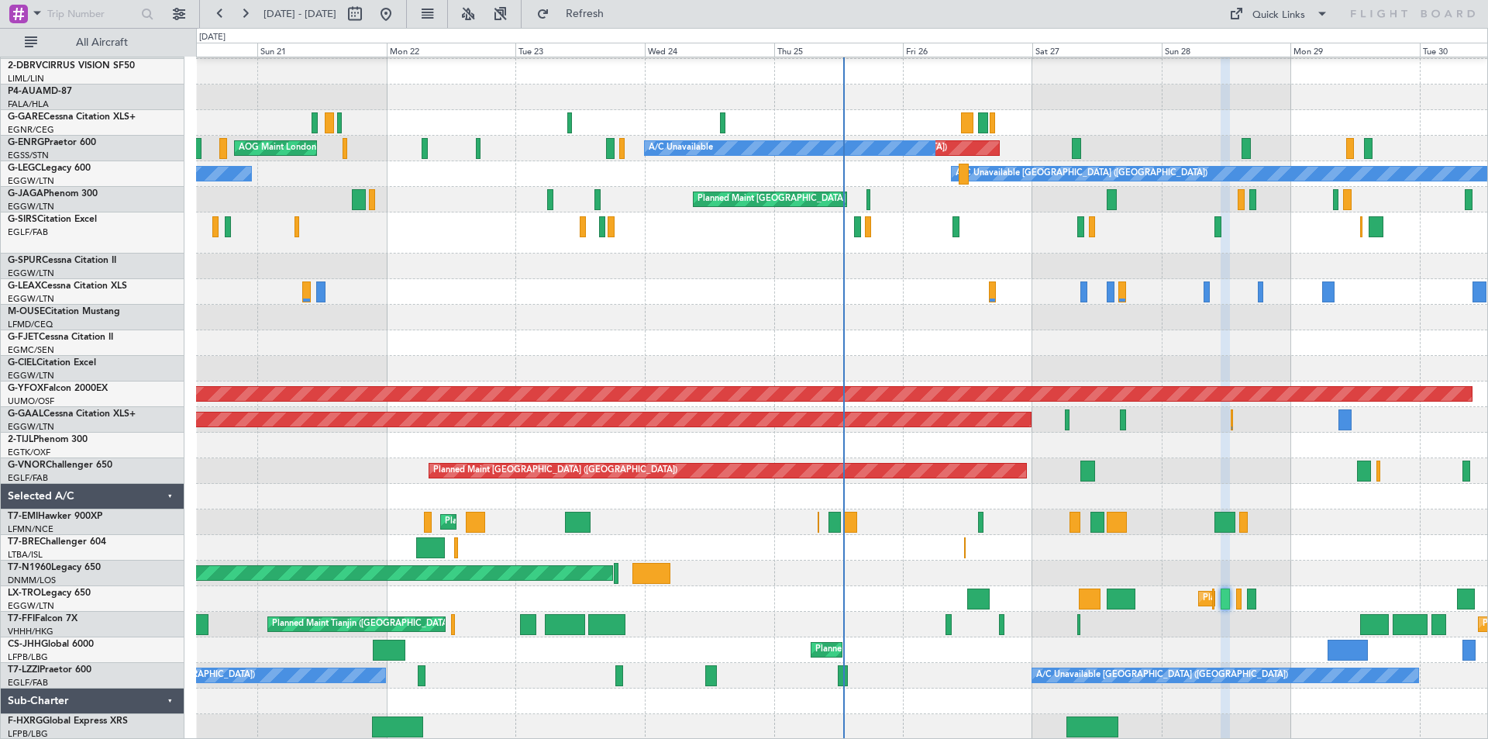
type input "0"
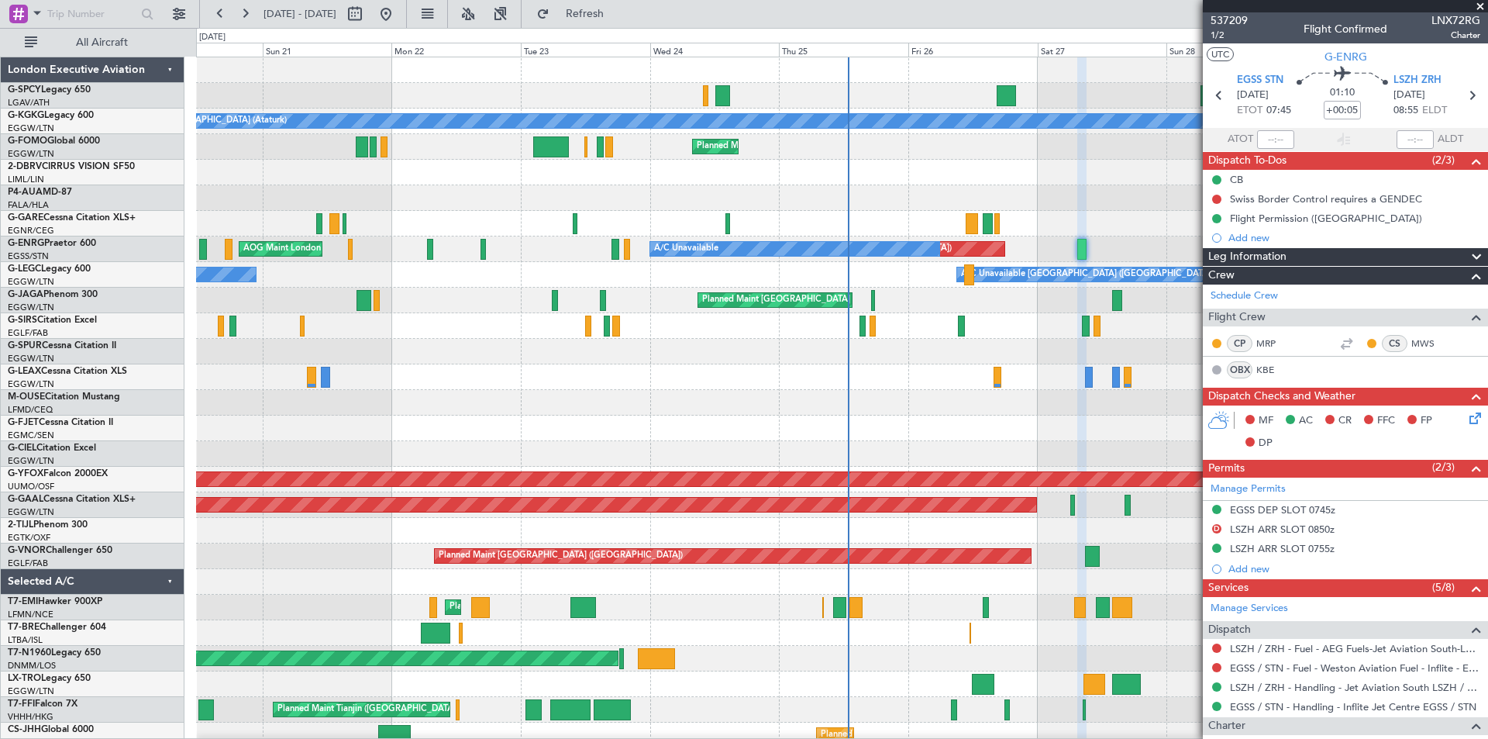
click at [1479, 9] on span at bounding box center [1481, 7] width 16 height 14
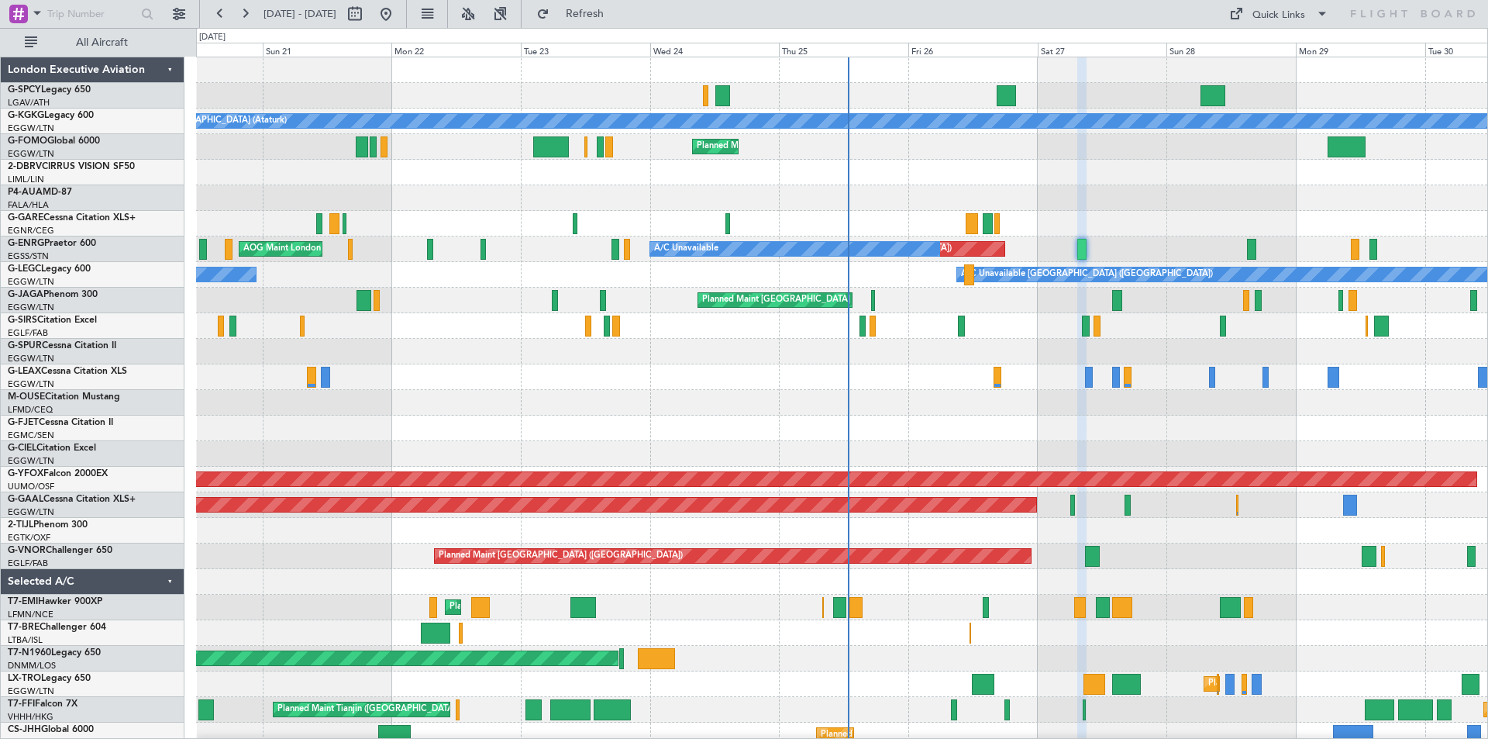
type input "0"
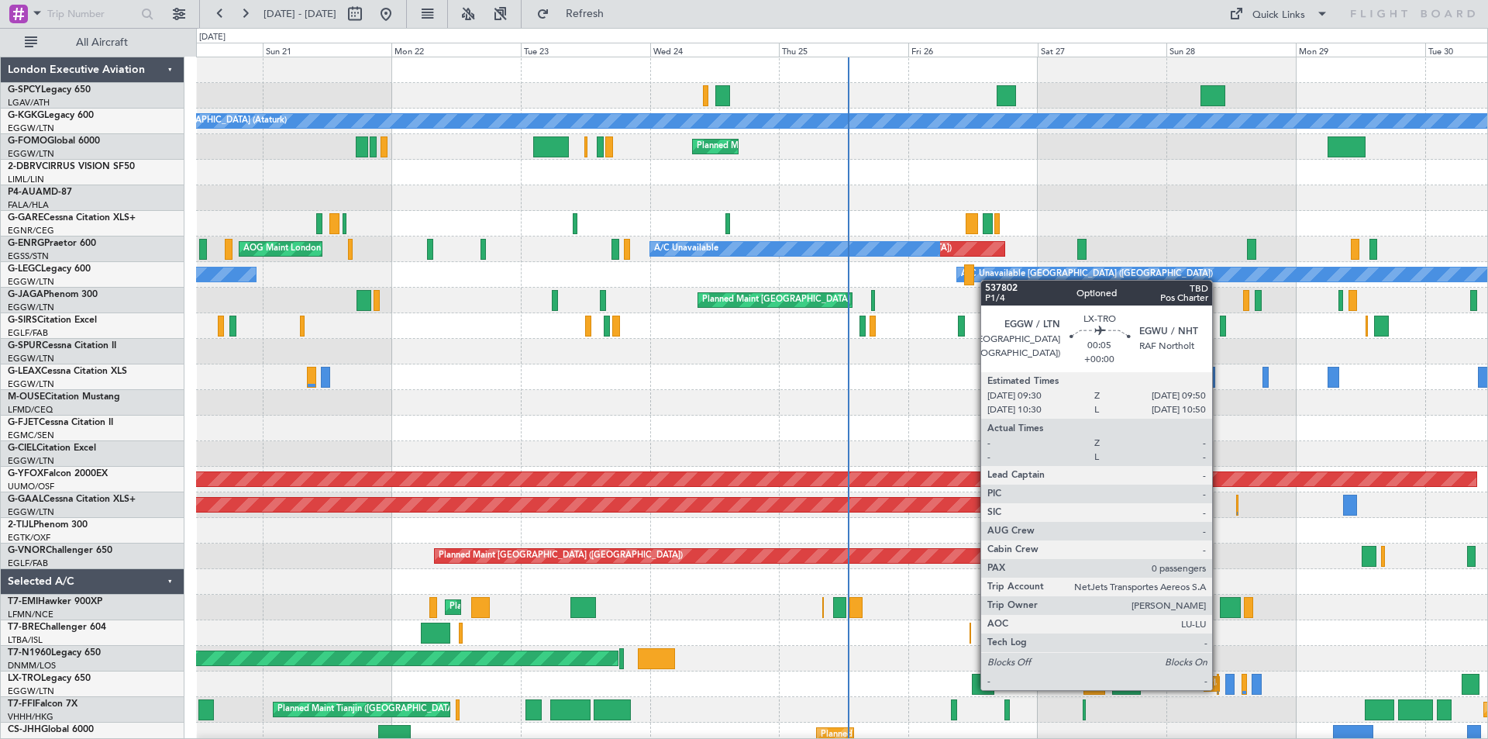
click at [1219, 688] on div at bounding box center [1218, 684] width 2 height 21
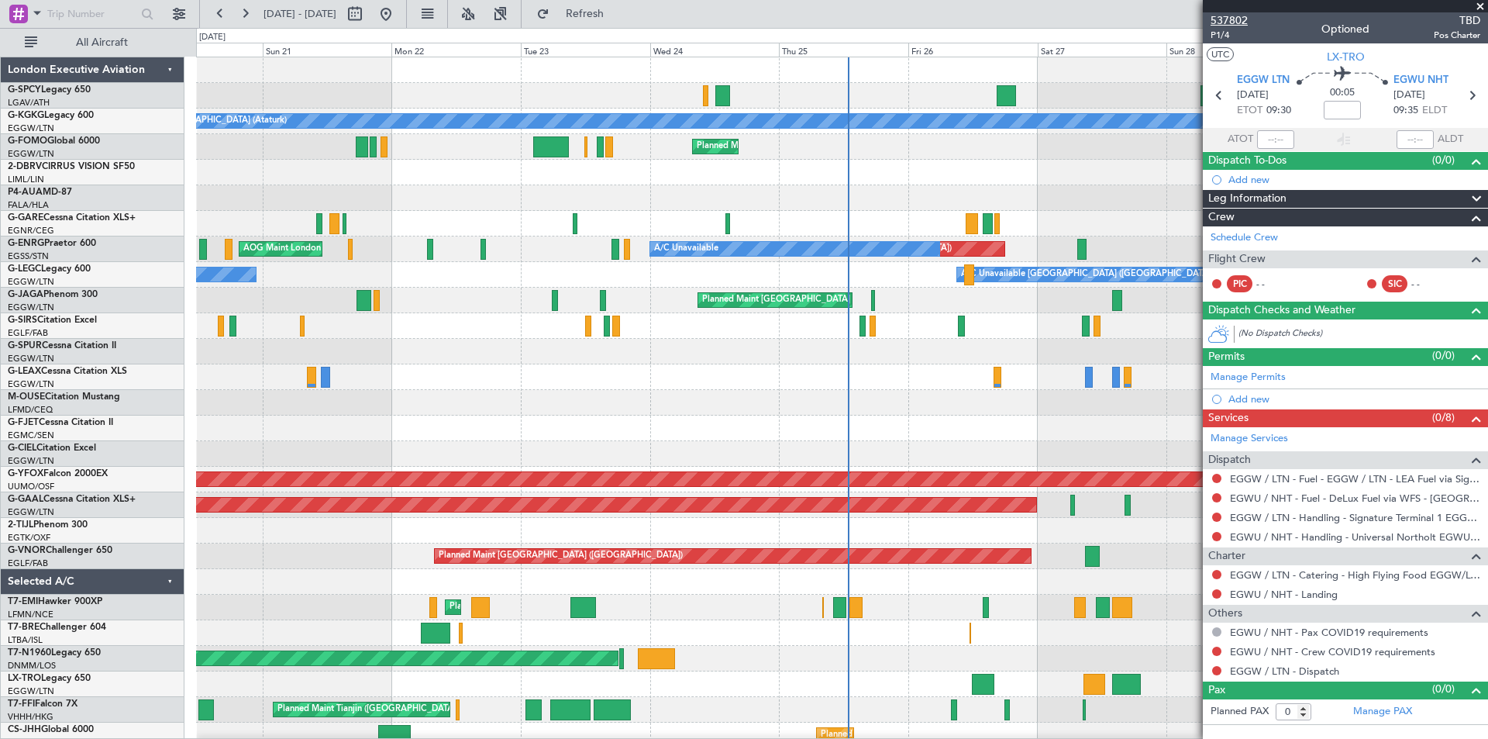
click at [1239, 18] on span "537802" at bounding box center [1229, 20] width 37 height 16
